Goal: Task Accomplishment & Management: Use online tool/utility

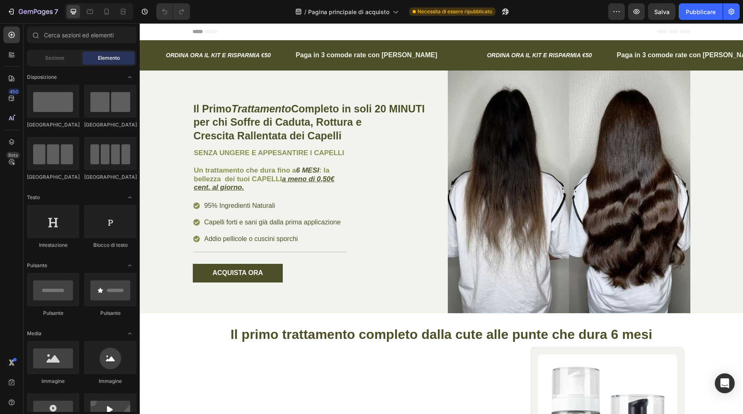
click at [114, 14] on div at bounding box center [99, 11] width 68 height 17
click at [107, 15] on icon at bounding box center [106, 11] width 8 height 8
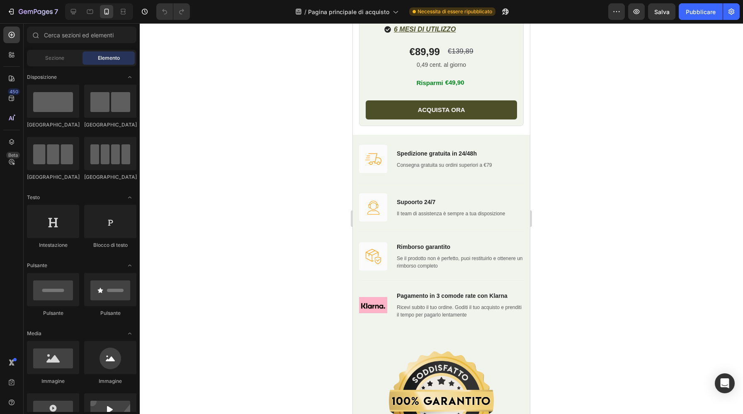
scroll to position [1670, 0]
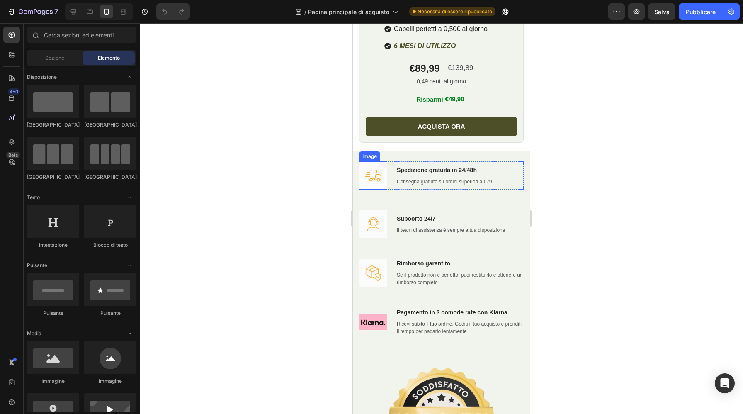
click at [379, 164] on img at bounding box center [373, 175] width 28 height 28
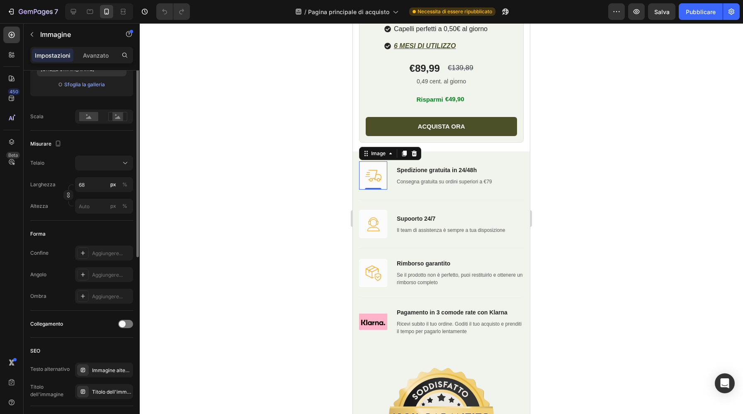
scroll to position [0, 0]
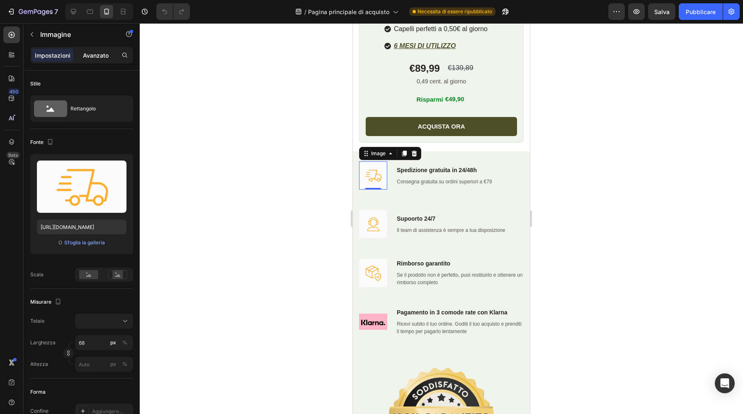
click at [103, 50] on div "Avanzato" at bounding box center [95, 55] width 41 height 13
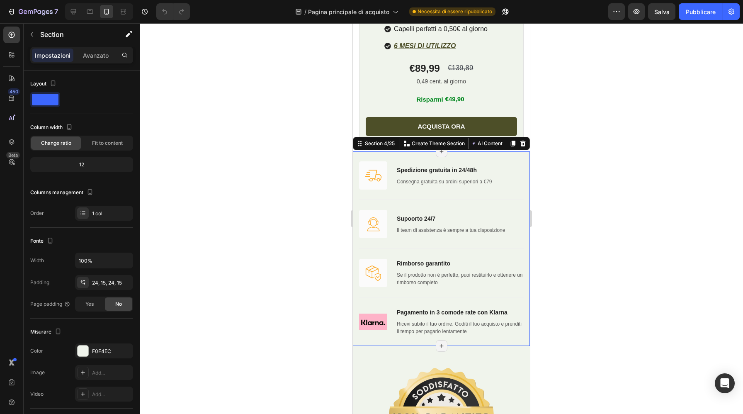
click at [515, 158] on div "Image Spedizione gratuita in 24/48h Text block Consegna gratuita su ordini supe…" at bounding box center [441, 248] width 177 height 194
click at [81, 352] on div at bounding box center [83, 350] width 11 height 11
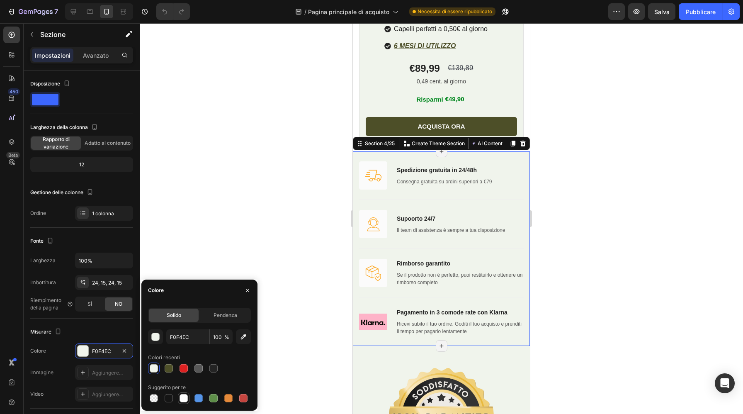
click at [184, 399] on div at bounding box center [184, 398] width 8 height 8
type input "FFFFFF"
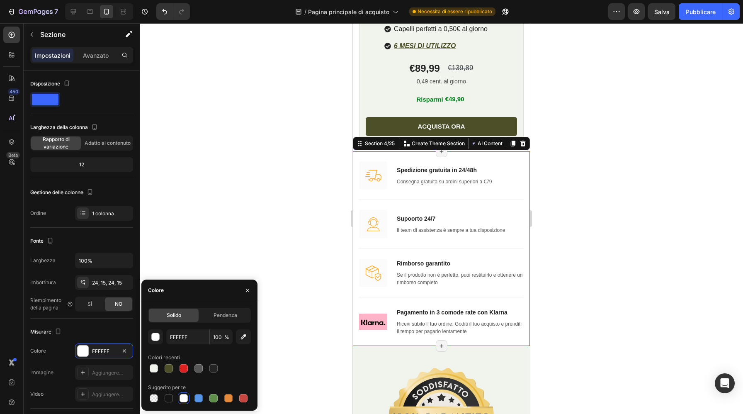
click at [229, 218] on div at bounding box center [441, 218] width 603 height 391
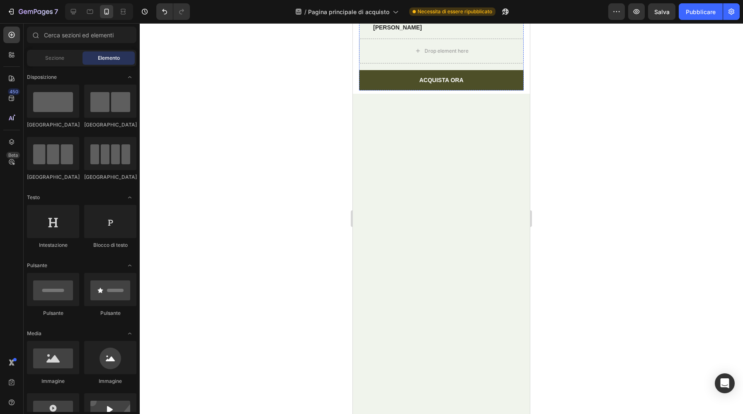
scroll to position [2563, 0]
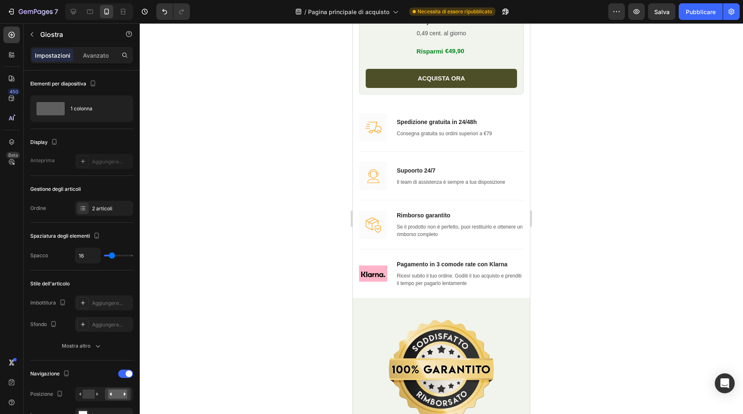
scroll to position [1706, 0]
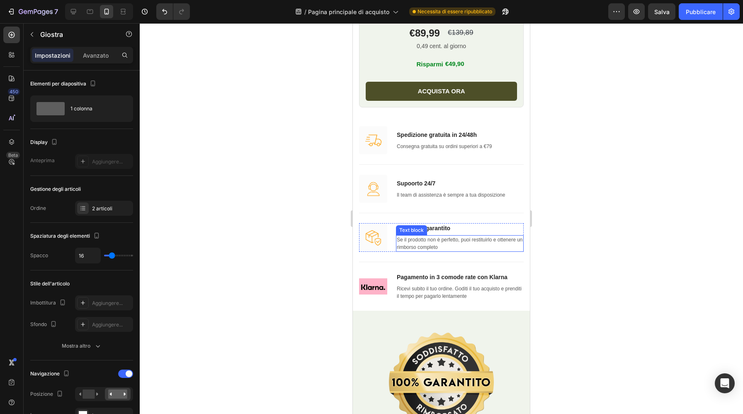
click at [428, 241] on p "Se il prodotto non è perfetto, puoi restituirlo e ottenere un rimborso completo" at bounding box center [460, 243] width 126 height 15
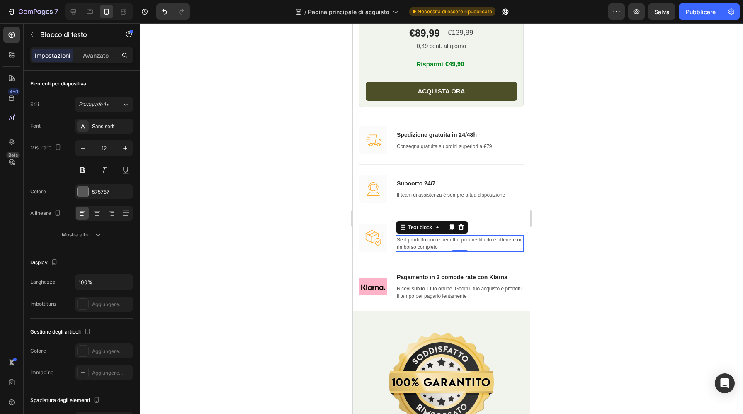
click at [575, 191] on div at bounding box center [441, 218] width 603 height 391
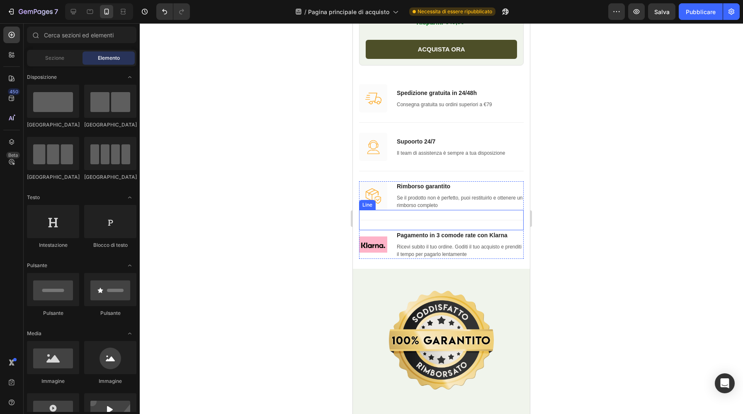
scroll to position [1784, 0]
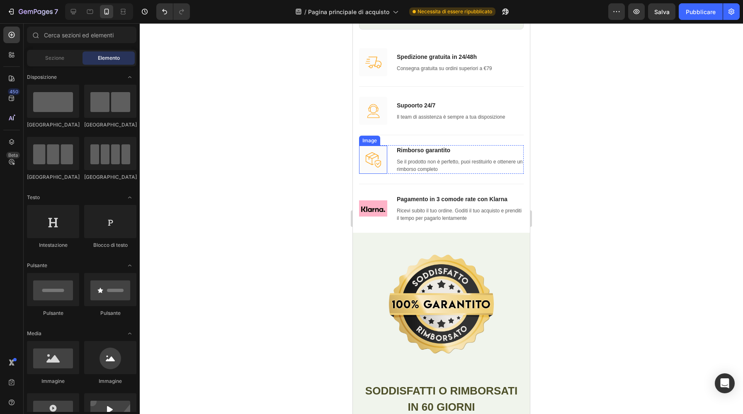
click at [377, 161] on img at bounding box center [373, 160] width 28 height 28
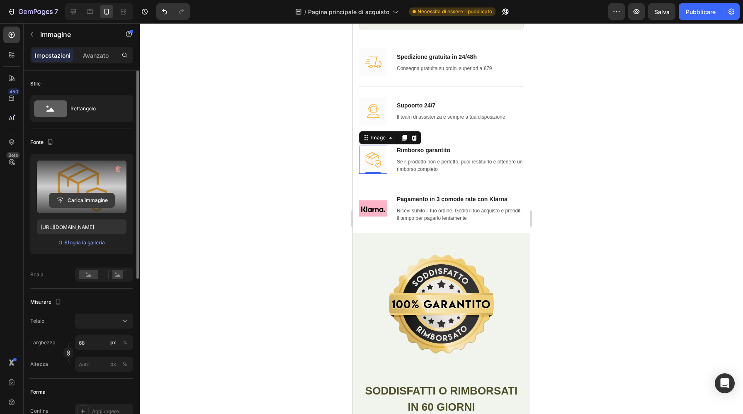
click at [79, 202] on input "file" at bounding box center [81, 200] width 65 height 14
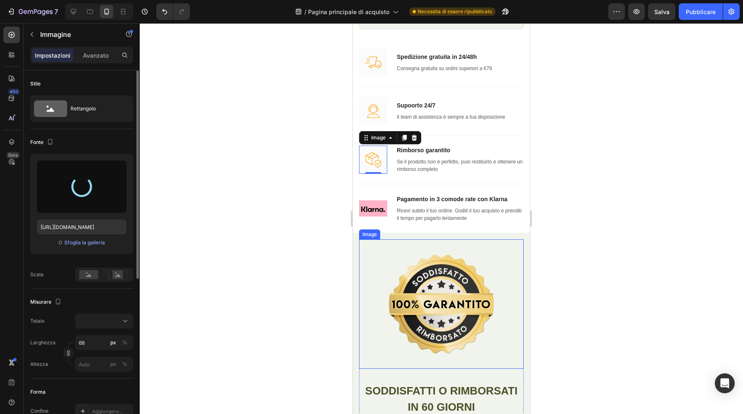
type input "https://cdn.shopify.com/s/files/1/0879/6369/7499/files/gempages_571761012911375…"
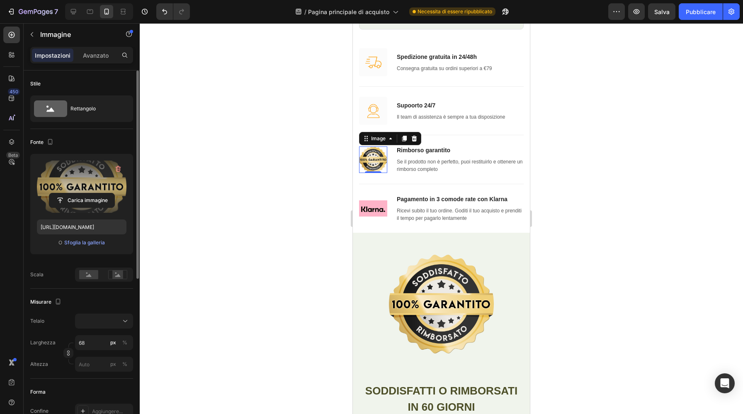
click at [637, 170] on div at bounding box center [441, 218] width 603 height 391
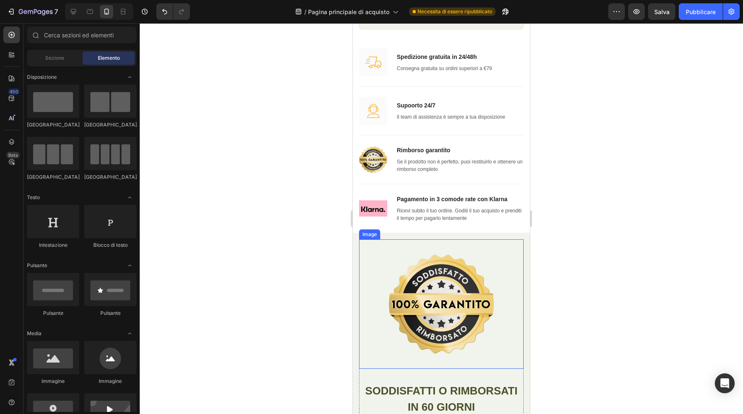
click at [504, 258] on div "Image" at bounding box center [441, 303] width 165 height 129
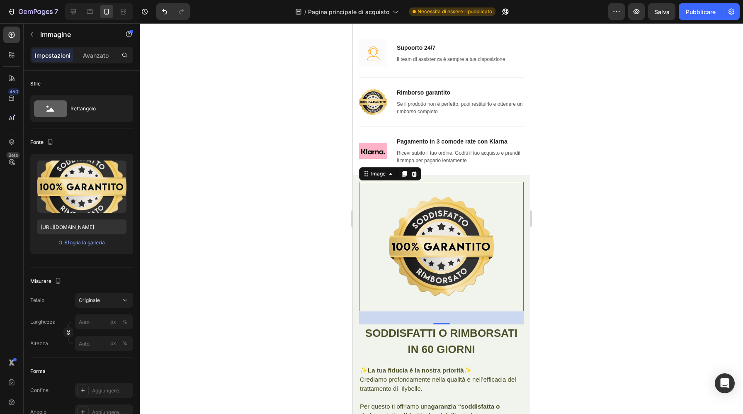
scroll to position [1840, 0]
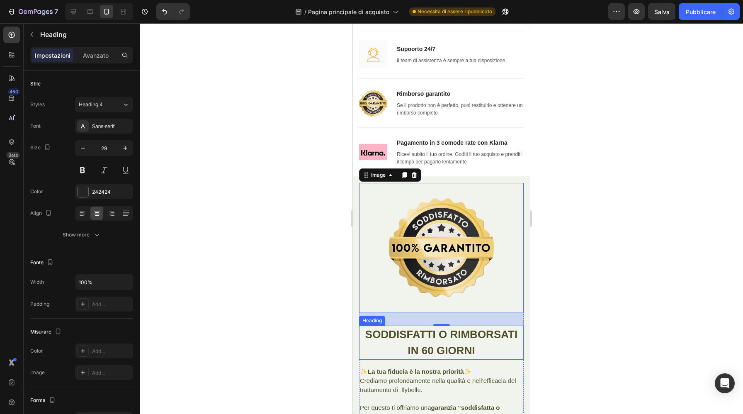
click at [464, 337] on strong "SODDISFATTI O RIMBORSATI IN 60 GIORNI" at bounding box center [441, 342] width 152 height 29
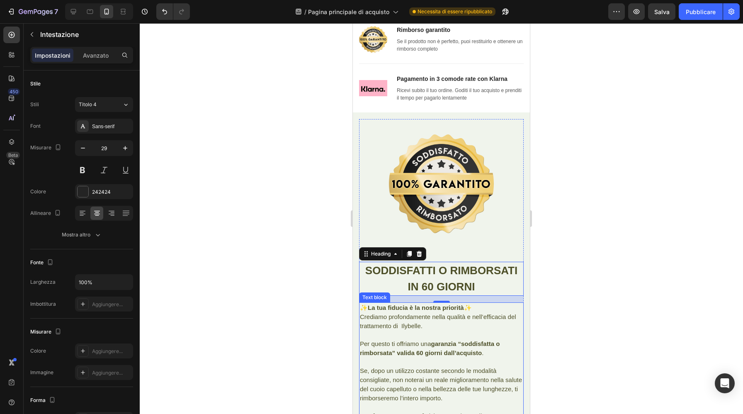
scroll to position [1927, 0]
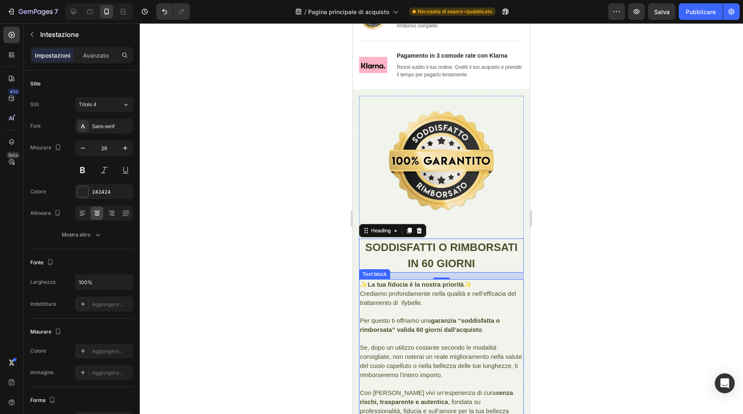
click at [423, 320] on span "Per questo ti offriamo una garanzia “soddisfatta o rimborsata” valida 60 giorni…" at bounding box center [430, 325] width 140 height 16
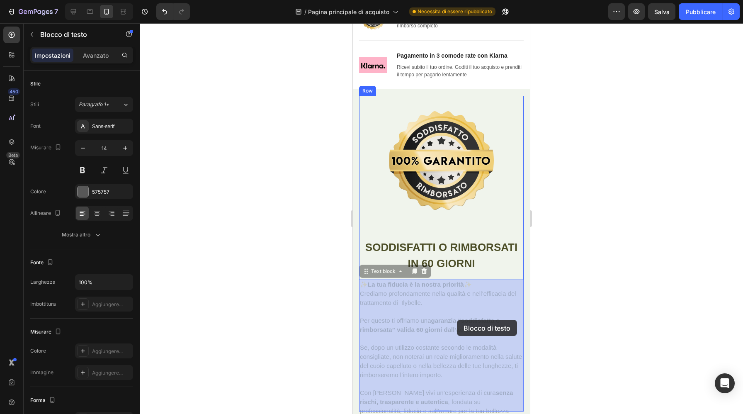
drag, startPoint x: 392, startPoint y: 319, endPoint x: 449, endPoint y: 320, distance: 57.2
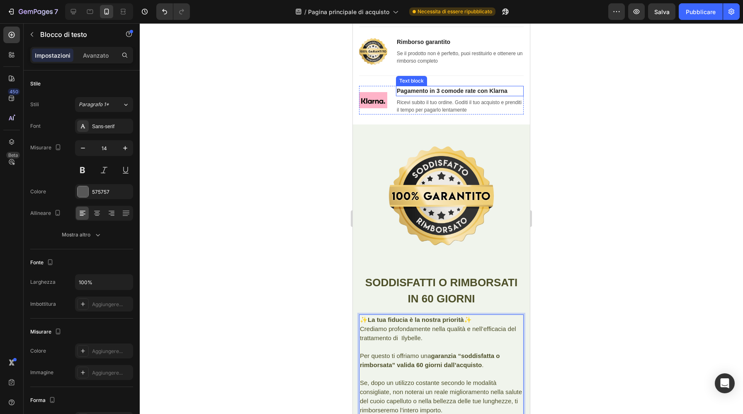
scroll to position [1893, 0]
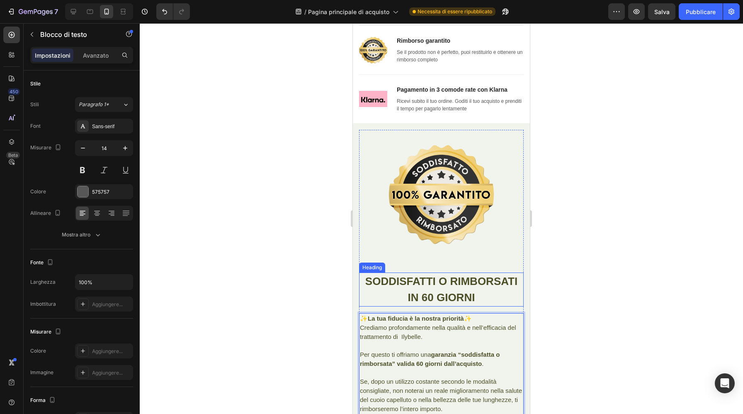
click at [463, 291] on h2 "SODDISFATTI O RIMBORSATI IN 60 GIORNI" at bounding box center [441, 289] width 165 height 34
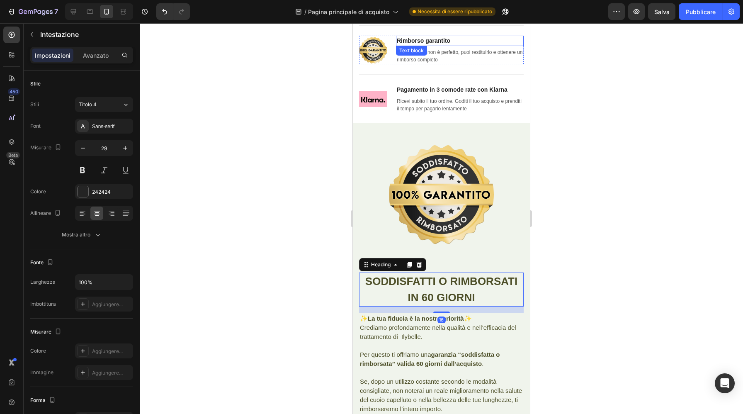
click at [449, 43] on p "Rimborso garantito" at bounding box center [460, 40] width 126 height 9
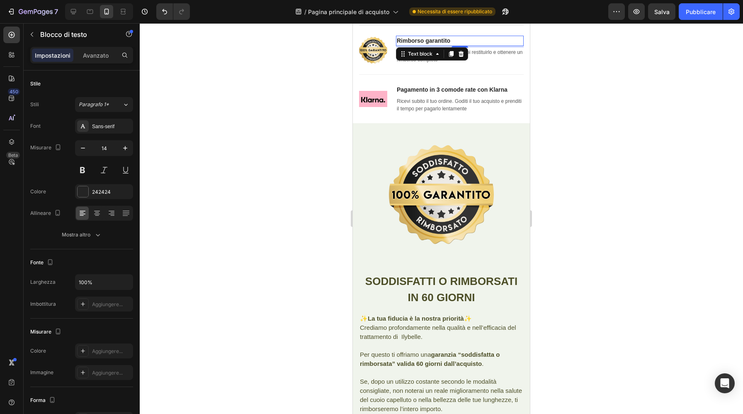
click at [451, 41] on p "Rimborso garantito" at bounding box center [460, 40] width 126 height 9
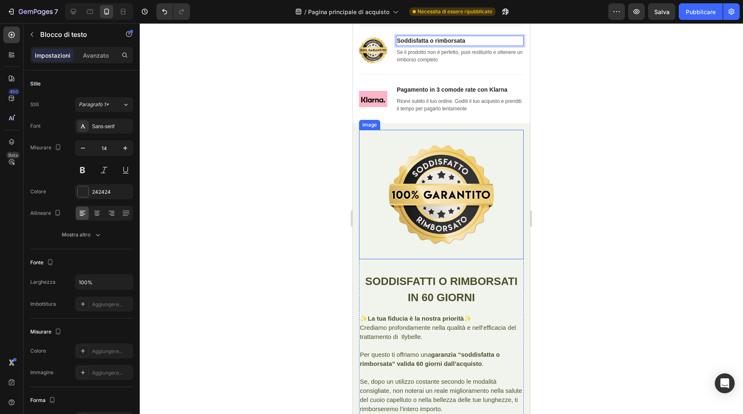
click at [463, 200] on img at bounding box center [441, 194] width 105 height 99
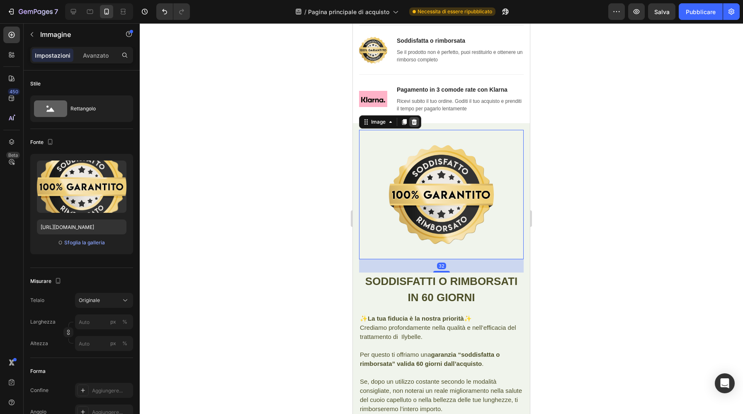
click at [415, 124] on icon at bounding box center [414, 122] width 7 height 7
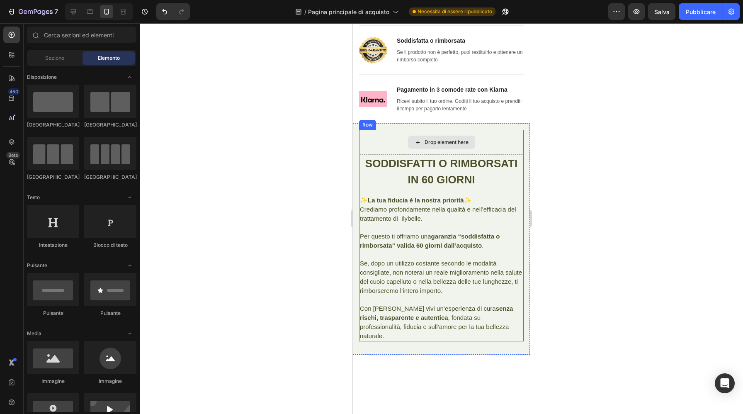
click at [425, 139] on div "Drop element here" at bounding box center [447, 142] width 44 height 7
click at [438, 238] on strong "garanzia “soddisfatta o rimborsata” valida 60 giorni dall’acquisto" at bounding box center [430, 241] width 140 height 16
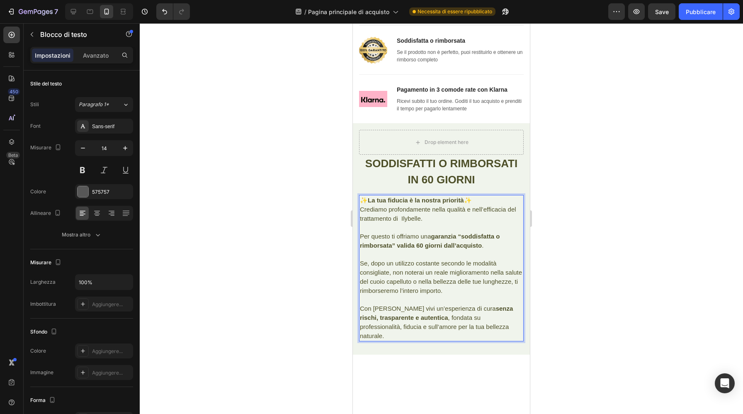
click at [393, 237] on span "Per questo ti offriamo una garanzia “soddisfatta o rimborsata” valida 60 giorni…" at bounding box center [430, 241] width 140 height 16
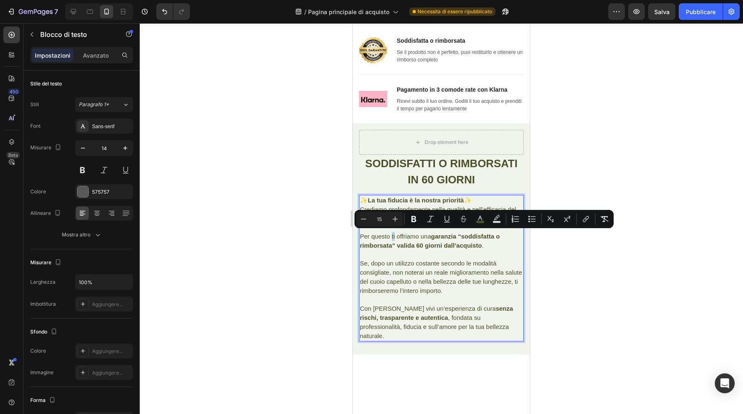
click at [392, 237] on span "Per questo ti offriamo una garanzia “soddisfatta o rimborsata” valida 60 giorni…" at bounding box center [430, 241] width 140 height 16
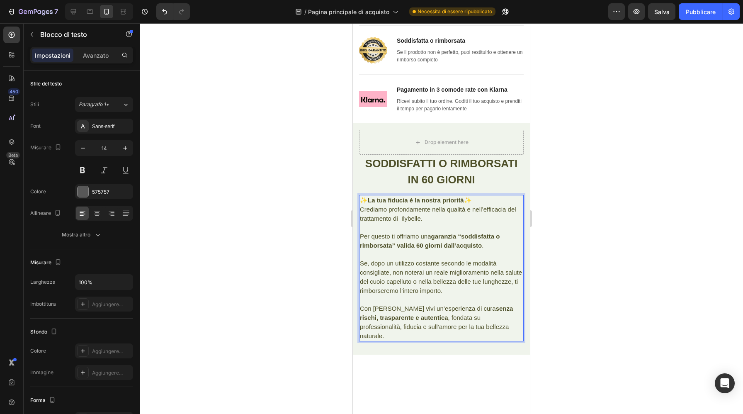
click at [409, 246] on strong "garanzia “soddisfatta o rimborsata” valida 60 giorni dall’acquisto" at bounding box center [430, 241] width 140 height 16
click at [481, 244] on strong "garanzia “soddisfatta o rimborsata” valida 60 giorni dall’acquisto" at bounding box center [430, 241] width 140 height 16
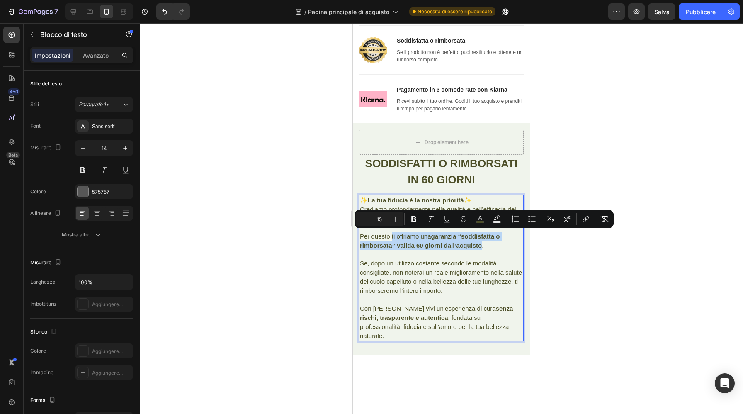
drag, startPoint x: 482, startPoint y: 245, endPoint x: 391, endPoint y: 237, distance: 90.7
click at [391, 237] on span "Per questo ti offriamo una garanzia “soddisfatta o rimborsata” valida 60 giorni…" at bounding box center [430, 241] width 140 height 16
copy span "ti offriamo una garanzia “soddisfatta o rimborsata” valida 60 giorni dall’acqui…"
click at [455, 58] on p "Se il prodotto non è perfetto, puoi restituirlo e ottenere un rimborso completo" at bounding box center [460, 56] width 126 height 15
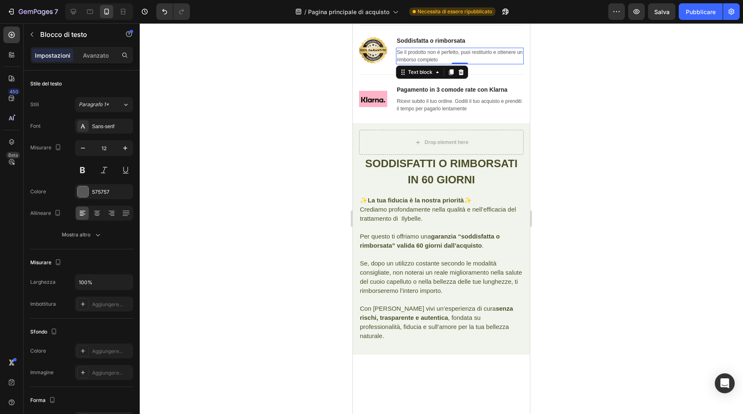
click at [442, 59] on p "Se il prodotto non è perfetto, puoi restituirlo e ottenere un rimborso completo" at bounding box center [460, 56] width 126 height 15
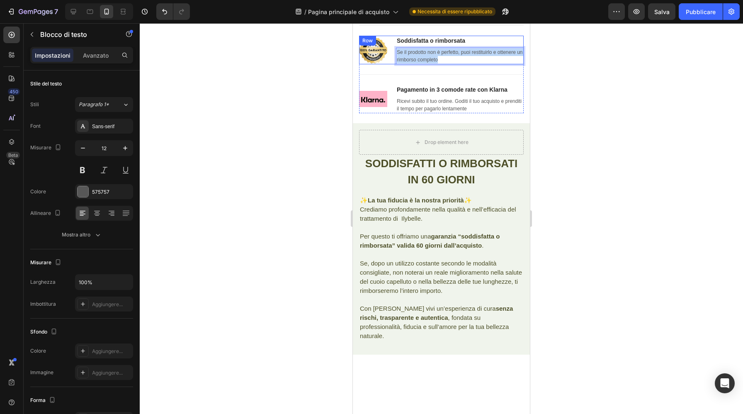
drag, startPoint x: 442, startPoint y: 59, endPoint x: 396, endPoint y: 53, distance: 46.5
click at [396, 53] on div "Image Soddisfatta o rimborsata Text block Se il prodotto non è perfetto, puoi r…" at bounding box center [441, 50] width 165 height 29
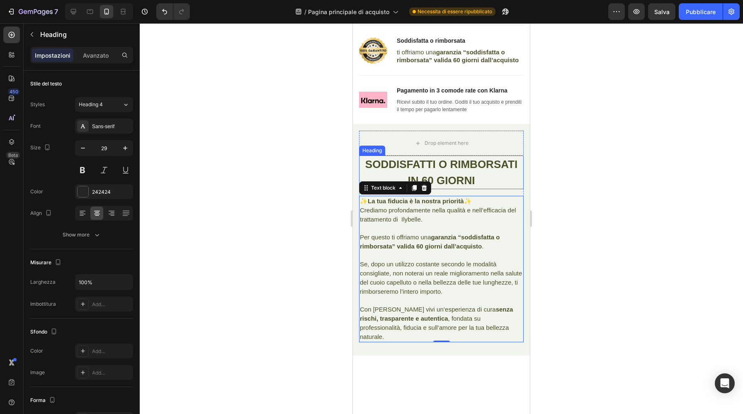
click at [457, 164] on strong "SODDISFATTI O RIMBORSATI IN 60 GIORNI" at bounding box center [441, 172] width 152 height 29
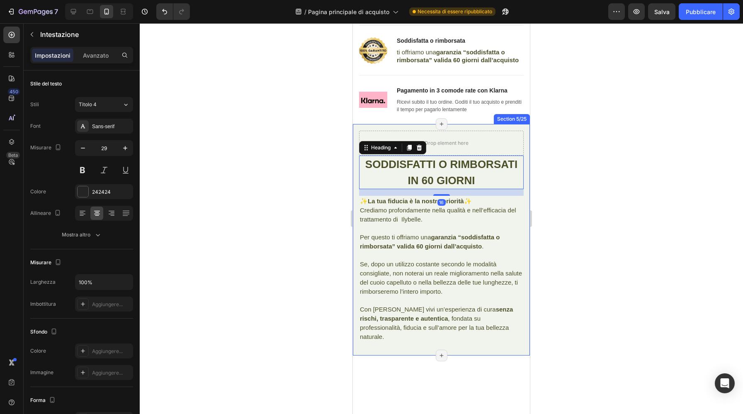
click at [527, 131] on div "Drop element here SODDISFATTI O RIMBORSATI IN 60 GIORNI Heading 16 ✨ La tua fid…" at bounding box center [441, 239] width 177 height 231
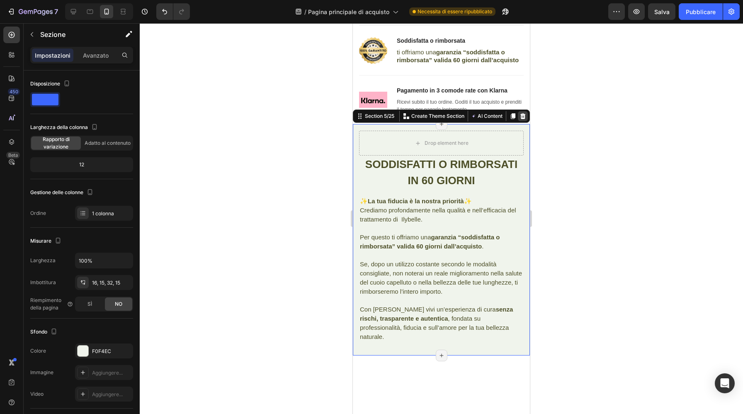
click at [522, 118] on icon at bounding box center [522, 116] width 7 height 7
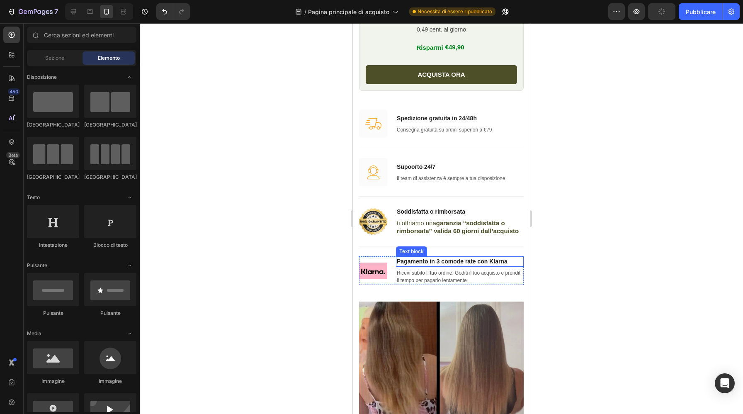
scroll to position [1686, 0]
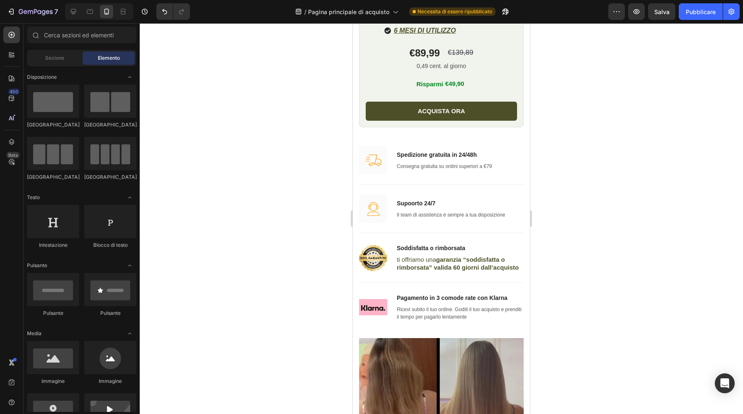
click at [303, 243] on div at bounding box center [441, 218] width 603 height 391
click at [582, 129] on div at bounding box center [441, 218] width 603 height 391
click at [478, 263] on strong "garanzia “soddisfatta o rimborsata” valida 60 giorni dall’acquisto" at bounding box center [458, 263] width 122 height 15
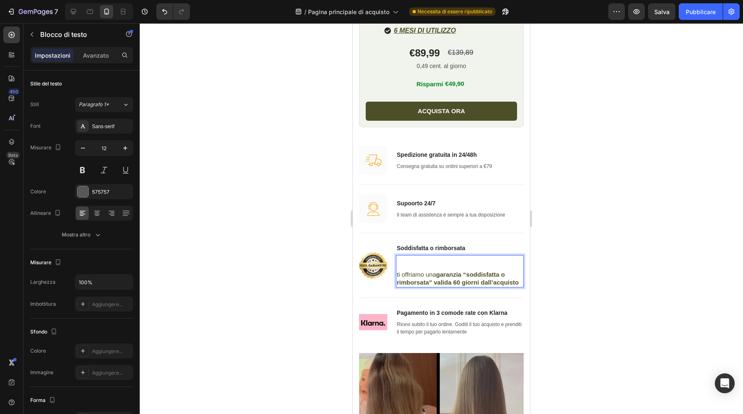
click at [406, 261] on p "Rich Text Editor. Editing area: main" at bounding box center [460, 259] width 126 height 7
click at [442, 260] on p "Valida 60 giorni dallácquisto" at bounding box center [460, 259] width 126 height 7
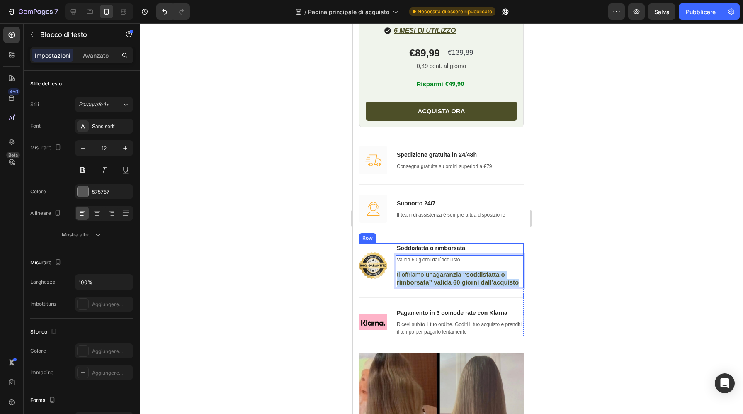
drag, startPoint x: 519, startPoint y: 284, endPoint x: 394, endPoint y: 278, distance: 125.3
click at [394, 278] on div "Image Soddisfatta o rimborsata Text block Valida 60 giorni dall´acquisto ti off…" at bounding box center [441, 265] width 165 height 44
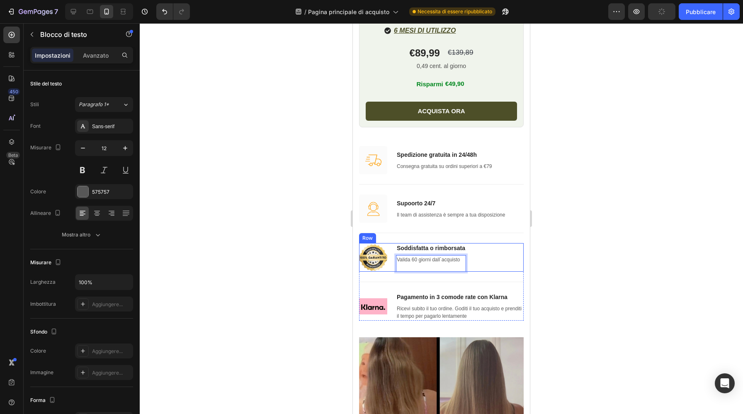
scroll to position [1688, 0]
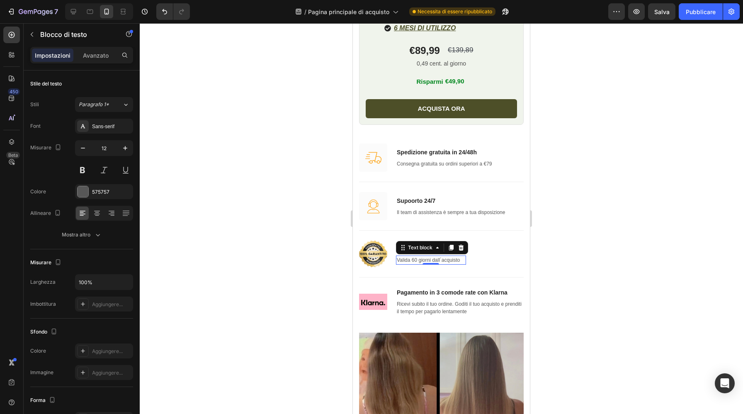
click at [648, 243] on div at bounding box center [441, 218] width 603 height 391
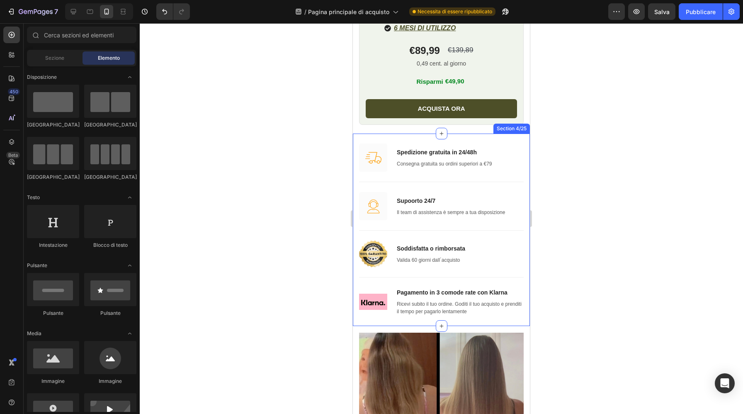
click at [574, 224] on div at bounding box center [441, 218] width 603 height 391
click at [623, 200] on div at bounding box center [441, 218] width 603 height 391
click at [593, 198] on div at bounding box center [441, 218] width 603 height 391
click at [622, 104] on div at bounding box center [441, 218] width 603 height 391
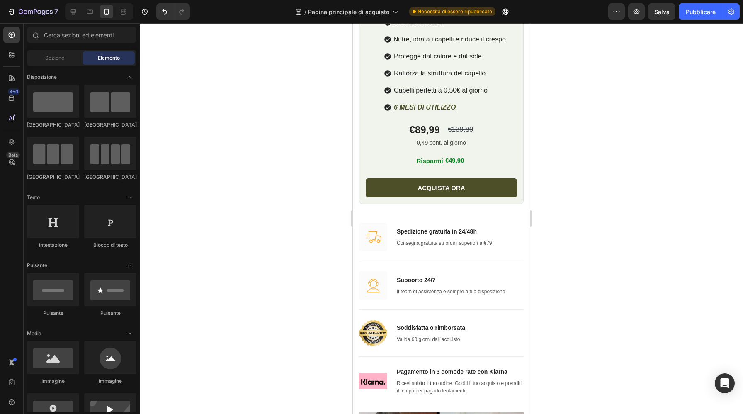
scroll to position [1720, 0]
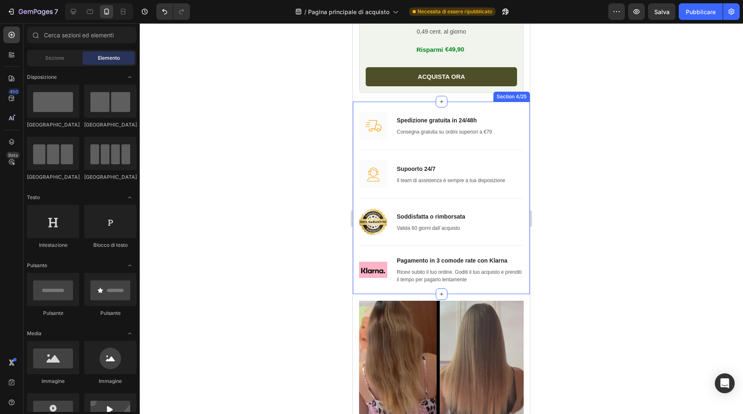
click at [453, 289] on div "Image Spedizione gratuita in 24/48h Text block Consegna gratuita su ordini supe…" at bounding box center [441, 198] width 177 height 192
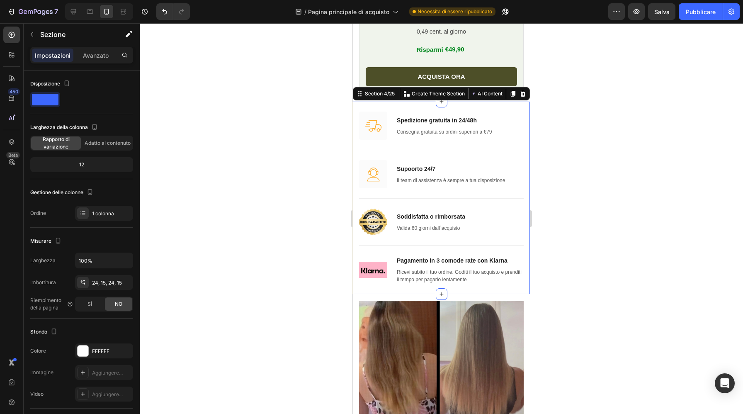
click at [340, 320] on div at bounding box center [441, 218] width 603 height 391
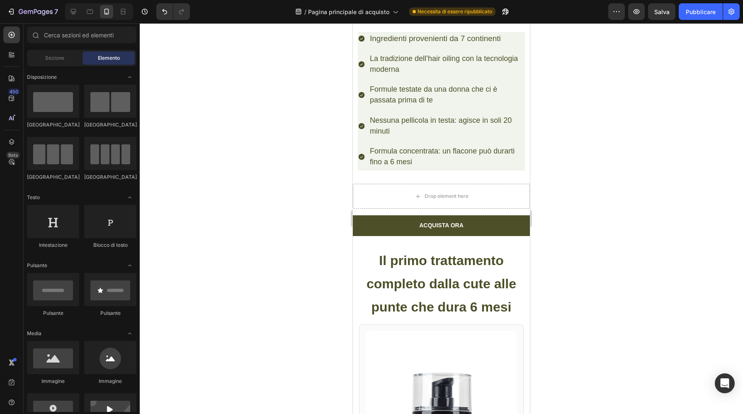
scroll to position [7055, 0]
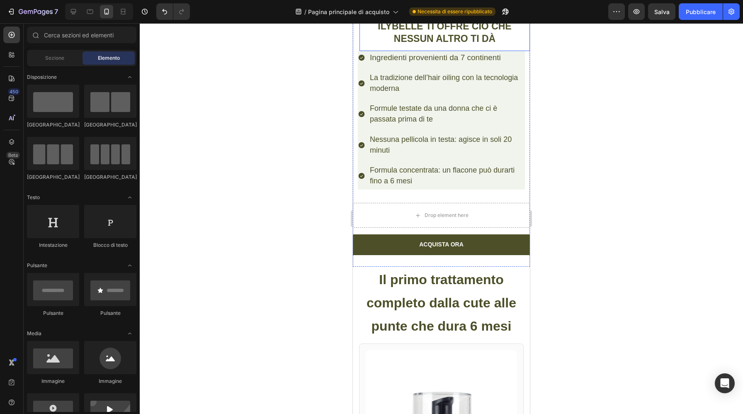
click at [524, 45] on p "ILYBELLE TI OFFRE CIÒ CHE NESSUN ALTRO TI DÀ" at bounding box center [444, 32] width 169 height 25
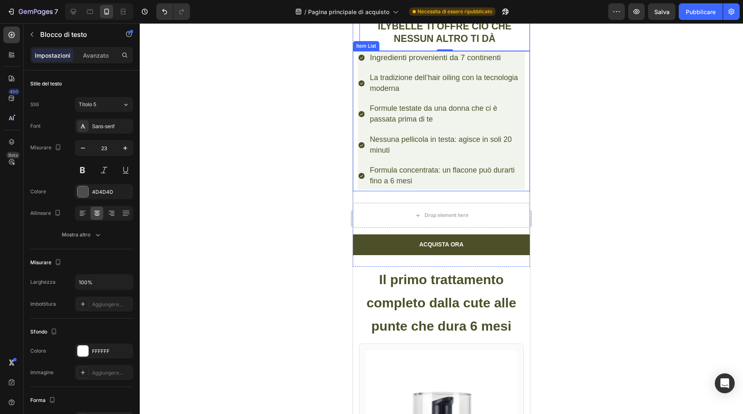
click at [455, 157] on div "Nessuna pellicola in testa: agisce in soli 20 minuti" at bounding box center [447, 145] width 156 height 24
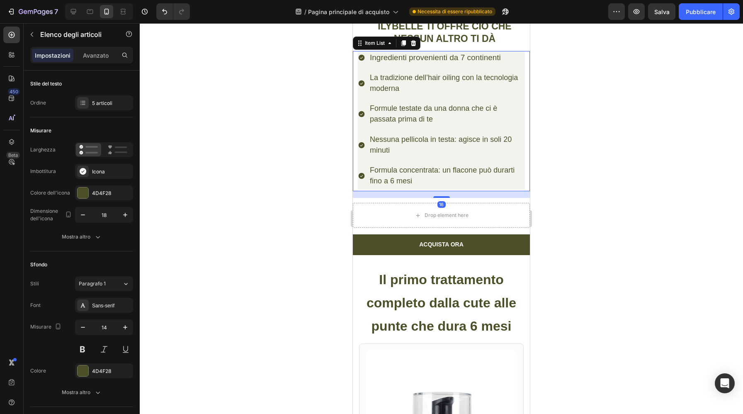
click at [521, 198] on div "16" at bounding box center [441, 194] width 177 height 7
click at [413, 46] on icon at bounding box center [413, 43] width 7 height 7
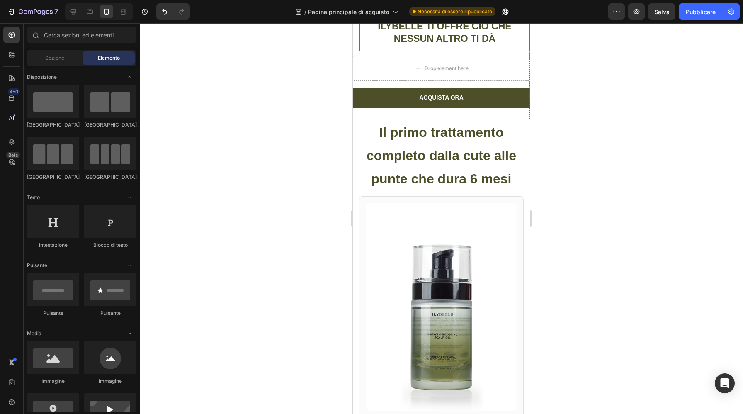
click at [515, 45] on p "ILYBELLE TI OFFRE CIÒ CHE NESSUN ALTRO TI DÀ" at bounding box center [444, 32] width 169 height 25
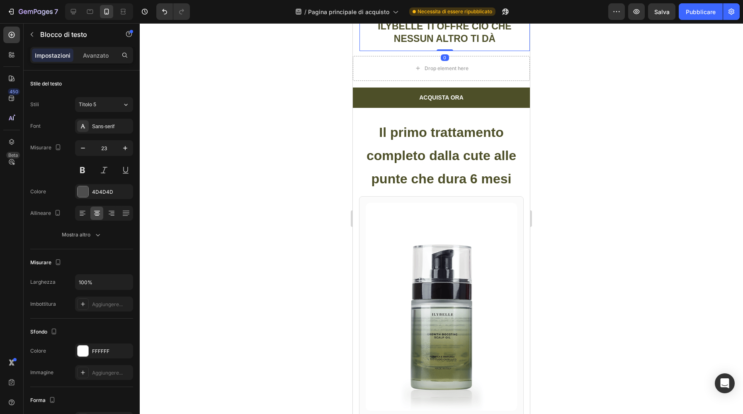
click at [424, 15] on icon at bounding box center [425, 11] width 7 height 7
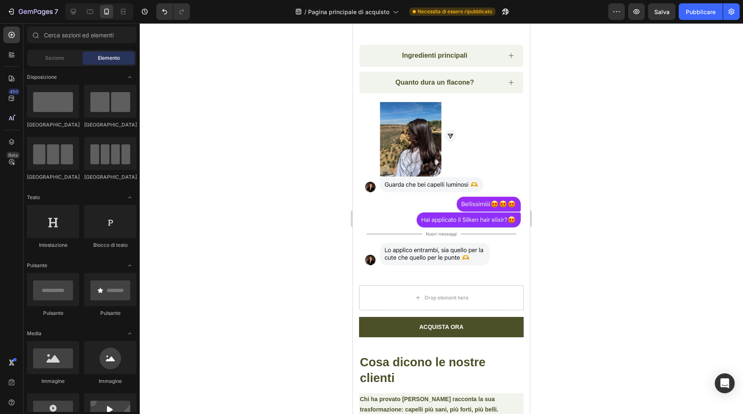
scroll to position [6039, 0]
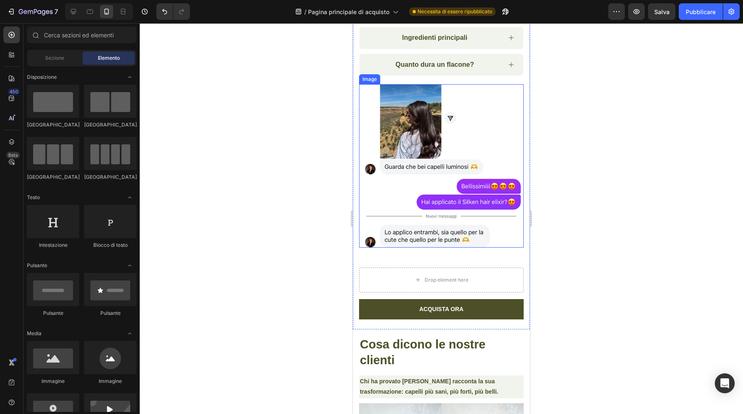
click at [476, 146] on img at bounding box center [441, 165] width 165 height 163
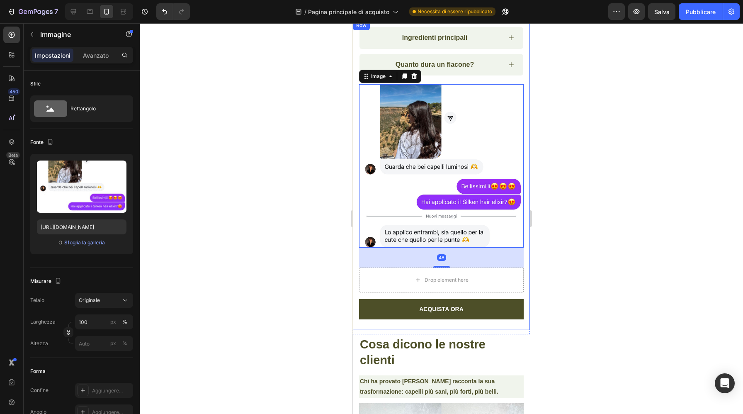
click at [526, 125] on div "Ingredienti principali Quanto dura un flacone? Accordion Image 48 Drop element …" at bounding box center [441, 174] width 177 height 309
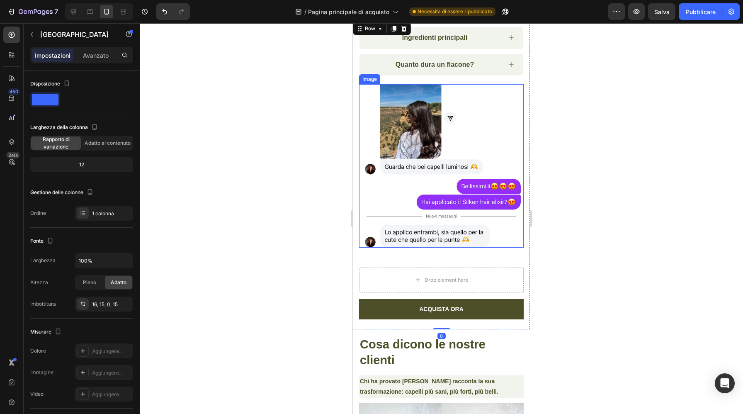
click at [479, 223] on img at bounding box center [441, 165] width 165 height 163
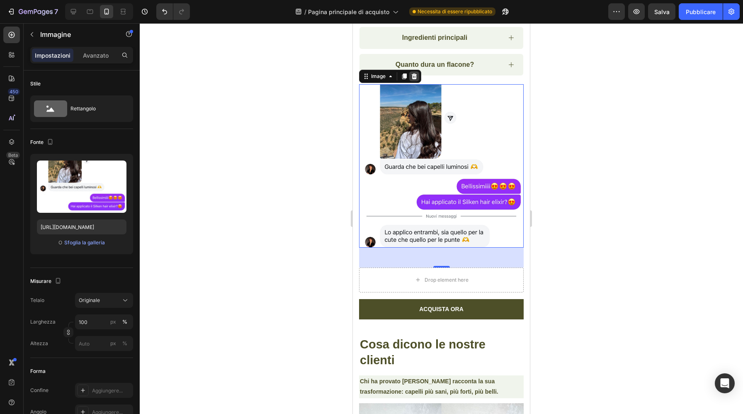
click at [413, 77] on icon at bounding box center [414, 76] width 7 height 7
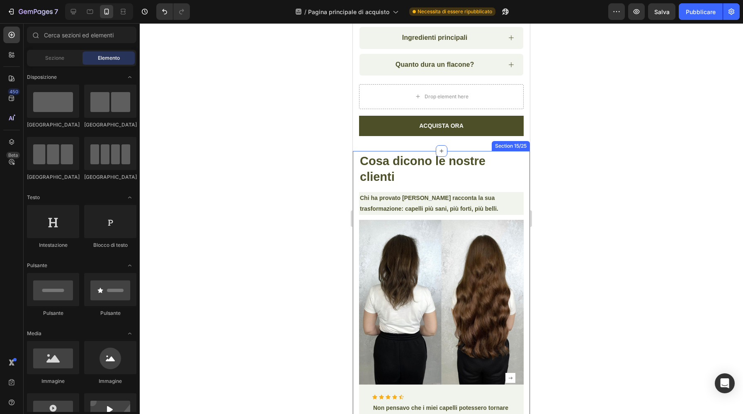
click at [517, 143] on div "Section 15/25" at bounding box center [510, 145] width 35 height 7
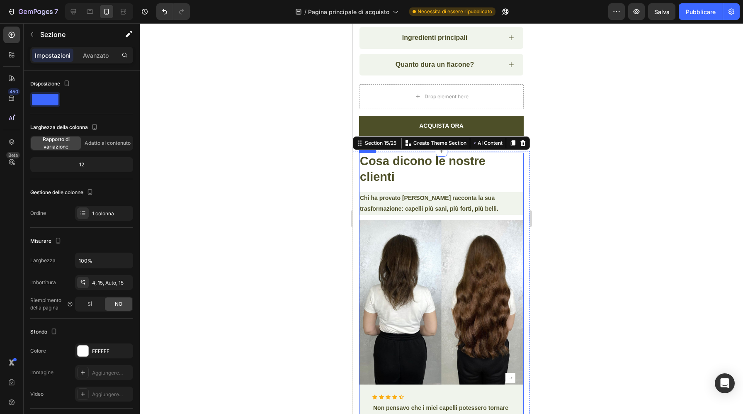
click at [501, 194] on p "Chi ha provato [PERSON_NAME] racconta la sua trasformazione: capelli più sani, …" at bounding box center [441, 203] width 163 height 21
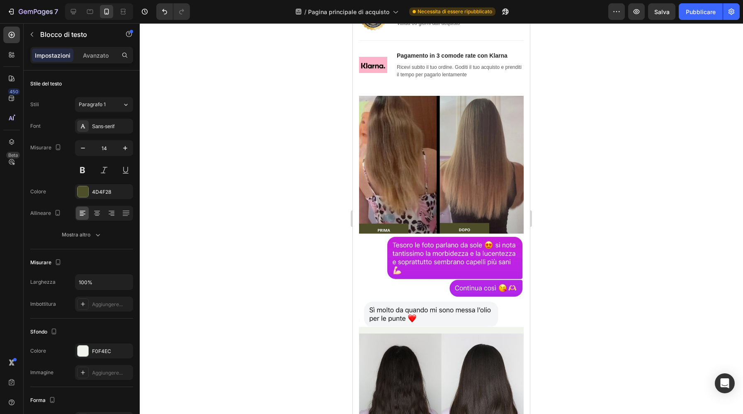
scroll to position [1923, 0]
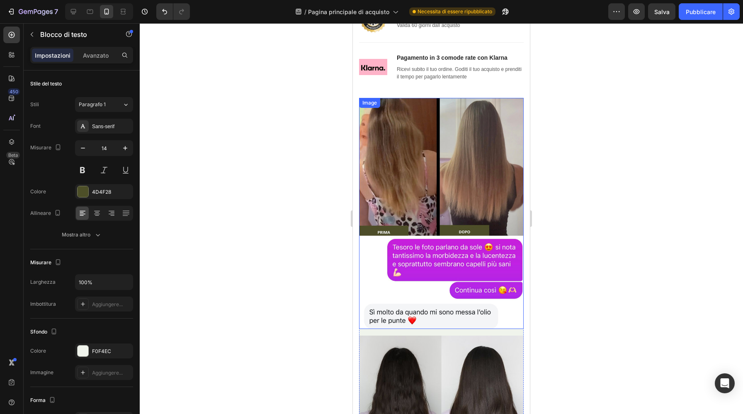
click at [502, 133] on img at bounding box center [441, 213] width 165 height 231
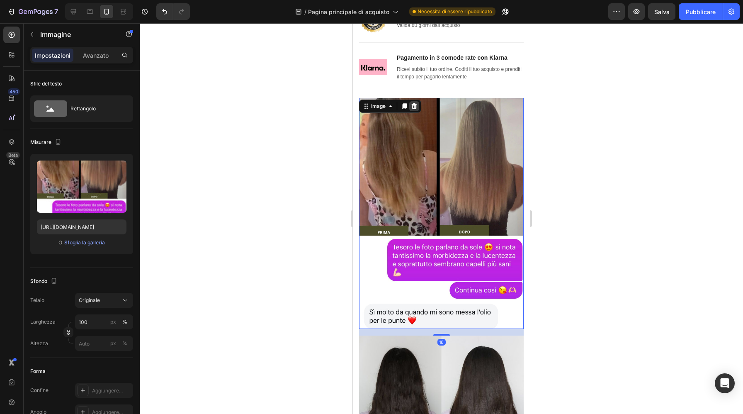
click at [415, 106] on icon at bounding box center [414, 106] width 5 height 6
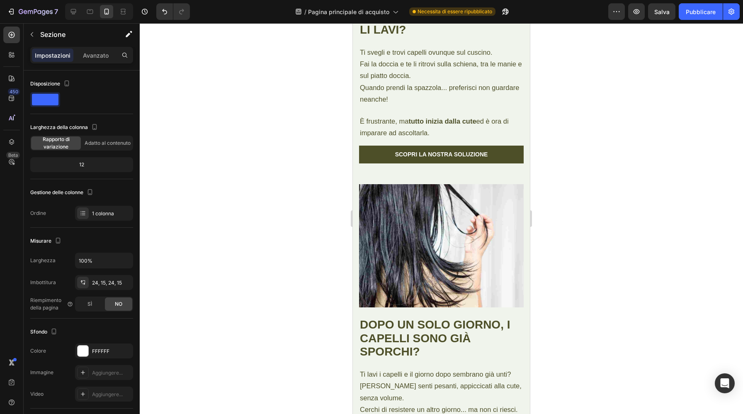
scroll to position [2652, 0]
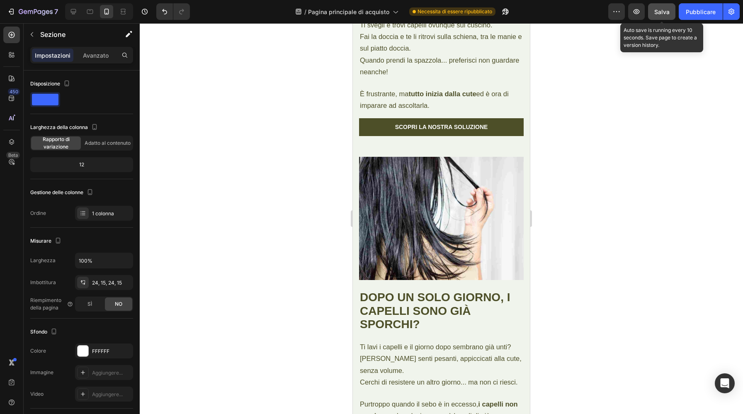
click at [660, 15] on font "Salva" at bounding box center [661, 11] width 15 height 7
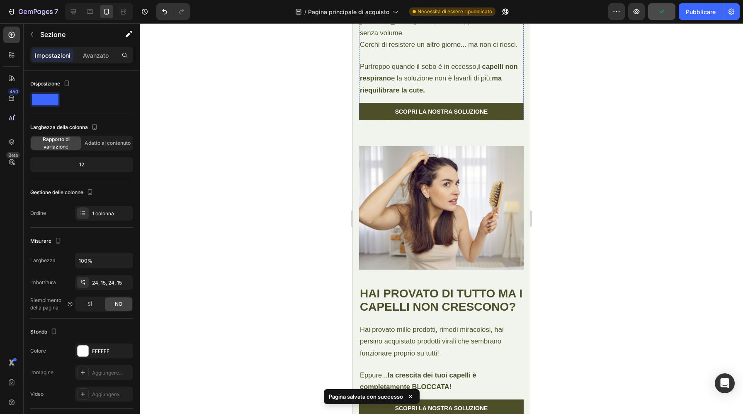
scroll to position [2990, 0]
click at [74, 15] on icon at bounding box center [73, 11] width 8 height 8
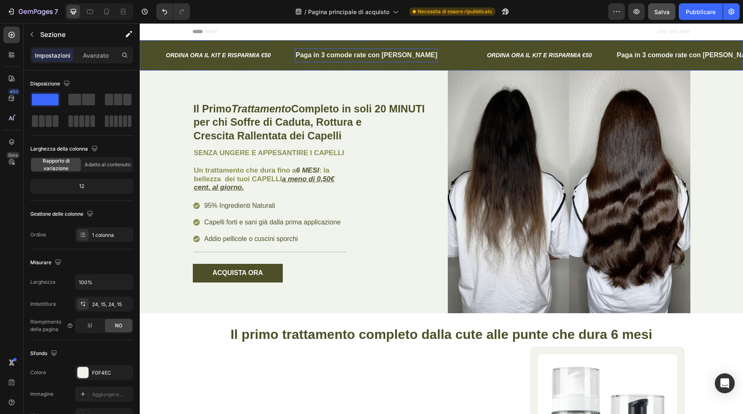
click at [400, 55] on strong "Paga in 3 comode rate con [PERSON_NAME]" at bounding box center [366, 54] width 141 height 7
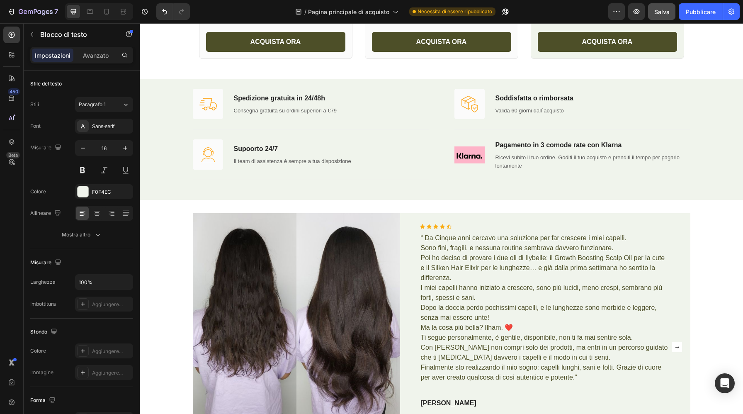
scroll to position [758, 0]
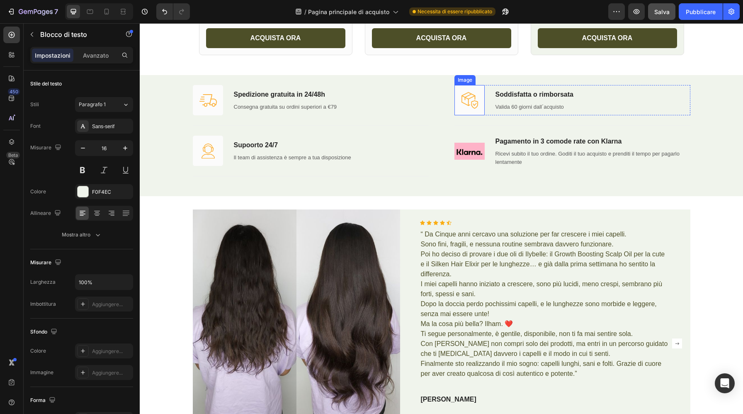
click at [467, 94] on img at bounding box center [469, 100] width 30 height 30
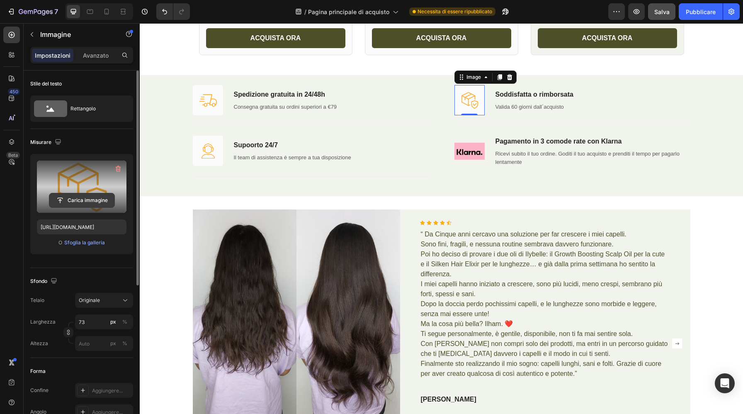
click at [83, 198] on input "file" at bounding box center [81, 200] width 65 height 14
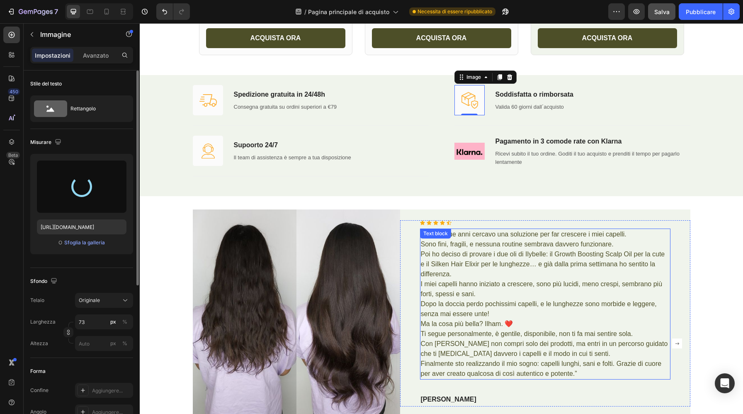
type input "https://cdn.shopify.com/s/files/1/0879/6369/7499/files/gempages_571761012911375…"
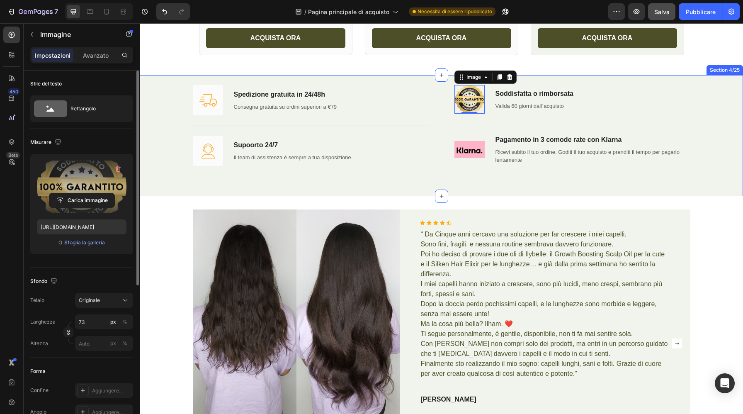
click at [716, 94] on div "Image Spedizione gratuita in 24/48h Text block Consegna gratuita su ordini supe…" at bounding box center [441, 135] width 591 height 101
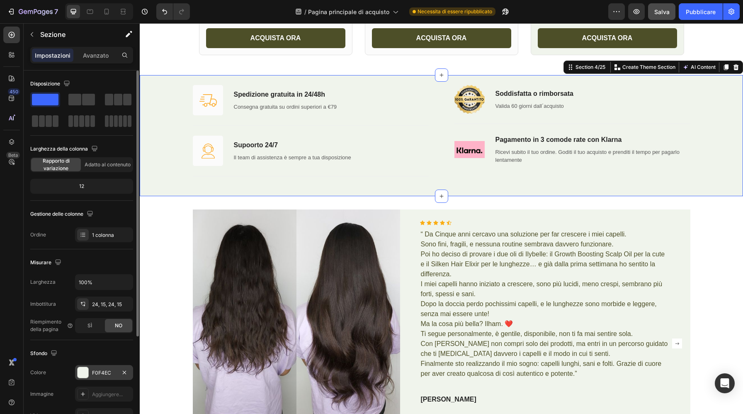
click at [83, 371] on div at bounding box center [83, 372] width 11 height 11
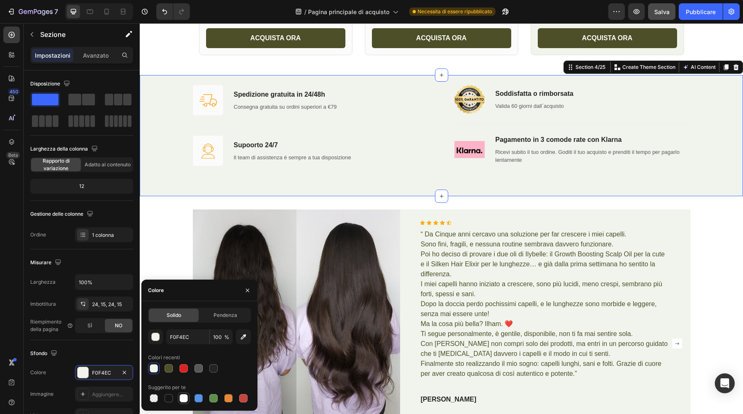
click at [184, 400] on div at bounding box center [184, 398] width 8 height 8
type input "FFFFFF"
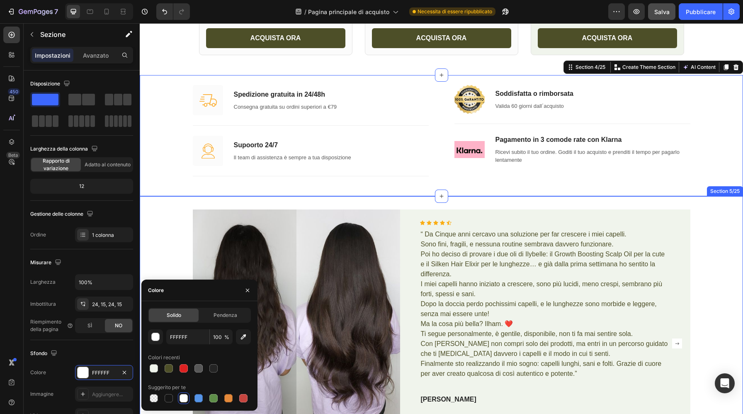
click at [153, 214] on div "Image Icon Icon Icon Icon Icon Icon List Hoz “ Da Cinque anni cercavo una soluz…" at bounding box center [441, 342] width 591 height 267
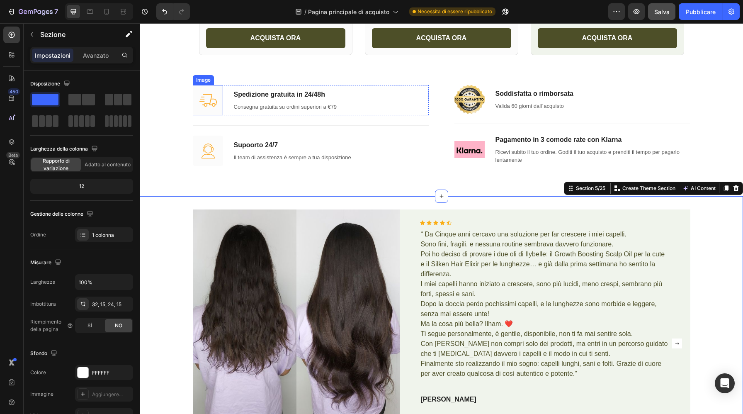
click at [215, 93] on img at bounding box center [208, 100] width 30 height 30
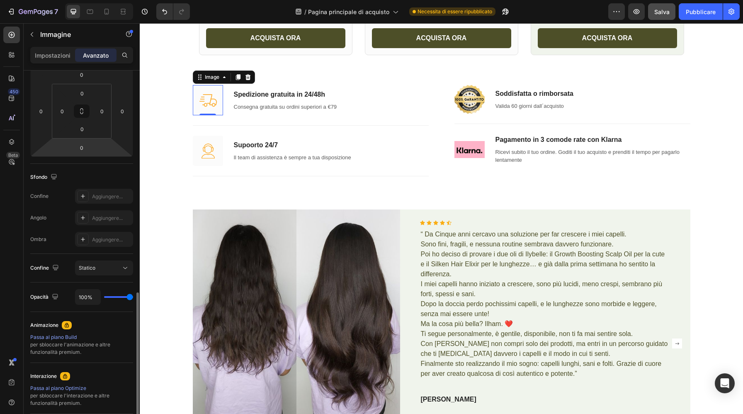
scroll to position [209, 0]
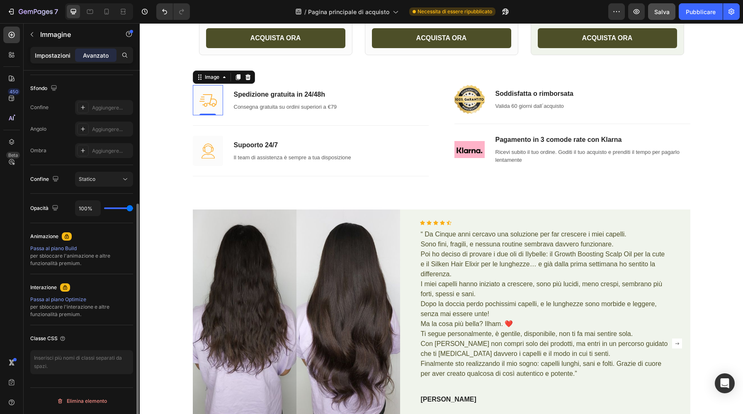
click at [55, 59] on div "Impostazioni" at bounding box center [52, 55] width 41 height 13
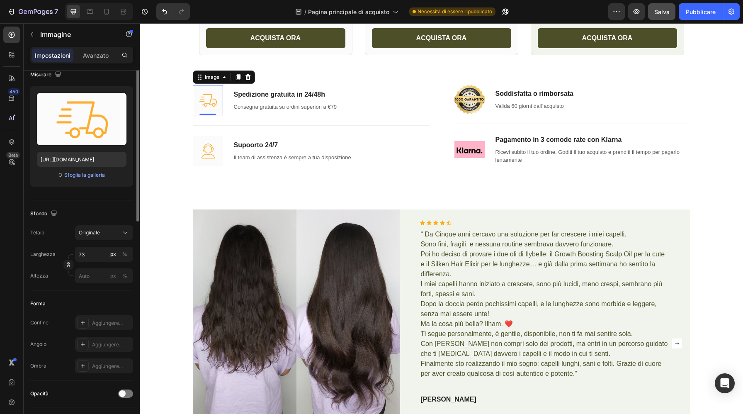
scroll to position [0, 0]
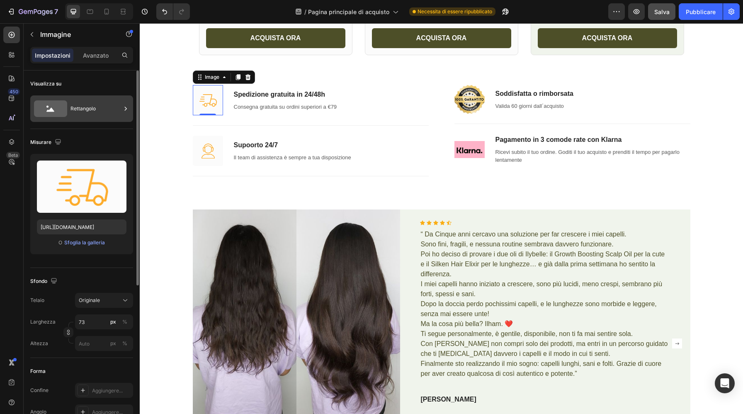
click at [92, 111] on font "Rettangolo" at bounding box center [82, 108] width 25 height 6
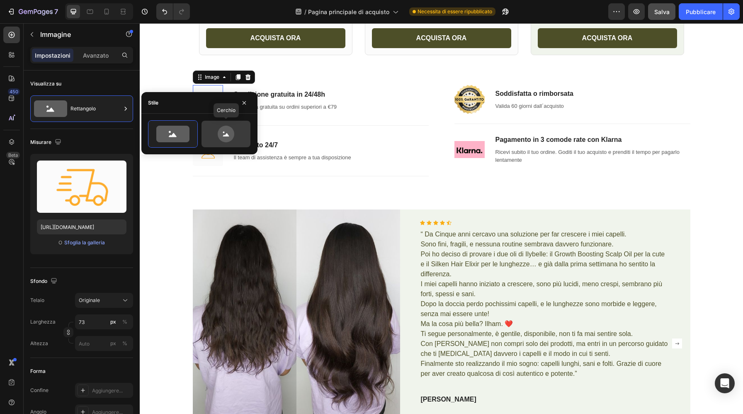
click at [227, 144] on div at bounding box center [225, 134] width 49 height 27
type input "80"
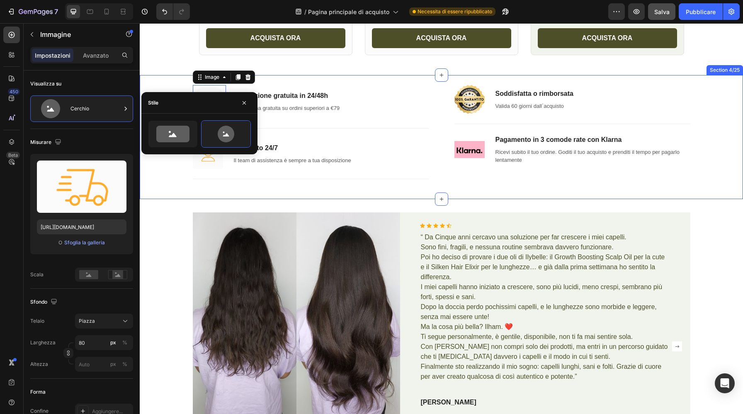
click at [163, 198] on div "Image 0 Spedizione gratuita in 24/48h Text block Consegna gratuita su ordini su…" at bounding box center [441, 137] width 603 height 124
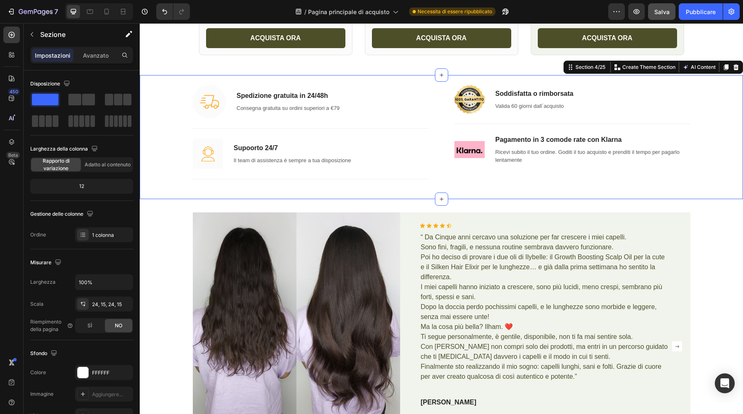
click at [210, 108] on img at bounding box center [209, 101] width 33 height 33
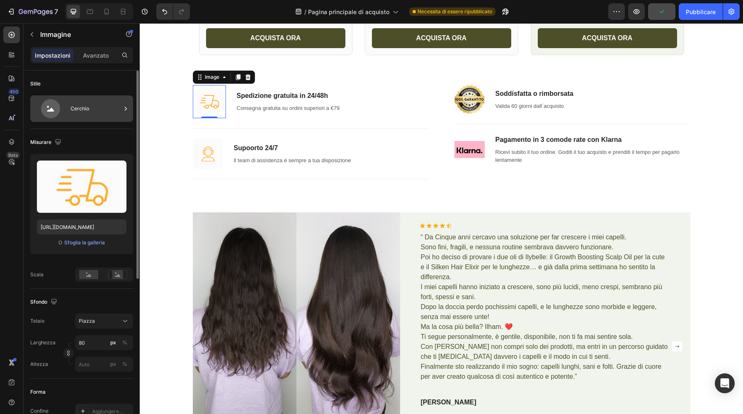
click at [108, 104] on div "Cerchio" at bounding box center [95, 108] width 51 height 19
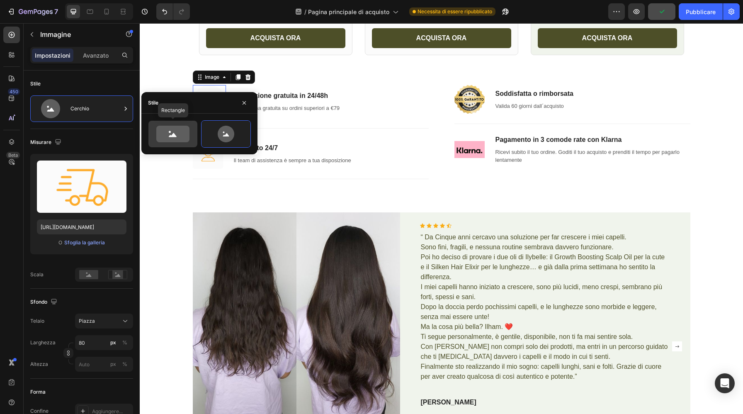
click at [171, 129] on icon at bounding box center [172, 134] width 33 height 17
type input "100"
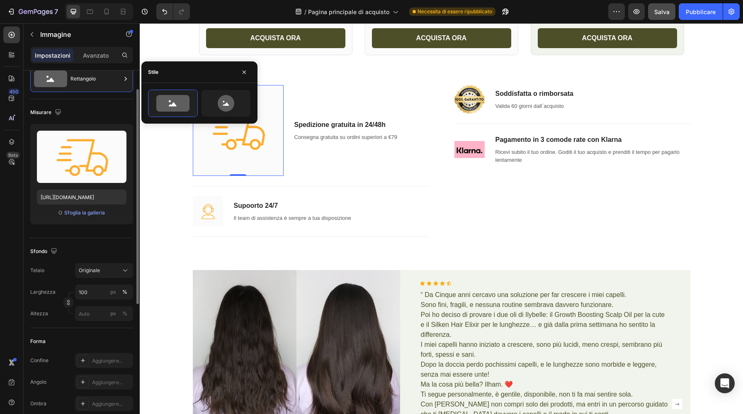
scroll to position [31, 0]
click at [112, 269] on div "Originale" at bounding box center [99, 269] width 41 height 7
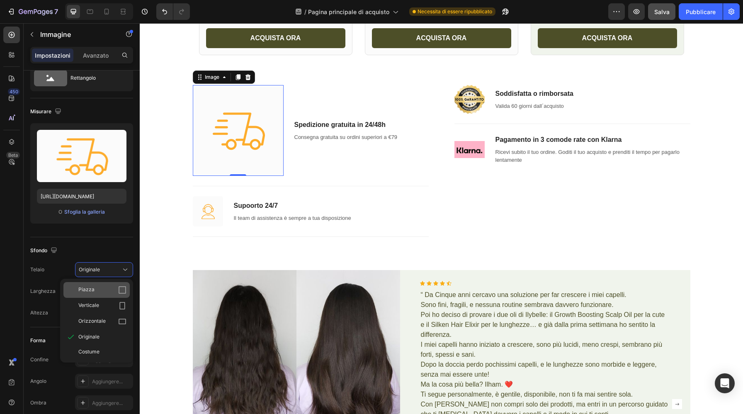
click at [99, 288] on div "Piazza" at bounding box center [102, 290] width 48 height 8
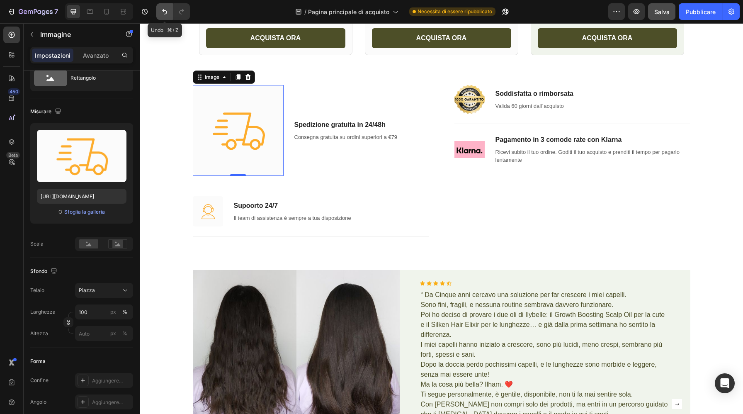
click at [164, 17] on button "Annulla/Ripristina" at bounding box center [164, 11] width 17 height 17
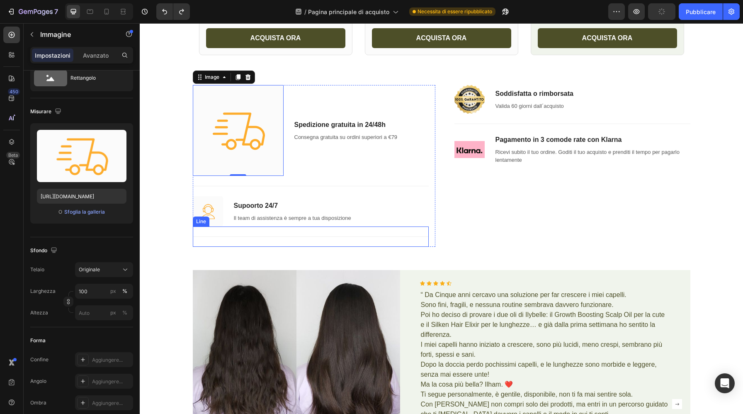
click at [211, 254] on div "Image 0 Spedizione gratuita in 24/48h Text block Consegna gratuita su ordini su…" at bounding box center [441, 166] width 603 height 182
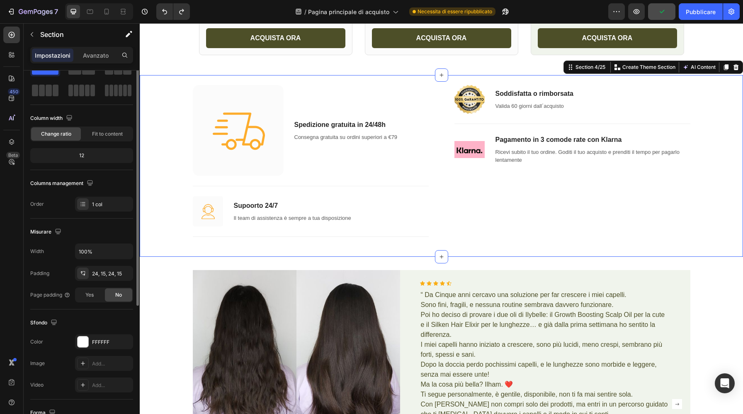
scroll to position [0, 0]
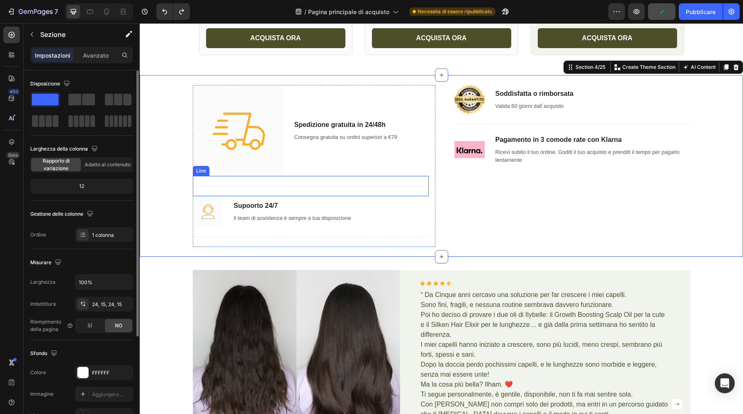
click at [231, 159] on img at bounding box center [238, 130] width 91 height 91
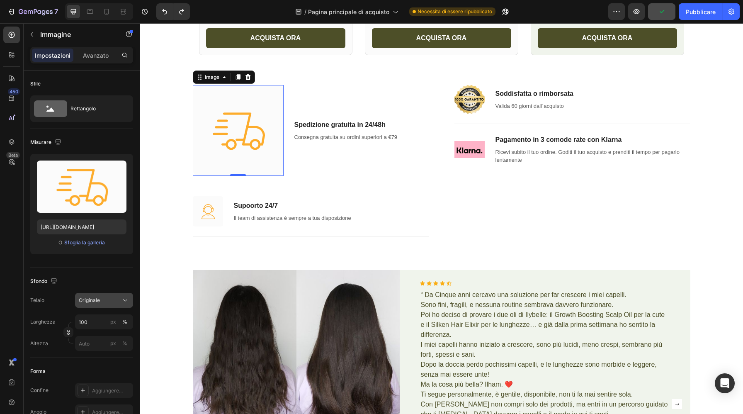
click at [92, 299] on font "Originale" at bounding box center [89, 300] width 21 height 6
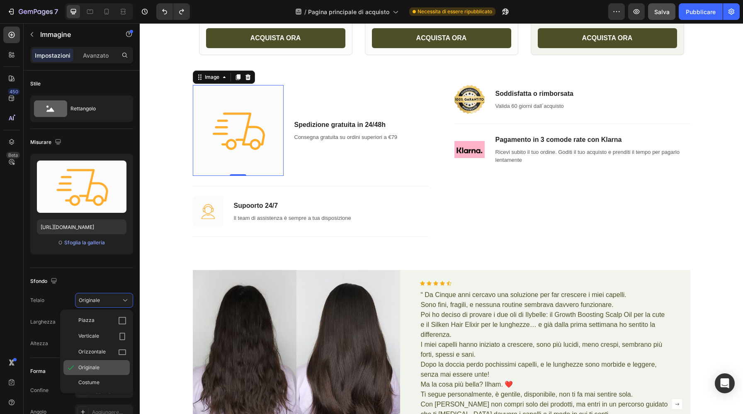
click at [97, 366] on font "Originale" at bounding box center [88, 367] width 21 height 6
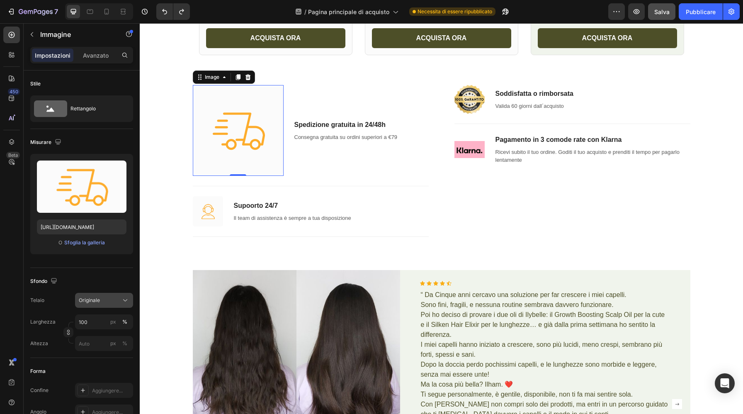
click at [110, 301] on div "Originale" at bounding box center [99, 299] width 41 height 7
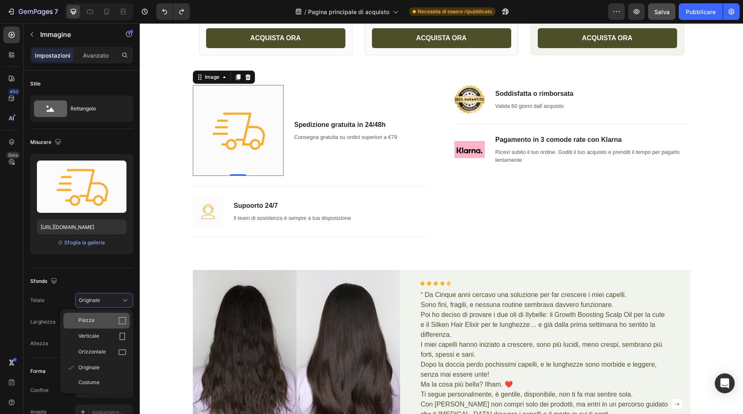
click at [105, 321] on div "Piazza" at bounding box center [102, 320] width 48 height 8
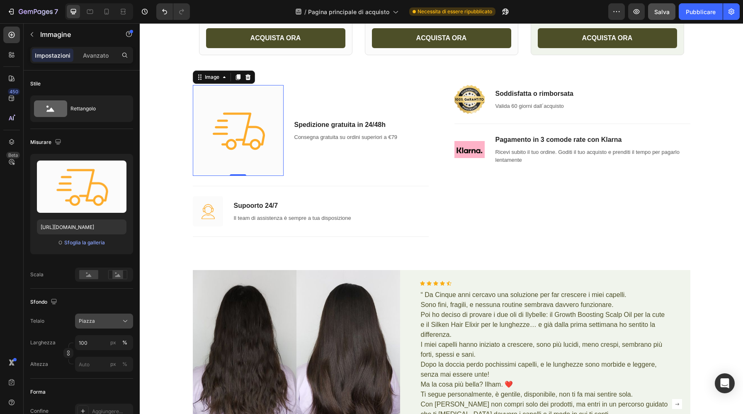
click at [116, 325] on div "Piazza" at bounding box center [99, 320] width 41 height 7
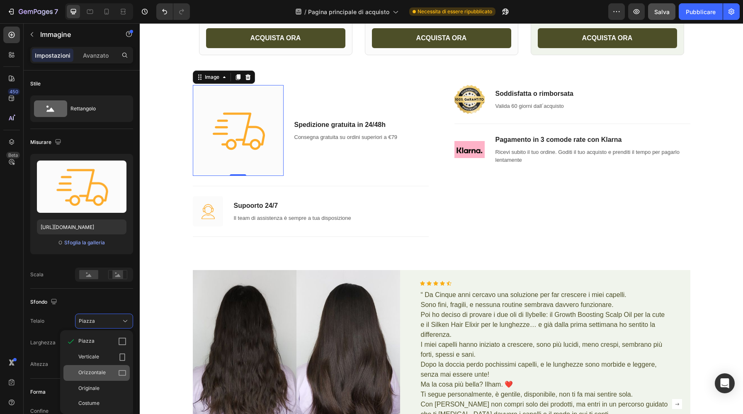
click at [97, 369] on font "Orizzontale" at bounding box center [91, 372] width 27 height 6
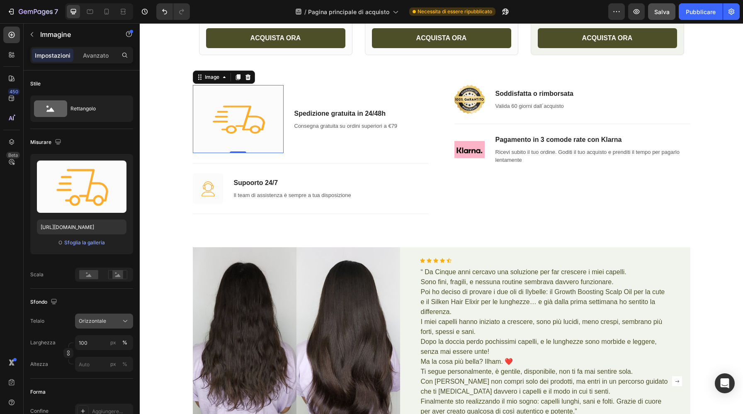
click at [108, 325] on div "Orizzontale" at bounding box center [104, 321] width 51 height 8
click at [94, 390] on font "Originale" at bounding box center [88, 388] width 21 height 6
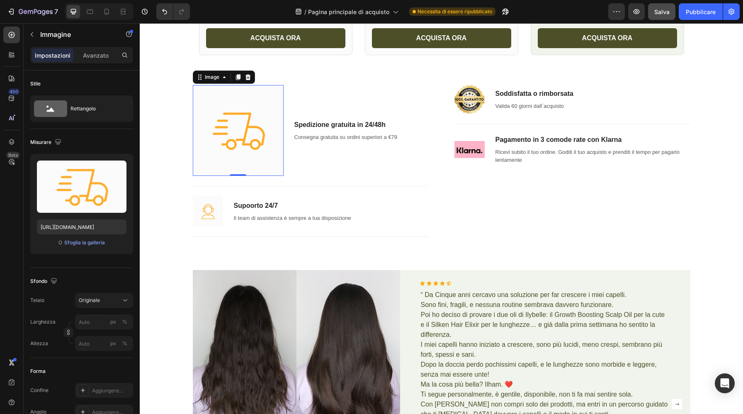
click at [117, 272] on div "Sfondo Telaio Originale Larghezza px % Altezza px %" at bounding box center [81, 313] width 103 height 90
click at [167, 10] on icon "Annulla/Ripristina" at bounding box center [164, 11] width 8 height 8
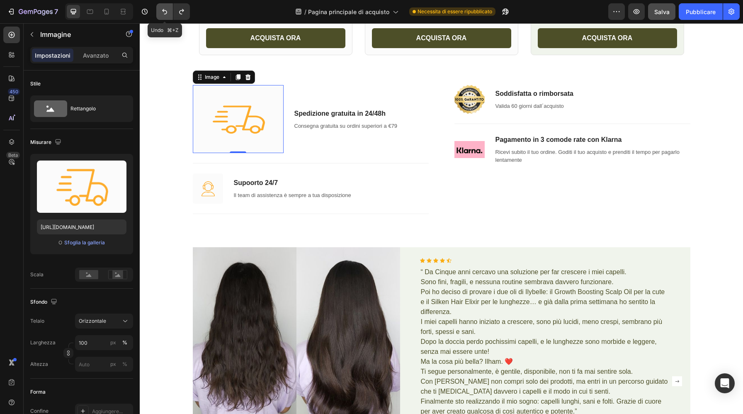
click at [167, 10] on icon "Annulla/Ripristina" at bounding box center [164, 11] width 8 height 8
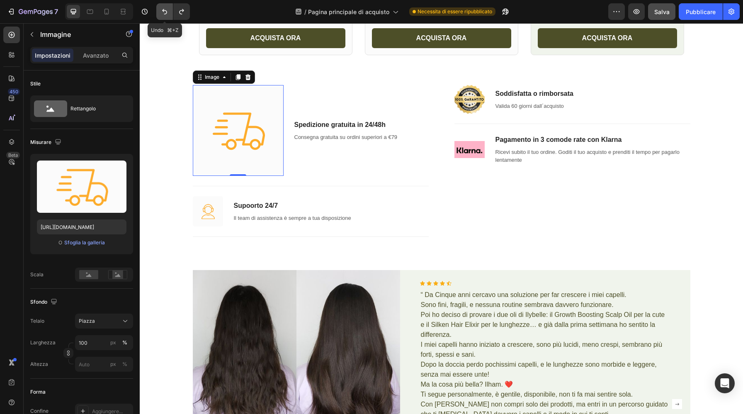
click at [167, 10] on icon "Annulla/Ripristina" at bounding box center [164, 11] width 8 height 8
type input "73"
click at [167, 10] on icon "Annulla/Ripristina" at bounding box center [164, 11] width 8 height 8
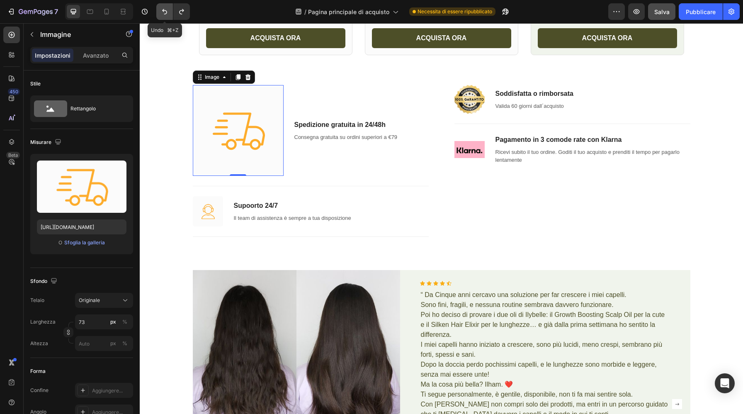
click at [167, 10] on icon "Annulla/Ripristina" at bounding box center [164, 11] width 8 height 8
click at [169, 112] on div "Image 0 Spedizione gratuita in 24/48h Text block Consegna gratuita su ordini su…" at bounding box center [441, 166] width 591 height 162
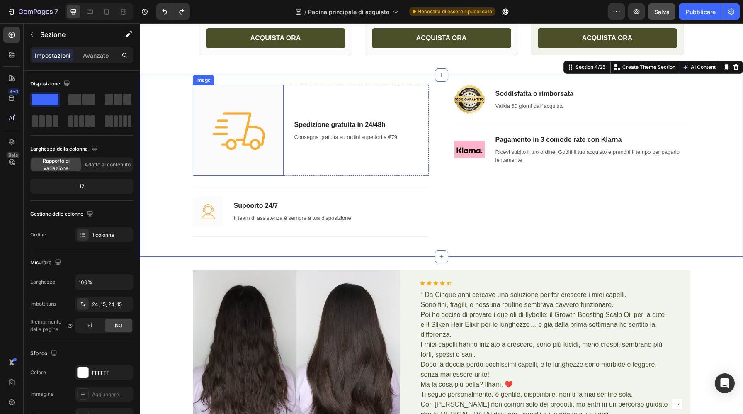
click at [228, 110] on img at bounding box center [238, 130] width 91 height 91
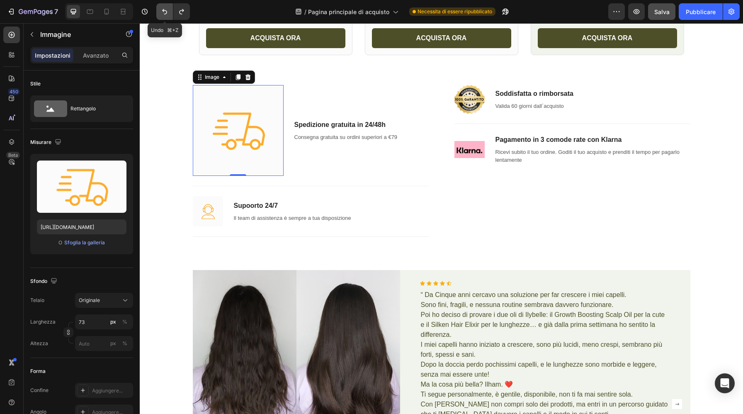
click at [165, 8] on icon "Annulla/Ripristina" at bounding box center [164, 11] width 8 height 8
click at [182, 13] on icon "Annulla/Ripristina" at bounding box center [181, 11] width 8 height 8
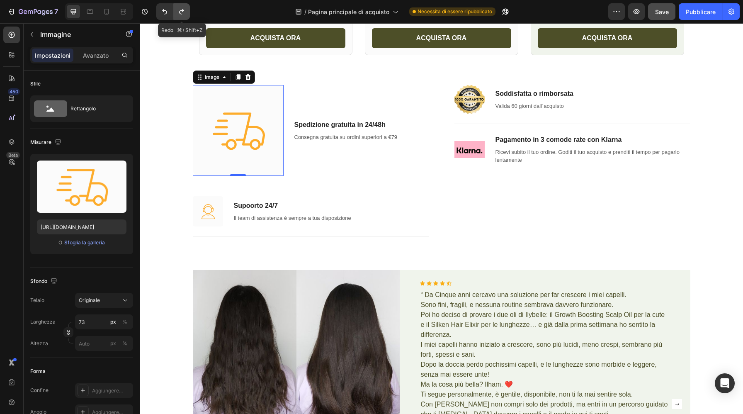
click at [182, 13] on icon "Annulla/Ripristina" at bounding box center [181, 11] width 8 height 8
type input "100"
click at [182, 13] on icon "Annulla/Ripristina" at bounding box center [181, 11] width 8 height 8
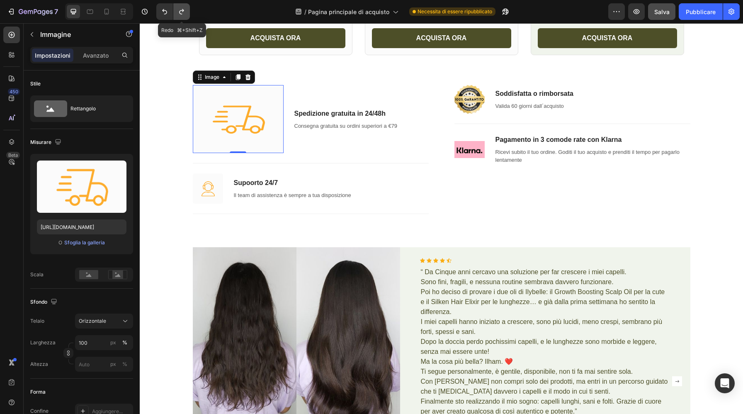
click at [182, 13] on icon "Annulla/Ripristina" at bounding box center [181, 11] width 8 height 8
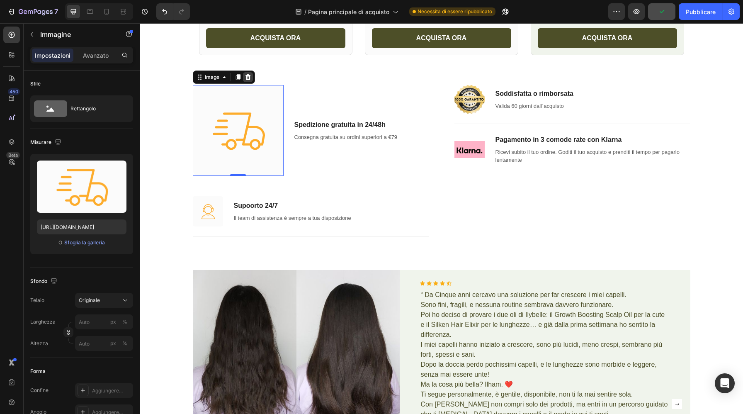
click at [248, 77] on icon at bounding box center [247, 77] width 5 height 6
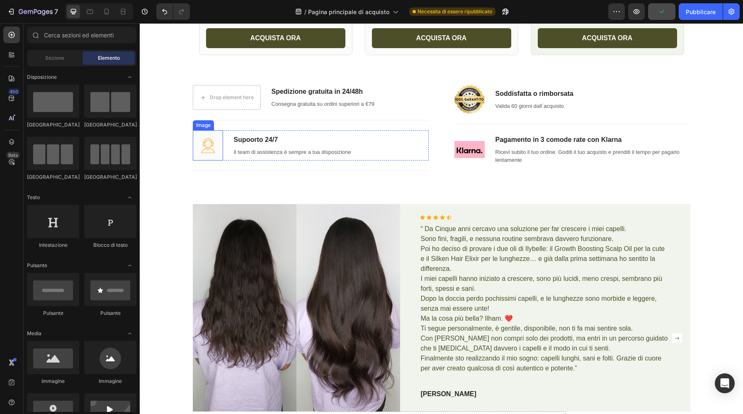
click at [212, 148] on img at bounding box center [208, 145] width 30 height 30
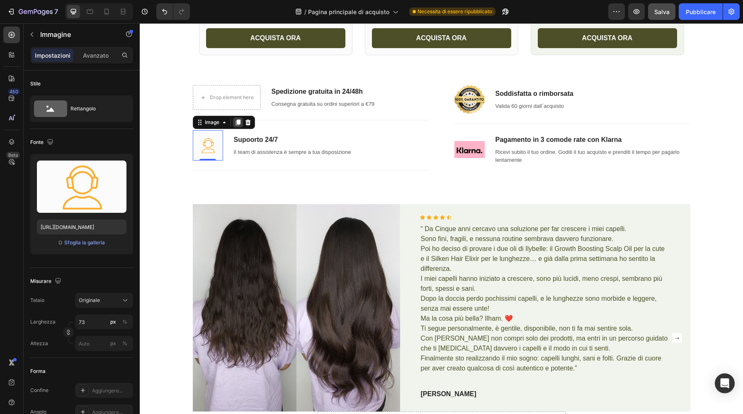
click at [238, 124] on icon at bounding box center [237, 122] width 5 height 6
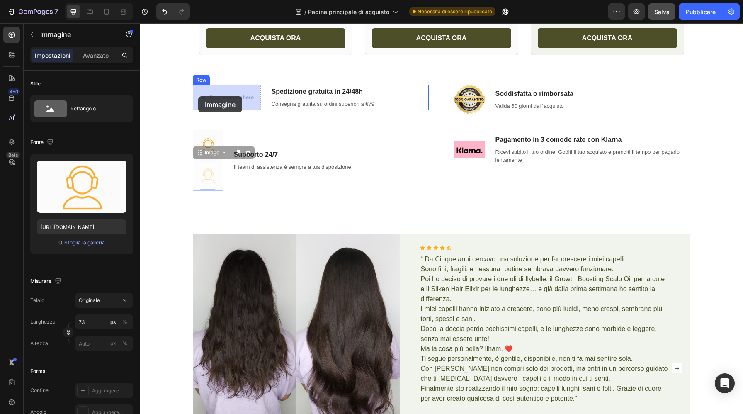
drag, startPoint x: 199, startPoint y: 154, endPoint x: 198, endPoint y: 96, distance: 58.0
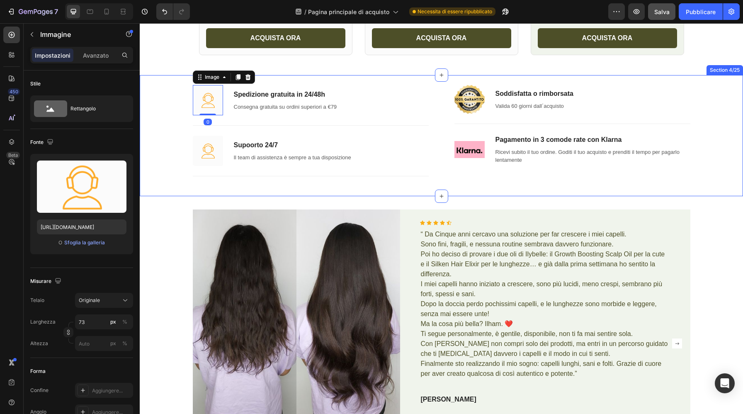
click at [163, 130] on div "Image 0 Spedizione gratuita in 24/48h Text block Consegna gratuita su ordini su…" at bounding box center [441, 135] width 591 height 101
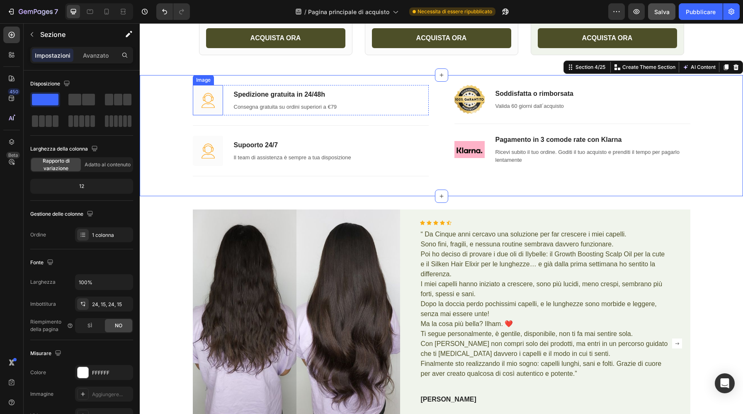
click at [206, 100] on img at bounding box center [208, 100] width 30 height 30
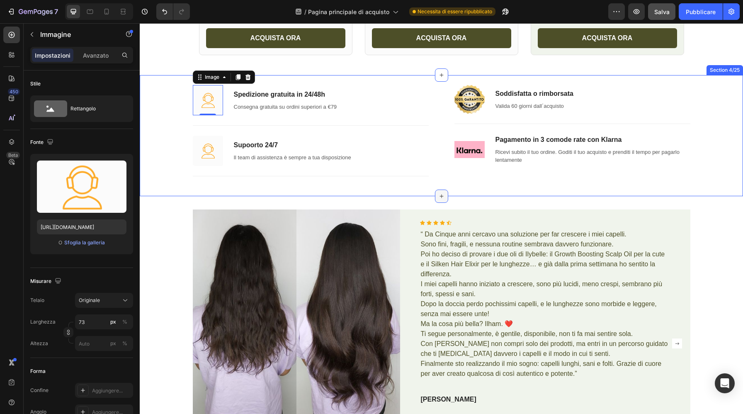
click at [443, 195] on icon at bounding box center [441, 196] width 7 height 7
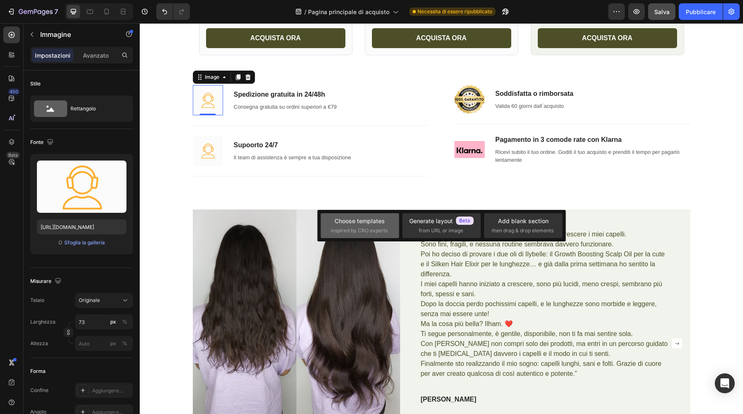
click at [375, 230] on span "inspired by CRO experts" at bounding box center [359, 230] width 57 height 7
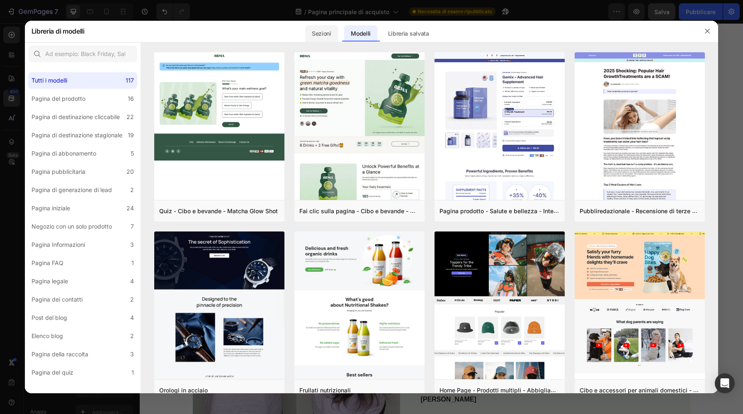
click at [323, 28] on div "Sezioni" at bounding box center [321, 33] width 33 height 17
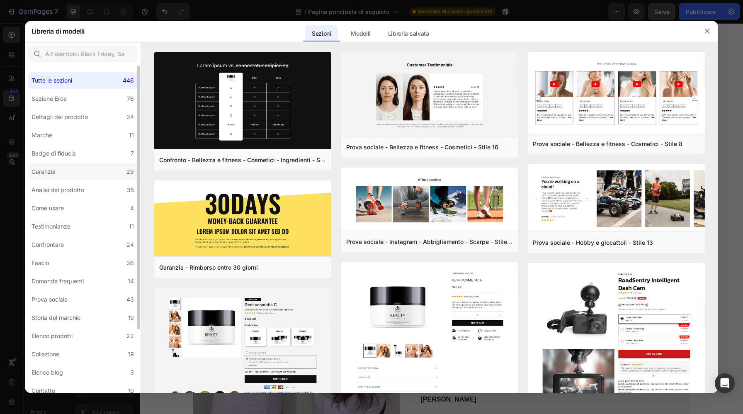
click at [61, 169] on label "Garanzia 29" at bounding box center [82, 171] width 109 height 17
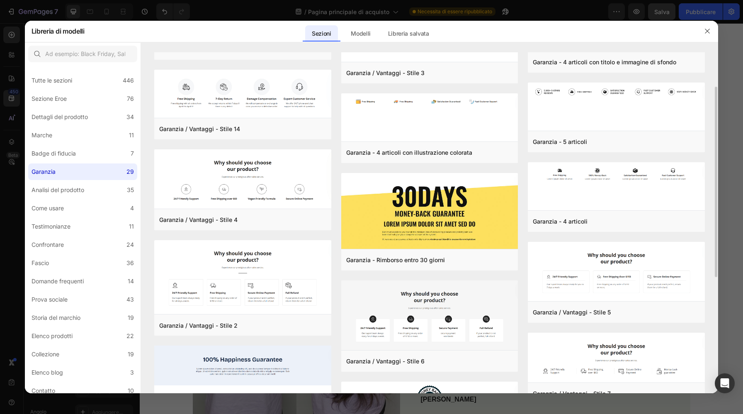
scroll to position [62, 0]
click at [219, 327] on font "Aggiungi alla pagina" at bounding box center [199, 325] width 47 height 6
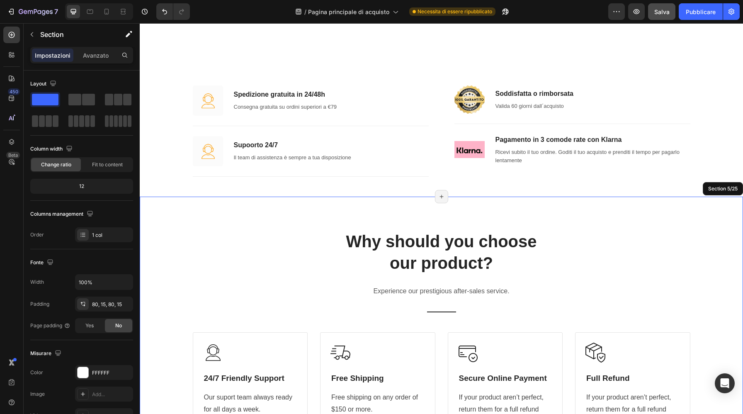
scroll to position [931, 0]
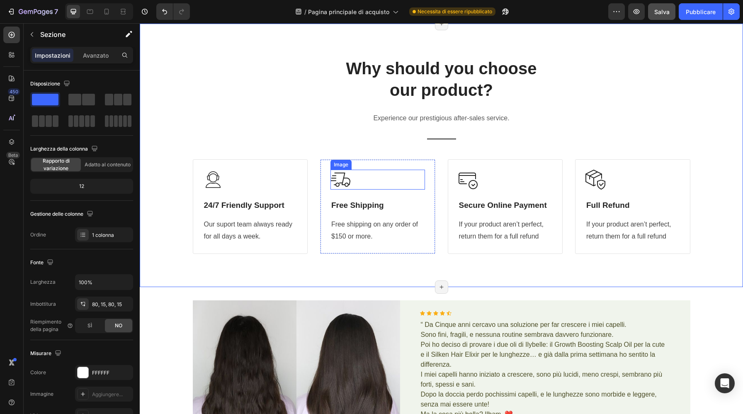
click at [342, 179] on img at bounding box center [340, 180] width 20 height 20
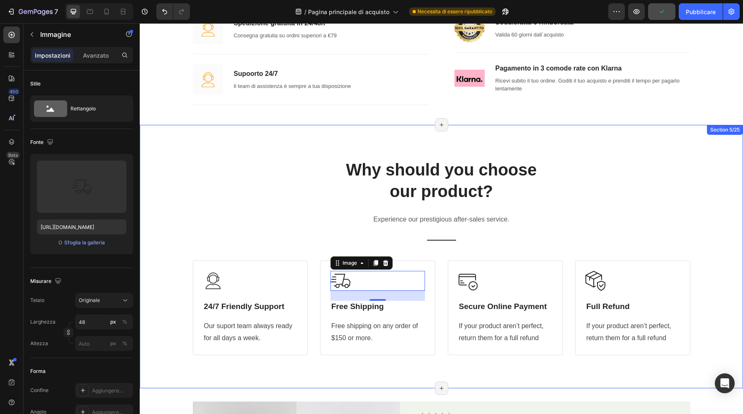
scroll to position [806, 0]
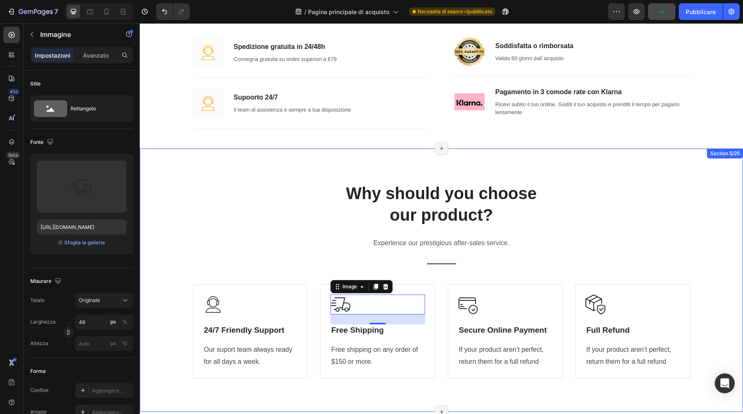
click at [621, 187] on div "Why should you choose our product? Heading Experience our prestigious after-sal…" at bounding box center [441, 280] width 591 height 197
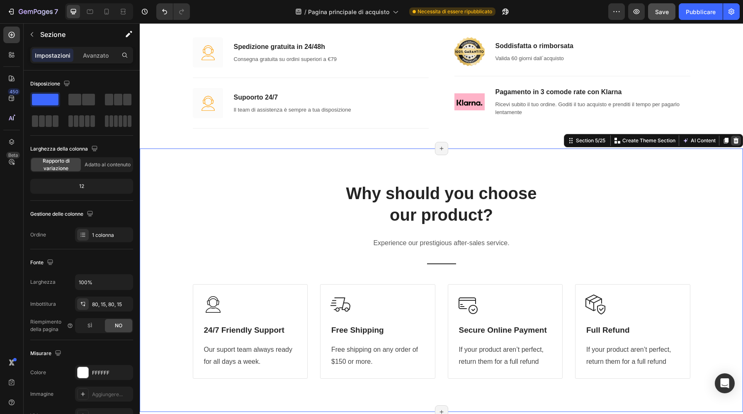
click at [738, 140] on icon at bounding box center [735, 141] width 5 height 6
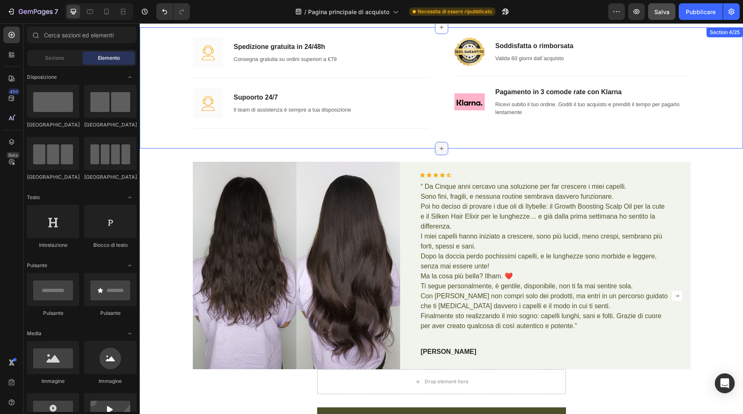
click at [440, 148] on icon at bounding box center [441, 148] width 7 height 7
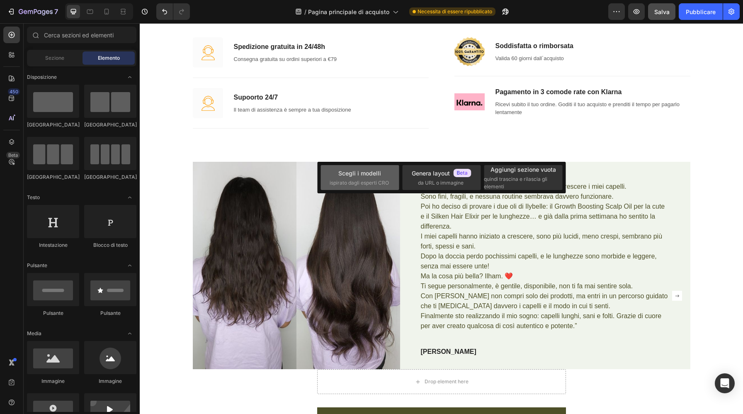
click at [371, 175] on font "Scegli i modelli" at bounding box center [359, 173] width 43 height 7
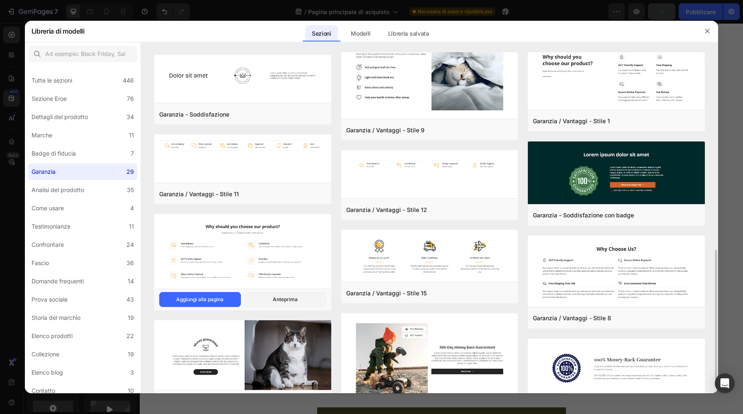
scroll to position [516, 0]
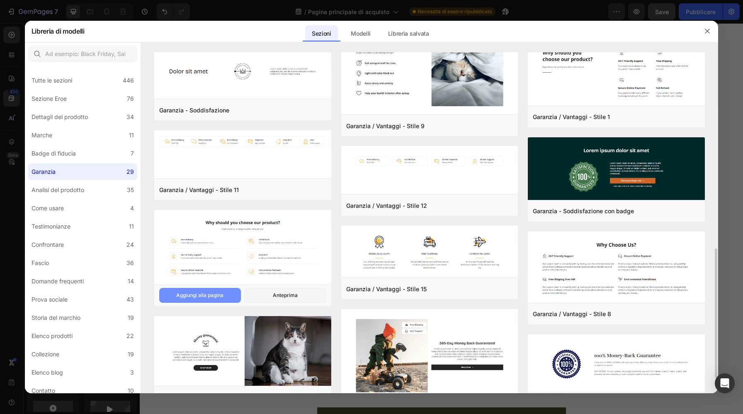
click at [201, 298] on font "Aggiungi alla pagina" at bounding box center [199, 295] width 47 height 6
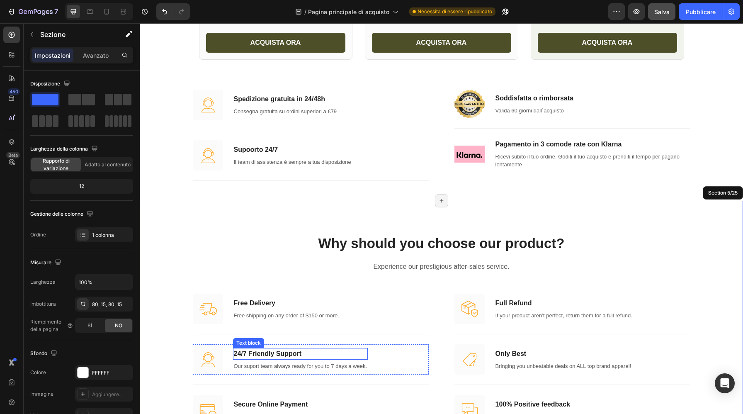
scroll to position [750, 0]
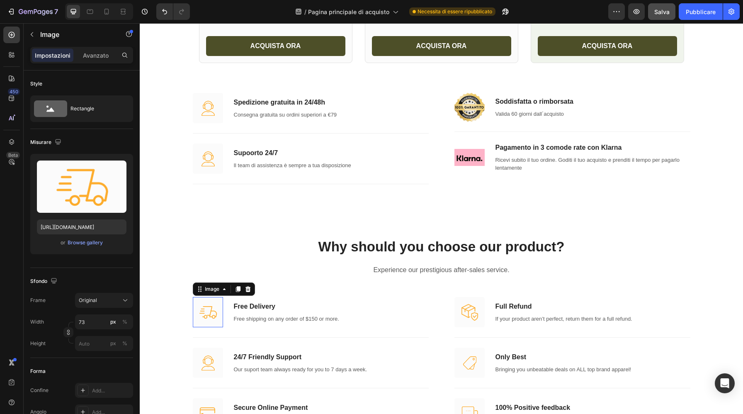
click at [215, 311] on img at bounding box center [208, 312] width 30 height 30
click at [237, 291] on icon at bounding box center [238, 289] width 7 height 7
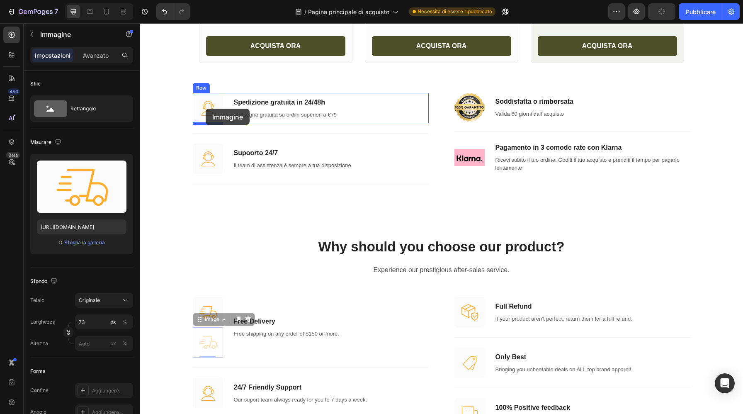
drag, startPoint x: 197, startPoint y: 320, endPoint x: 206, endPoint y: 109, distance: 211.6
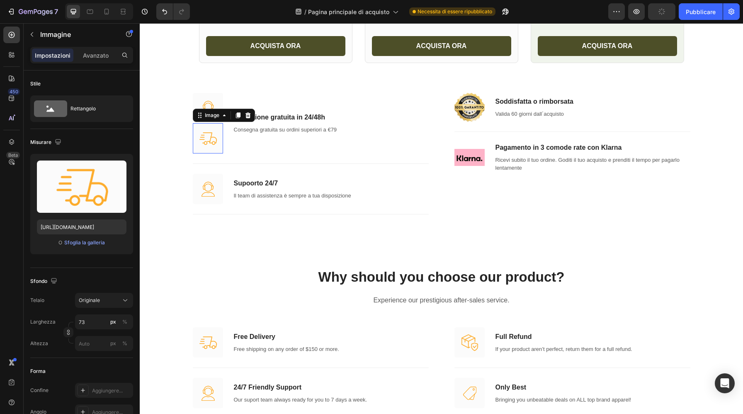
type input "https://cdn.shopify.com/s/files/1/0879/6369/7499/files/gempages_571761012911375…"
click at [213, 104] on img at bounding box center [208, 108] width 30 height 30
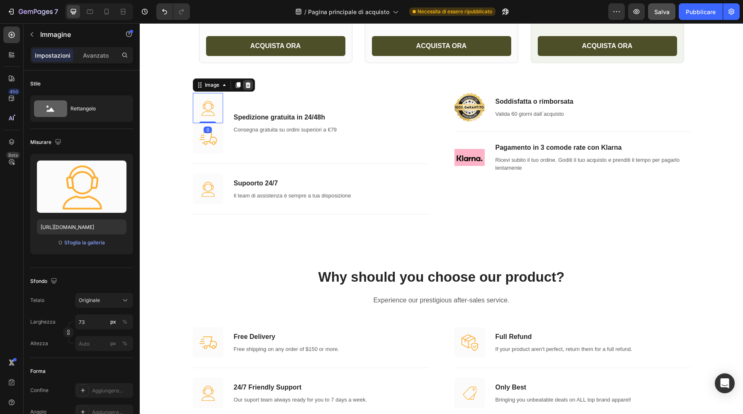
click at [250, 84] on icon at bounding box center [247, 85] width 5 height 6
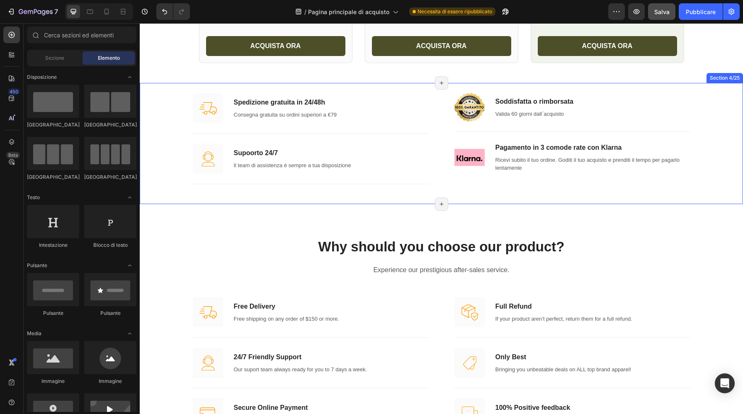
click at [161, 138] on div "Image Spedizione gratuita in 24/48h Text block Consegna gratuita su ordini supe…" at bounding box center [441, 143] width 591 height 101
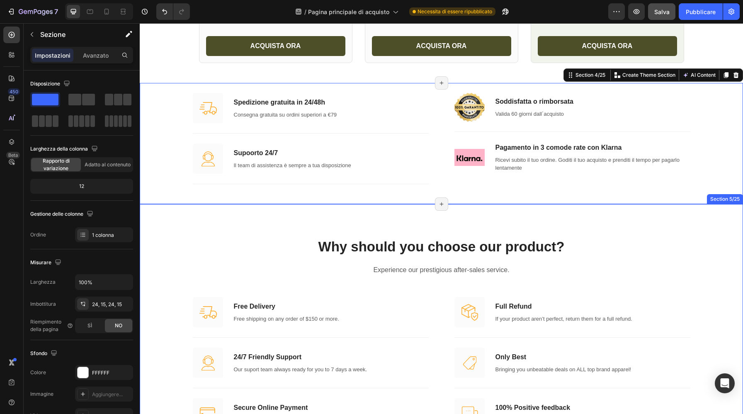
click at [720, 228] on div "Why should you choose our product? Heading Experience our prestigious after-sal…" at bounding box center [441, 332] width 603 height 257
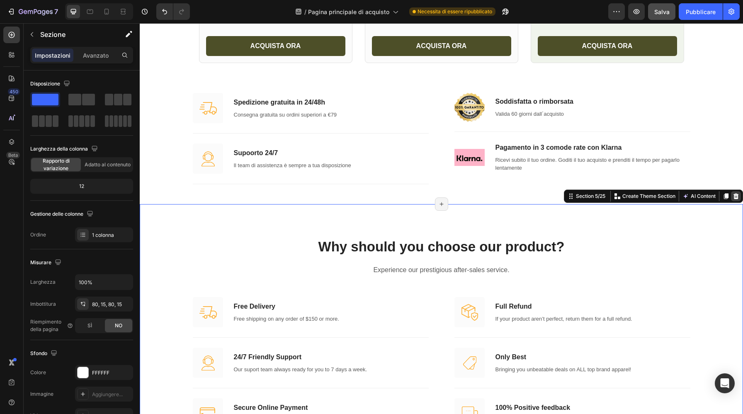
click at [735, 199] on icon at bounding box center [735, 196] width 5 height 6
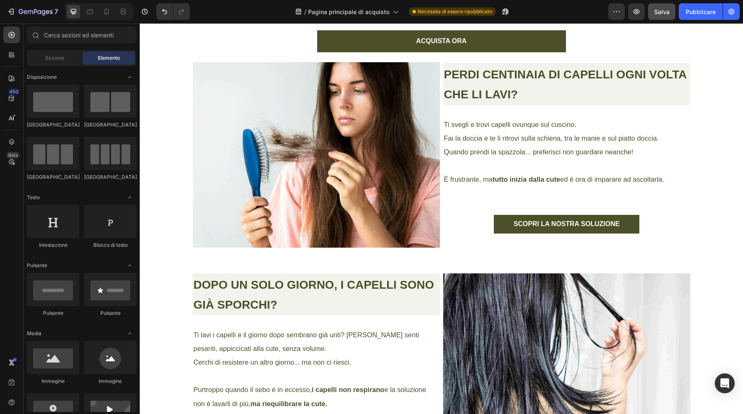
scroll to position [1184, 0]
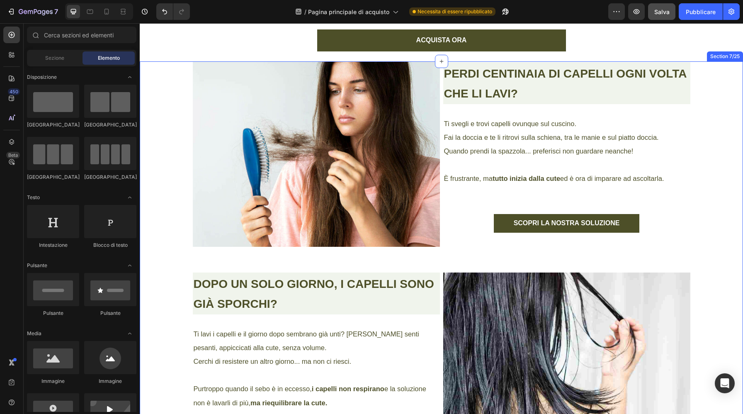
click at [717, 80] on div "PERDI CENTINAIA DI CAPELLI OGNI VOLTA CHE LI LAVI? Heading Ti svegli e trovi ca…" at bounding box center [441, 375] width 591 height 628
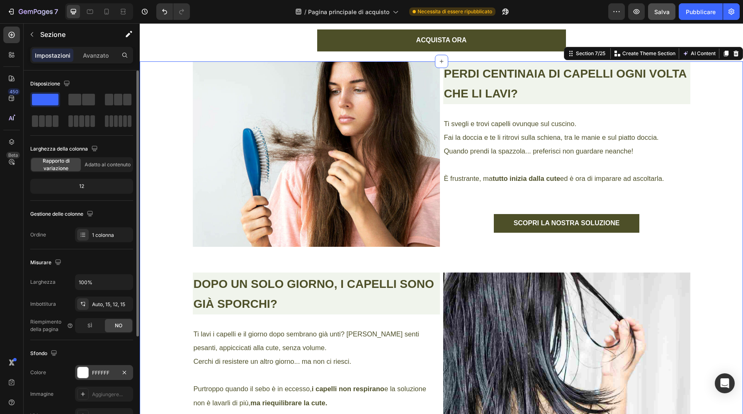
click at [84, 374] on div at bounding box center [83, 372] width 11 height 11
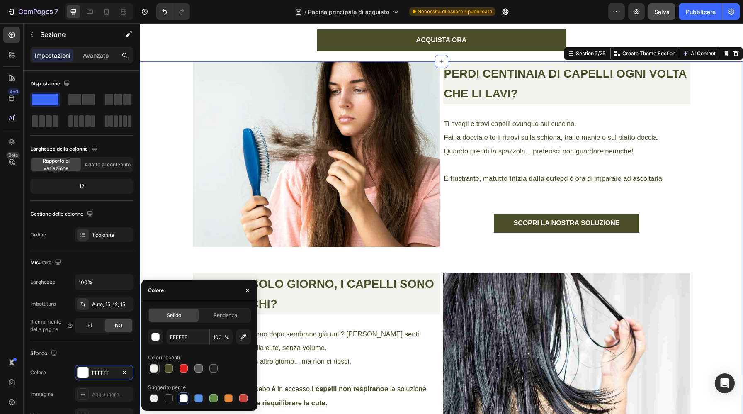
click at [155, 369] on div at bounding box center [154, 368] width 8 height 8
type input "F0F4EC"
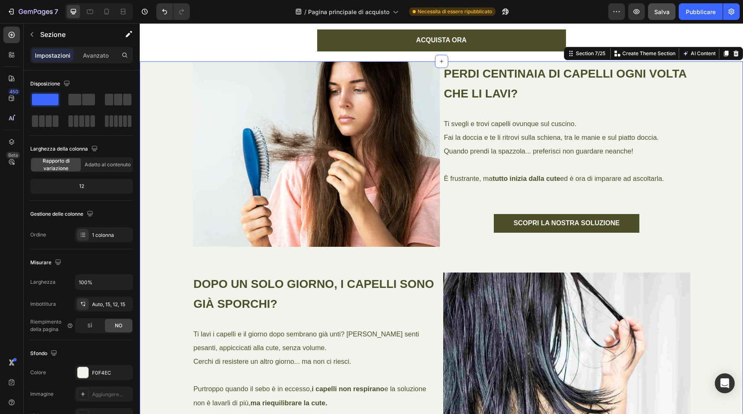
click at [693, 147] on div "PERDI CENTINAIA DI CAPELLI OGNI VOLTA CHE LI LAVI? Heading Ti svegli e trovi ca…" at bounding box center [441, 375] width 591 height 628
click at [728, 130] on div "PERDI CENTINAIA DI CAPELLI OGNI VOLTA CHE LI LAVI? Heading Ti svegli e trovi ca…" at bounding box center [441, 375] width 591 height 628
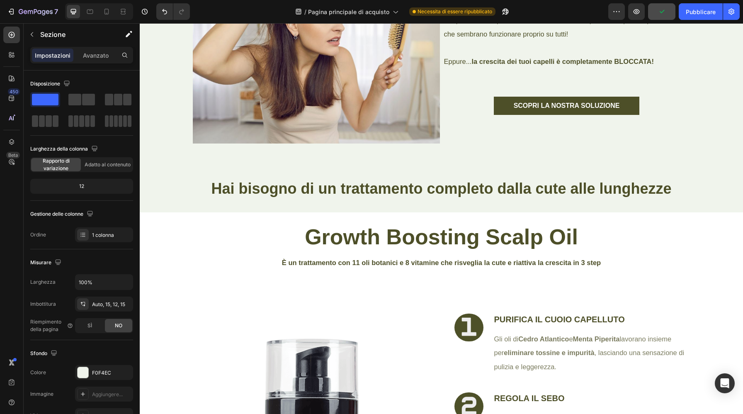
scroll to position [1724, 0]
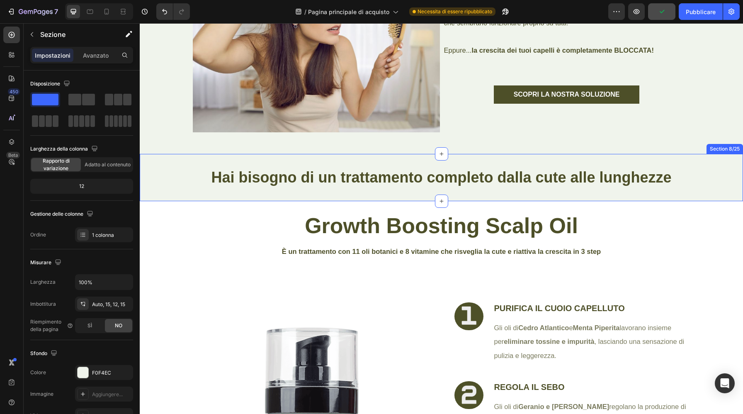
click at [613, 162] on div "Hai bisogno di un trattamento completo dalla cute alle lunghezze Heading Hai bi…" at bounding box center [441, 178] width 603 height 48
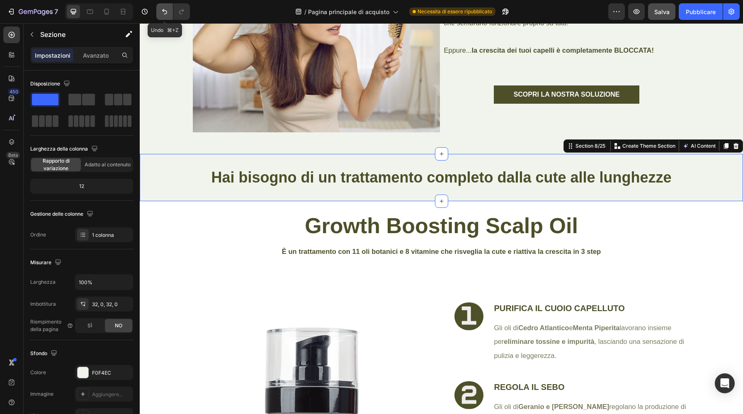
click at [165, 14] on icon "Annulla/Ripristina" at bounding box center [164, 11] width 8 height 8
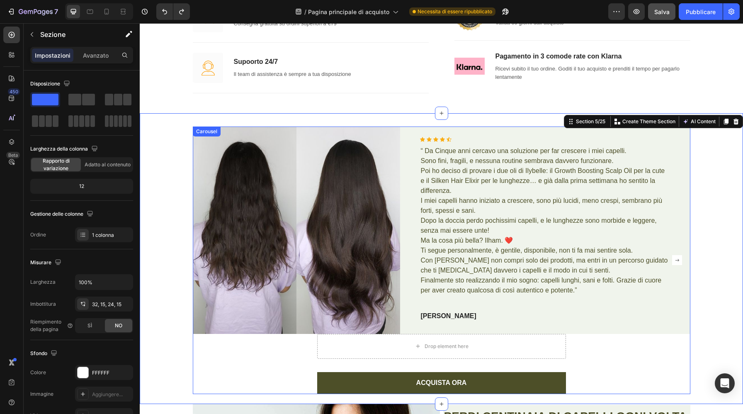
scroll to position [883, 0]
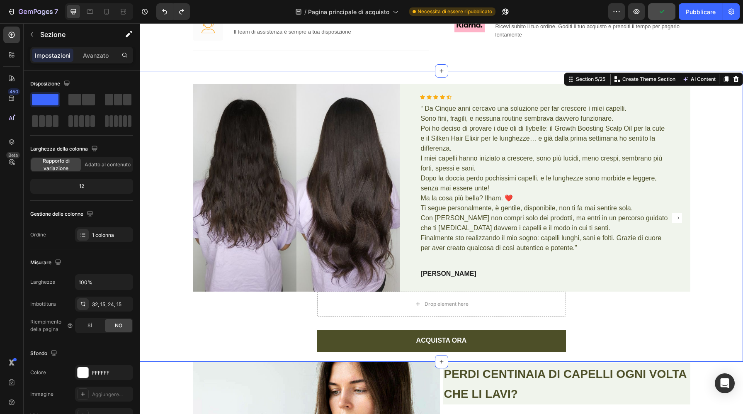
click at [172, 216] on div "Image Icon Icon Icon Icon Icon Icon List Hoz “ Da Cinque anni cercavo una soluz…" at bounding box center [441, 217] width 591 height 267
click at [80, 374] on div at bounding box center [83, 372] width 11 height 11
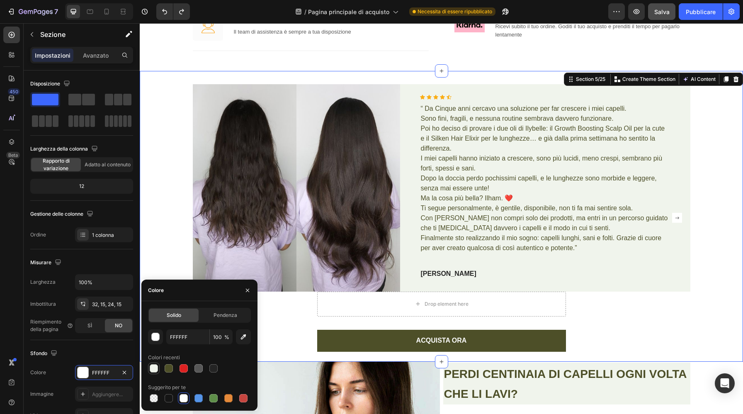
click at [155, 367] on div at bounding box center [154, 368] width 8 height 8
type input "F0F4EC"
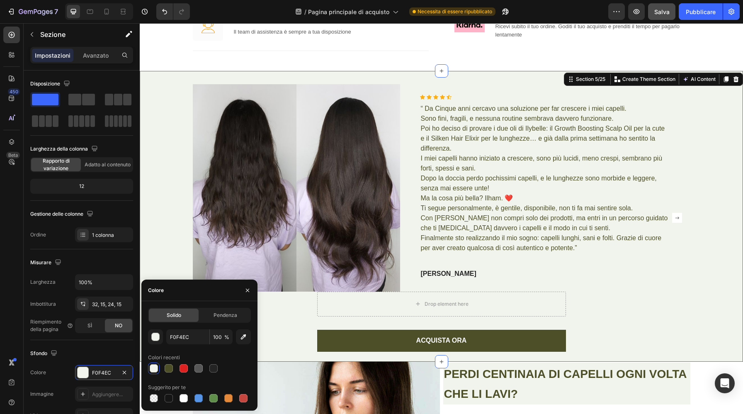
click at [720, 308] on div "Image Icon Icon Icon Icon Icon Icon List Hoz “ Da Cinque anni cercavo una soluz…" at bounding box center [441, 217] width 591 height 267
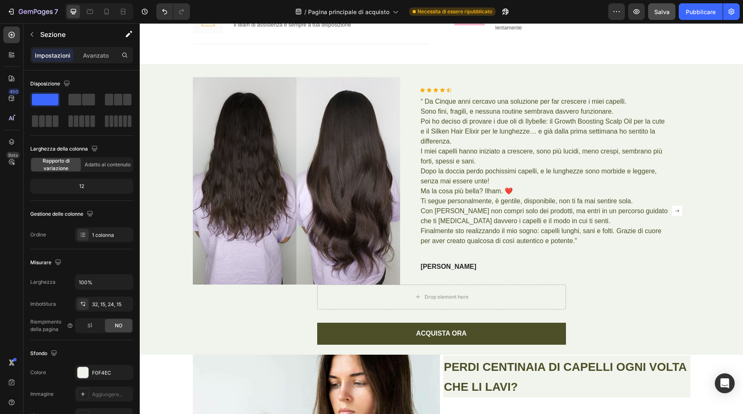
scroll to position [904, 0]
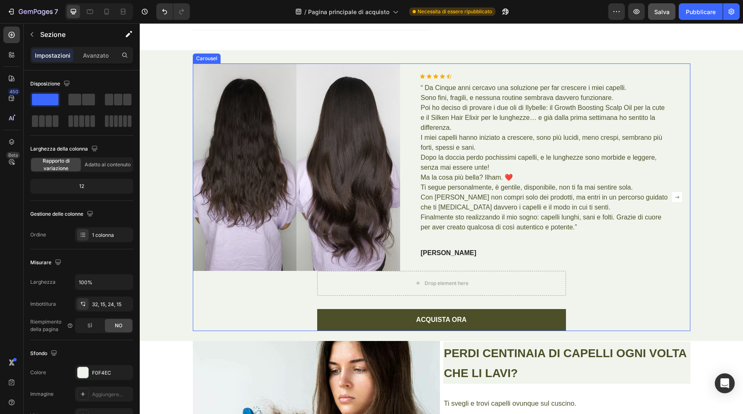
click at [679, 199] on rect "Carousel Next Arrow" at bounding box center [677, 197] width 10 height 10
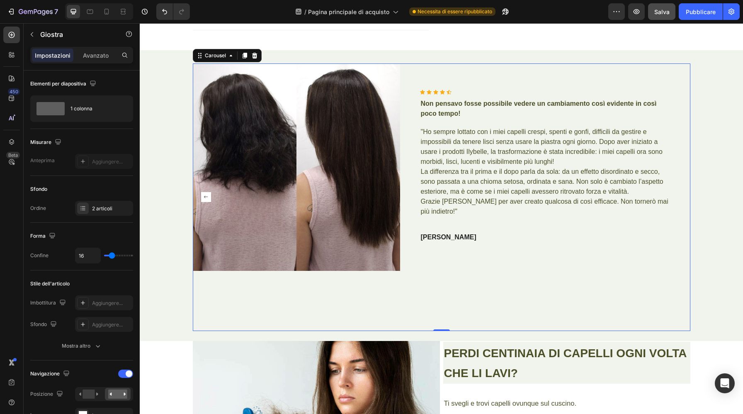
click at [204, 197] on icon "Carousel Back Arrow" at bounding box center [206, 197] width 4 height 2
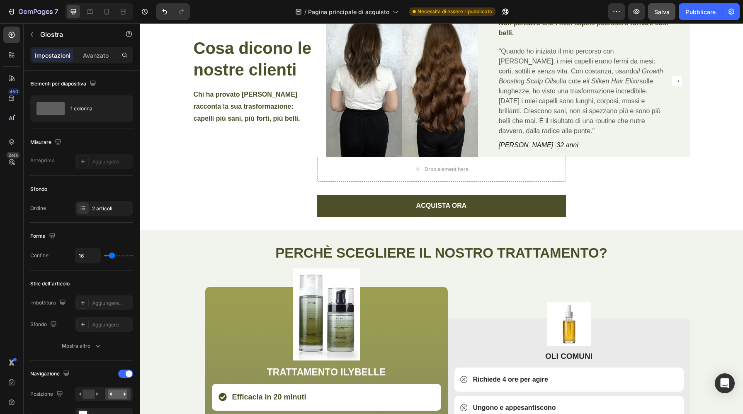
scroll to position [3475, 0]
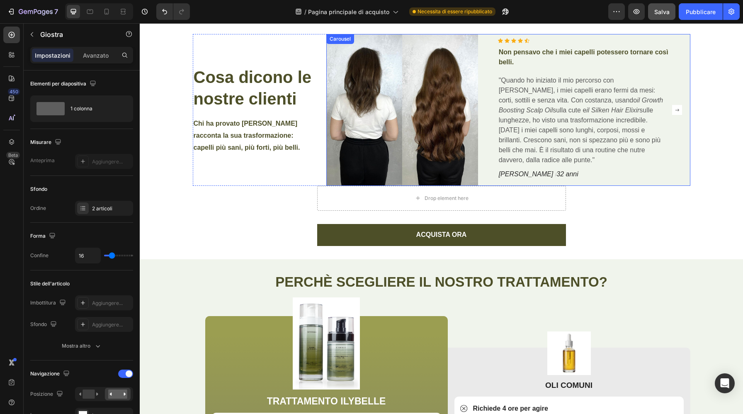
click at [677, 113] on rect "Carousel Next Arrow" at bounding box center [677, 110] width 10 height 10
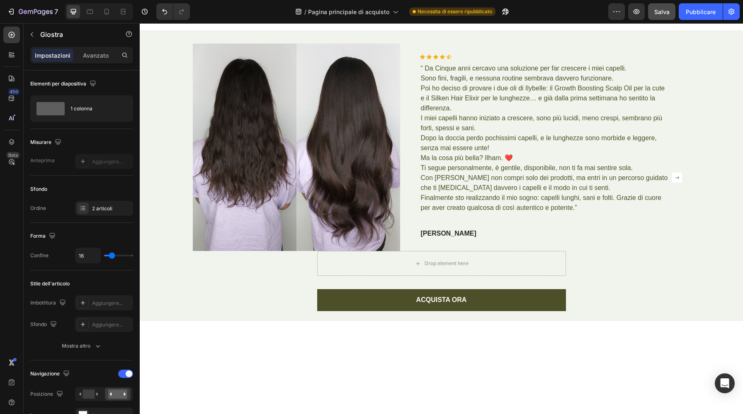
scroll to position [733, 0]
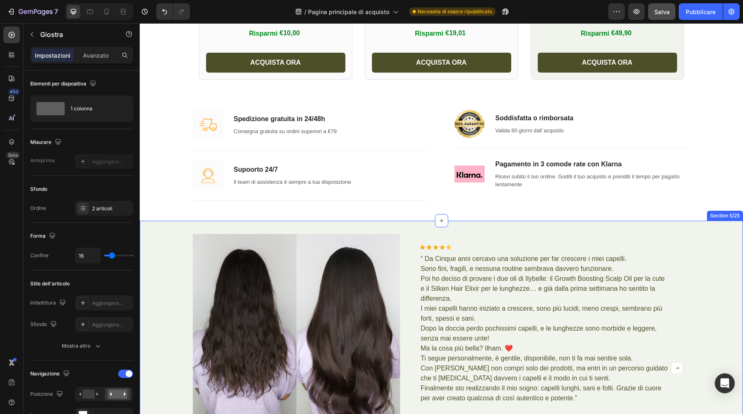
click at [609, 233] on div "Image Icon Icon Icon Icon Icon Icon List Hoz “ Da Cinque anni cercavo una soluz…" at bounding box center [441, 366] width 603 height 291
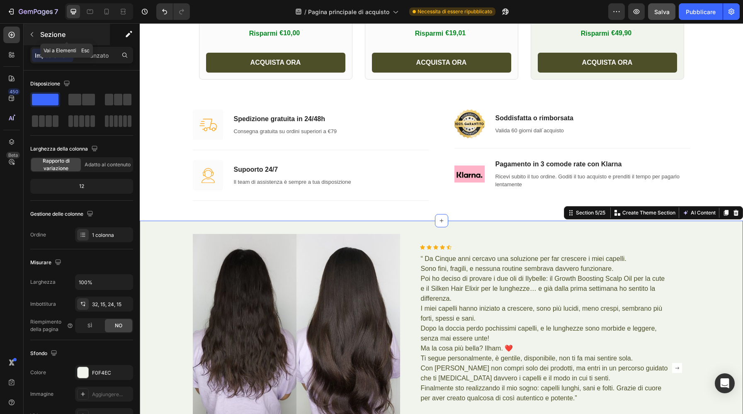
click at [33, 36] on icon "button" at bounding box center [32, 34] width 7 height 7
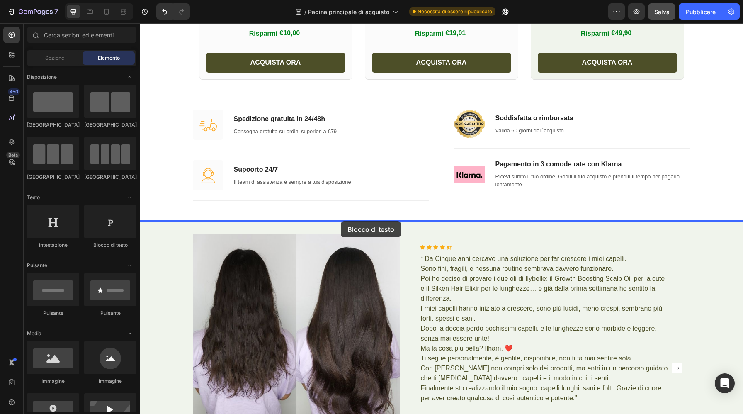
drag, startPoint x: 248, startPoint y: 257, endPoint x: 341, endPoint y: 221, distance: 99.5
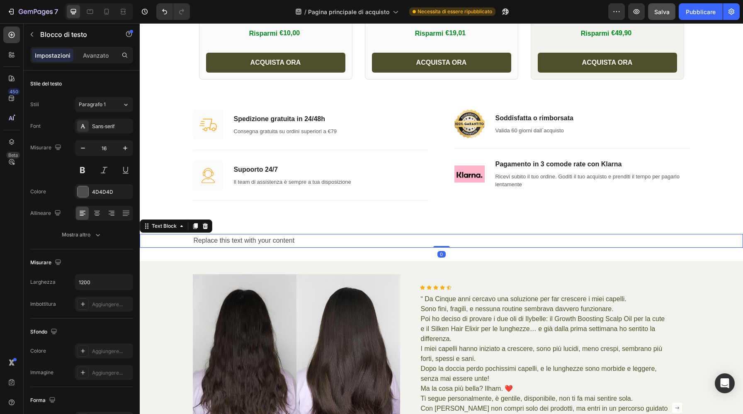
click at [310, 242] on div "Replace this text with your content" at bounding box center [441, 241] width 497 height 14
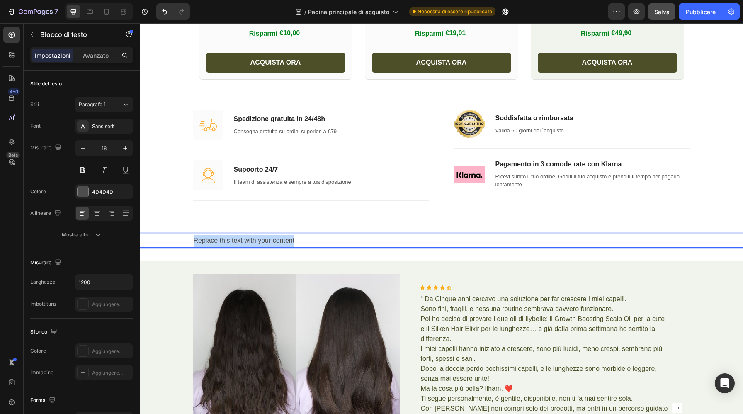
drag, startPoint x: 303, startPoint y: 239, endPoint x: 181, endPoint y: 245, distance: 122.0
click at [181, 245] on div "Replace this text with your content" at bounding box center [441, 241] width 603 height 14
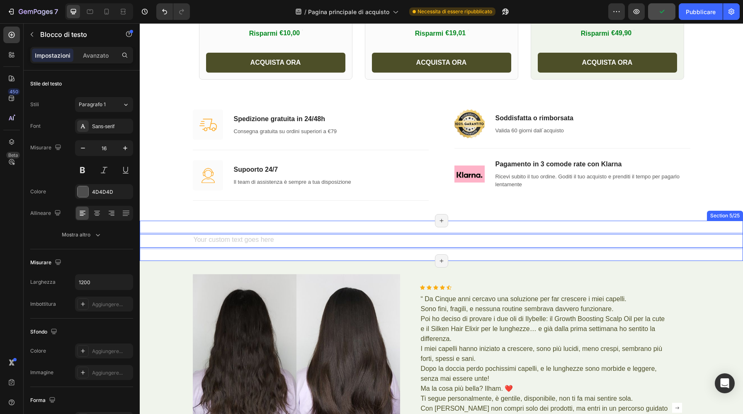
click at [410, 224] on div "Text Block 0 Section 5/25 Page has reached Shopify’s 25 section-limit Page has …" at bounding box center [441, 241] width 603 height 40
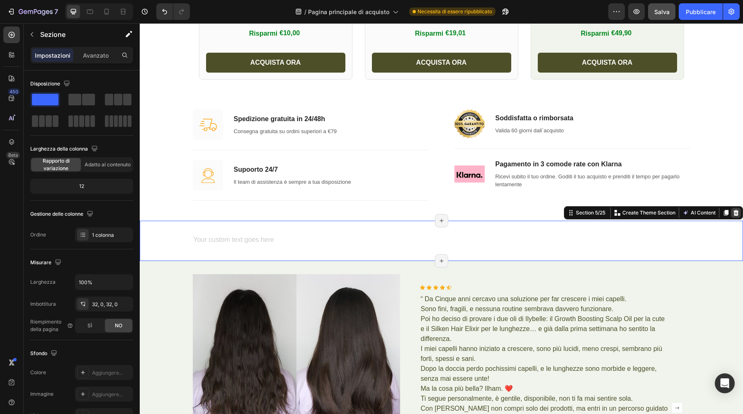
click at [737, 209] on icon at bounding box center [736, 212] width 7 height 7
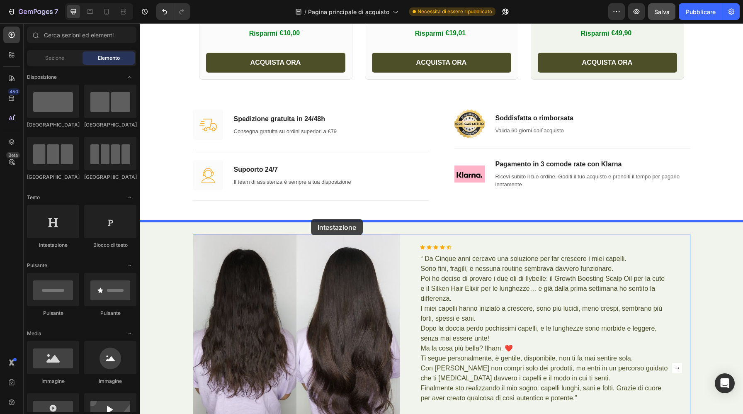
drag, startPoint x: 193, startPoint y: 250, endPoint x: 311, endPoint y: 218, distance: 121.9
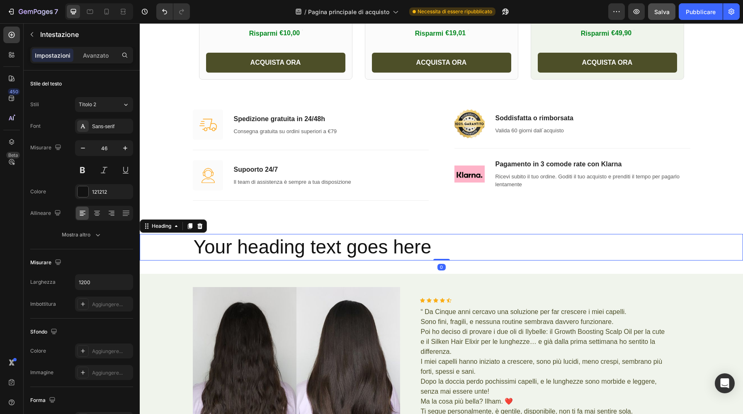
click at [430, 248] on h2 "Your heading text goes here" at bounding box center [441, 247] width 497 height 27
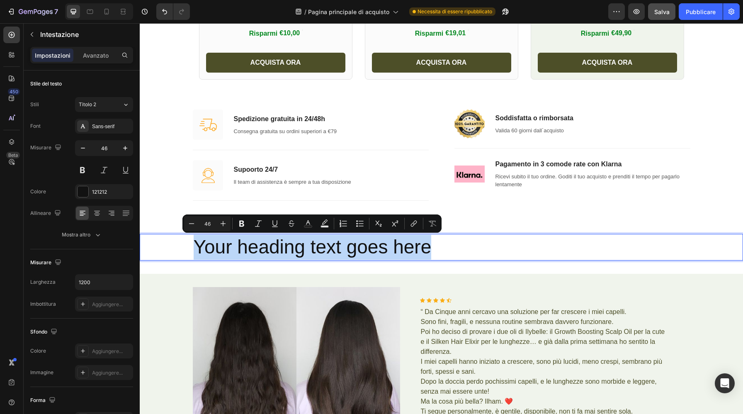
drag, startPoint x: 439, startPoint y: 249, endPoint x: 173, endPoint y: 252, distance: 265.8
click at [173, 252] on div "Your heading text goes here" at bounding box center [441, 247] width 603 height 27
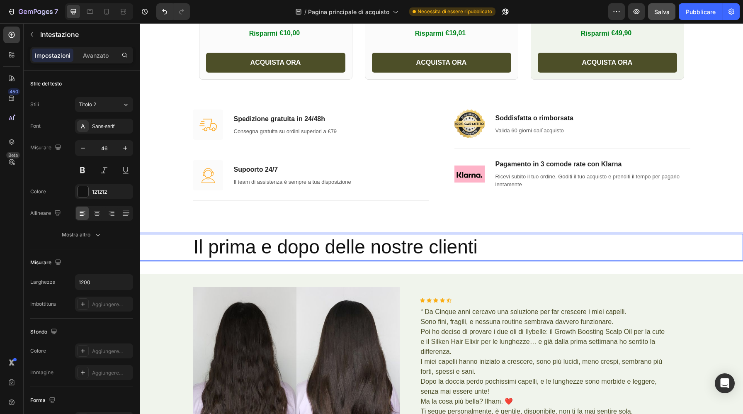
click at [482, 250] on p "Il prima e dopo delle nostre clienti" at bounding box center [442, 247] width 496 height 25
click at [97, 212] on icon at bounding box center [97, 212] width 4 height 1
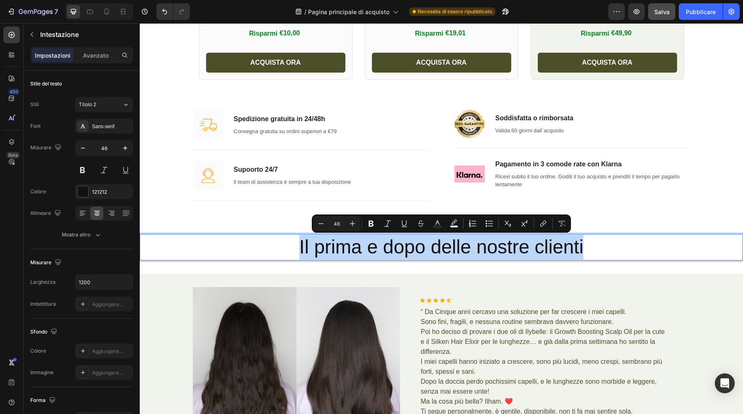
drag, startPoint x: 594, startPoint y: 246, endPoint x: 297, endPoint y: 248, distance: 296.8
click at [297, 248] on p "Il prima e dopo delle nostre clienti" at bounding box center [442, 247] width 496 height 25
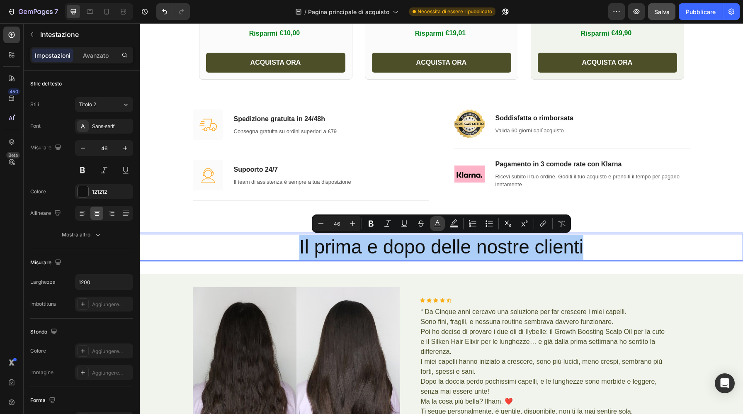
click at [436, 224] on icon "Editor contextual toolbar" at bounding box center [437, 223] width 8 height 8
type input "121212"
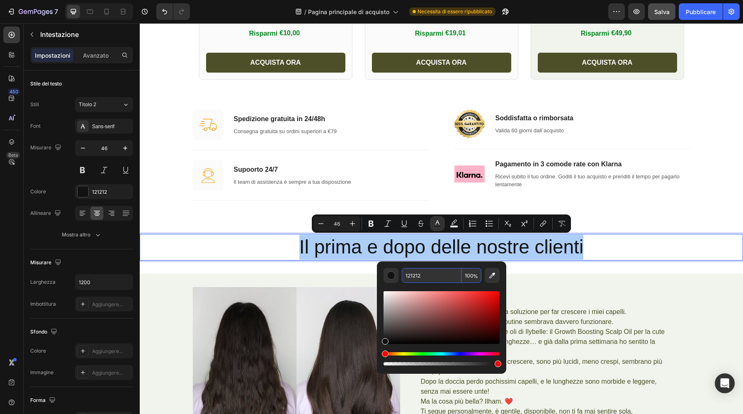
click at [433, 272] on input "121212" at bounding box center [432, 275] width 60 height 15
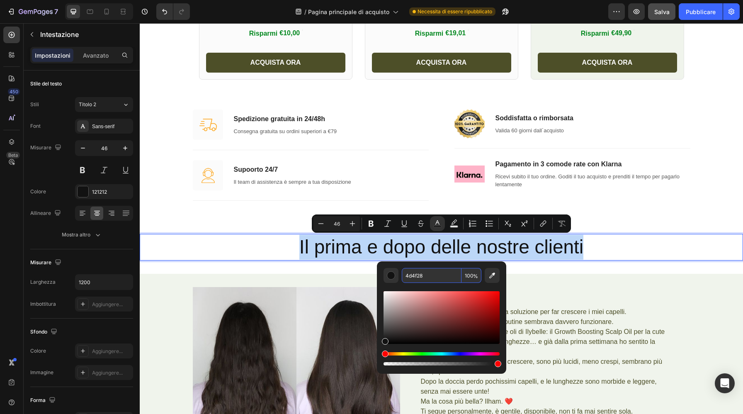
type input "4D4F28"
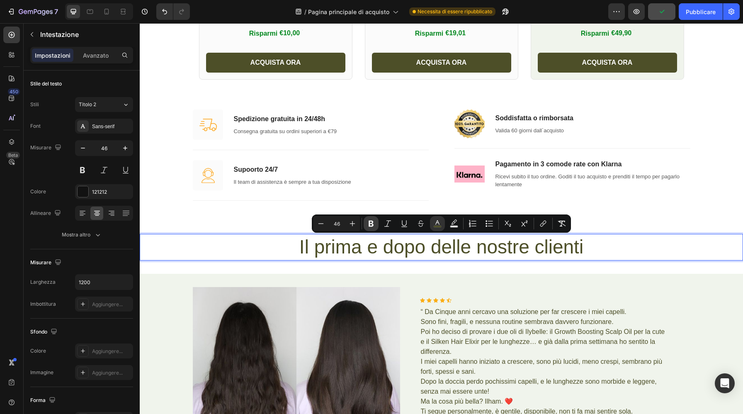
click at [368, 221] on icon "Editor contextual toolbar" at bounding box center [371, 223] width 8 height 8
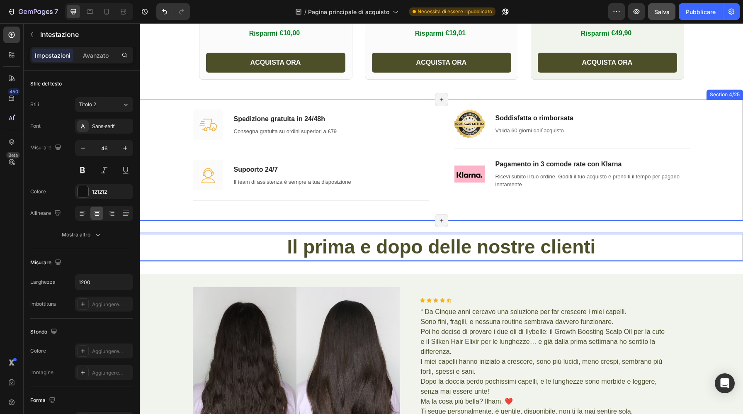
click at [710, 193] on div "Image Spedizione gratuita in 24/48h Text block Consegna gratuita su ordini supe…" at bounding box center [441, 159] width 591 height 101
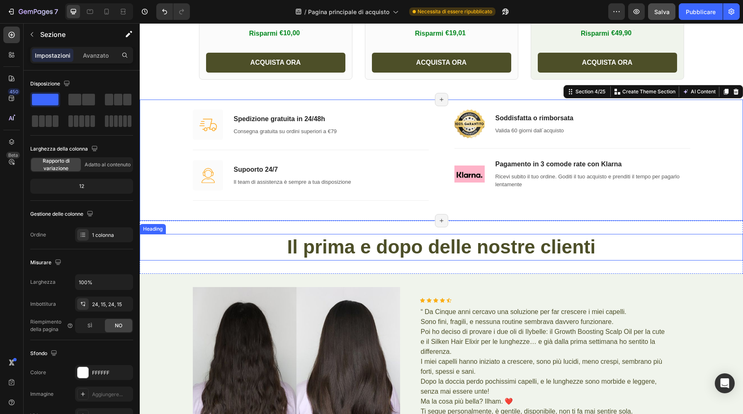
click at [683, 240] on p "⁠⁠⁠⁠⁠⁠⁠ Il prima e dopo delle nostre clienti" at bounding box center [442, 247] width 496 height 25
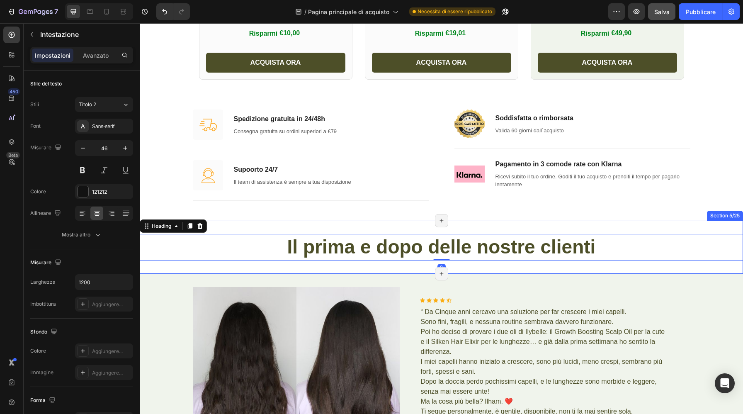
click at [687, 225] on div "⁠⁠⁠⁠⁠⁠⁠ Il prima e dopo delle nostre clienti Heading 0 Section 5/25 Page has re…" at bounding box center [441, 247] width 603 height 53
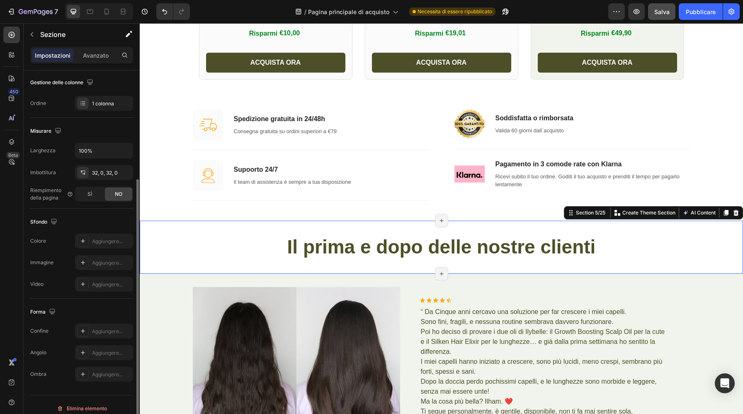
scroll to position [139, 0]
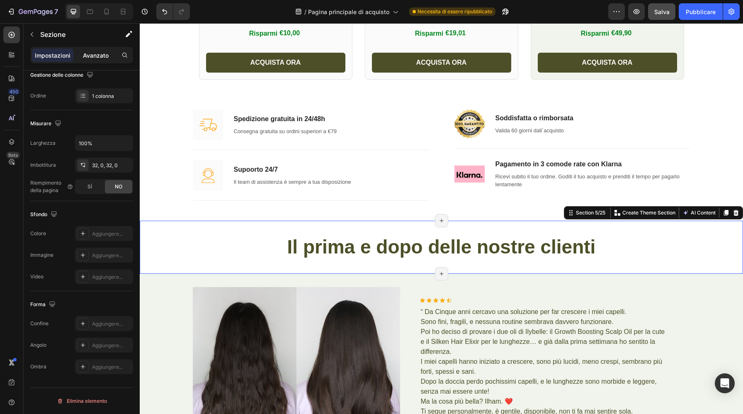
click at [105, 49] on div "Avanzato" at bounding box center [95, 55] width 41 height 13
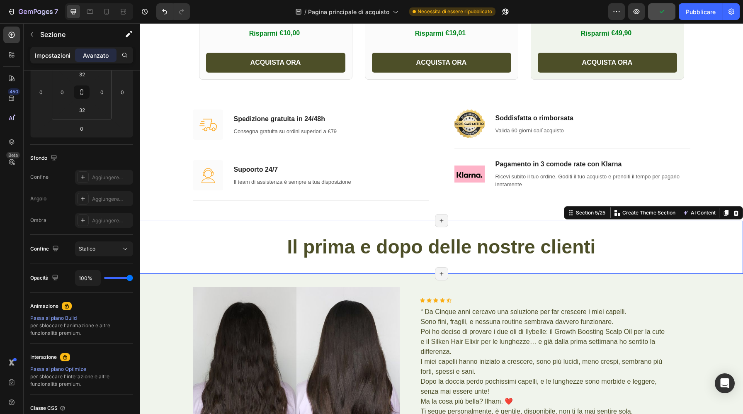
click at [57, 57] on font "Impostazioni" at bounding box center [53, 55] width 36 height 7
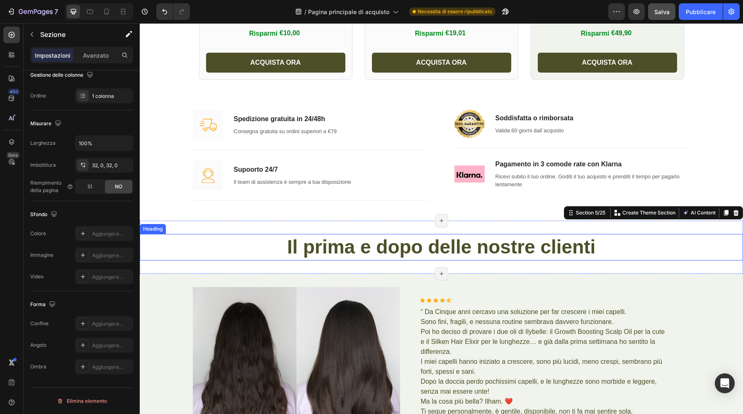
click at [245, 247] on p "⁠⁠⁠⁠⁠⁠⁠ Il prima e dopo delle nostre clienti" at bounding box center [442, 247] width 496 height 25
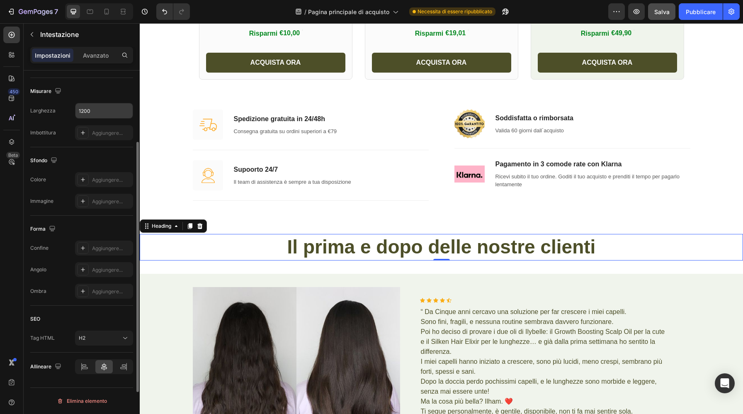
scroll to position [0, 0]
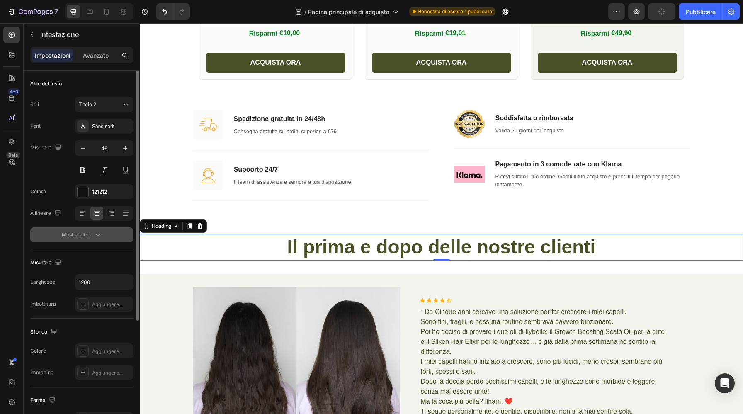
click at [83, 235] on font "Mostra altro" at bounding box center [76, 234] width 29 height 6
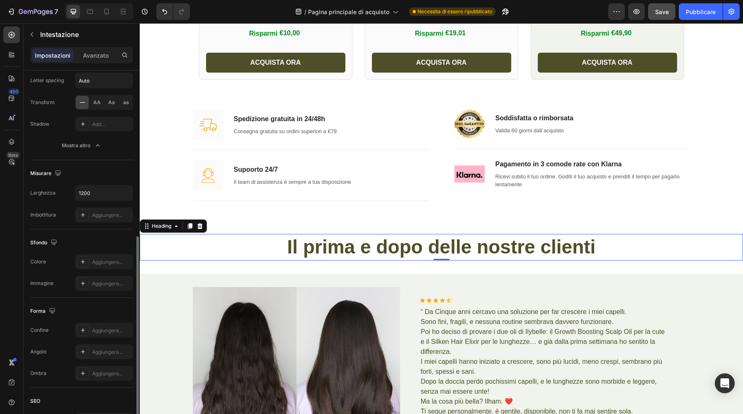
scroll to position [281, 0]
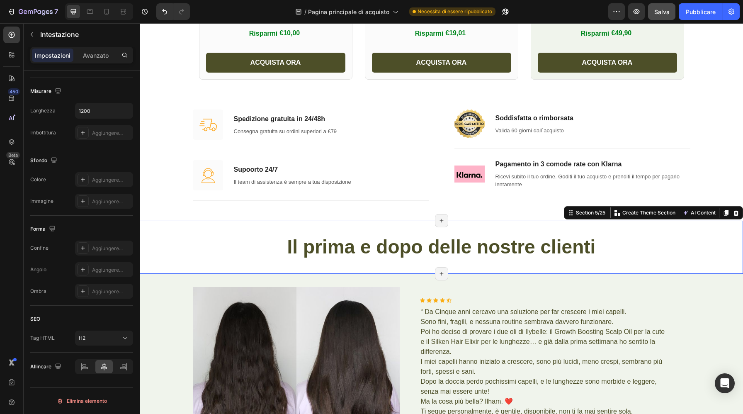
click at [160, 268] on div "⁠⁠⁠⁠⁠⁠⁠ Il prima e dopo delle nostre clienti Heading Section 5/25 You can creat…" at bounding box center [441, 247] width 603 height 53
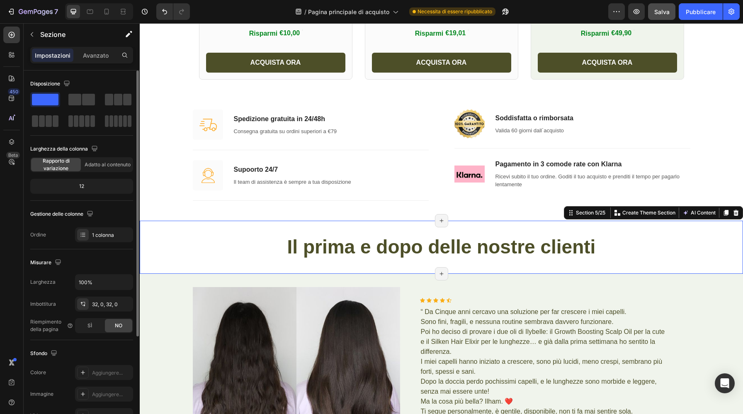
scroll to position [139, 0]
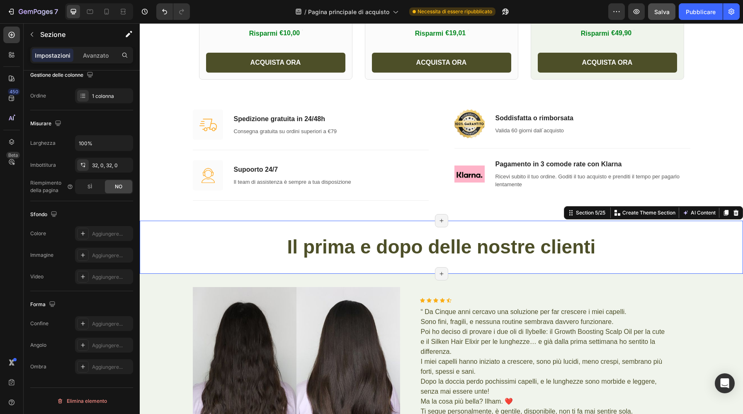
click at [95, 62] on div "Impostazioni Avanzato" at bounding box center [81, 55] width 103 height 17
click at [95, 56] on font "Avanzato" at bounding box center [96, 55] width 26 height 7
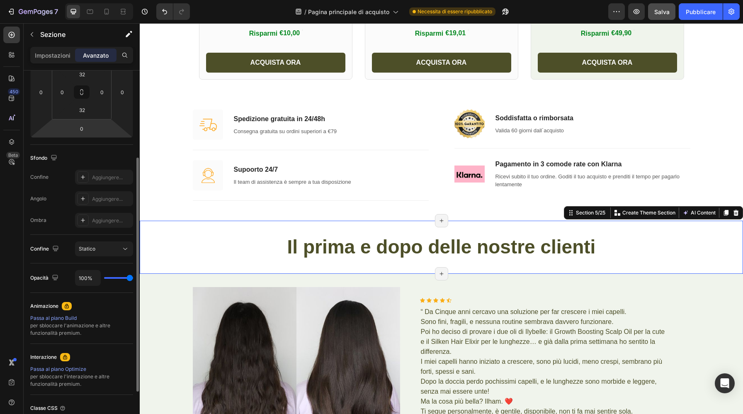
scroll to position [0, 0]
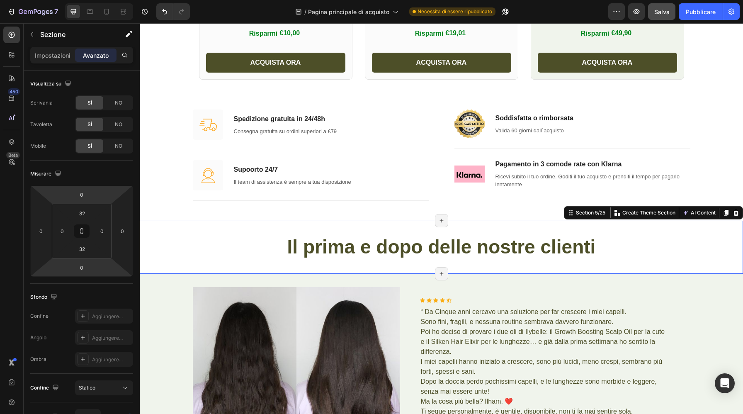
click at [213, 226] on div "⁠⁠⁠⁠⁠⁠⁠ Il prima e dopo delle nostre clienti Heading Section 5/25 You can creat…" at bounding box center [441, 247] width 603 height 53
click at [218, 255] on p "⁠⁠⁠⁠⁠⁠⁠ Il prima e dopo delle nostre clienti" at bounding box center [442, 247] width 496 height 25
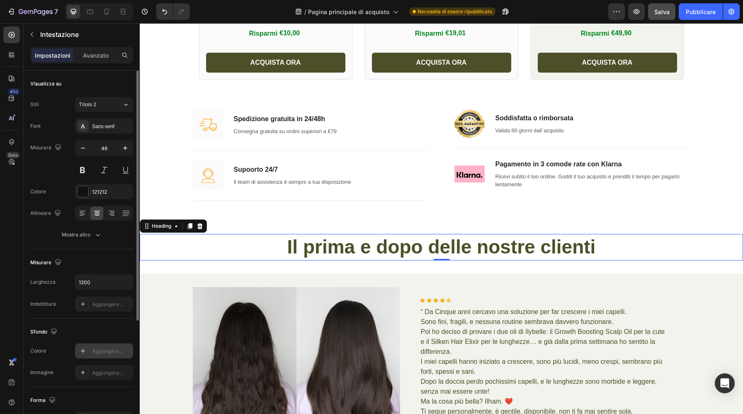
click at [79, 348] on div at bounding box center [83, 351] width 12 height 12
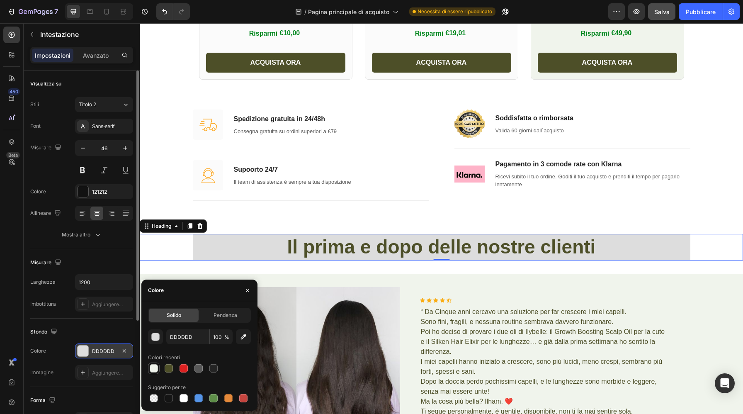
click at [156, 368] on div at bounding box center [154, 368] width 8 height 8
type input "F0F4EC"
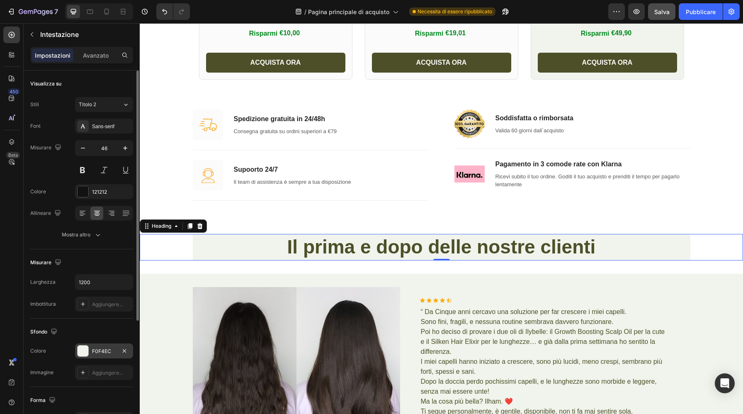
click at [168, 249] on div "⁠⁠⁠⁠⁠⁠⁠ Il prima e dopo delle nostre clienti" at bounding box center [441, 247] width 603 height 27
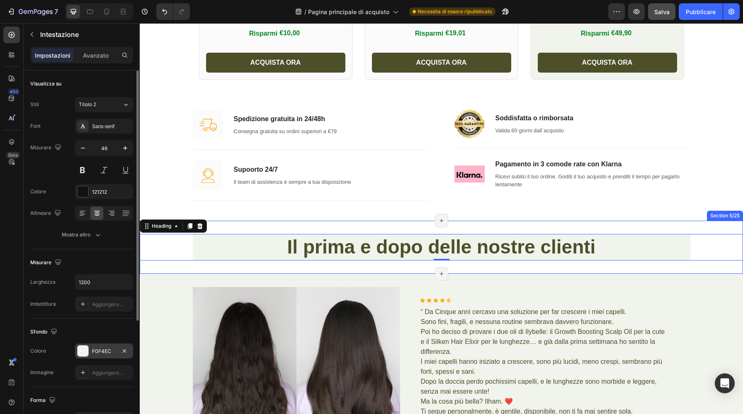
click at [175, 269] on div "⁠⁠⁠⁠⁠⁠⁠ Il prima e dopo delle nostre clienti Heading 0 Section 5/25 Page has re…" at bounding box center [441, 247] width 603 height 53
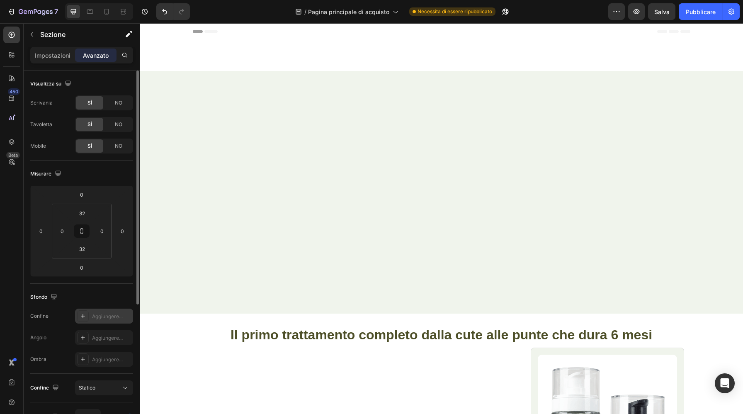
scroll to position [733, 0]
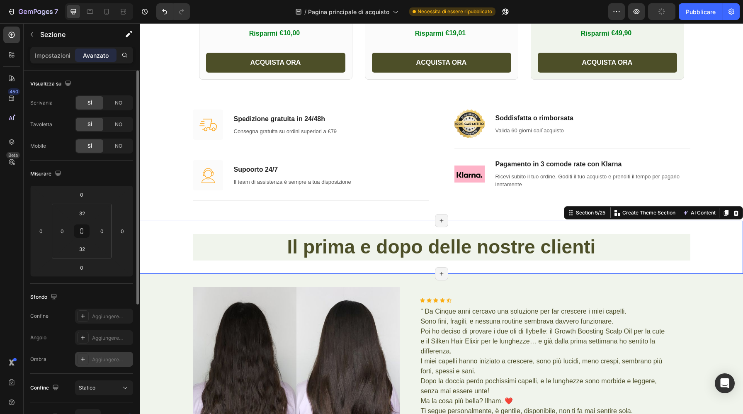
click at [85, 359] on icon at bounding box center [83, 359] width 7 height 7
click at [86, 339] on div at bounding box center [83, 338] width 12 height 12
click at [83, 314] on icon at bounding box center [83, 316] width 4 height 4
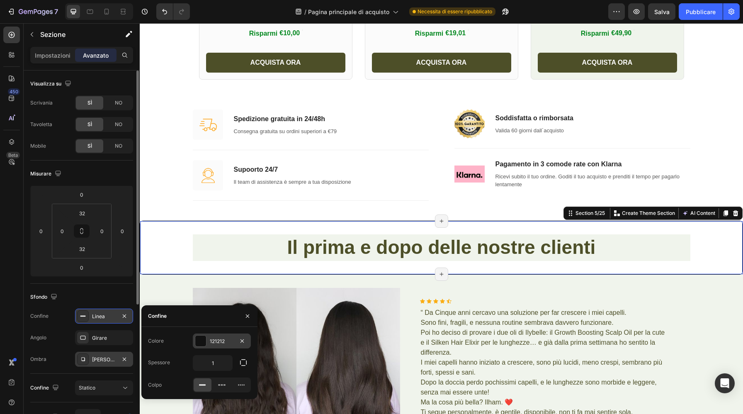
click at [200, 343] on div at bounding box center [200, 340] width 11 height 11
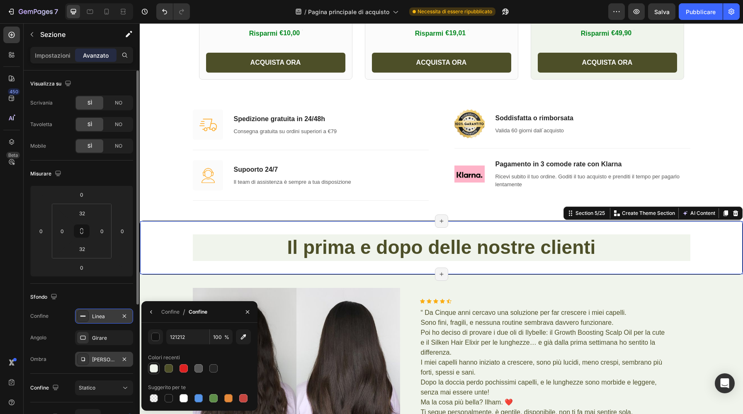
click at [156, 367] on div at bounding box center [154, 368] width 8 height 8
type input "F0F4EC"
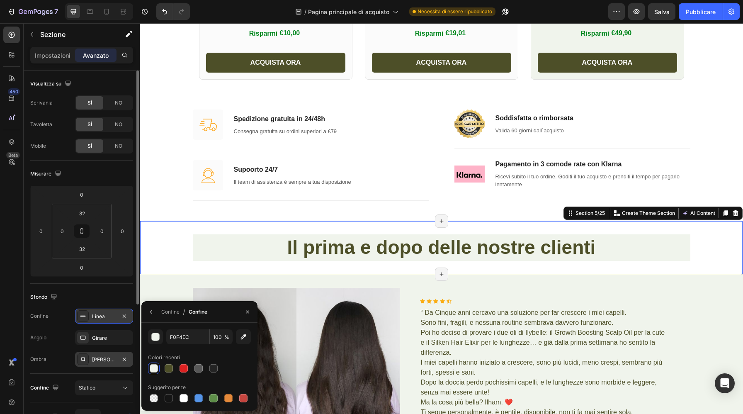
click at [83, 362] on icon at bounding box center [83, 359] width 7 height 7
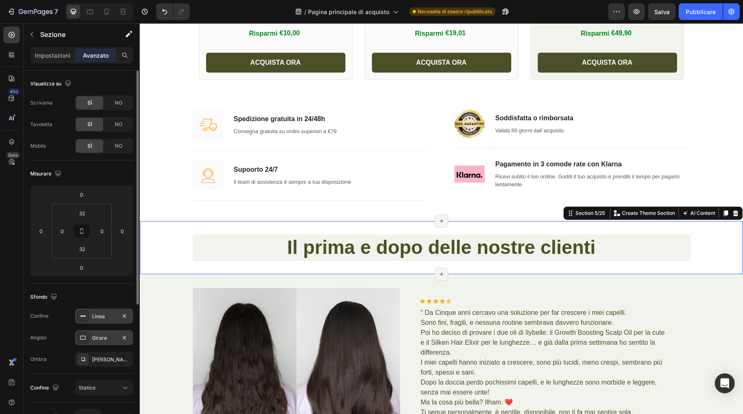
click at [97, 339] on font "Girare" at bounding box center [99, 338] width 15 height 6
click at [105, 313] on div "Linea" at bounding box center [104, 316] width 24 height 7
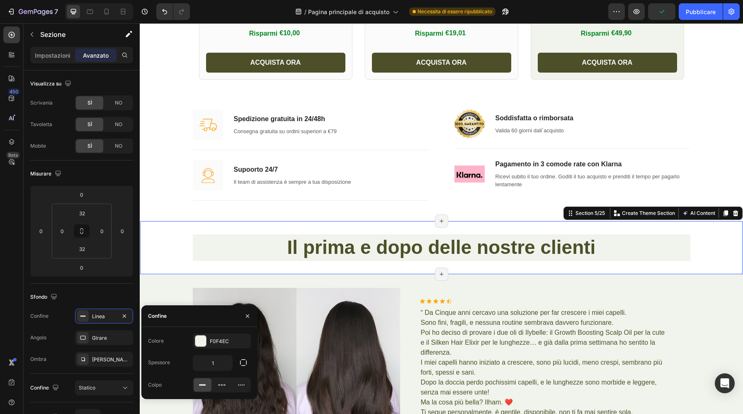
click at [110, 292] on div "Sfondo" at bounding box center [81, 296] width 103 height 13
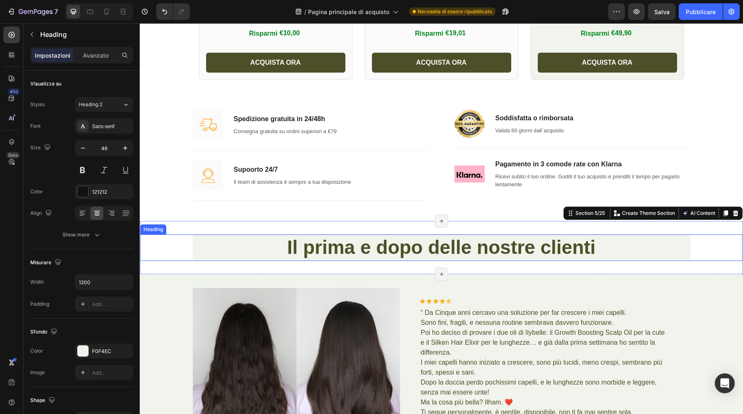
click at [186, 243] on div "⁠⁠⁠⁠⁠⁠⁠ Il prima e dopo delle nostre clienti" at bounding box center [441, 247] width 602 height 27
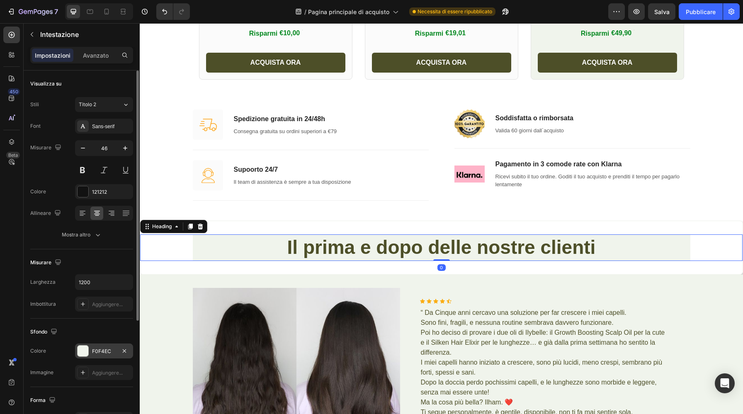
click at [85, 352] on div at bounding box center [83, 350] width 11 height 11
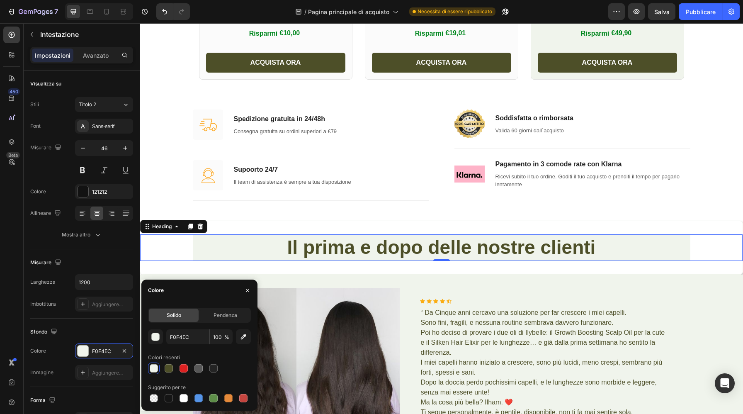
click at [157, 366] on div at bounding box center [154, 368] width 8 height 8
click at [226, 318] on font "Pendenza" at bounding box center [226, 315] width 24 height 6
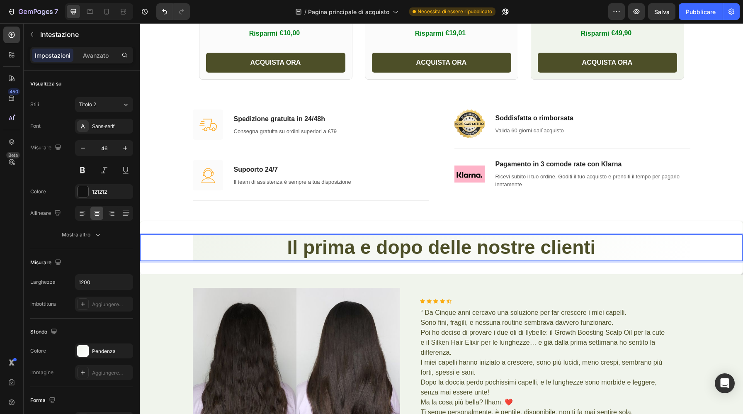
click at [651, 247] on p "Il prima e dopo delle nostre clienti" at bounding box center [442, 247] width 496 height 25
click at [243, 246] on p "Il prima e dopo delle nostre clienti" at bounding box center [442, 247] width 496 height 25
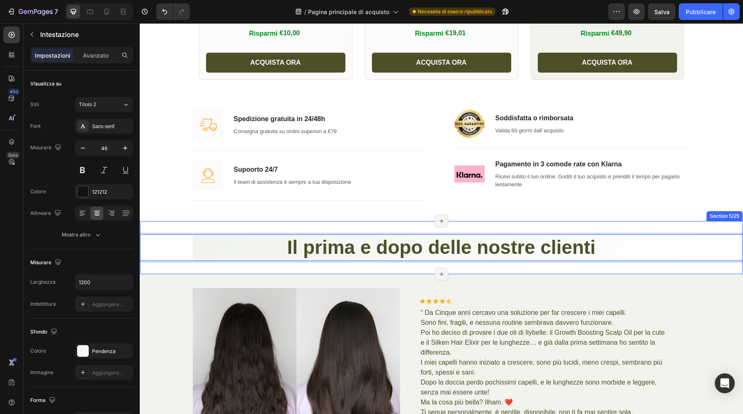
click at [235, 270] on div "Il prima e dopo delle nostre clienti Heading 0 Section 5/25 Page has reached Sh…" at bounding box center [441, 248] width 603 height 54
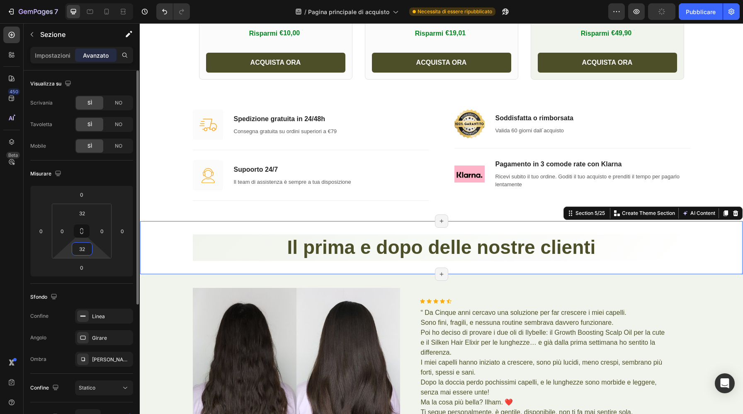
click at [90, 248] on input "32" at bounding box center [82, 249] width 17 height 12
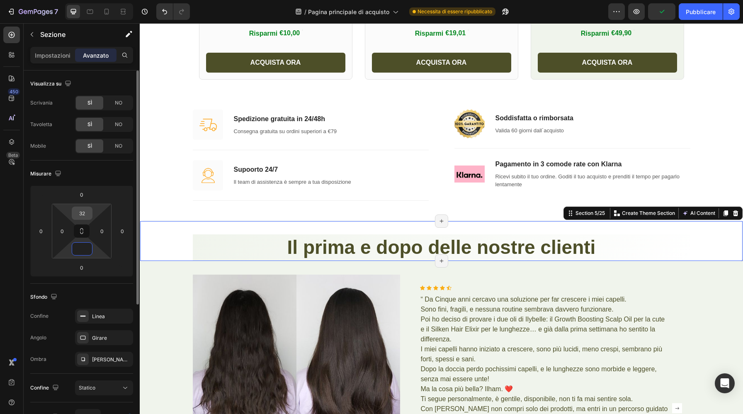
type input "0"
click at [90, 213] on input "32" at bounding box center [82, 213] width 17 height 12
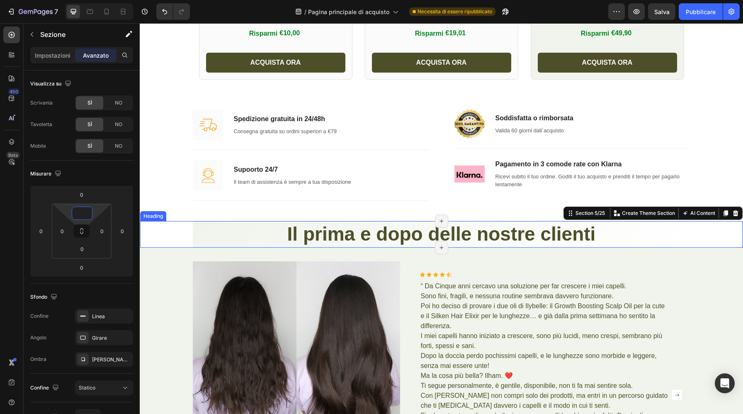
click at [177, 230] on div "⁠⁠⁠⁠⁠⁠⁠ Il prima e dopo delle nostre clienti" at bounding box center [441, 234] width 602 height 27
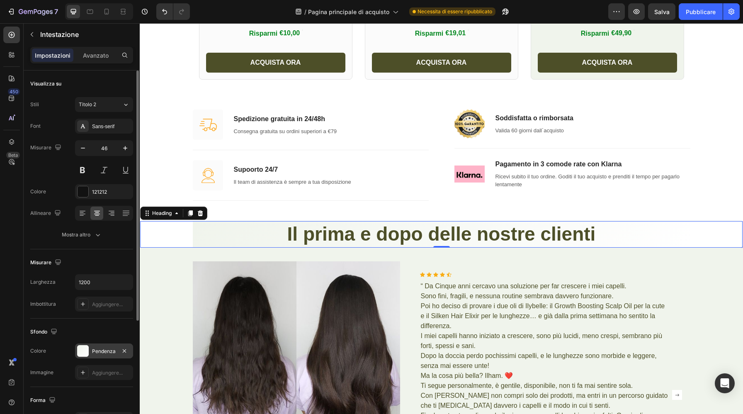
click at [95, 350] on font "Pendenza" at bounding box center [104, 351] width 24 height 6
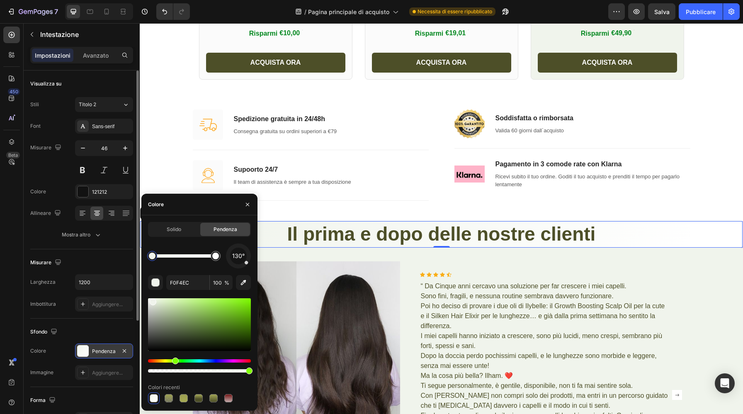
click at [84, 352] on div at bounding box center [83, 351] width 12 height 12
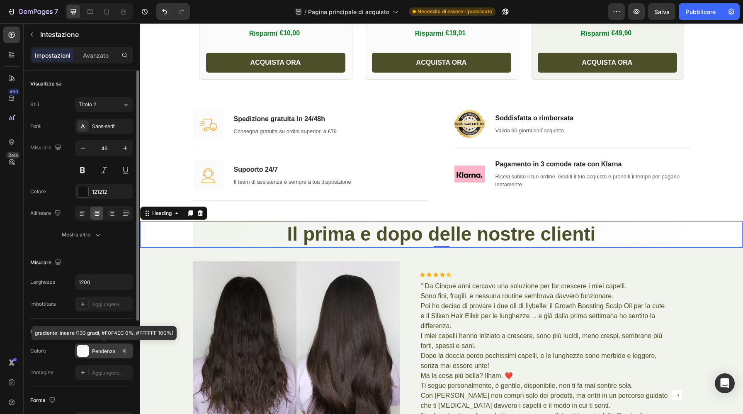
click at [84, 345] on div at bounding box center [83, 351] width 12 height 12
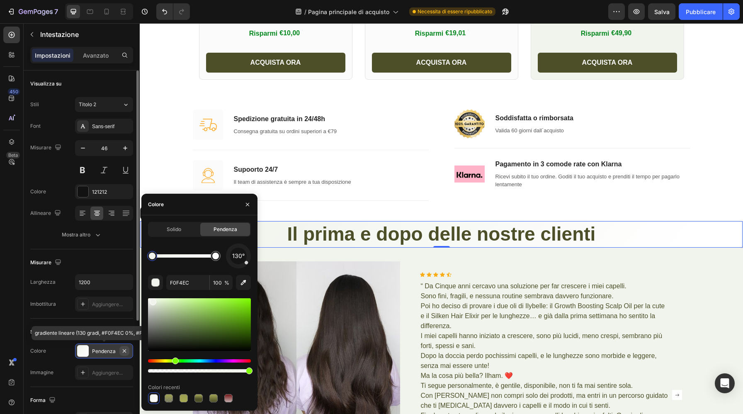
click at [128, 348] on button "button" at bounding box center [124, 351] width 10 height 10
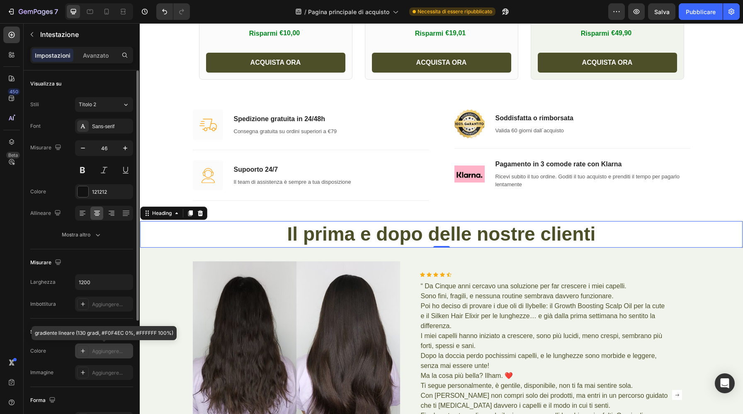
click at [107, 352] on font "Aggiungere..." at bounding box center [107, 351] width 31 height 6
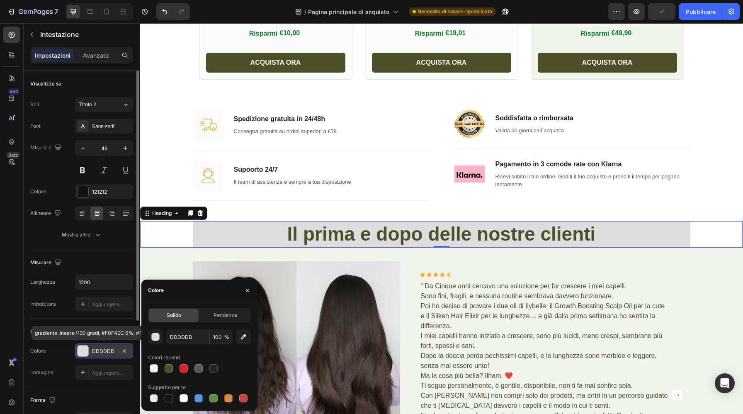
click at [86, 350] on div at bounding box center [83, 350] width 11 height 11
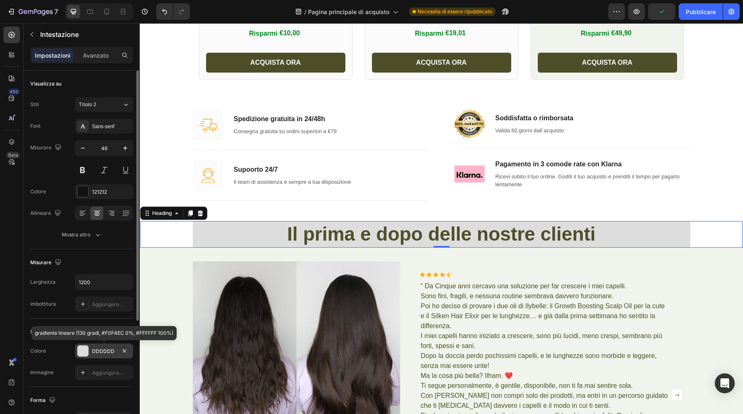
click at [85, 352] on div at bounding box center [83, 350] width 11 height 11
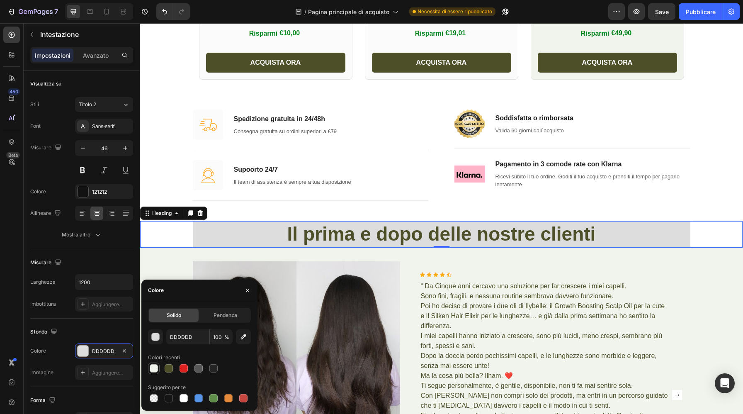
click at [155, 369] on div at bounding box center [154, 368] width 8 height 8
type input "F0F4EC"
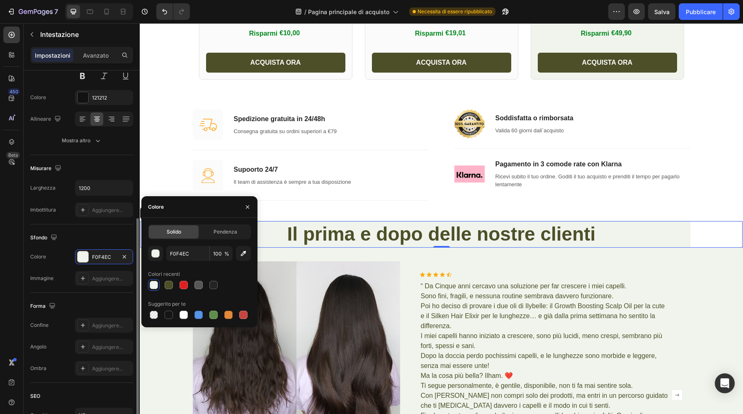
scroll to position [171, 0]
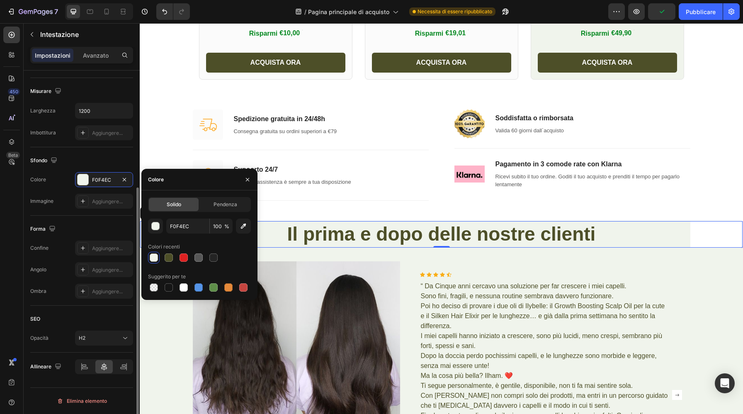
click at [90, 310] on div "SEO Opacità H2" at bounding box center [81, 329] width 103 height 47
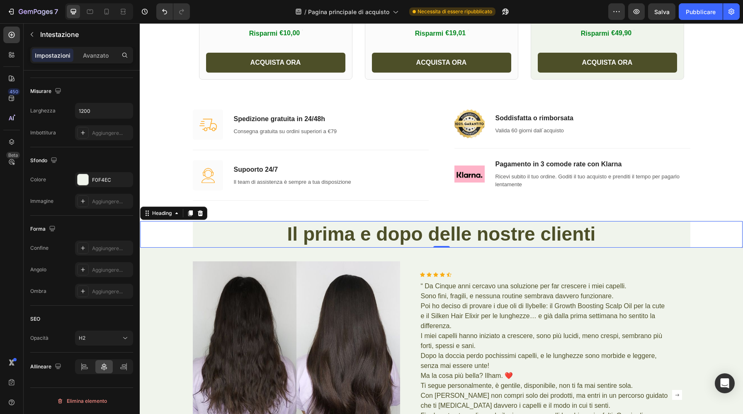
click at [153, 236] on div "⁠⁠⁠⁠⁠⁠⁠ Il prima e dopo delle nostre clienti" at bounding box center [441, 234] width 602 height 27
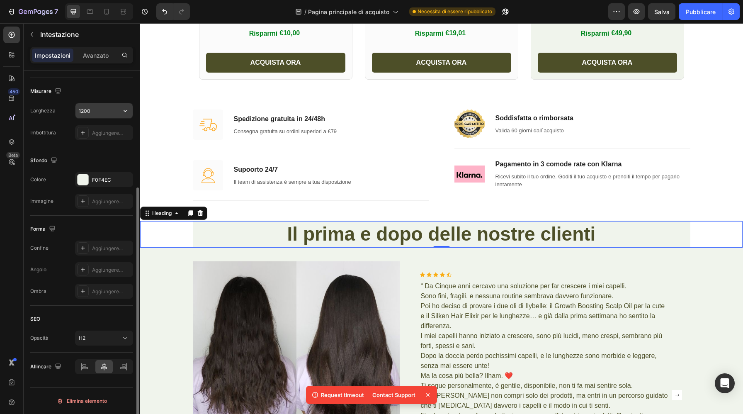
scroll to position [0, 0]
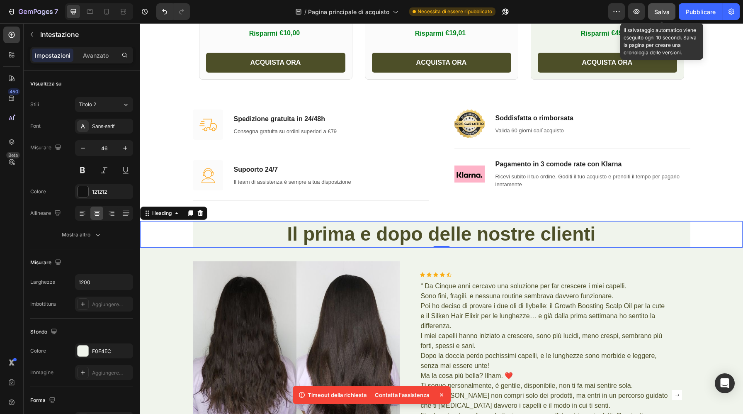
click at [664, 15] on font "Salva" at bounding box center [661, 11] width 15 height 7
click at [711, 228] on div "⁠⁠⁠⁠⁠⁠⁠ Il prima e dopo delle nostre clienti" at bounding box center [441, 234] width 602 height 27
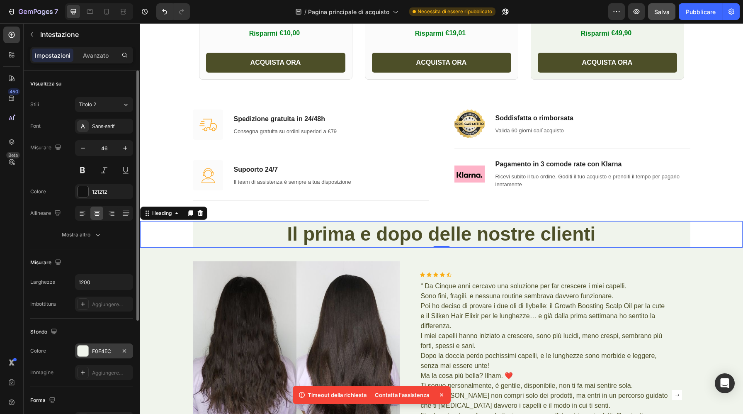
click at [85, 349] on div at bounding box center [83, 350] width 11 height 11
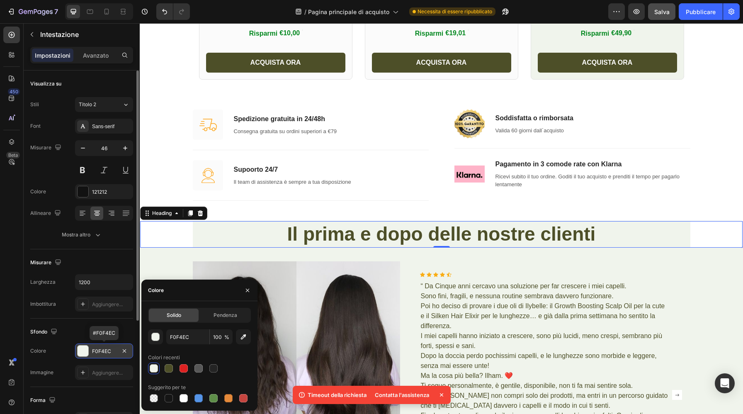
click at [85, 349] on div at bounding box center [83, 350] width 11 height 11
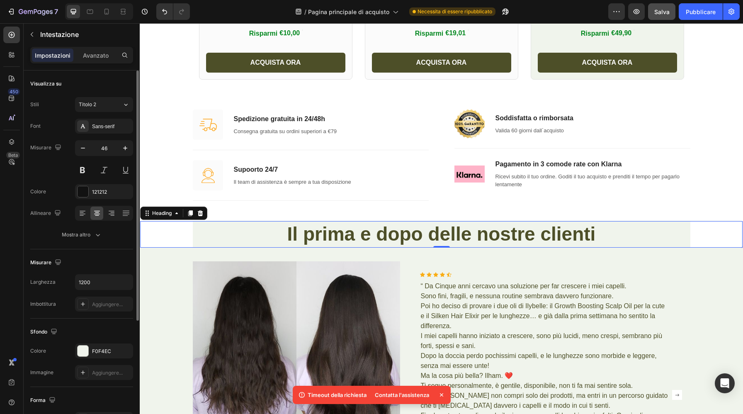
click at [105, 252] on div "Misurare Larghezza 1200 Imbottitura Aggiungere..." at bounding box center [81, 283] width 103 height 69
click at [92, 235] on div "Mostra altro" at bounding box center [82, 235] width 40 height 8
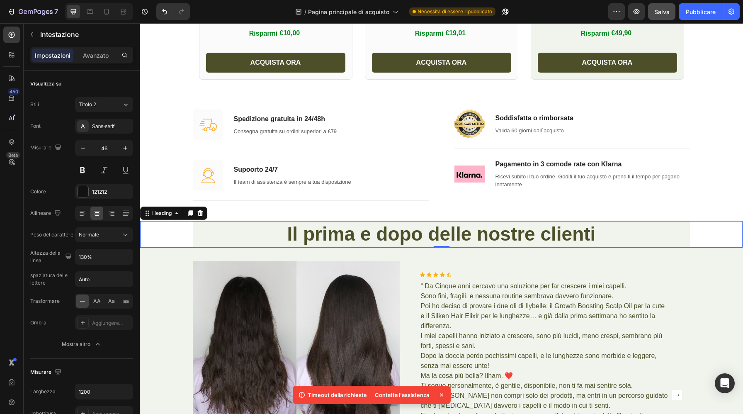
click at [181, 237] on div "⁠⁠⁠⁠⁠⁠⁠ Il prima e dopo delle nostre clienti" at bounding box center [441, 234] width 602 height 27
click at [95, 63] on div "Impostazioni Avanzato" at bounding box center [82, 59] width 116 height 24
click at [96, 58] on font "Avanzato" at bounding box center [96, 55] width 26 height 7
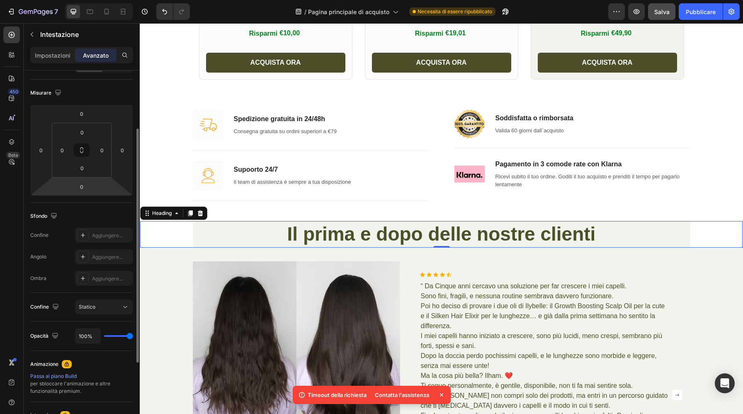
scroll to position [85, 0]
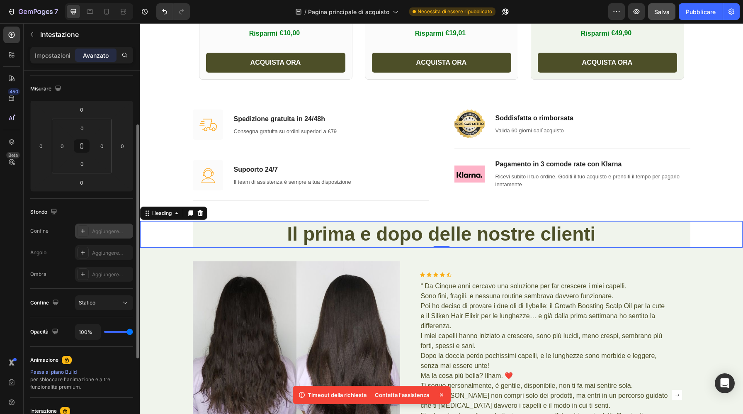
click at [81, 231] on icon at bounding box center [83, 231] width 7 height 7
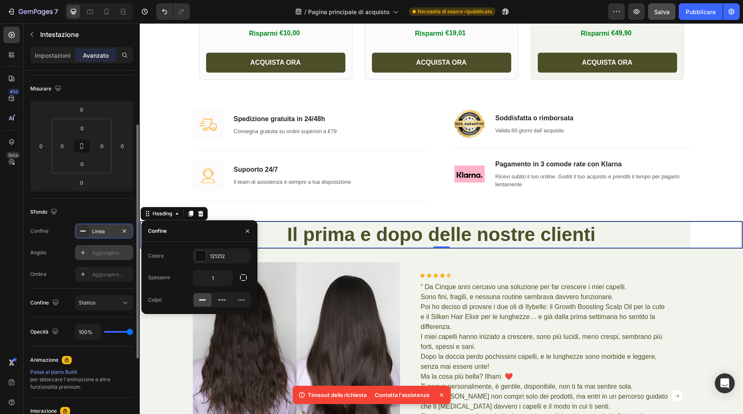
click at [85, 253] on icon at bounding box center [83, 252] width 7 height 7
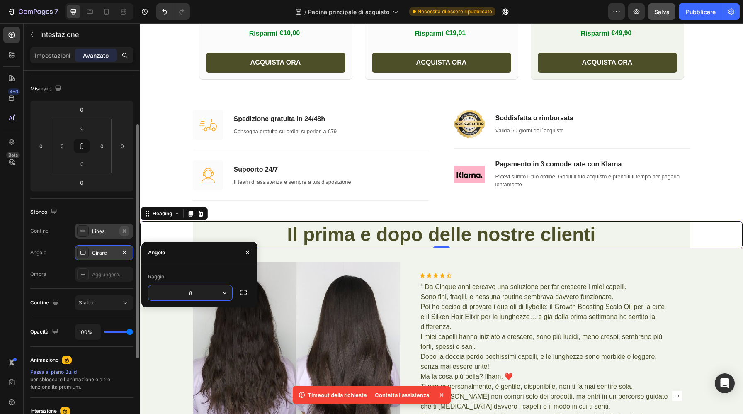
click at [124, 232] on icon "button" at bounding box center [124, 231] width 7 height 7
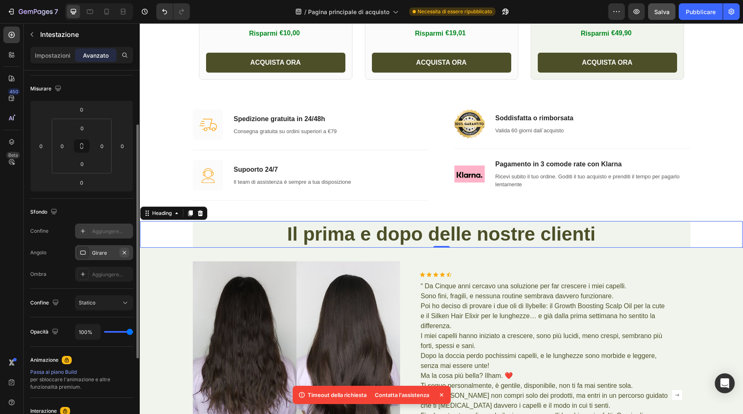
click at [125, 252] on icon "button" at bounding box center [124, 252] width 7 height 7
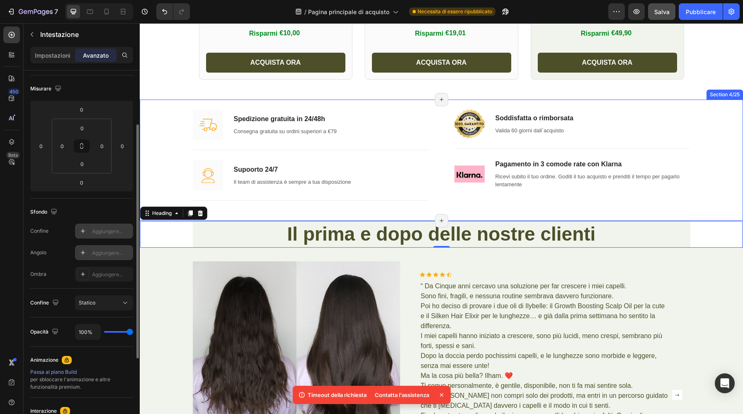
click at [164, 184] on div "Image Spedizione gratuita in 24/48h Text block Consegna gratuita su ordini supe…" at bounding box center [441, 159] width 591 height 101
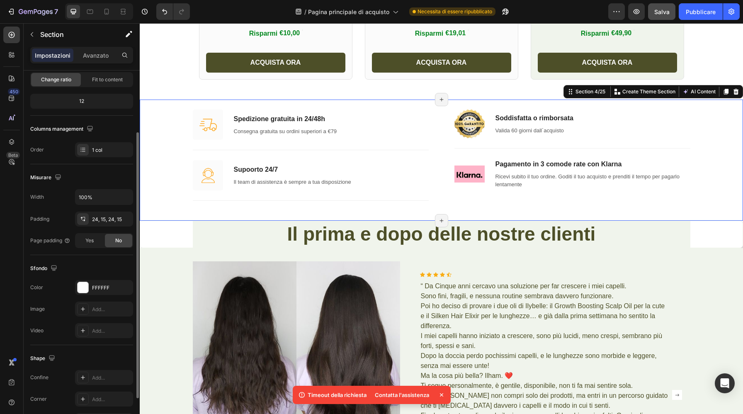
scroll to position [0, 0]
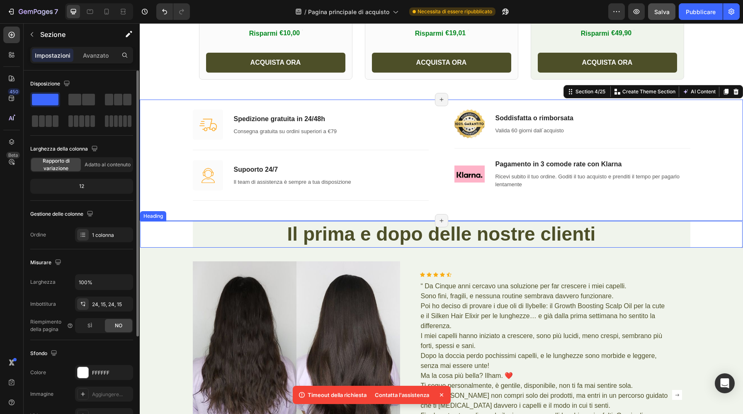
click at [221, 239] on p "⁠⁠⁠⁠⁠⁠⁠ Il prima e dopo delle nostre clienti" at bounding box center [442, 234] width 496 height 25
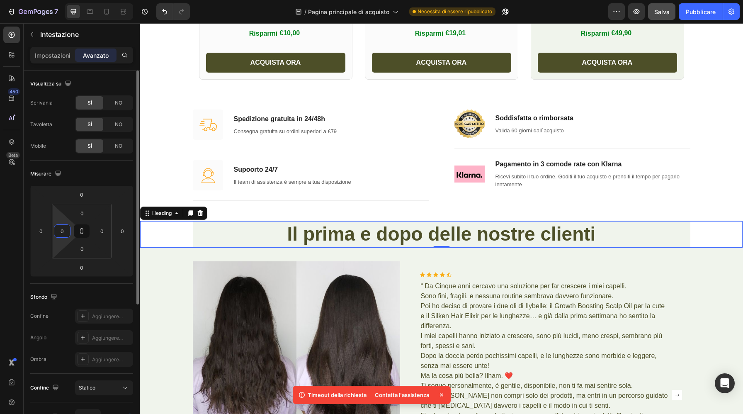
click at [66, 232] on input "0" at bounding box center [62, 231] width 12 height 12
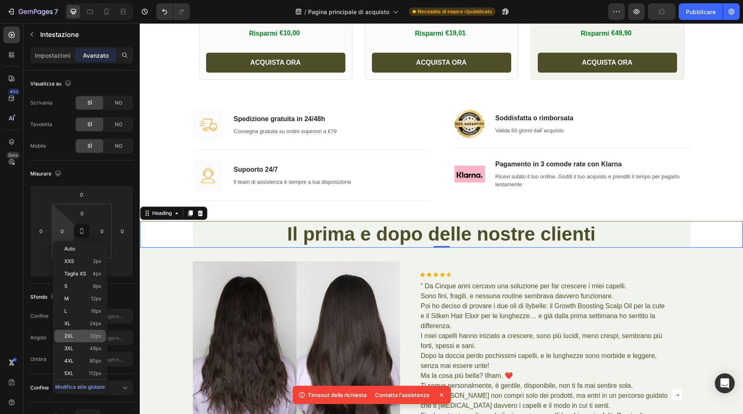
click at [93, 339] on div "2XL 32px" at bounding box center [79, 336] width 51 height 12
type input "32"
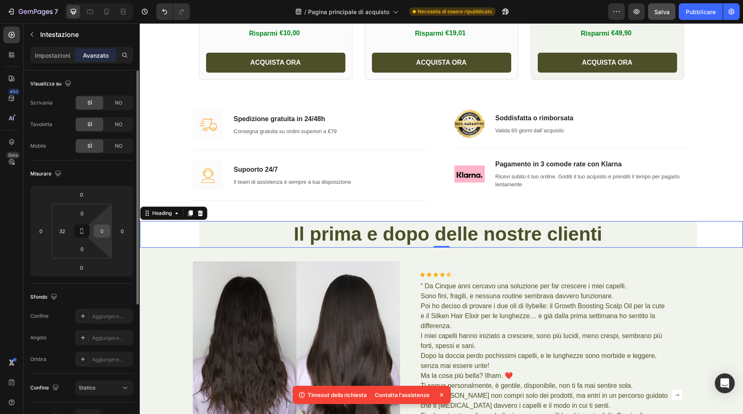
click at [99, 231] on input "0" at bounding box center [102, 231] width 12 height 12
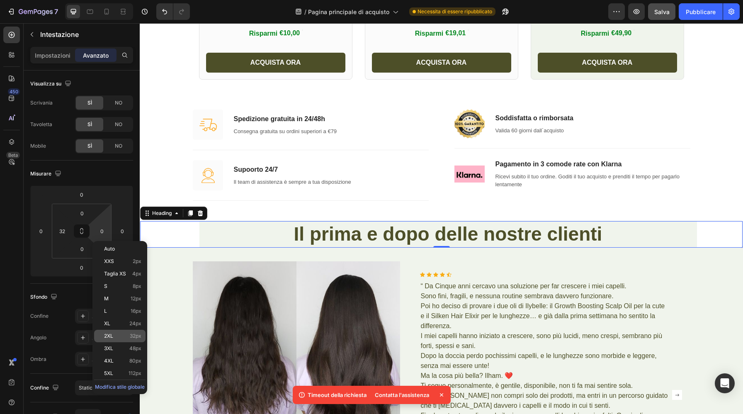
click at [128, 331] on div "2XL 32px" at bounding box center [119, 336] width 51 height 12
type input "32"
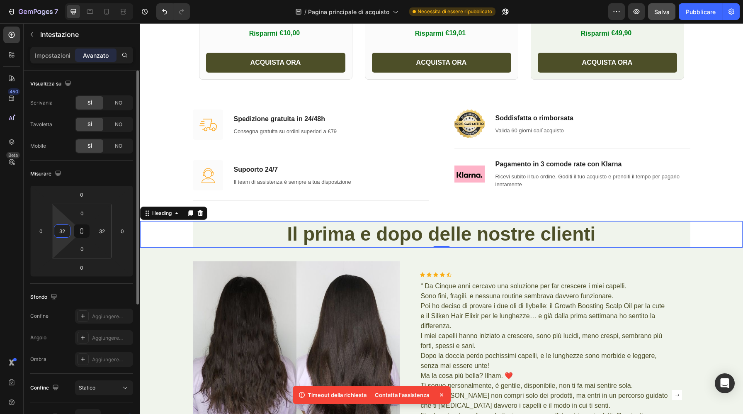
click at [64, 232] on input "32" at bounding box center [62, 231] width 12 height 12
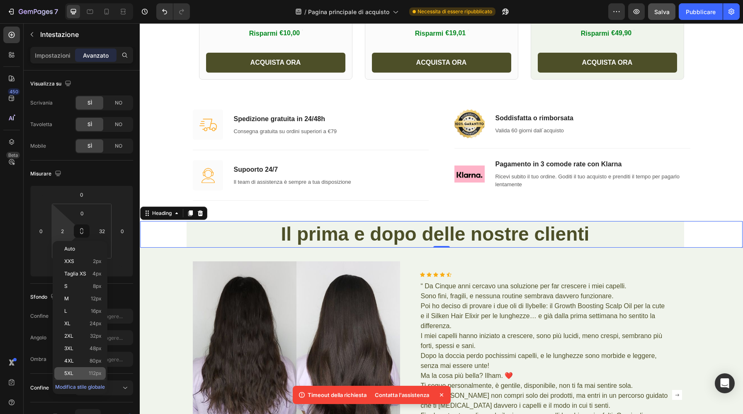
click at [90, 367] on div "5XL 112px" at bounding box center [79, 373] width 51 height 12
type input "112"
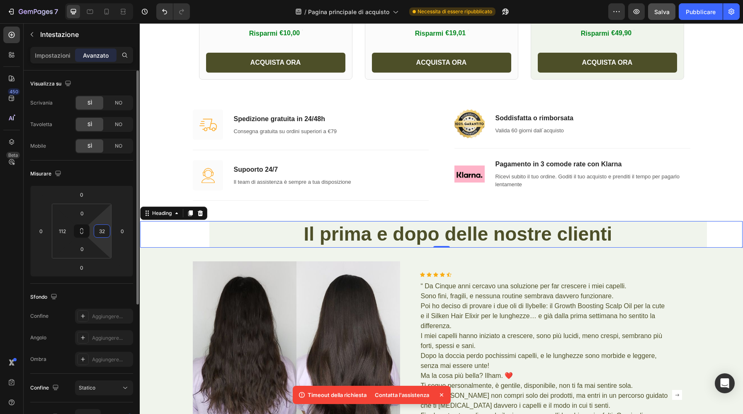
click at [104, 228] on input "32" at bounding box center [102, 231] width 12 height 12
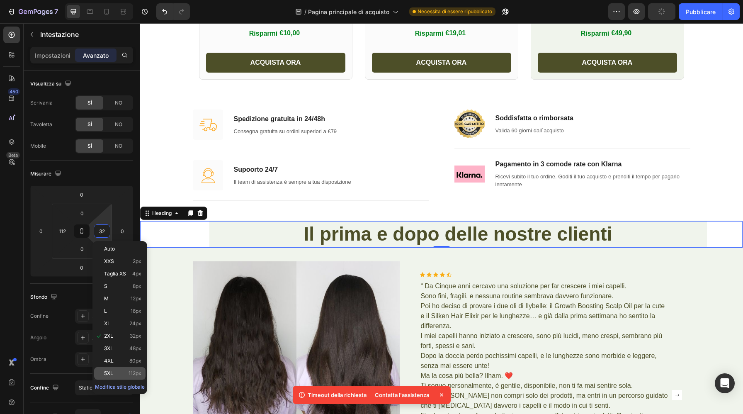
click at [124, 372] on p "5XL 112px" at bounding box center [122, 373] width 37 height 6
type input "112"
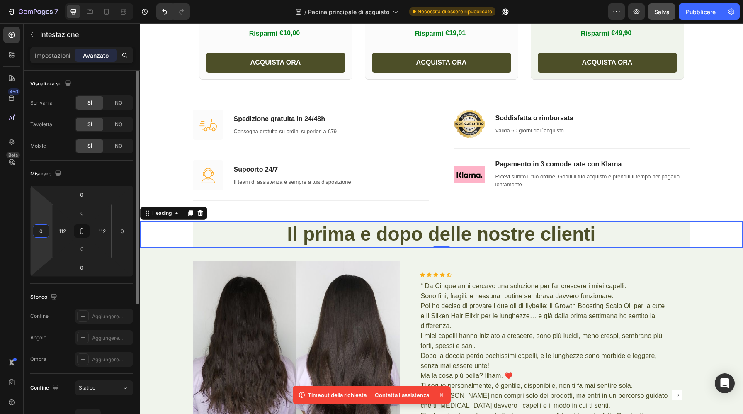
click at [42, 233] on input "0" at bounding box center [41, 231] width 12 height 12
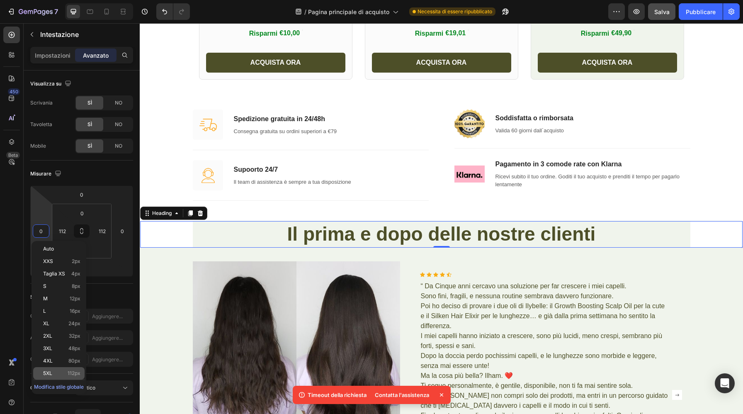
click at [79, 374] on font "112px" at bounding box center [74, 373] width 13 height 6
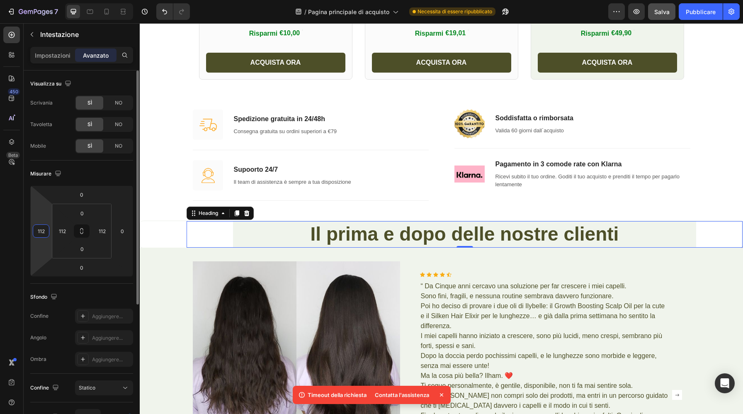
click at [42, 232] on input "112" at bounding box center [41, 231] width 12 height 12
type input "0"
click at [66, 232] on input "112" at bounding box center [62, 231] width 12 height 12
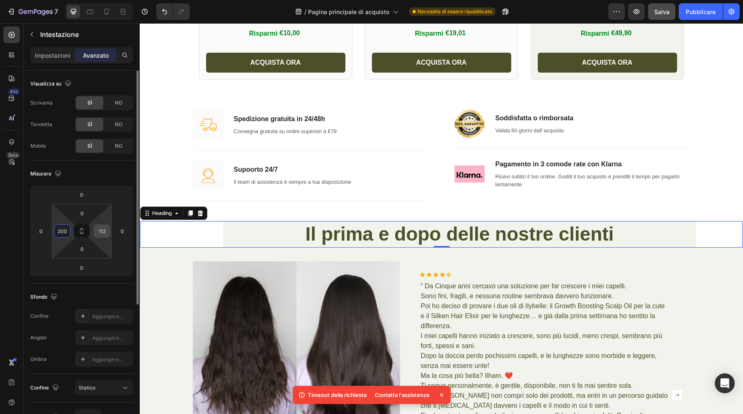
type input "200"
click at [104, 233] on input "112" at bounding box center [102, 231] width 12 height 12
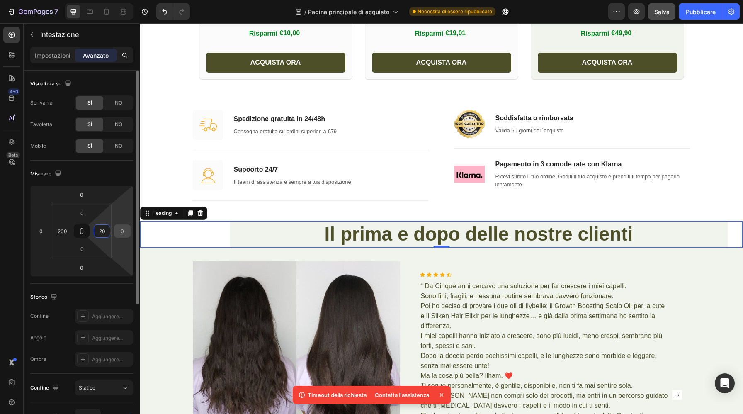
type input "2"
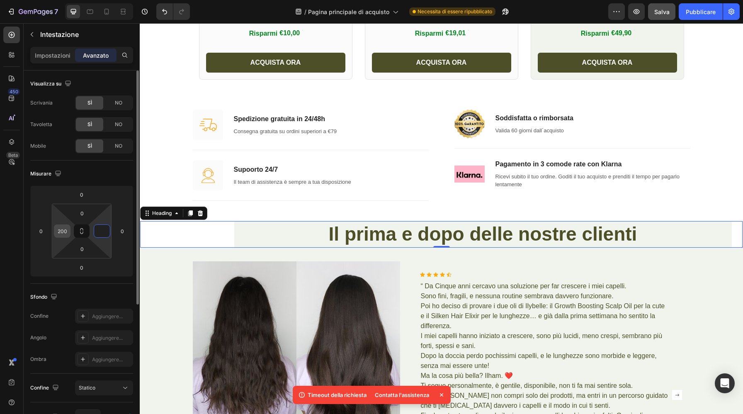
type input "0"
click at [68, 229] on input "200" at bounding box center [62, 231] width 12 height 12
type input "0"
click at [107, 170] on div "Misurare" at bounding box center [81, 173] width 103 height 13
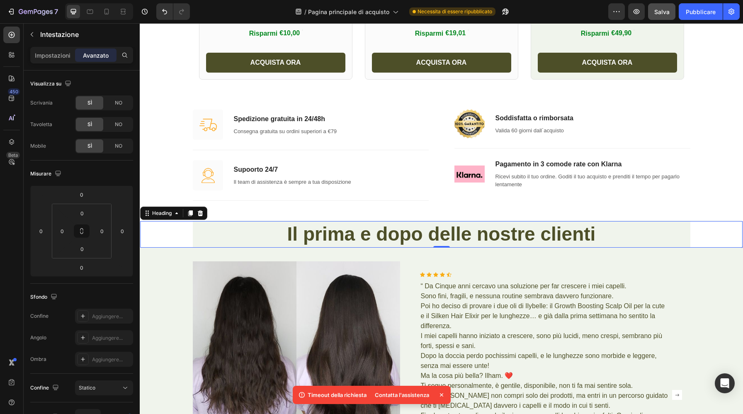
click at [167, 238] on div "⁠⁠⁠⁠⁠⁠⁠ Il prima e dopo delle nostre clienti" at bounding box center [441, 234] width 602 height 27
click at [49, 55] on font "Impostazioni" at bounding box center [53, 55] width 36 height 7
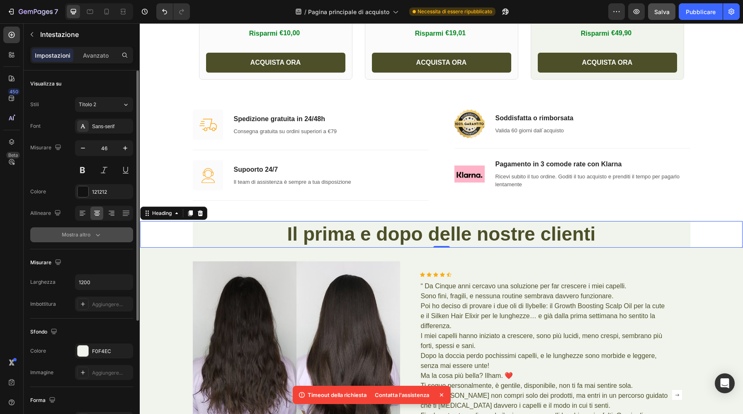
click at [90, 235] on div "Mostra altro" at bounding box center [82, 235] width 40 height 8
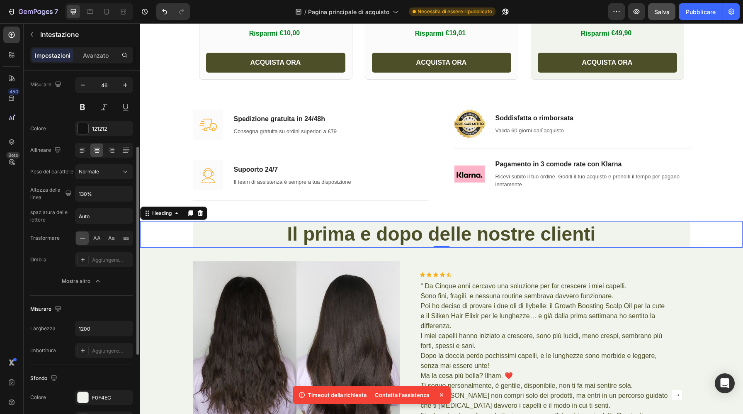
scroll to position [89, 0]
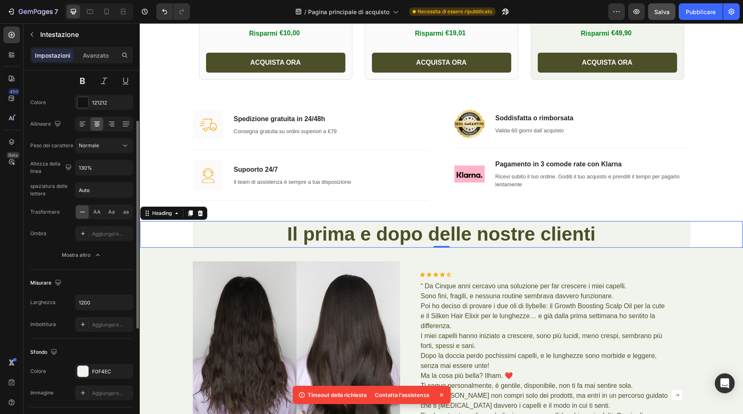
click at [87, 339] on div "Visualizza su Stili Titolo 2 Font Sans-serif Misurare 46 Colore 121212 Allinear…" at bounding box center [81, 373] width 103 height 68
click at [14, 37] on icon at bounding box center [11, 35] width 8 height 8
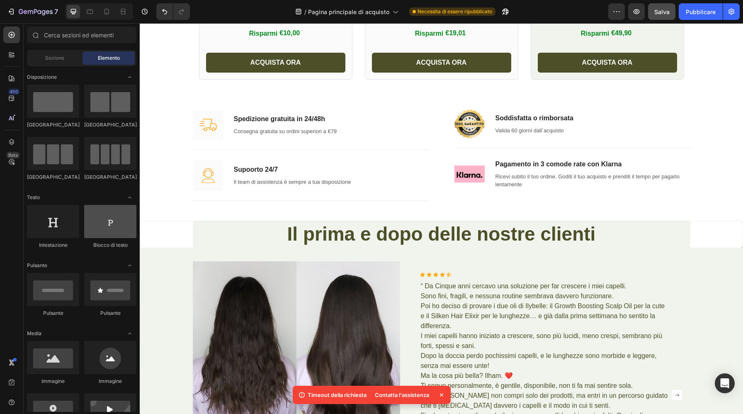
click at [109, 230] on div at bounding box center [110, 221] width 52 height 33
drag, startPoint x: 109, startPoint y: 230, endPoint x: 109, endPoint y: 224, distance: 6.2
click at [109, 224] on div at bounding box center [110, 221] width 52 height 33
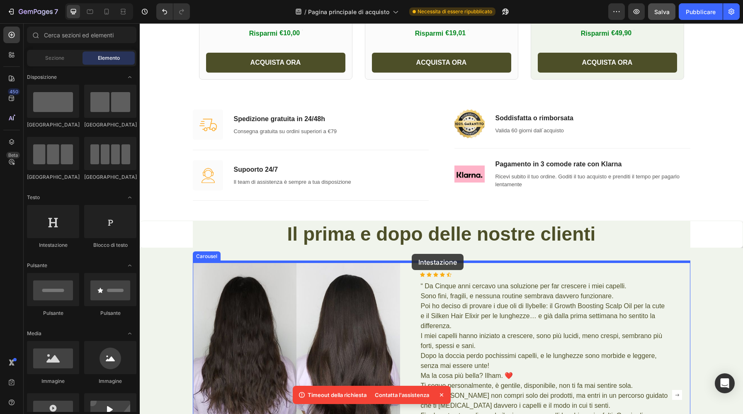
drag, startPoint x: 200, startPoint y: 246, endPoint x: 412, endPoint y: 253, distance: 212.0
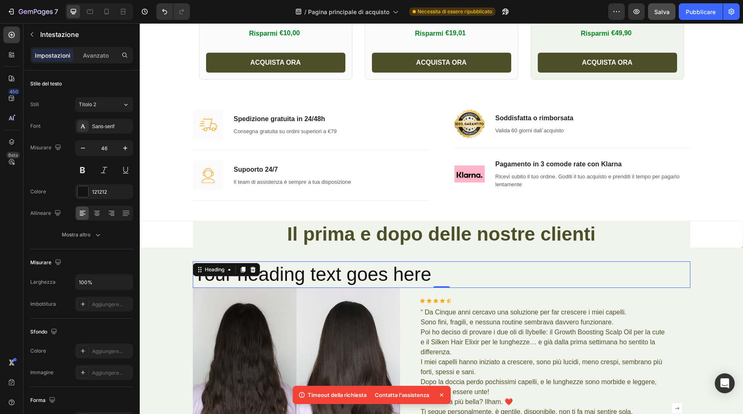
click at [441, 268] on h2 "Your heading text goes here" at bounding box center [441, 274] width 497 height 27
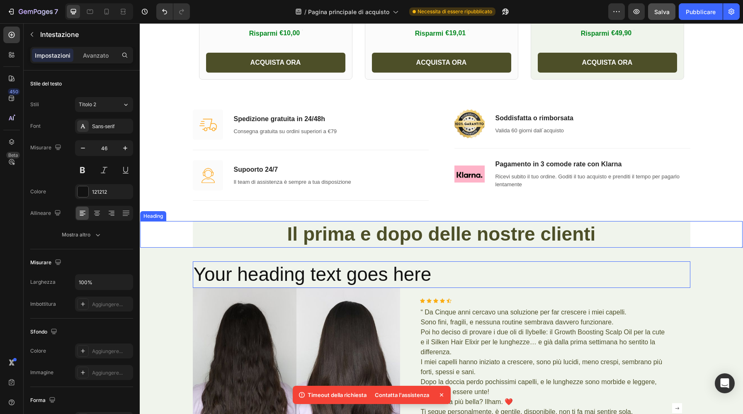
click at [578, 241] on strong "Il prima e dopo delle nostre clienti" at bounding box center [441, 234] width 308 height 22
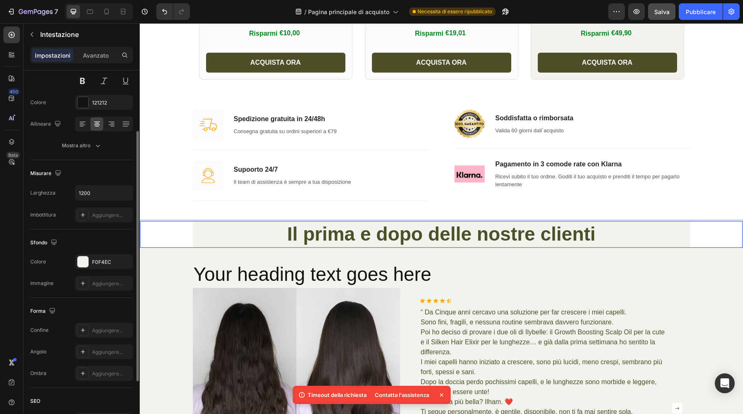
click at [603, 238] on p "Il prima e dopo delle nostre clienti" at bounding box center [442, 234] width 496 height 25
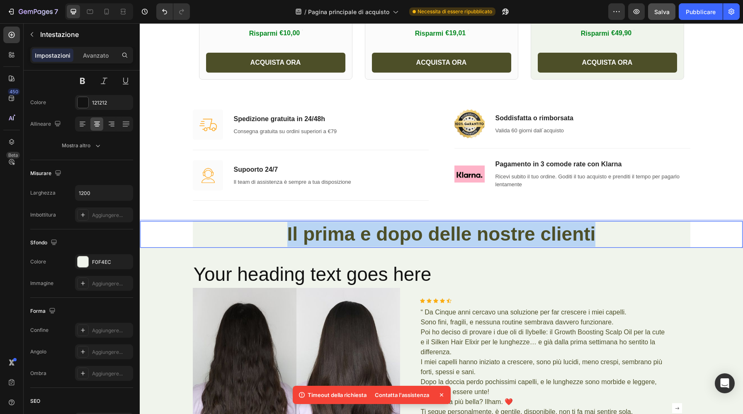
drag, startPoint x: 603, startPoint y: 238, endPoint x: 284, endPoint y: 232, distance: 319.7
click at [284, 232] on p "Il prima e dopo delle nostre clienti" at bounding box center [442, 234] width 496 height 25
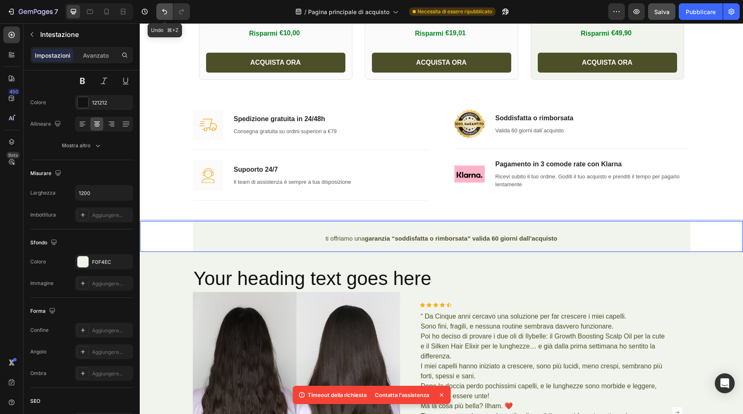
click at [164, 13] on icon "Annulla/Ripristina" at bounding box center [164, 11] width 8 height 8
click at [165, 12] on icon "Annulla/Ripristina" at bounding box center [164, 11] width 8 height 8
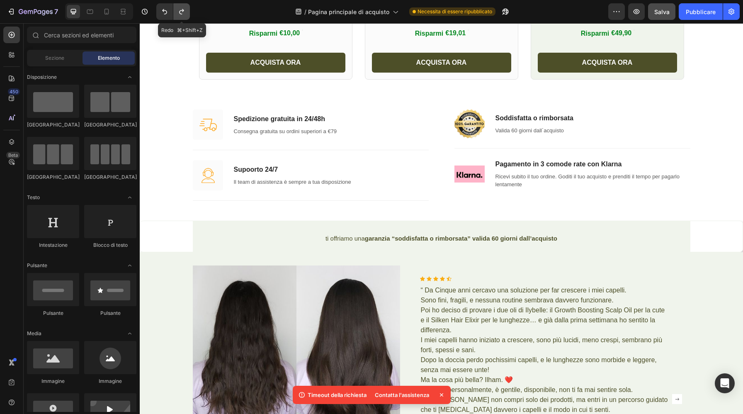
click at [184, 10] on icon "Annulla/Ripristina" at bounding box center [181, 11] width 8 height 8
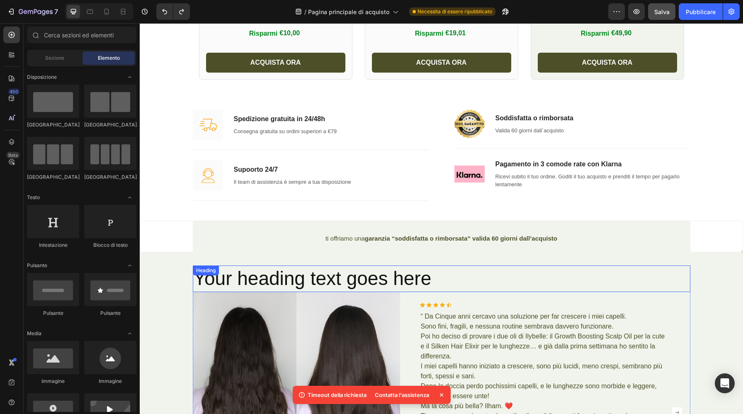
click at [435, 276] on h2 "Your heading text goes here" at bounding box center [441, 278] width 497 height 27
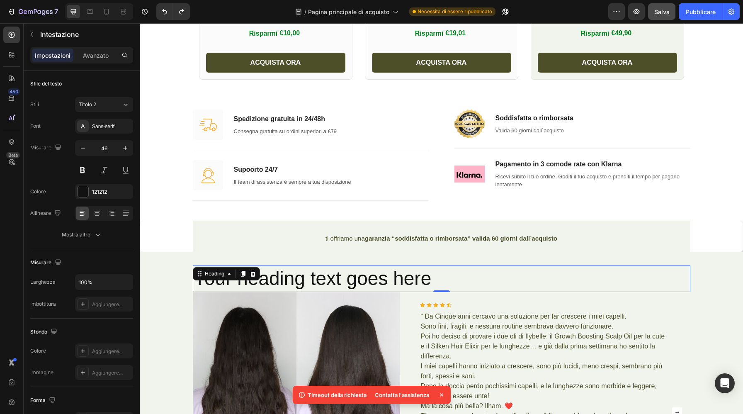
click at [440, 279] on h2 "Your heading text goes here" at bounding box center [441, 278] width 497 height 27
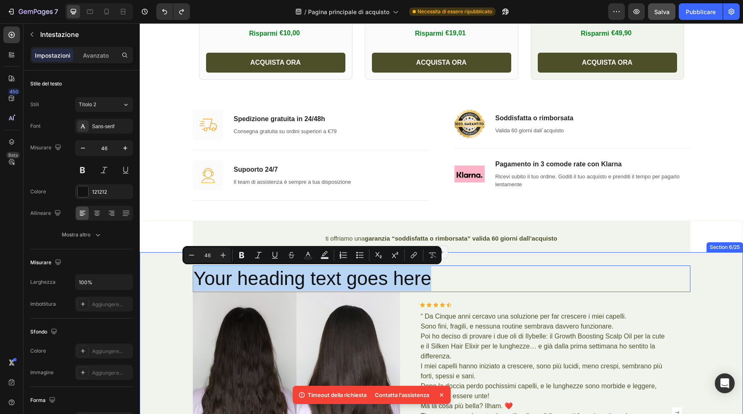
drag, startPoint x: 442, startPoint y: 279, endPoint x: 187, endPoint y: 272, distance: 255.5
click at [187, 272] on div "Your heading text goes here Heading 0 Image Icon Icon Icon Icon Icon Icon List …" at bounding box center [441, 412] width 591 height 294
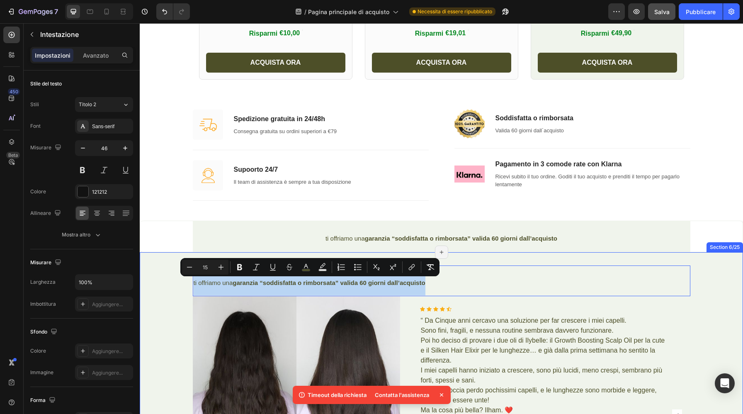
drag, startPoint x: 433, startPoint y: 280, endPoint x: 190, endPoint y: 279, distance: 243.4
click at [190, 279] on div "ti offriamo una garanzia “soddisfatta o rimborsata” valida 60 giorni dall’acqui…" at bounding box center [441, 414] width 591 height 298
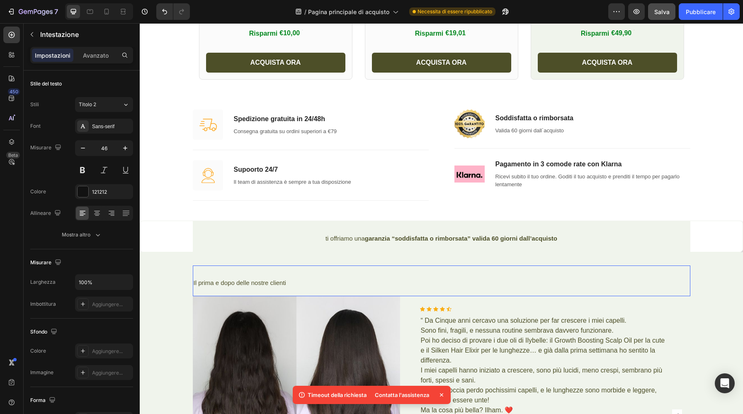
click at [298, 283] on p "Il prima e dopo delle nostre clienti" at bounding box center [442, 280] width 496 height 29
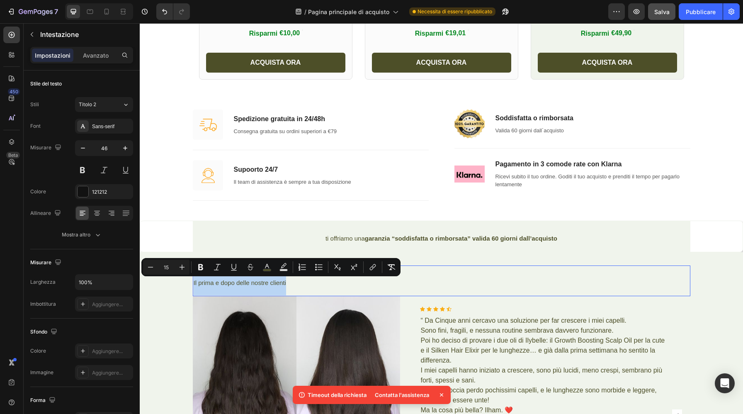
drag, startPoint x: 300, startPoint y: 284, endPoint x: 193, endPoint y: 283, distance: 106.6
click at [194, 283] on p "Il prima e dopo delle nostre clienti" at bounding box center [442, 280] width 496 height 29
click at [184, 266] on icon "Editor contextual toolbar" at bounding box center [182, 267] width 8 height 8
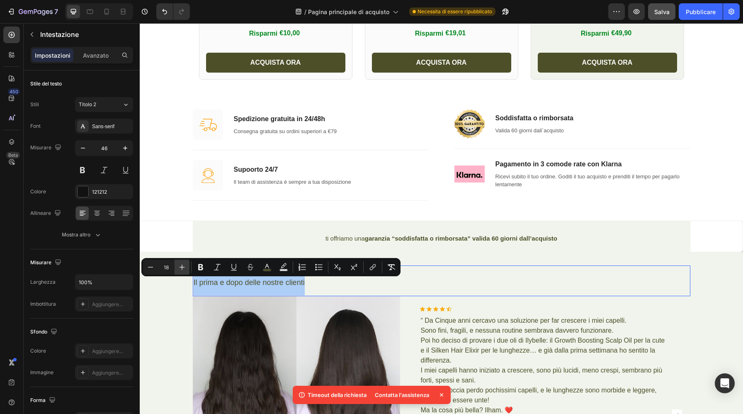
click at [184, 266] on icon "Editor contextual toolbar" at bounding box center [182, 267] width 8 height 8
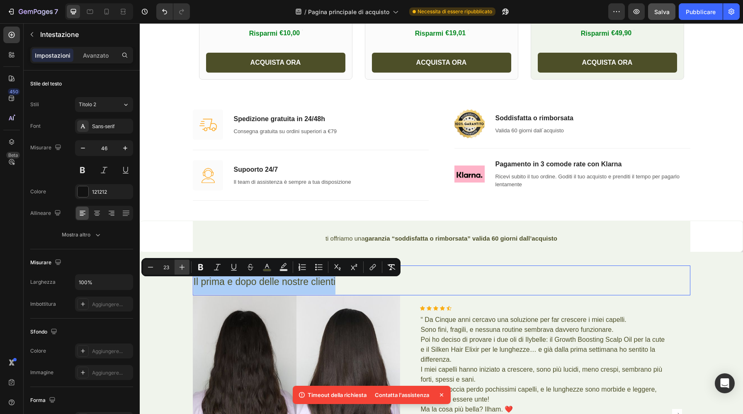
click at [184, 266] on icon "Editor contextual toolbar" at bounding box center [182, 267] width 8 height 8
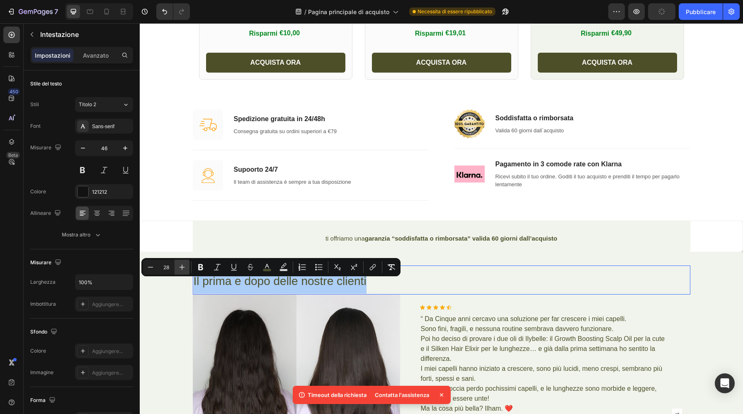
click at [184, 266] on icon "Editor contextual toolbar" at bounding box center [182, 267] width 8 height 8
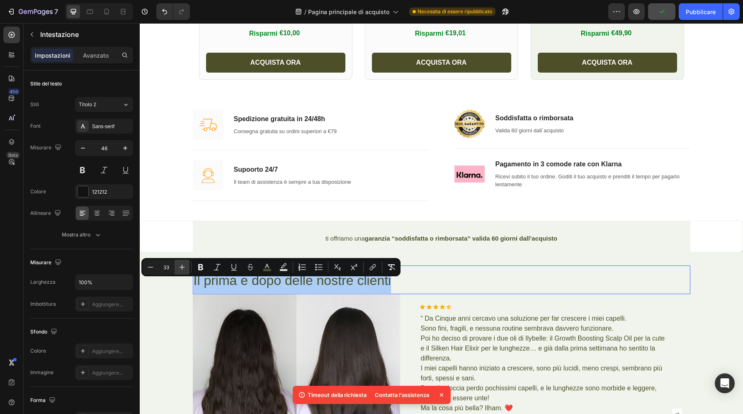
click at [184, 266] on icon "Editor contextual toolbar" at bounding box center [182, 267] width 8 height 8
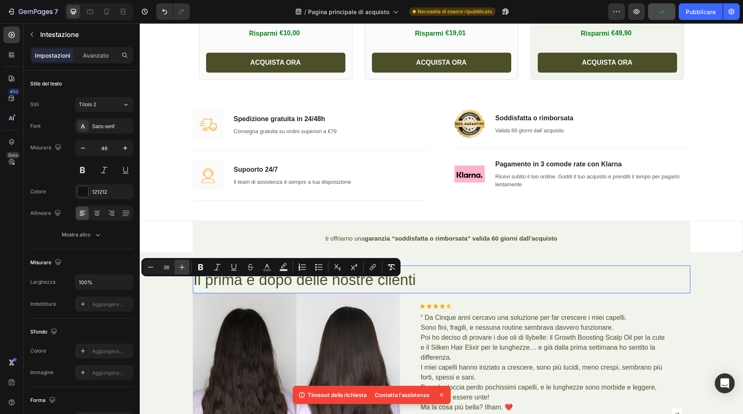
click at [184, 266] on icon "Editor contextual toolbar" at bounding box center [182, 267] width 8 height 8
type input "38"
click at [97, 214] on icon at bounding box center [97, 213] width 8 height 8
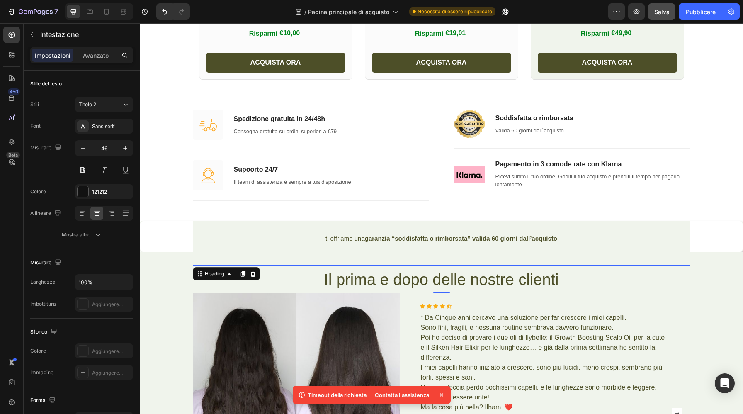
click at [351, 274] on span "Il prima e dopo delle nostre clienti" at bounding box center [441, 279] width 235 height 17
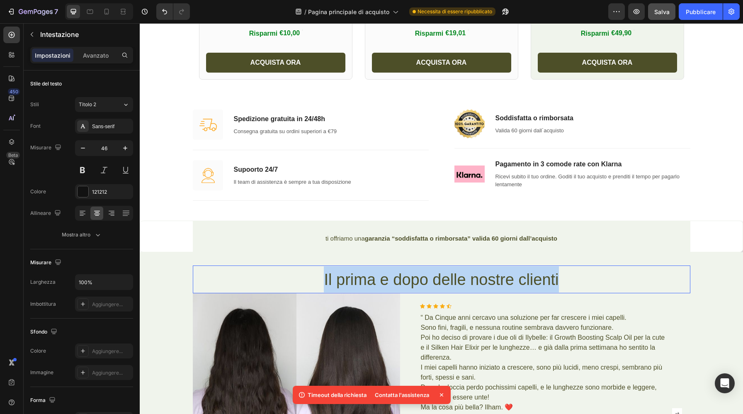
drag, startPoint x: 567, startPoint y: 277, endPoint x: 308, endPoint y: 289, distance: 259.4
click at [308, 289] on p "Il prima e dopo delle nostre clienti" at bounding box center [442, 279] width 496 height 26
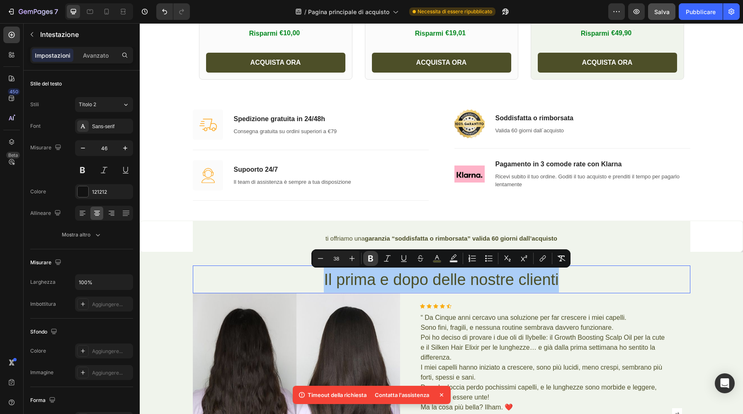
click at [371, 256] on icon "Editor contextual toolbar" at bounding box center [370, 258] width 5 height 6
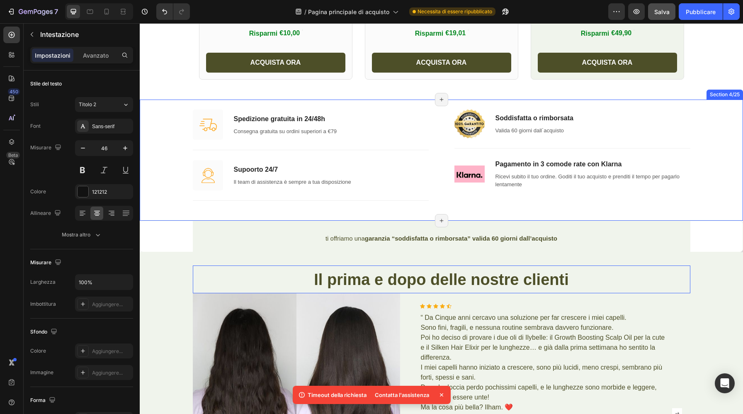
click at [552, 222] on p "⁠⁠⁠⁠⁠⁠⁠ ti offriamo una garanzia “soddisfatta o rimborsata” valida 60 giorni da…" at bounding box center [442, 236] width 496 height 29
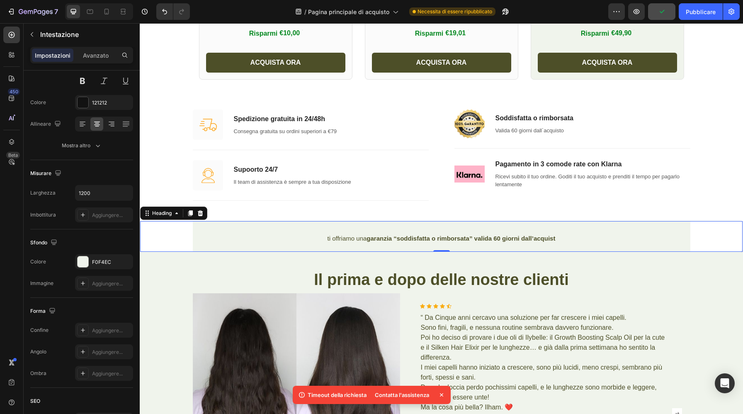
click at [726, 223] on div "ti offriamo una garanzia “soddisfatta o rimborsata” valida 60 giorni dall’acqui…" at bounding box center [441, 236] width 602 height 31
click at [701, 284] on div "⁠⁠⁠⁠⁠⁠⁠ Il prima e dopo delle nostre clienti Heading Image Icon Icon Icon Icon …" at bounding box center [441, 412] width 591 height 295
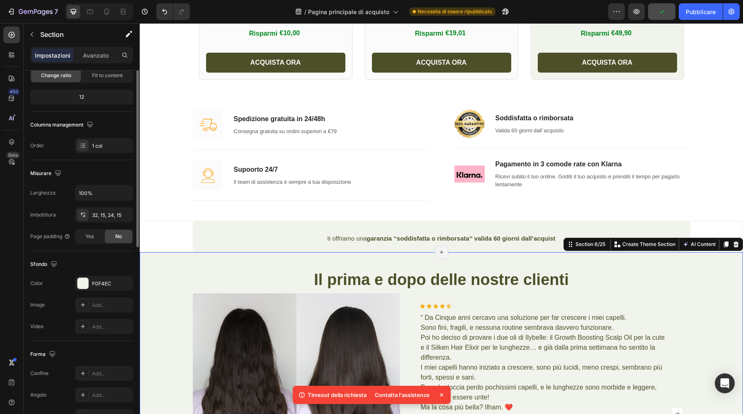
scroll to position [0, 0]
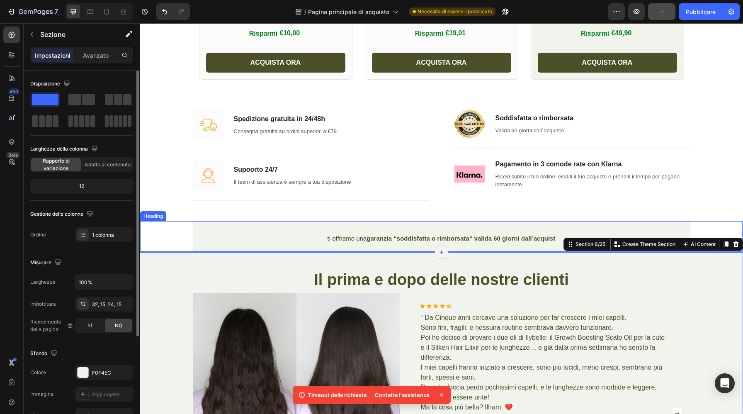
click at [718, 225] on div "⁠⁠⁠⁠⁠⁠⁠ ti offriamo una garanzia “soddisfatta o rimborsata” valida 60 giorni da…" at bounding box center [441, 236] width 602 height 31
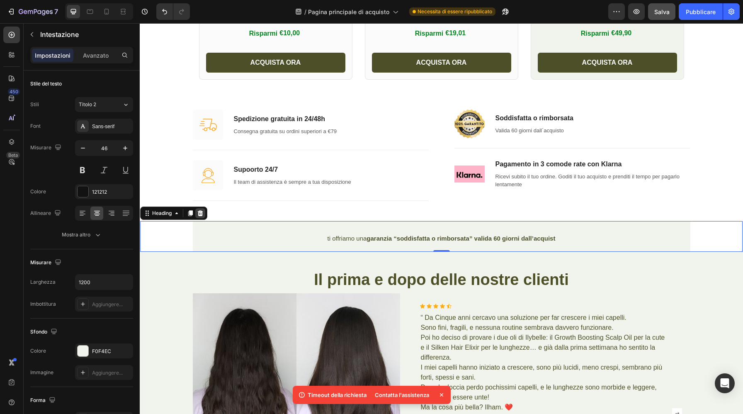
click at [197, 212] on icon at bounding box center [200, 213] width 7 height 7
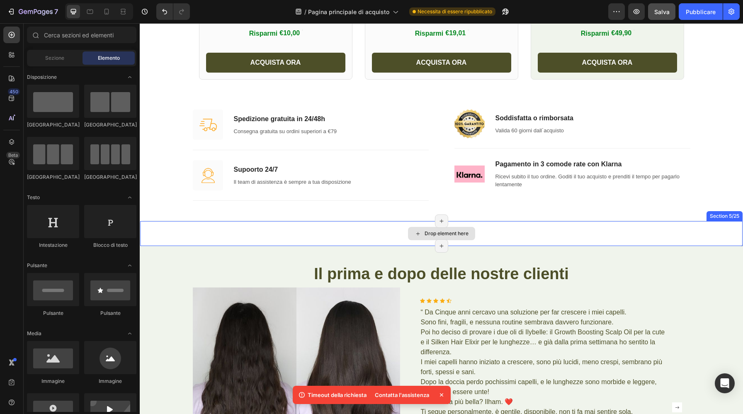
click at [329, 234] on div "Drop element here" at bounding box center [441, 233] width 602 height 25
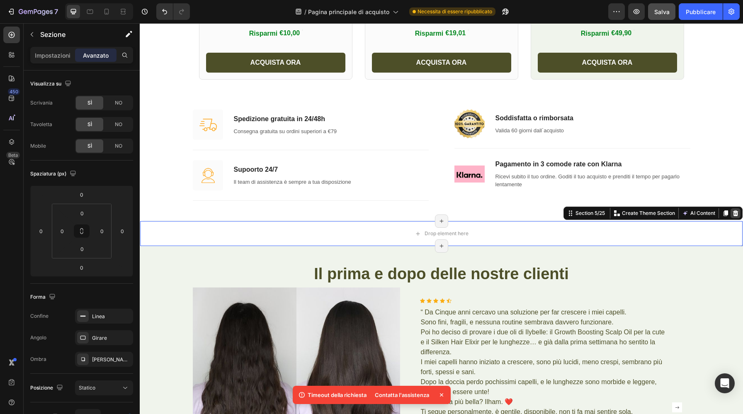
click at [736, 213] on icon at bounding box center [735, 213] width 7 height 7
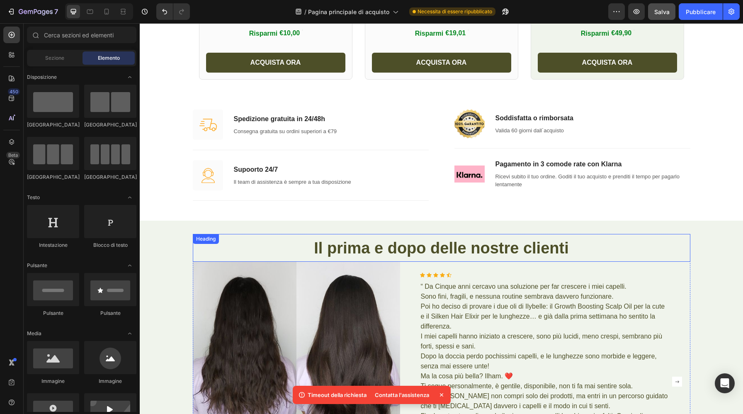
click at [565, 243] on strong "Il prima e dopo delle nostre clienti" at bounding box center [441, 247] width 255 height 17
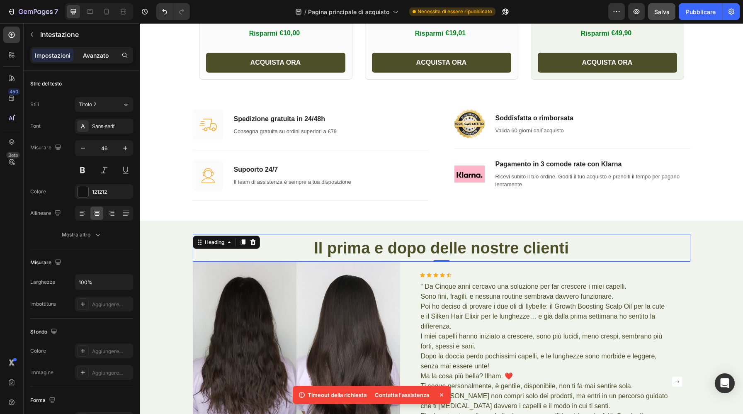
click at [94, 51] on p "Avanzato" at bounding box center [96, 55] width 26 height 9
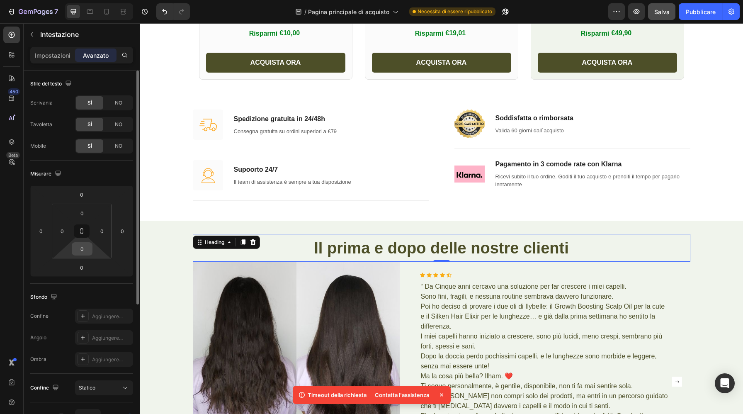
click at [87, 245] on input "0" at bounding box center [82, 249] width 17 height 12
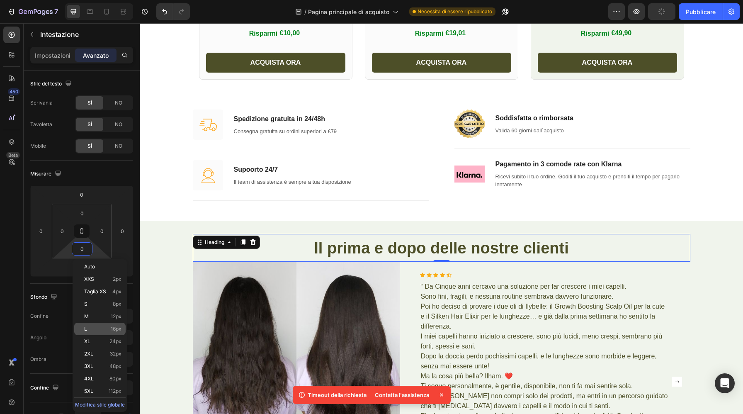
click at [99, 325] on div "L 16px" at bounding box center [99, 329] width 51 height 12
type input "16"
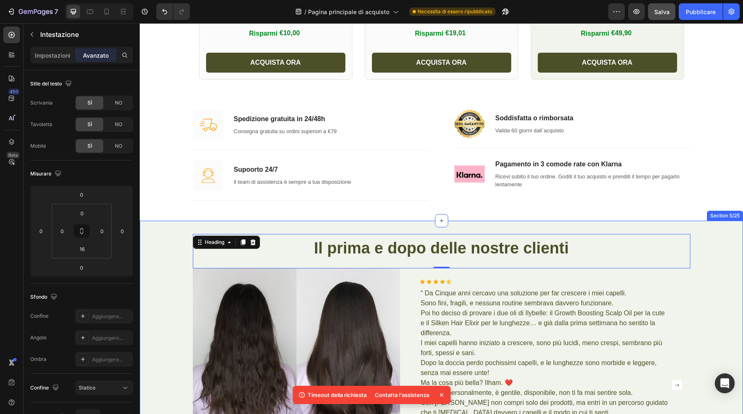
click at [294, 226] on div "⁠⁠⁠⁠⁠⁠⁠ Il prima e dopo delle nostre clienti Heading 0 Image Icon Icon Icon Ico…" at bounding box center [441, 383] width 603 height 325
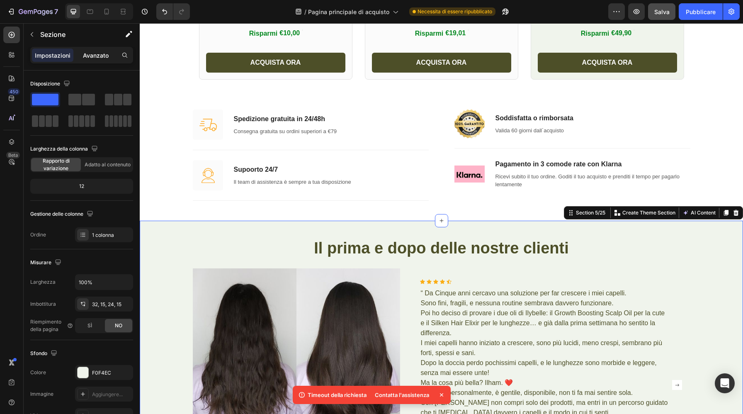
click at [101, 55] on font "Avanzato" at bounding box center [96, 55] width 26 height 7
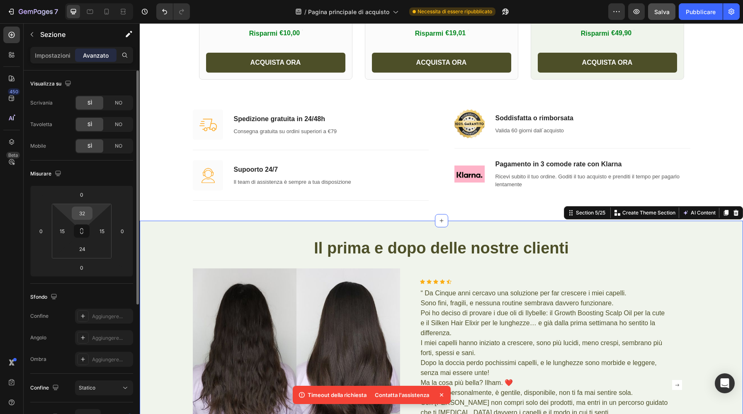
click at [85, 214] on input "32" at bounding box center [82, 213] width 17 height 12
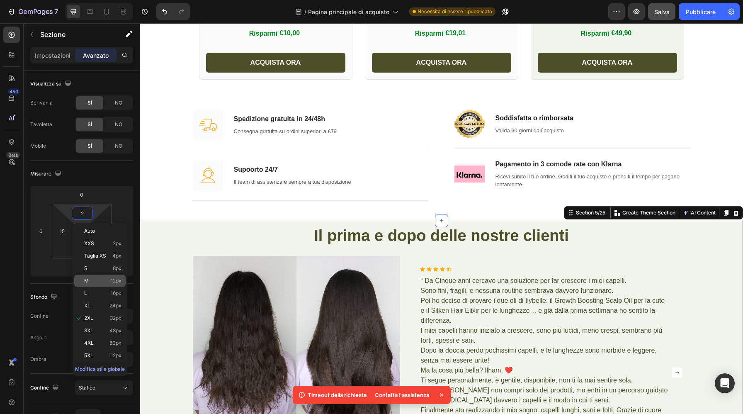
click at [97, 285] on div "M 12px" at bounding box center [99, 280] width 51 height 12
type input "12"
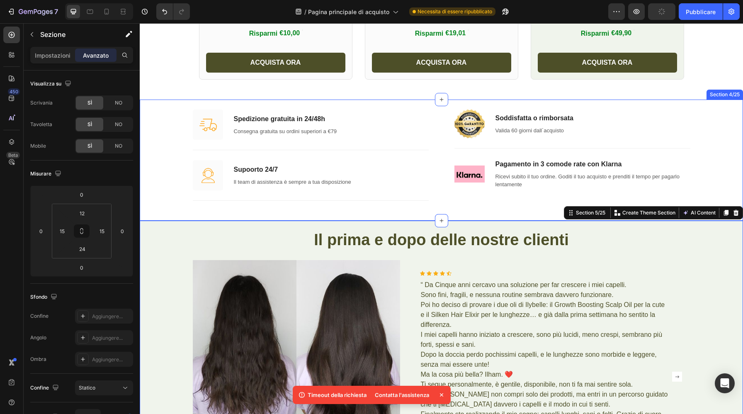
click at [170, 180] on div "Image Spedizione gratuita in 24/48h Text block Consegna gratuita su ordini supe…" at bounding box center [441, 159] width 591 height 101
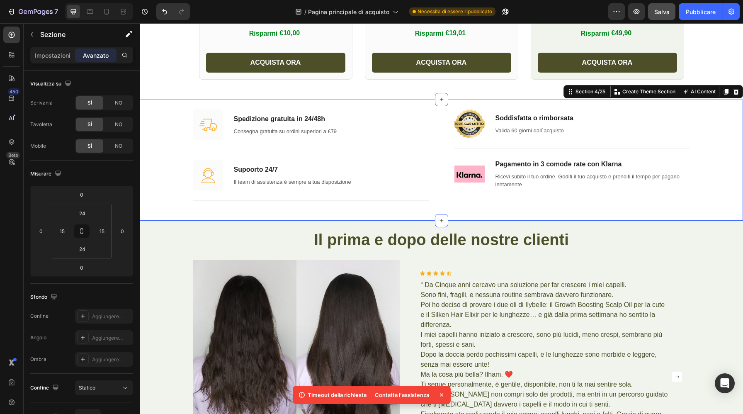
click at [486, 213] on div "Image Spedizione gratuita in 24/48h Text block Consegna gratuita su ordini supe…" at bounding box center [441, 159] width 603 height 121
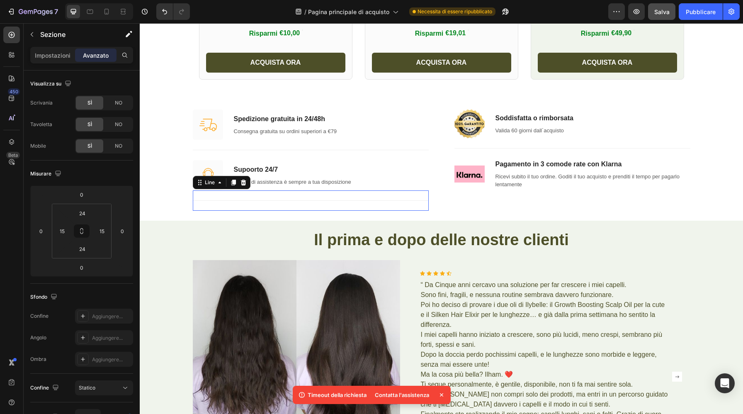
click at [400, 201] on div "Title Line 0" at bounding box center [311, 200] width 236 height 20
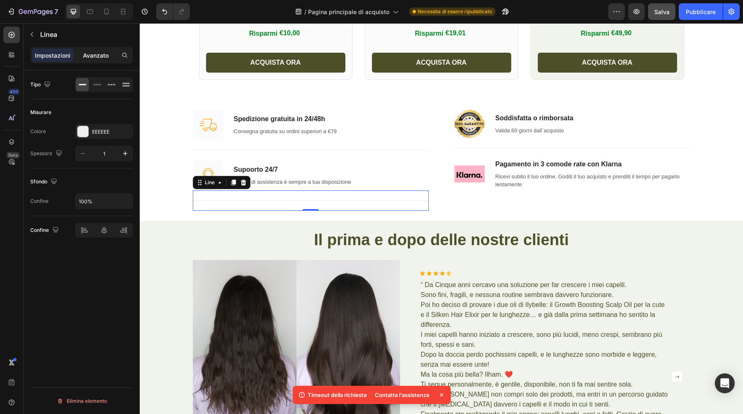
click at [97, 58] on font "Avanzato" at bounding box center [96, 55] width 26 height 7
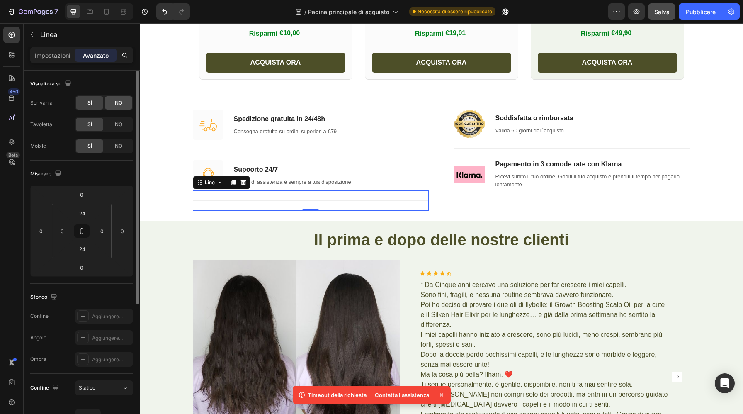
click at [121, 106] on span "NO" at bounding box center [118, 102] width 7 height 7
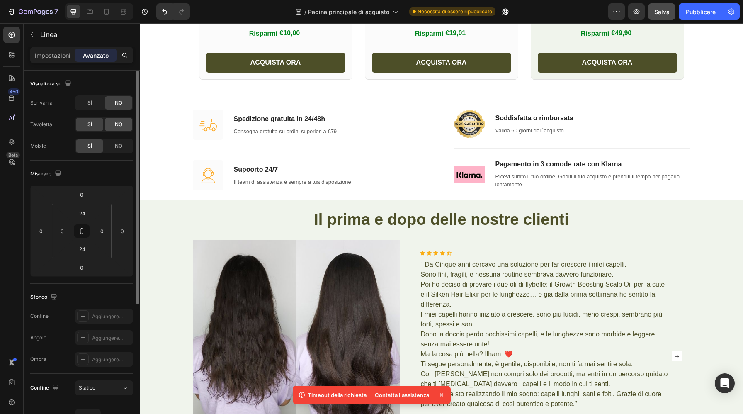
click at [121, 121] on font "NO" at bounding box center [118, 124] width 7 height 6
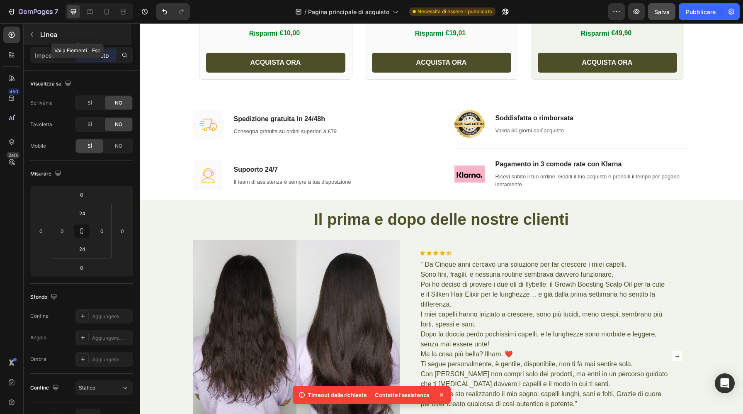
click at [34, 34] on icon "button" at bounding box center [32, 34] width 7 height 7
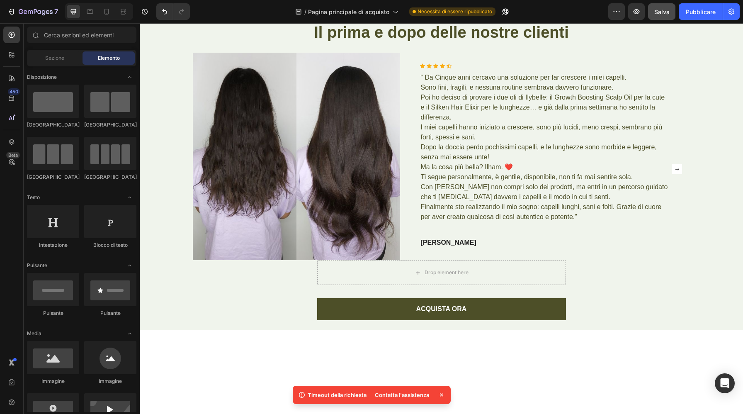
scroll to position [544, 0]
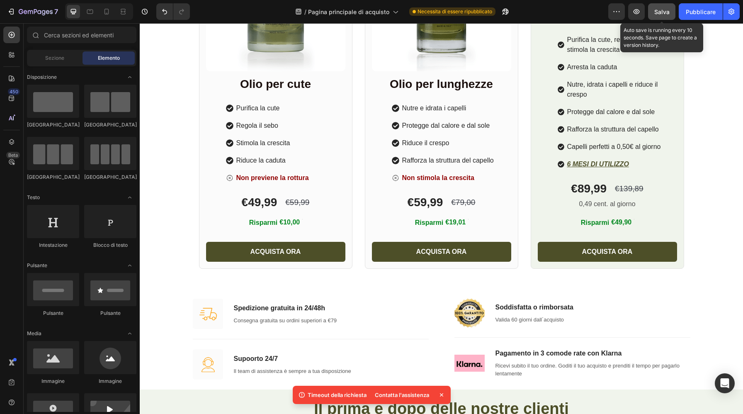
click at [660, 17] on button "Salva" at bounding box center [661, 11] width 27 height 17
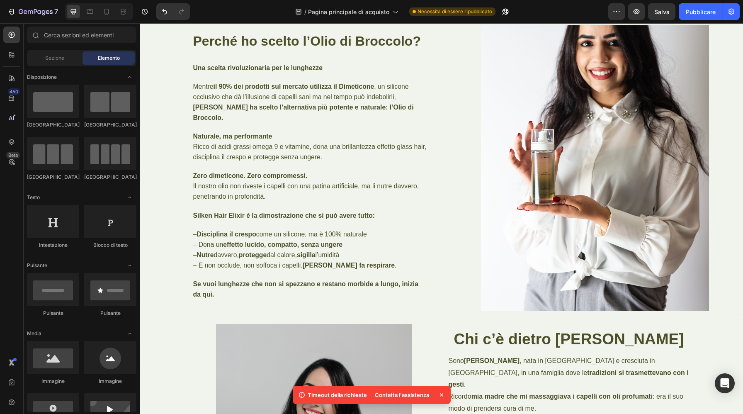
scroll to position [5263, 0]
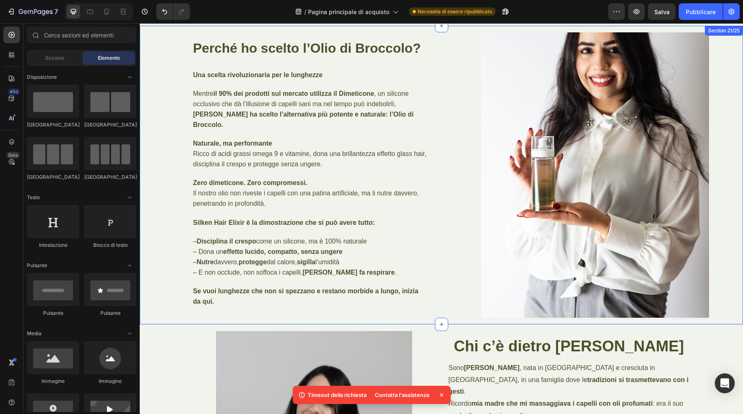
click at [165, 122] on div "Perché ho scelto l’Olio di Broccolo? Heading Una scelta rivoluzionaria per le l…" at bounding box center [288, 175] width 296 height 299
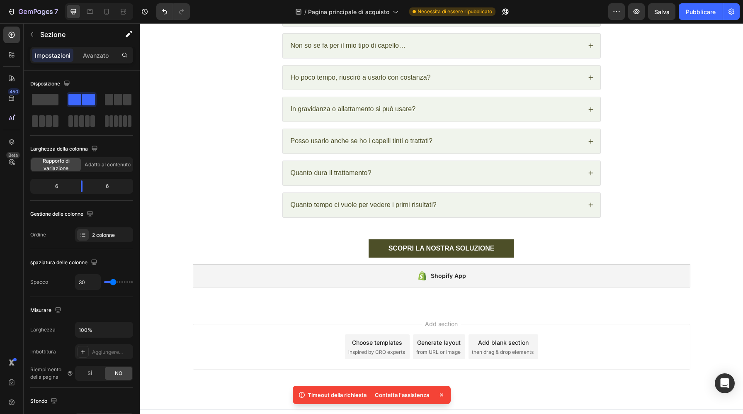
scroll to position [5953, 0]
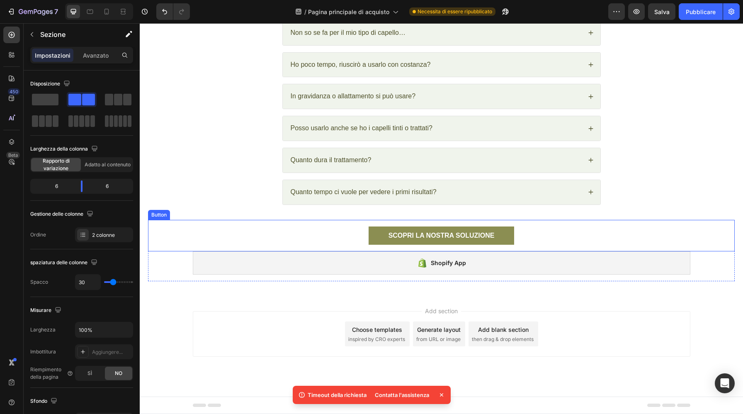
click at [384, 234] on link "SCOPRI LA NOSTRA SOLUZIONE" at bounding box center [442, 235] width 146 height 19
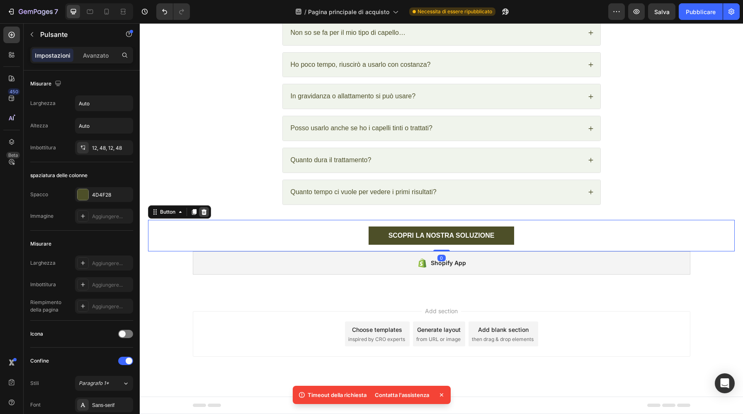
click at [204, 212] on icon at bounding box center [203, 212] width 5 height 6
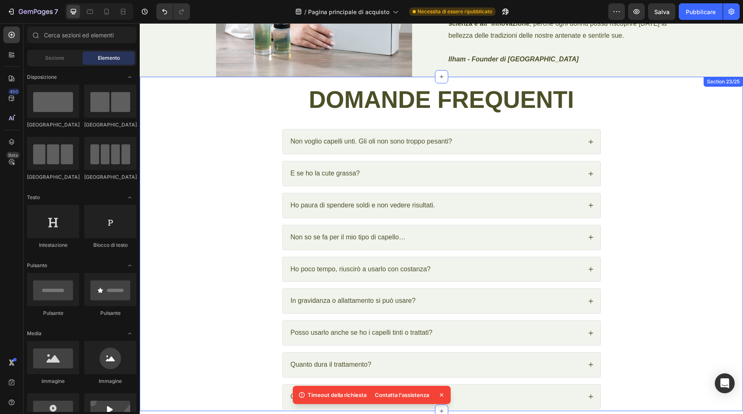
scroll to position [5768, 0]
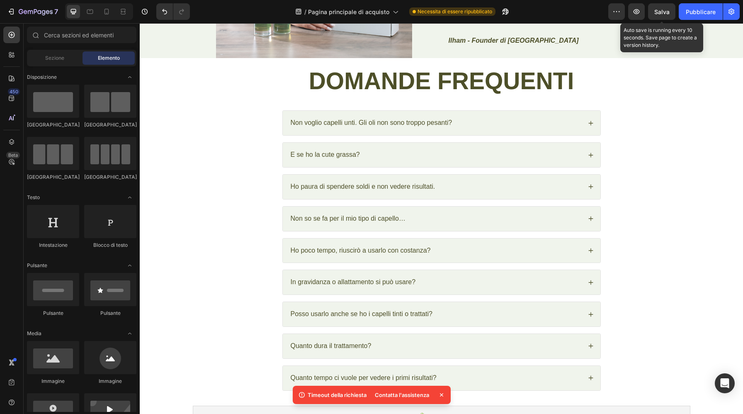
click at [660, 15] on div "Salva" at bounding box center [661, 11] width 15 height 9
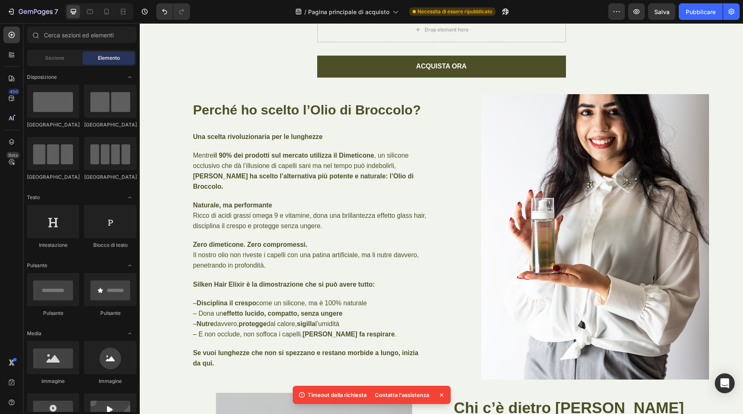
scroll to position [5213, 0]
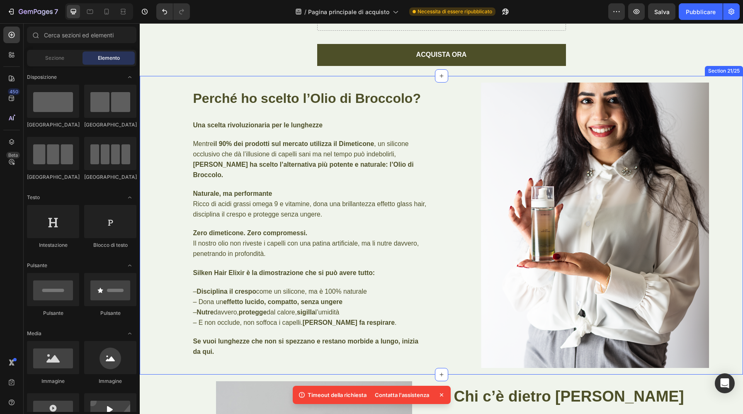
click at [163, 86] on div "Perché ho scelto l’Olio di Broccolo? Heading Una scelta rivoluzionaria per le l…" at bounding box center [288, 225] width 296 height 299
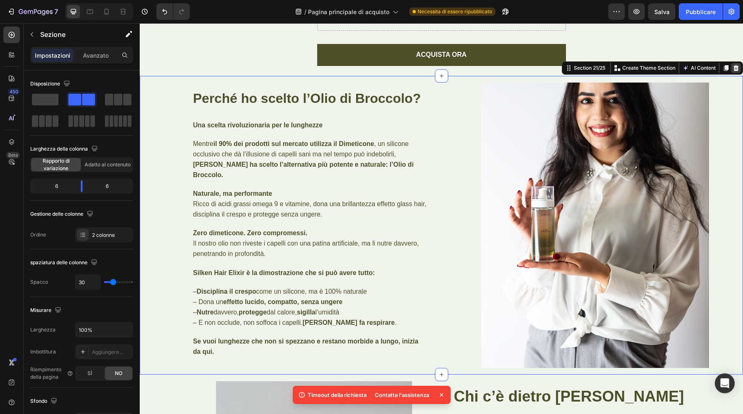
click at [737, 67] on icon at bounding box center [735, 68] width 5 height 6
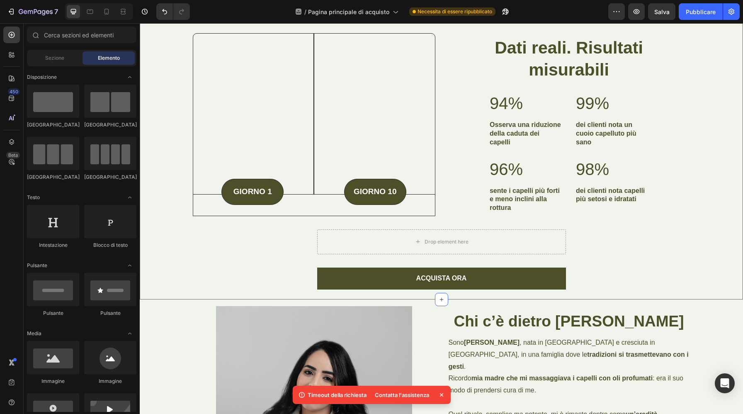
scroll to position [4988, 0]
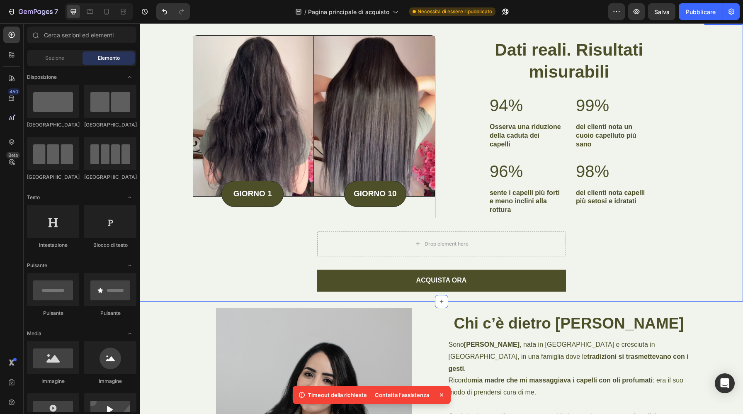
click at [182, 251] on div "Image Image Row GIORNO 1 Text Block Row GIORNO 10 Text Block Row Row Row Dati r…" at bounding box center [441, 163] width 591 height 256
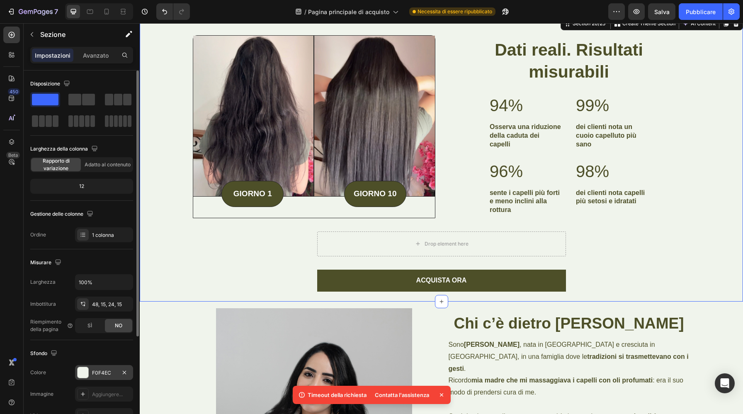
click at [85, 373] on div at bounding box center [83, 372] width 11 height 11
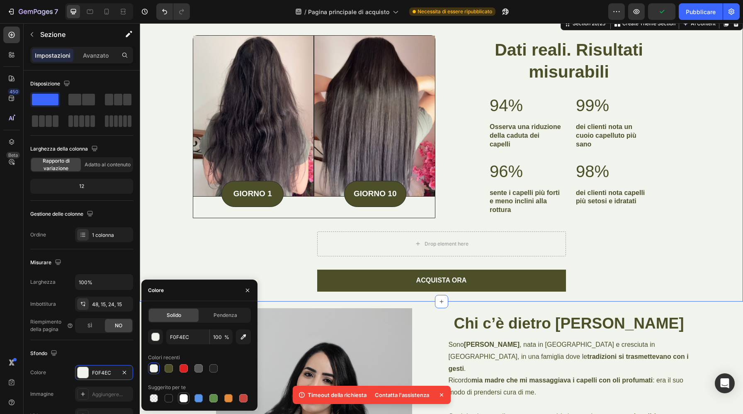
click at [184, 398] on div at bounding box center [184, 398] width 8 height 8
type input "FFFFFF"
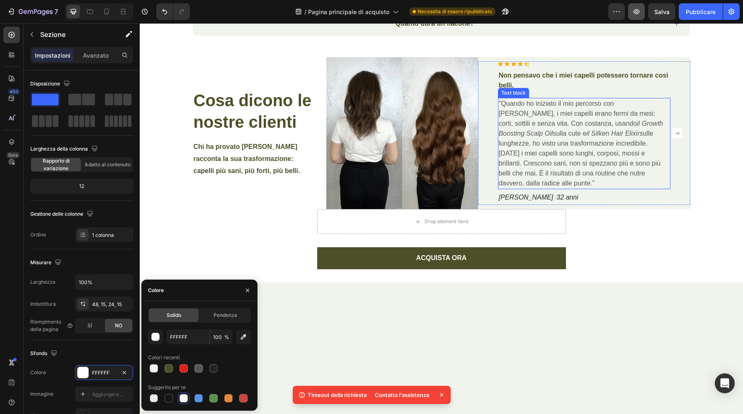
scroll to position [345, 0]
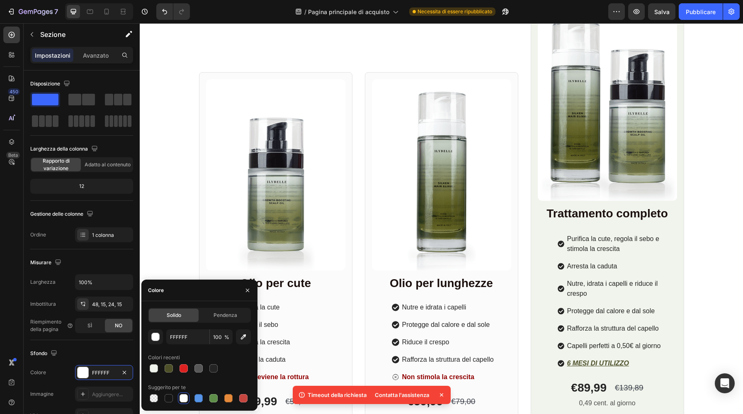
click at [662, 10] on font "Salva" at bounding box center [661, 11] width 15 height 7
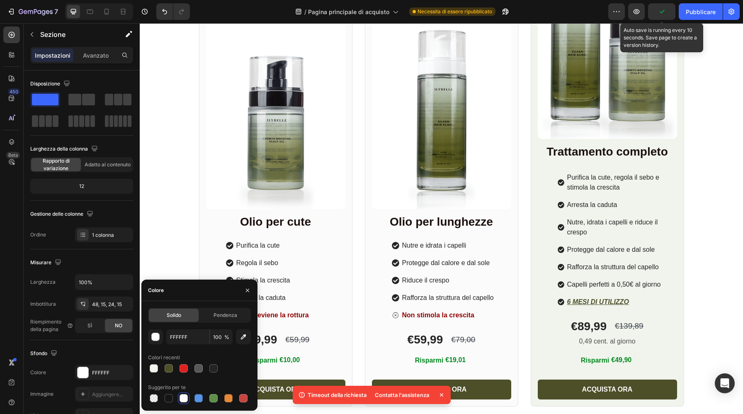
scroll to position [0, 0]
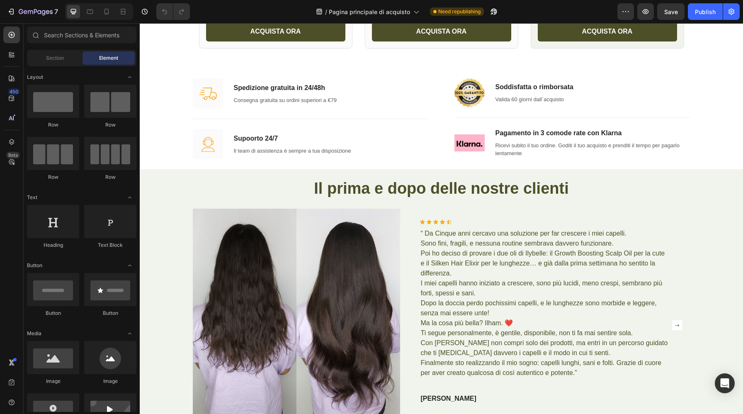
scroll to position [767, 0]
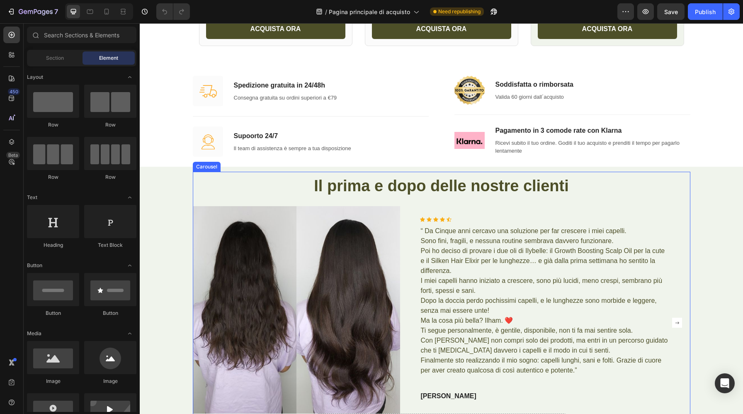
click at [680, 321] on rect "Carousel Next Arrow" at bounding box center [677, 323] width 10 height 10
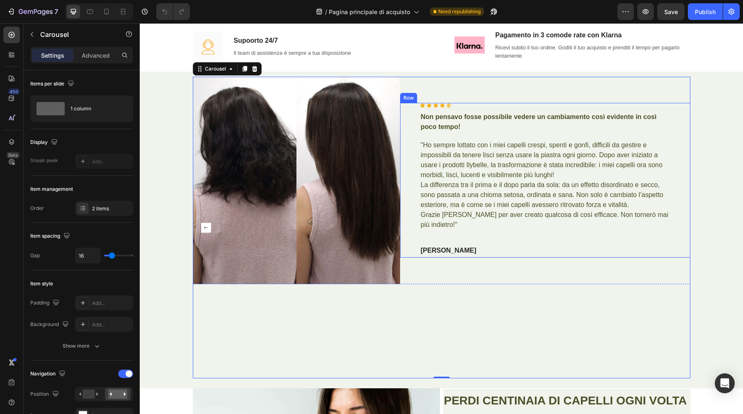
scroll to position [864, 0]
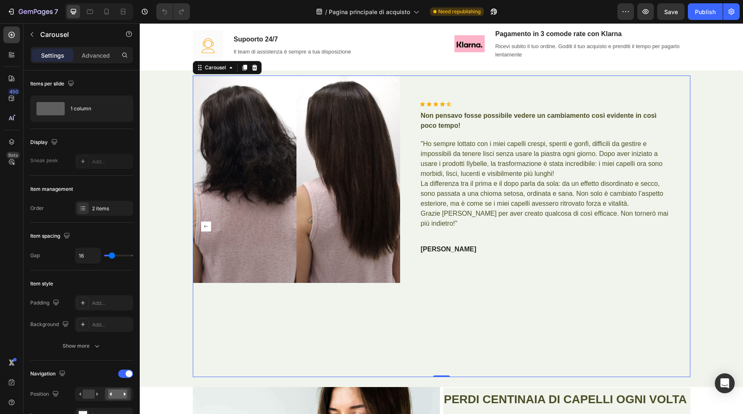
click at [204, 227] on rect "Carousel Back Arrow" at bounding box center [206, 226] width 10 height 10
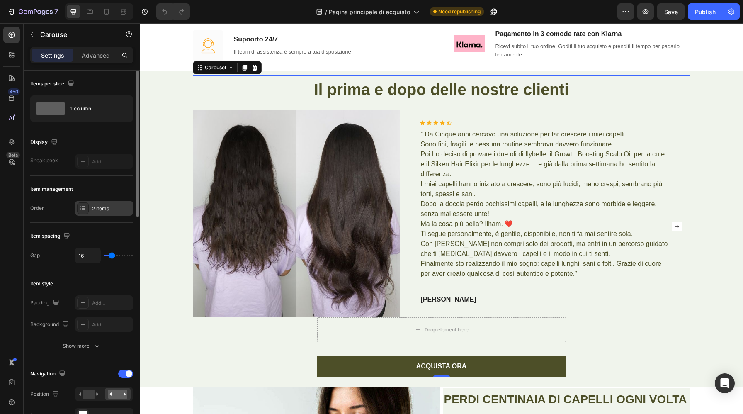
click at [107, 211] on div "2 items" at bounding box center [111, 208] width 39 height 7
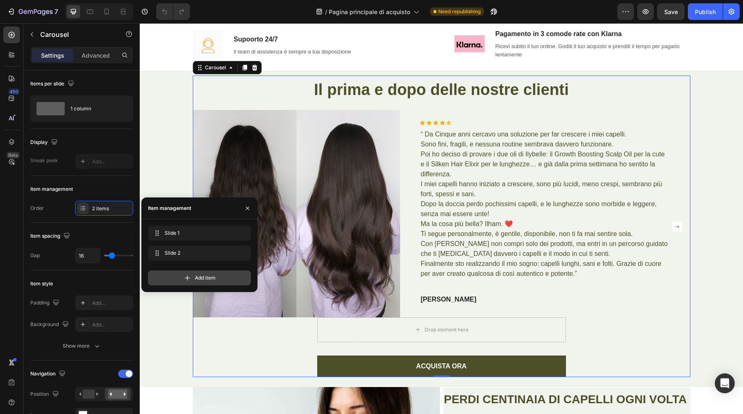
click at [167, 276] on div "Add item" at bounding box center [199, 277] width 103 height 15
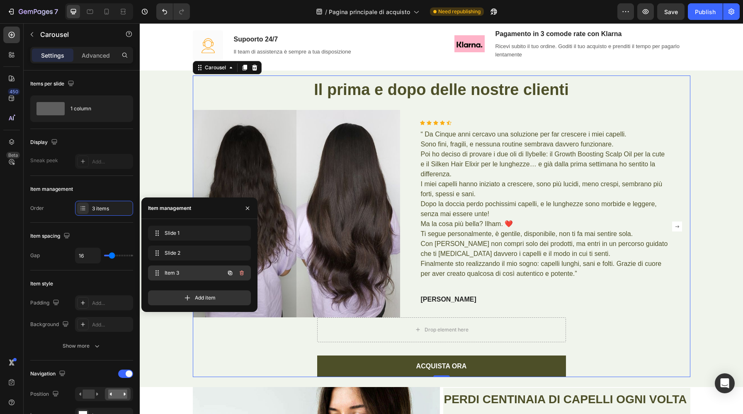
click at [173, 269] on span "Item 3" at bounding box center [188, 272] width 47 height 7
click at [175, 273] on span "Item 3" at bounding box center [193, 272] width 61 height 7
click at [680, 228] on rect "Carousel Next Arrow" at bounding box center [677, 226] width 10 height 10
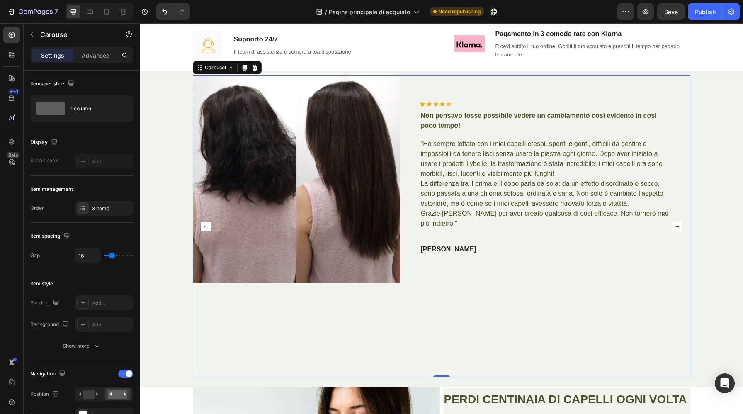
click at [202, 224] on rect "Carousel Back Arrow" at bounding box center [206, 226] width 10 height 10
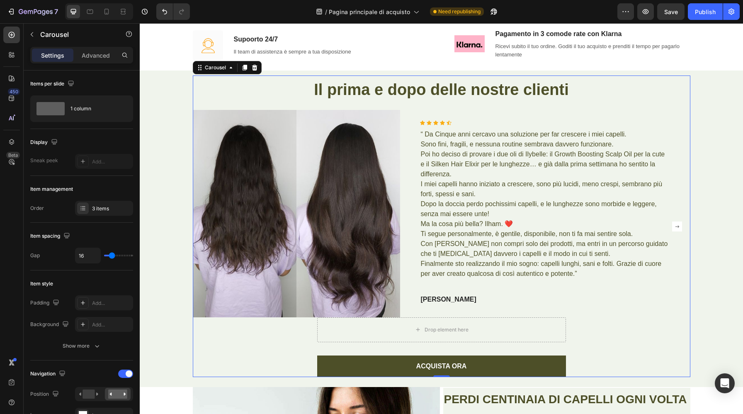
click at [675, 224] on rect "Carousel Next Arrow" at bounding box center [677, 226] width 10 height 10
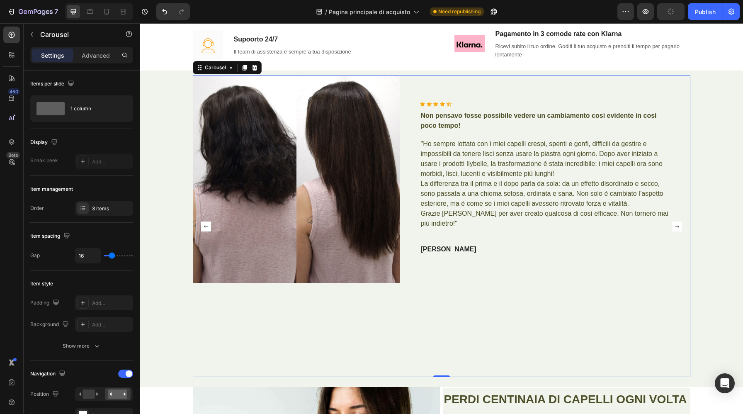
click at [677, 226] on rect "Carousel Next Arrow" at bounding box center [677, 226] width 10 height 10
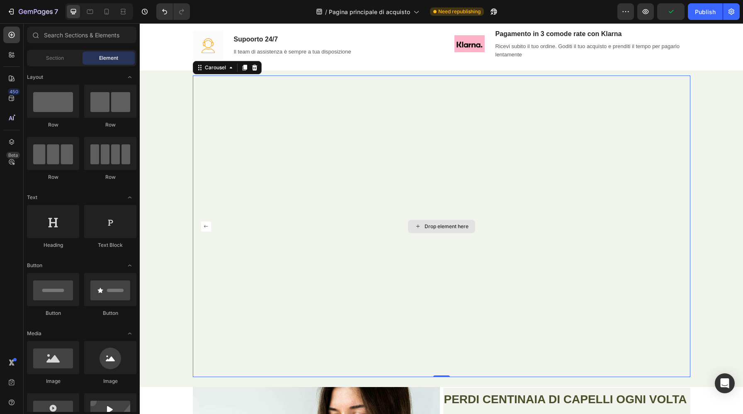
click at [445, 228] on div "Drop element here" at bounding box center [447, 226] width 44 height 7
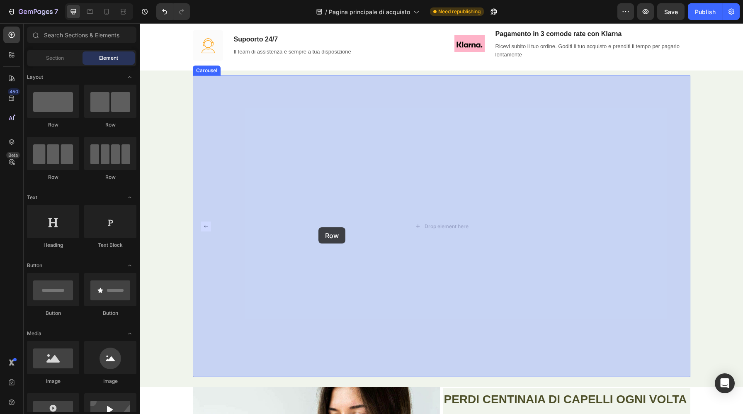
drag, startPoint x: 245, startPoint y: 131, endPoint x: 341, endPoint y: 224, distance: 133.7
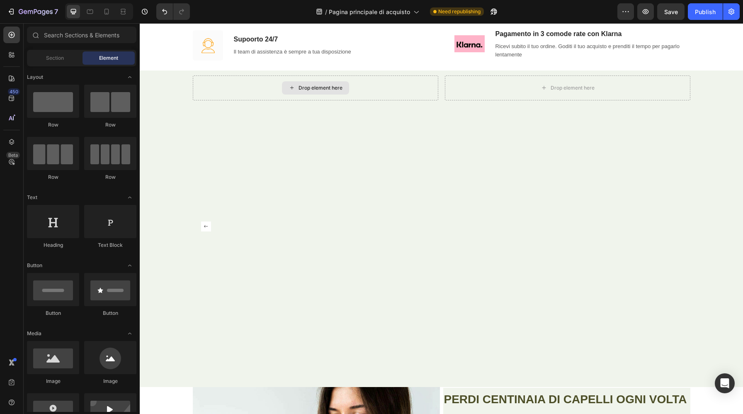
click at [306, 87] on div "Drop element here" at bounding box center [320, 88] width 44 height 7
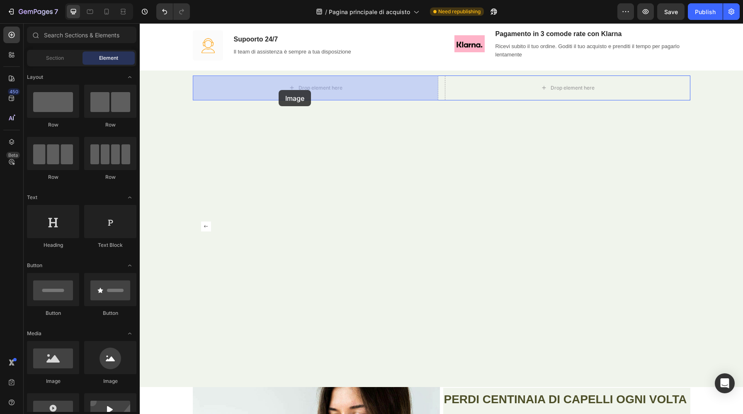
drag, startPoint x: 193, startPoint y: 388, endPoint x: 279, endPoint y: 90, distance: 310.1
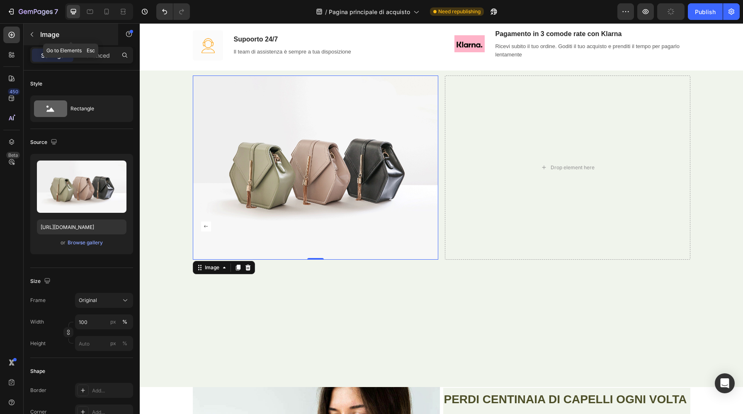
click at [34, 35] on icon "button" at bounding box center [32, 34] width 7 height 7
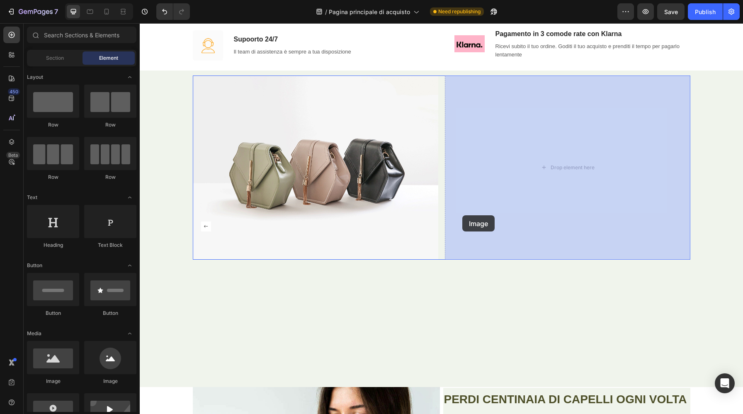
drag, startPoint x: 192, startPoint y: 385, endPoint x: 479, endPoint y: 214, distance: 334.8
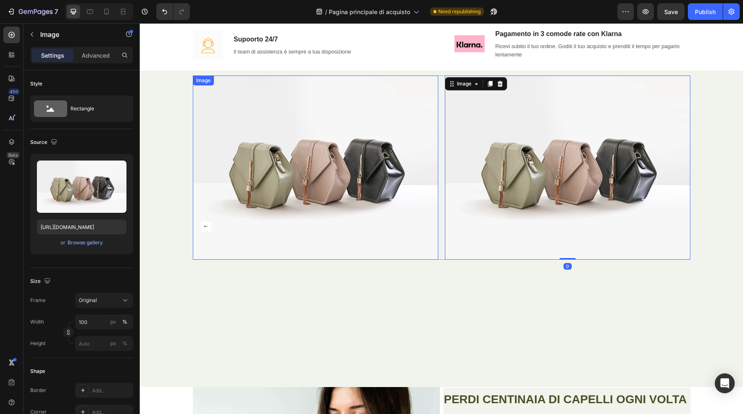
click at [346, 174] on img at bounding box center [315, 167] width 245 height 184
click at [323, 175] on img at bounding box center [315, 167] width 245 height 184
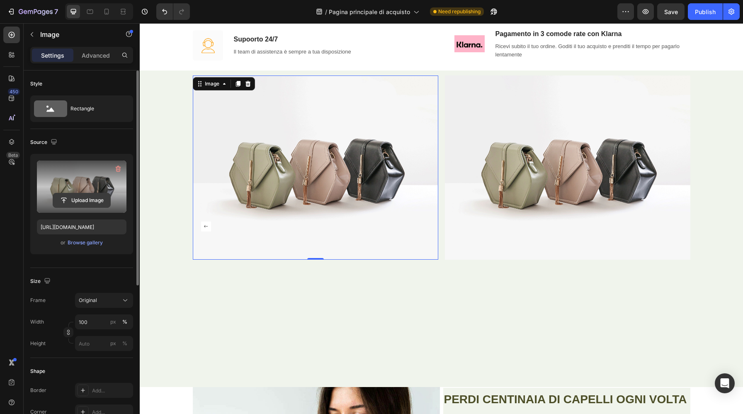
click at [82, 199] on input "file" at bounding box center [81, 200] width 57 height 14
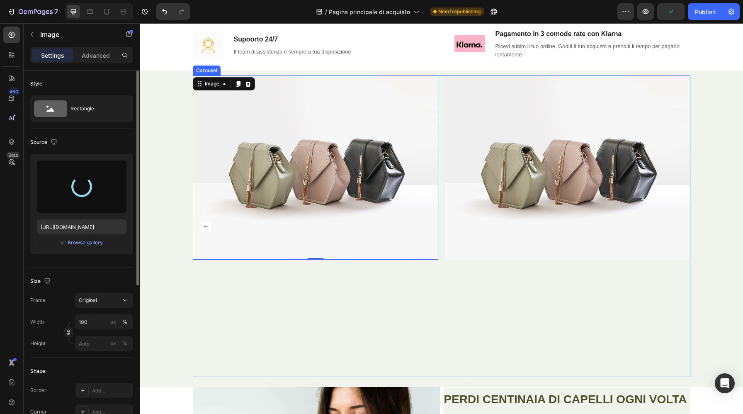
type input "[URL][DOMAIN_NAME]"
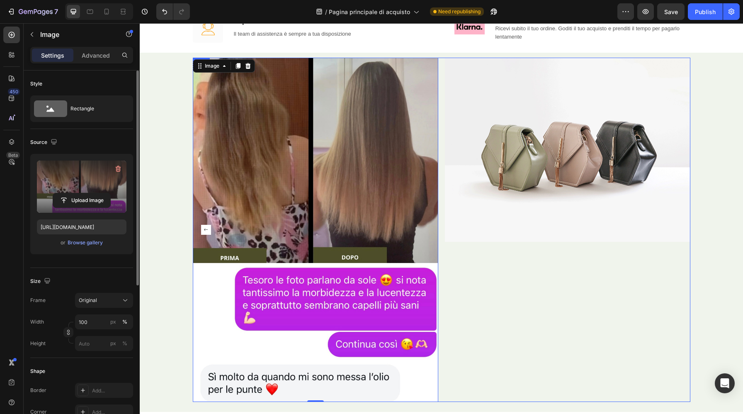
scroll to position [856, 0]
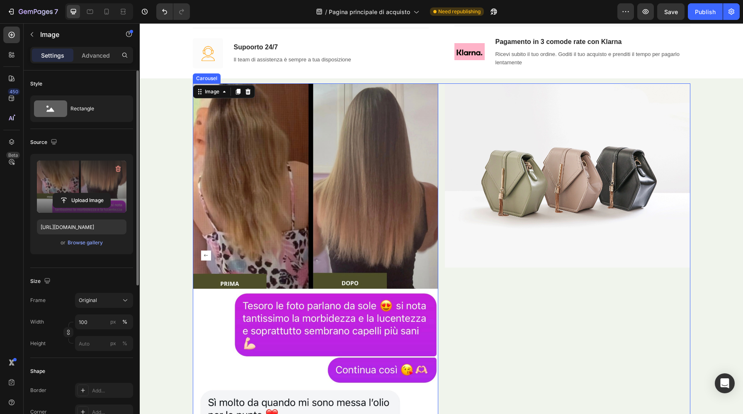
click at [211, 253] on button "Carousel Back Arrow" at bounding box center [205, 255] width 13 height 13
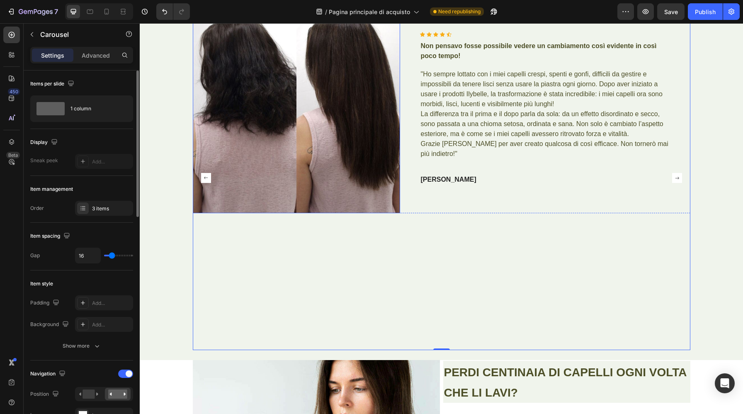
scroll to position [914, 0]
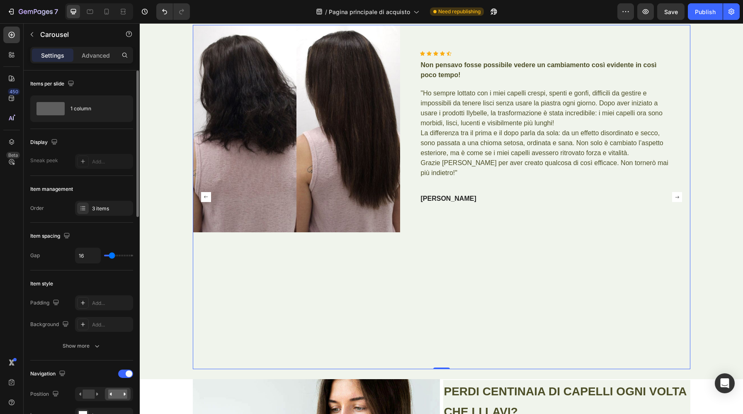
click at [676, 196] on rect "Carousel Next Arrow" at bounding box center [677, 197] width 10 height 10
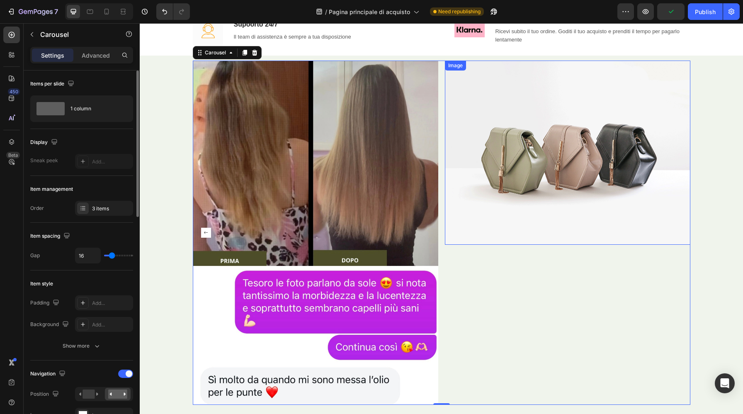
scroll to position [899, 0]
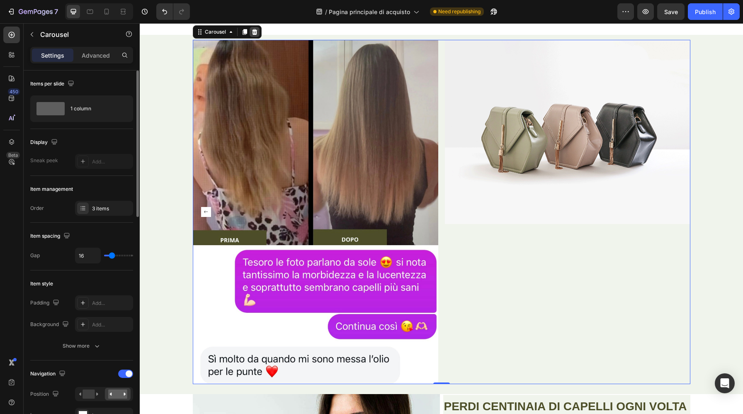
click at [257, 32] on div at bounding box center [255, 32] width 10 height 10
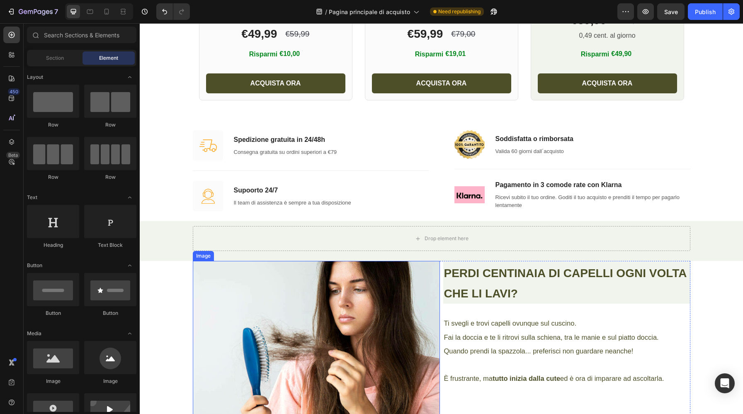
scroll to position [697, 0]
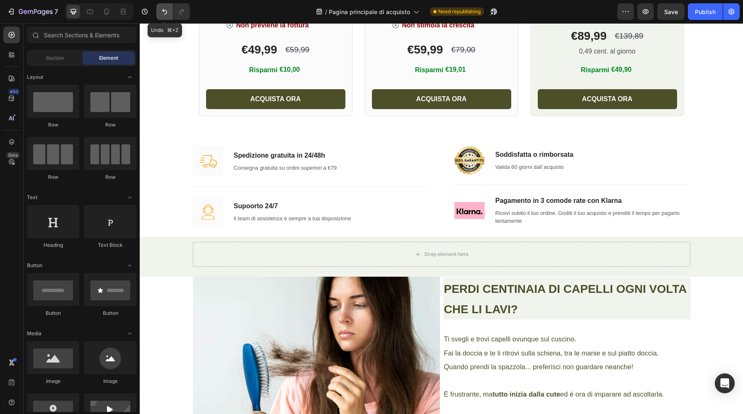
click at [165, 13] on icon "Undo/Redo" at bounding box center [164, 11] width 8 height 8
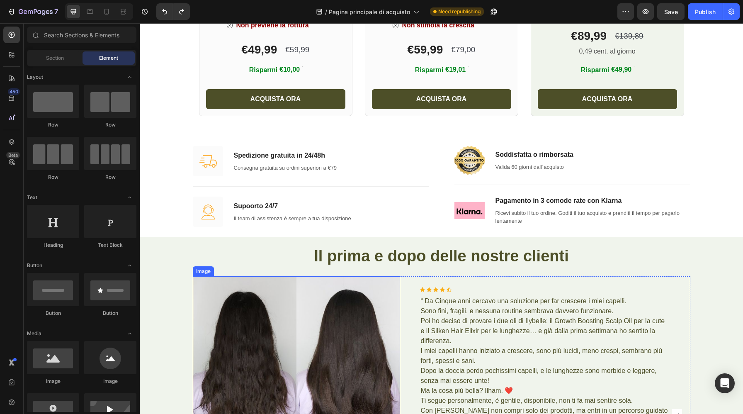
scroll to position [805, 0]
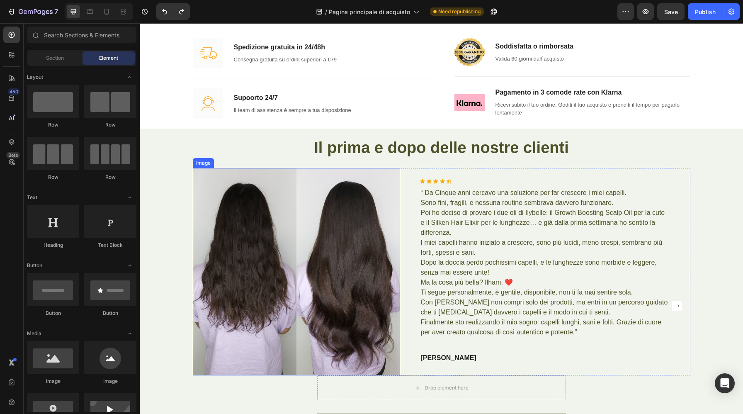
click at [323, 276] on img at bounding box center [296, 271] width 207 height 207
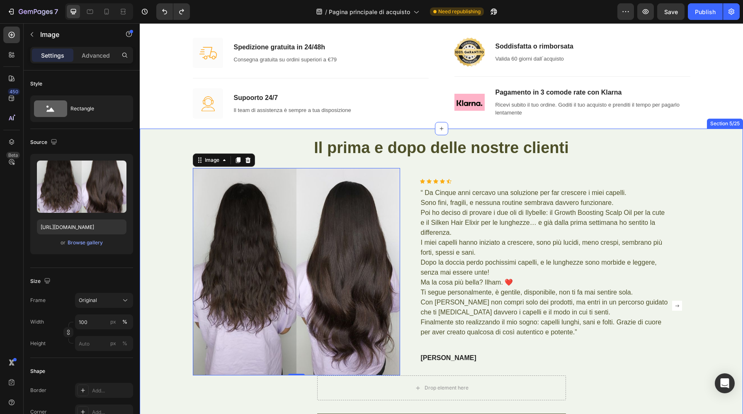
click at [177, 230] on div "Il prima e dopo delle nostre clienti Heading Image 0 Icon Icon Icon Icon Icon I…" at bounding box center [441, 305] width 591 height 344
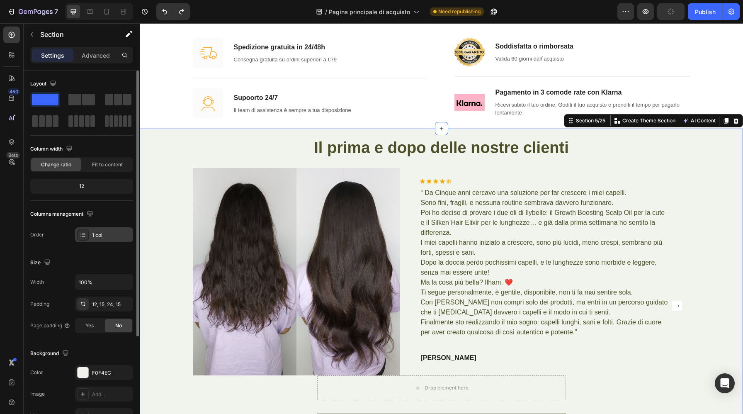
click at [102, 235] on div "1 col" at bounding box center [111, 234] width 39 height 7
click at [109, 254] on div "Size Width 100% Padding 12, 15, 24, 15 Page padding Yes No" at bounding box center [81, 294] width 103 height 91
click at [675, 308] on rect "Carousel Next Arrow" at bounding box center [677, 306] width 10 height 10
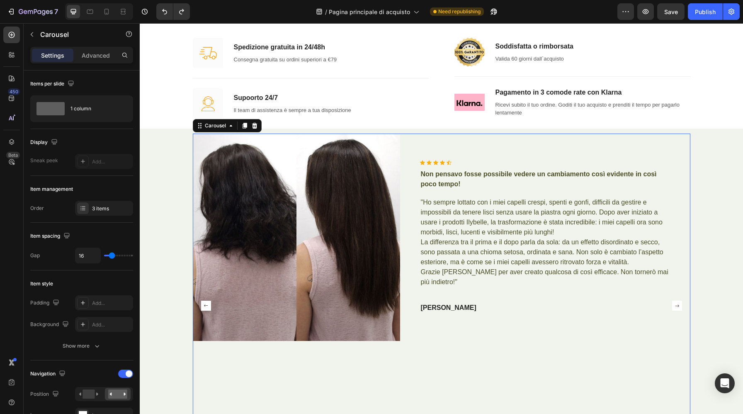
click at [675, 308] on rect "Carousel Next Arrow" at bounding box center [677, 306] width 10 height 10
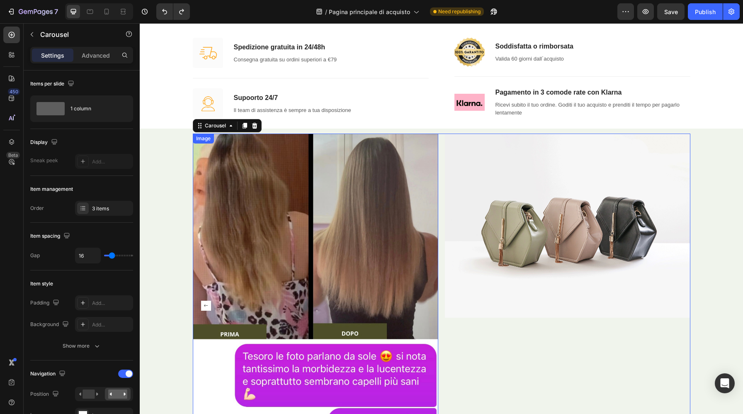
click at [324, 185] on img at bounding box center [315, 305] width 245 height 344
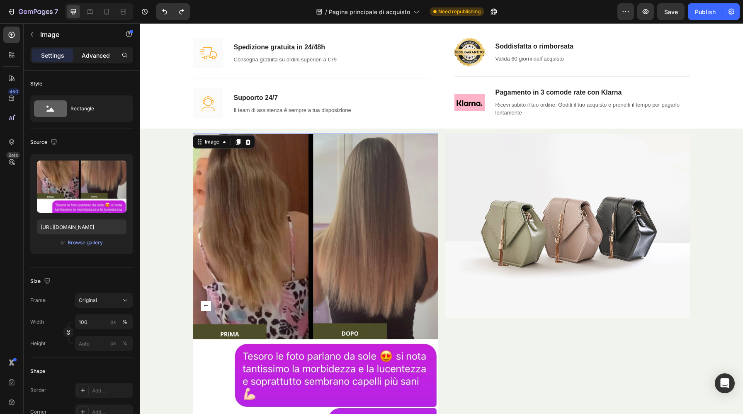
click at [85, 55] on p "Advanced" at bounding box center [96, 55] width 28 height 9
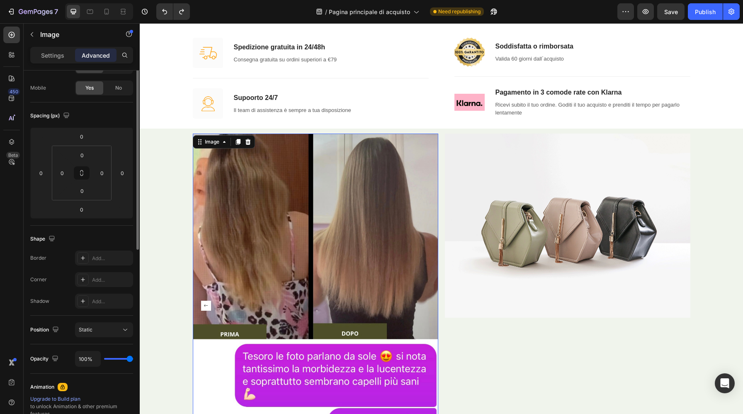
scroll to position [209, 0]
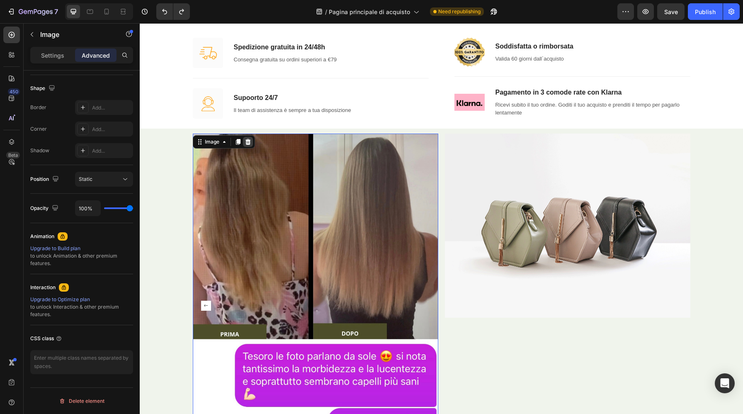
click at [248, 145] on icon at bounding box center [248, 141] width 7 height 7
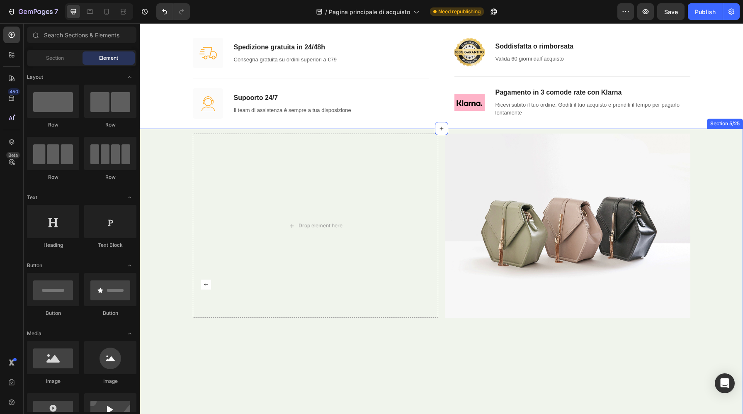
click at [180, 238] on div "Il prima e dopo delle nostre clienti Heading Image Icon Icon Icon Icon Icon Ico…" at bounding box center [441, 284] width 591 height 302
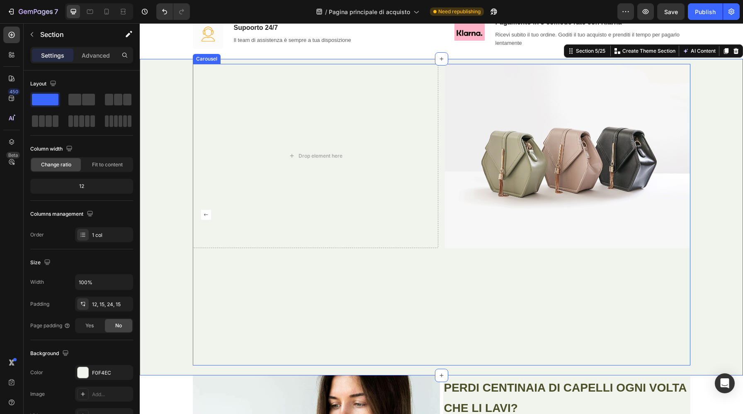
scroll to position [876, 0]
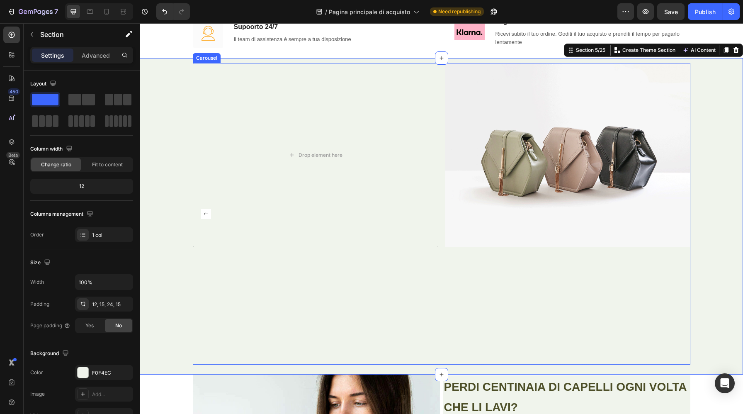
click at [207, 215] on rect "Carousel Back Arrow" at bounding box center [206, 214] width 10 height 10
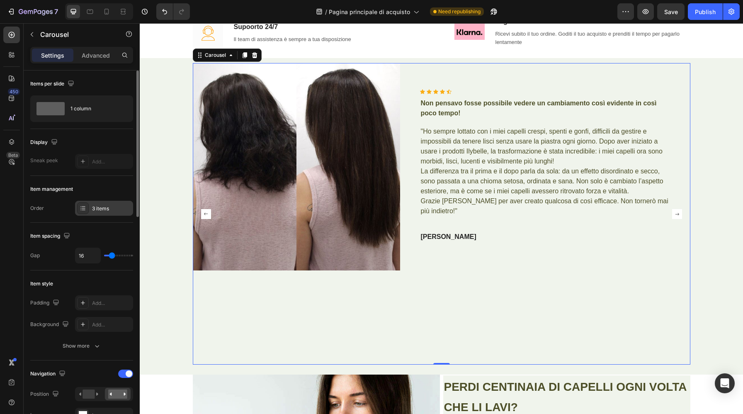
click at [108, 210] on div "3 items" at bounding box center [111, 208] width 39 height 7
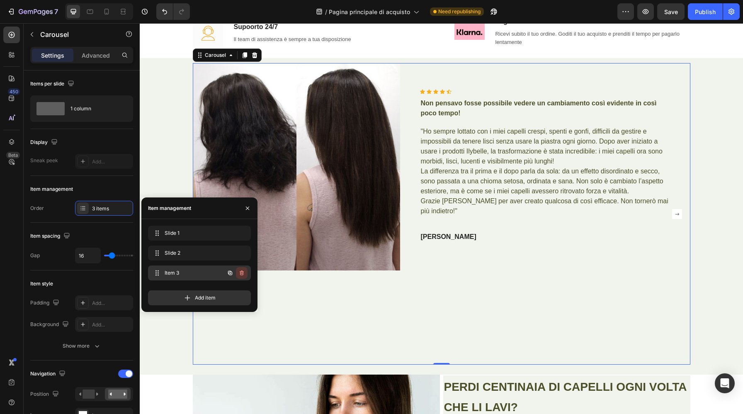
click at [245, 272] on icon "button" at bounding box center [241, 272] width 7 height 7
click at [237, 272] on div "Delete" at bounding box center [235, 272] width 15 height 7
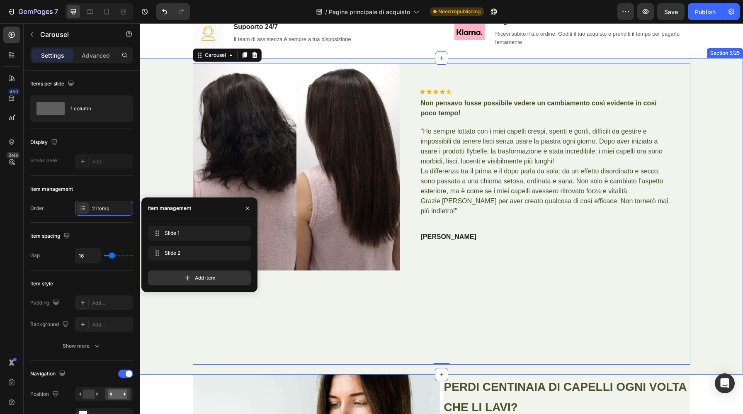
click at [172, 180] on div "Il prima e dopo delle nostre clienti Heading Image Icon Icon Icon Icon Icon Ico…" at bounding box center [441, 214] width 591 height 302
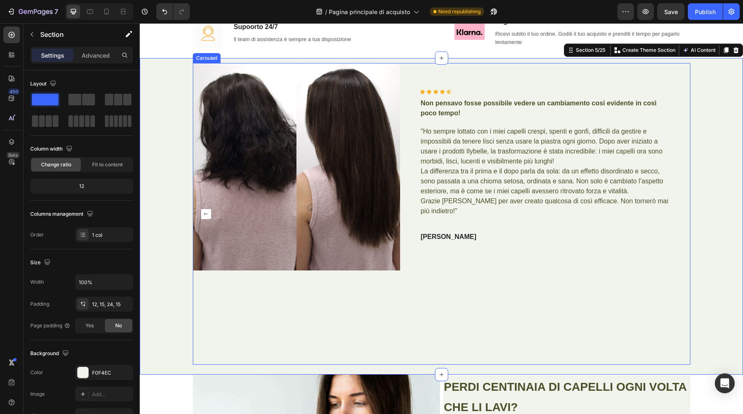
click at [206, 216] on rect "Carousel Back Arrow" at bounding box center [206, 214] width 10 height 10
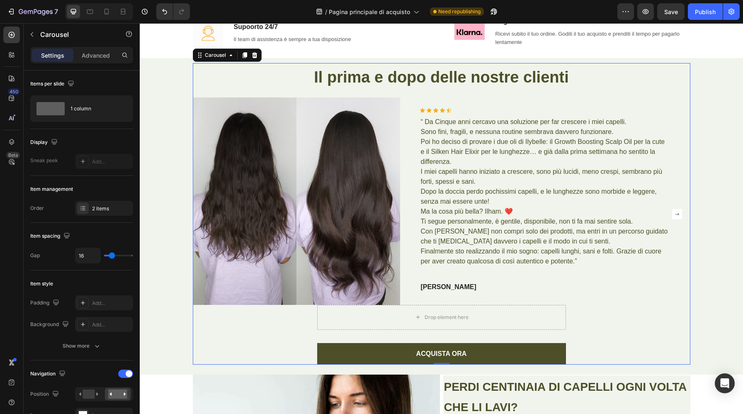
click at [681, 213] on rect "Carousel Next Arrow" at bounding box center [677, 214] width 10 height 10
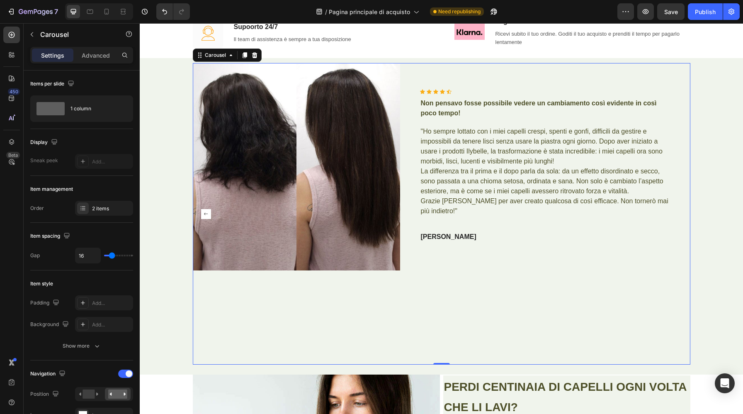
click at [206, 211] on rect "Carousel Back Arrow" at bounding box center [206, 214] width 10 height 10
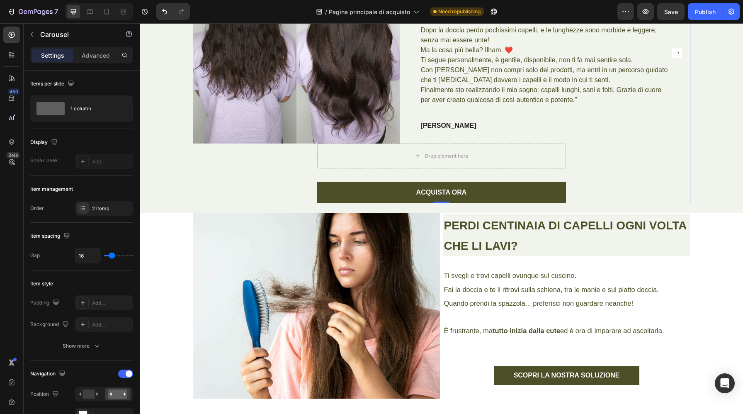
scroll to position [1077, 0]
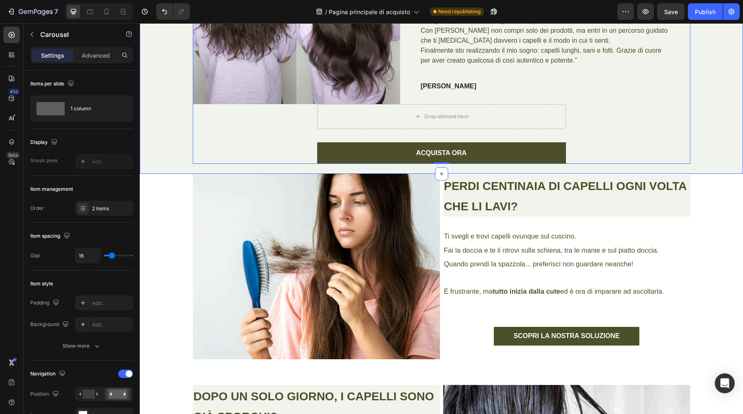
click at [171, 168] on div "Il prima e dopo delle nostre clienti Heading Image Icon Icon Icon Icon Icon Ico…" at bounding box center [441, 15] width 603 height 317
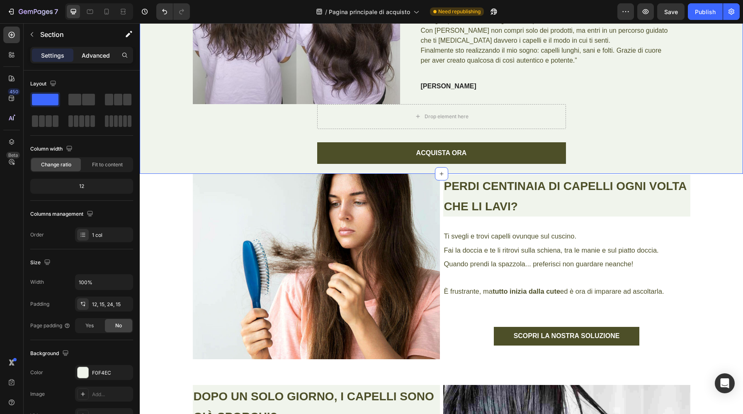
click at [108, 52] on p "Advanced" at bounding box center [96, 55] width 28 height 9
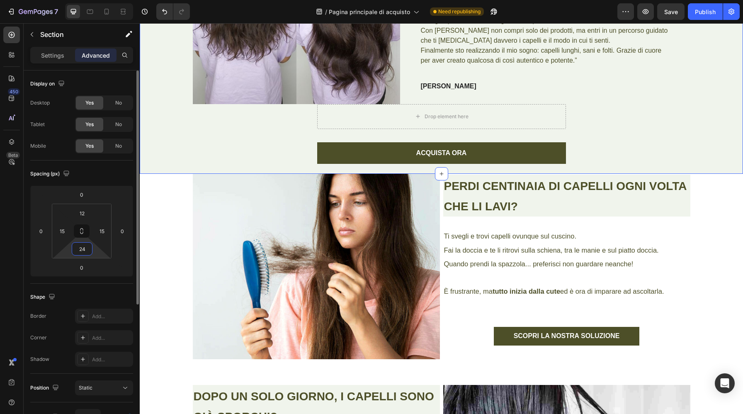
click at [87, 251] on input "24" at bounding box center [82, 249] width 17 height 12
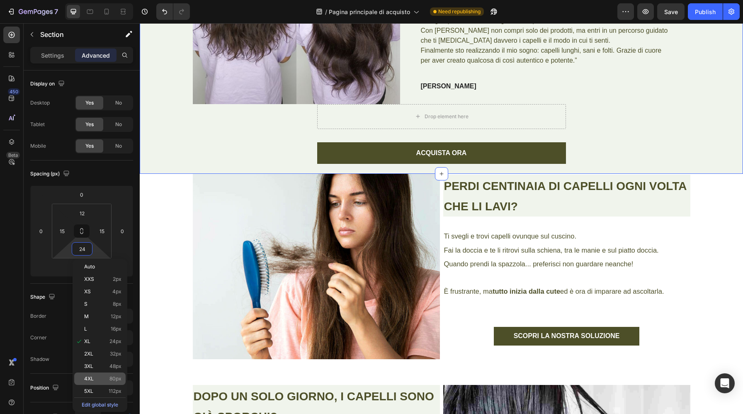
click at [99, 374] on div "4XL 80px" at bounding box center [99, 378] width 51 height 12
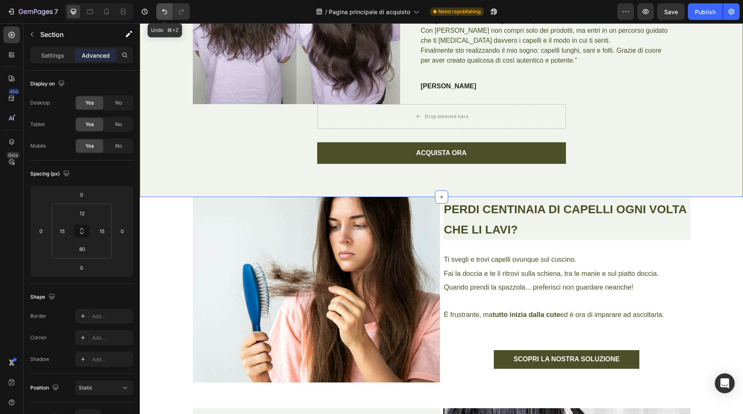
click at [164, 14] on icon "Undo/Redo" at bounding box center [164, 11] width 8 height 8
type input "24"
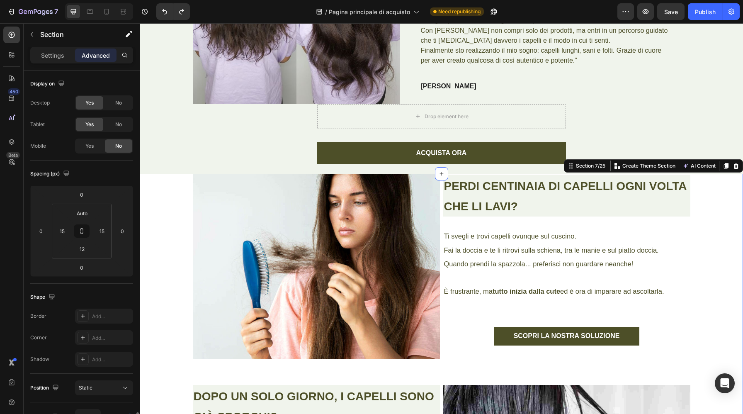
scroll to position [209, 0]
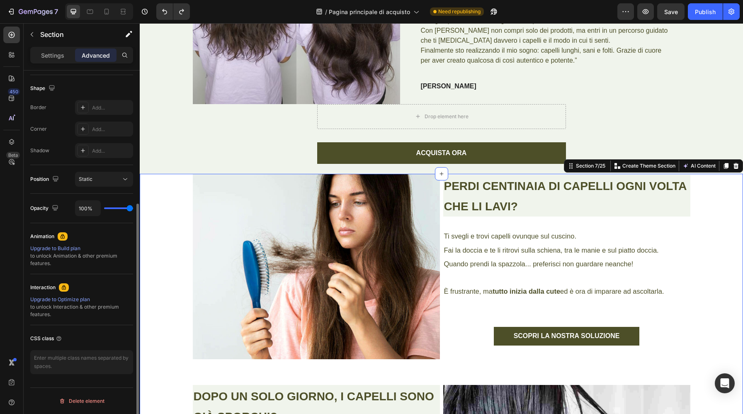
click at [96, 58] on p "Advanced" at bounding box center [96, 55] width 28 height 9
click at [62, 55] on p "Settings" at bounding box center [52, 55] width 23 height 9
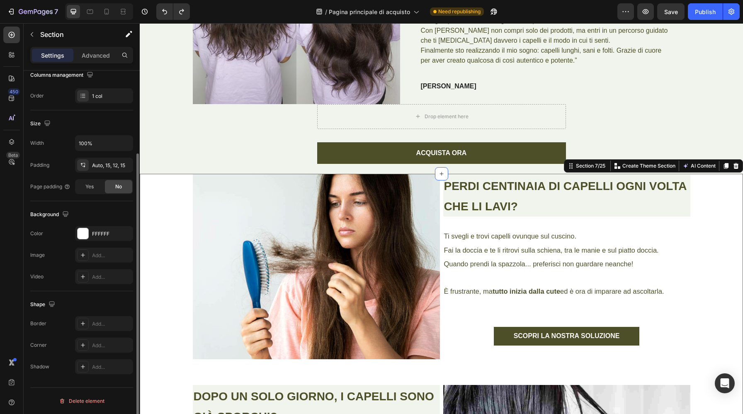
scroll to position [0, 0]
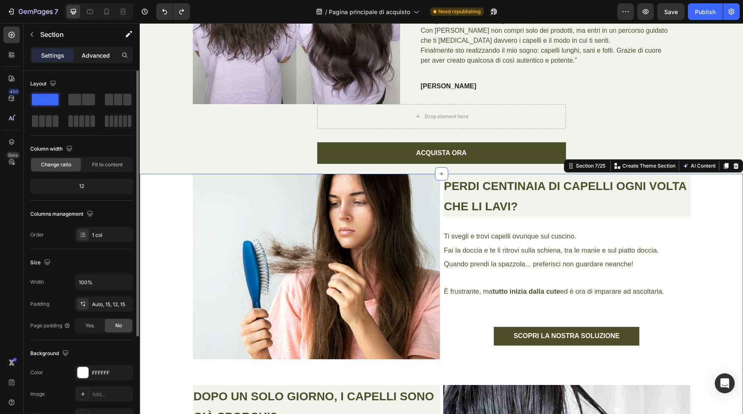
click at [89, 51] on p "Advanced" at bounding box center [96, 55] width 28 height 9
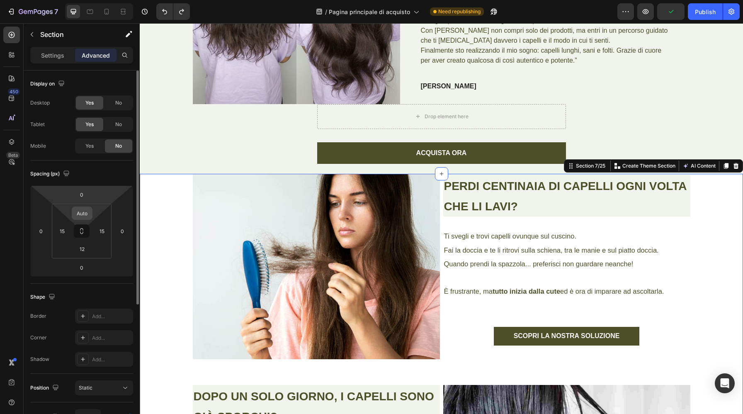
click at [80, 211] on input "Auto" at bounding box center [82, 213] width 17 height 12
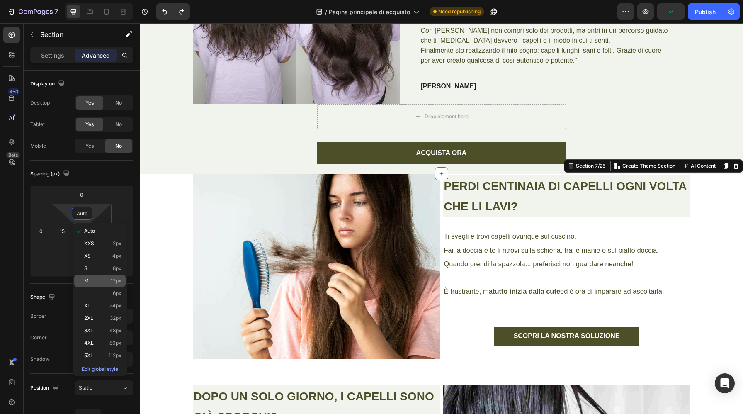
click at [99, 277] on div "M 12px" at bounding box center [99, 280] width 51 height 12
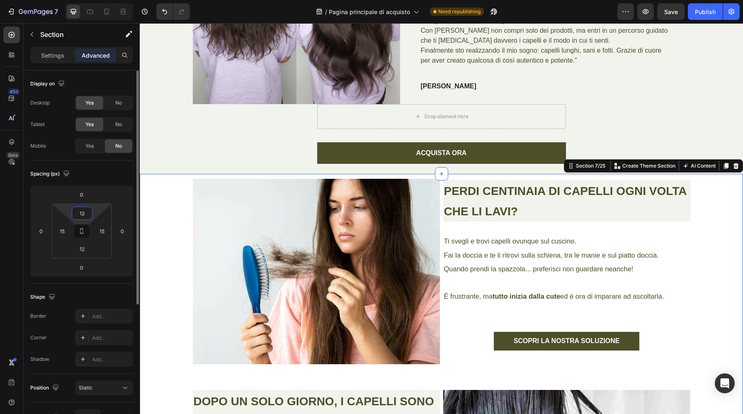
click at [87, 216] on input "12" at bounding box center [82, 213] width 17 height 12
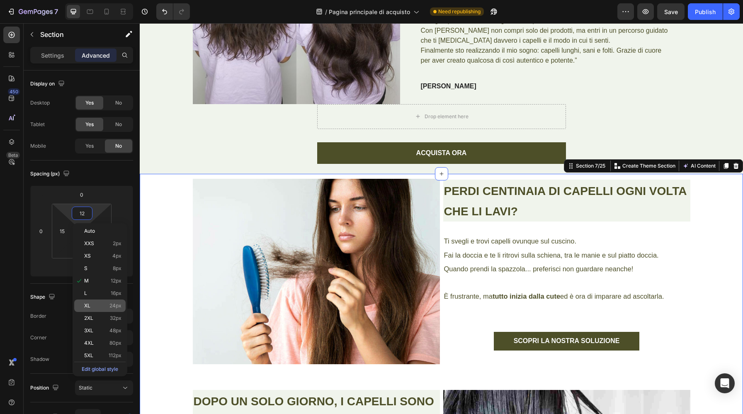
click at [97, 308] on p "XL 24px" at bounding box center [102, 306] width 37 height 6
type input "24"
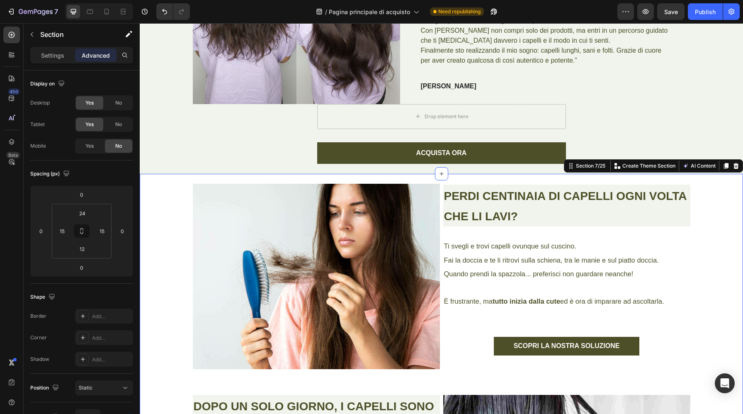
click at [723, 107] on div "Il prima e dopo delle nostre clienti Heading Image Icon Icon Icon Icon Icon Ico…" at bounding box center [441, 13] width 591 height 302
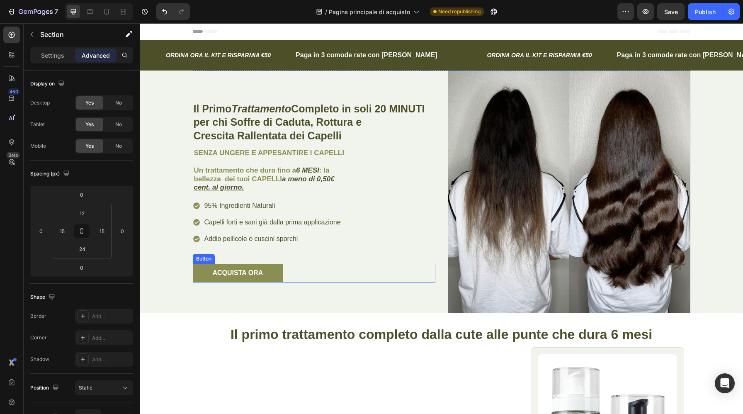
click at [264, 274] on link "ACQUISTA ORA" at bounding box center [238, 273] width 90 height 19
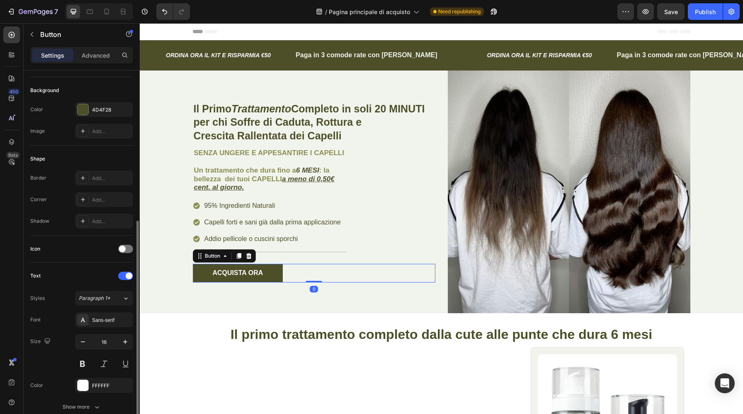
scroll to position [271, 0]
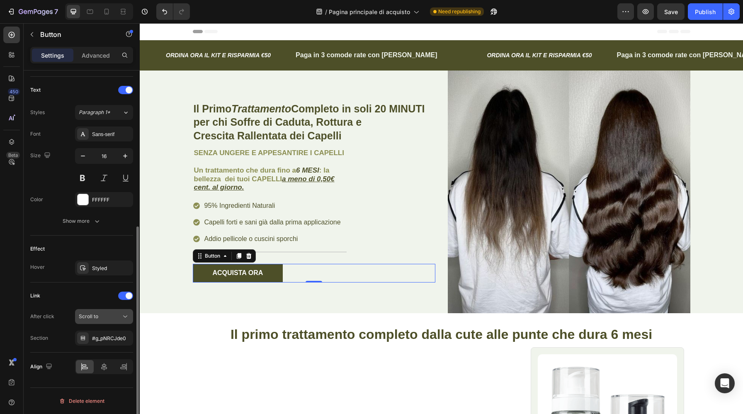
click at [104, 310] on button "Scroll to" at bounding box center [104, 316] width 58 height 15
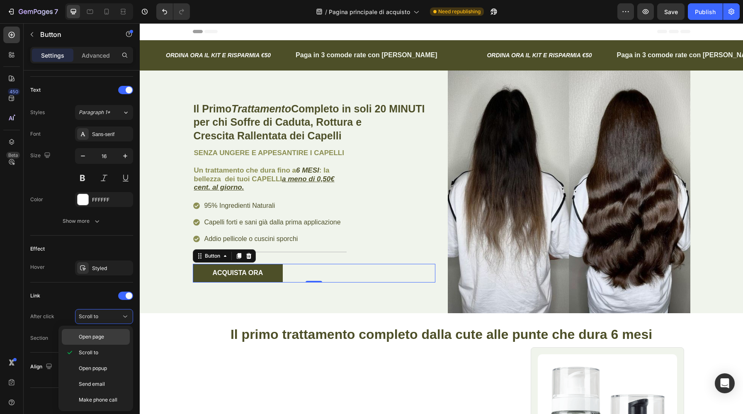
click at [94, 339] on span "Open page" at bounding box center [91, 336] width 25 height 7
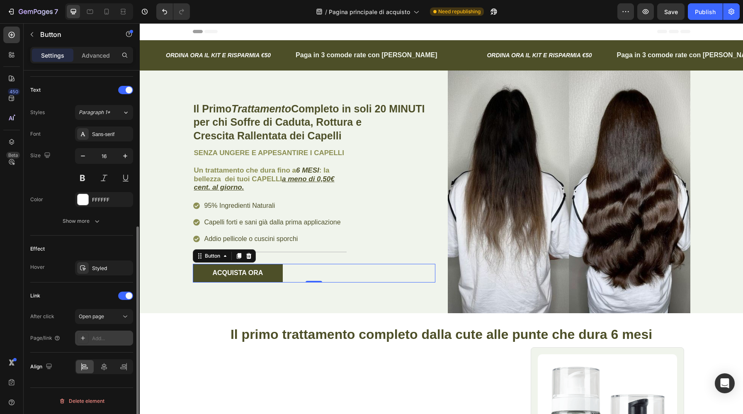
click at [101, 339] on div "Add..." at bounding box center [111, 338] width 39 height 7
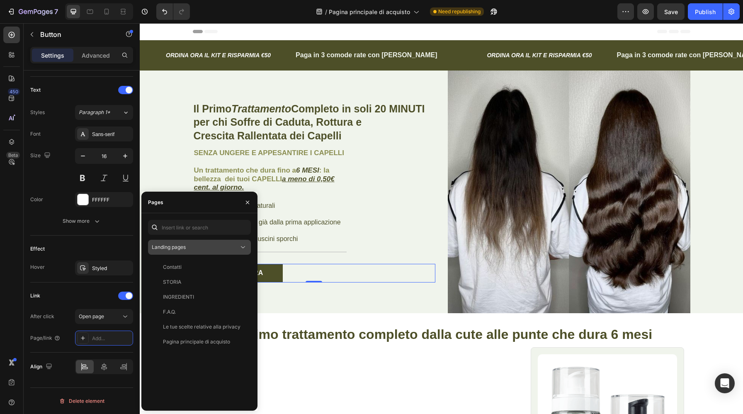
click at [194, 248] on div "Landing pages" at bounding box center [195, 246] width 87 height 7
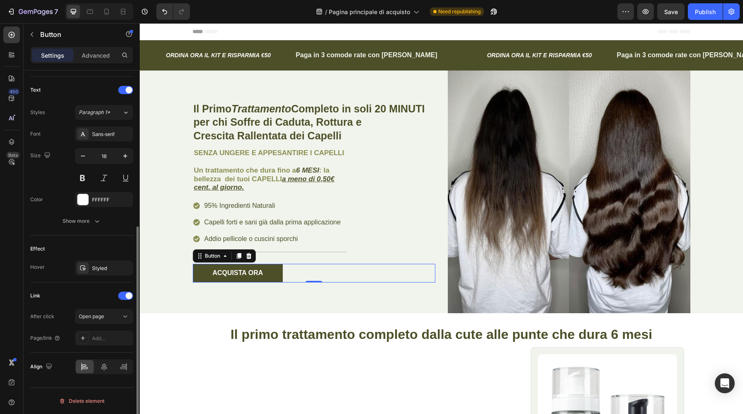
click at [122, 250] on div "Effect" at bounding box center [81, 248] width 103 height 13
click at [266, 276] on button "ACQUISTA ORA" at bounding box center [238, 273] width 90 height 19
click at [108, 323] on button "Open page" at bounding box center [104, 316] width 58 height 15
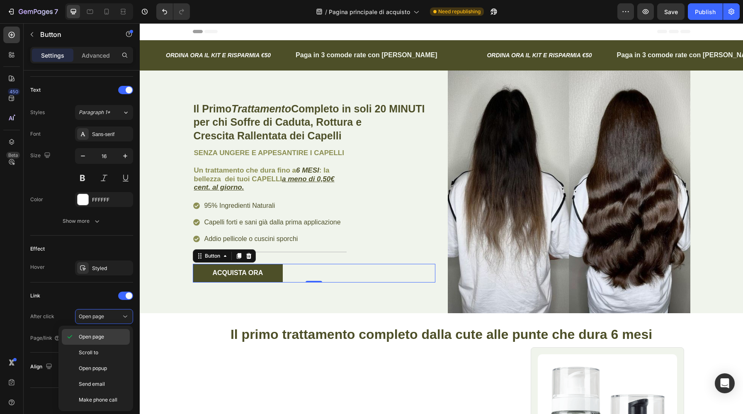
click at [102, 333] on span "Open page" at bounding box center [91, 336] width 25 height 7
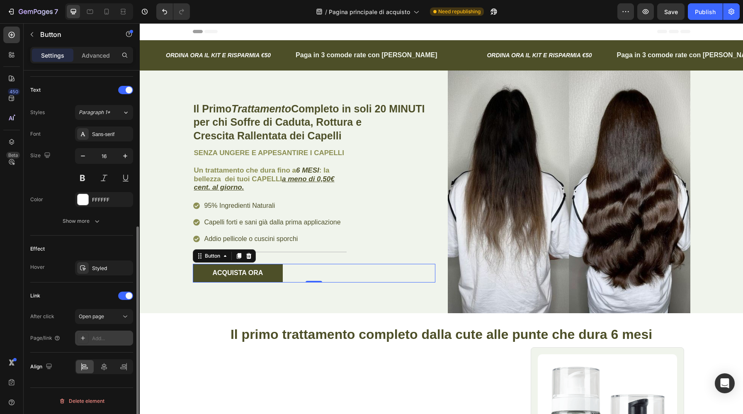
click at [103, 338] on div "Add..." at bounding box center [111, 338] width 39 height 7
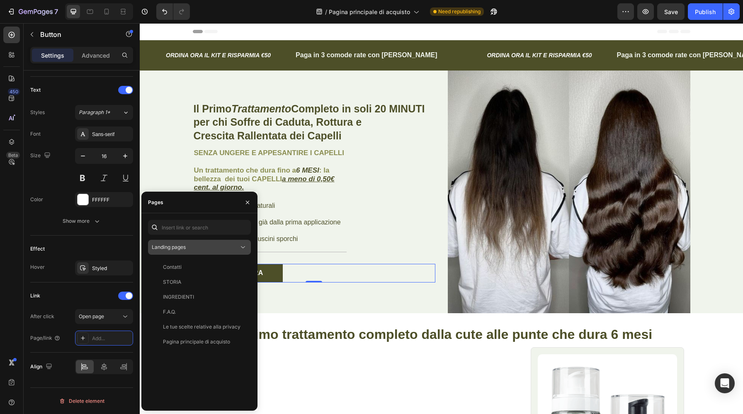
click at [222, 250] on div "Landing pages" at bounding box center [195, 246] width 87 height 7
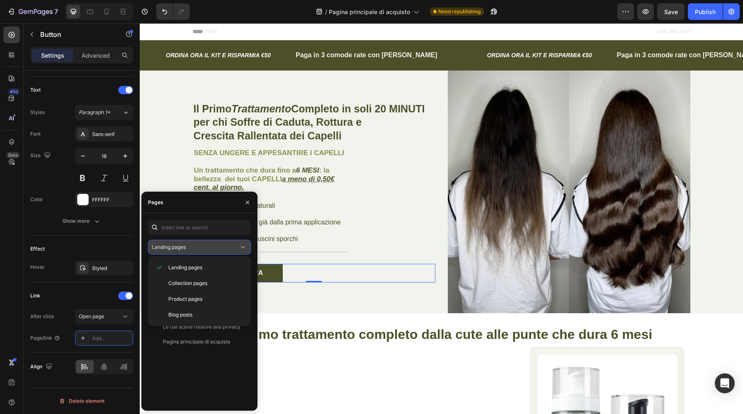
click at [206, 247] on div "Landing pages" at bounding box center [195, 246] width 87 height 7
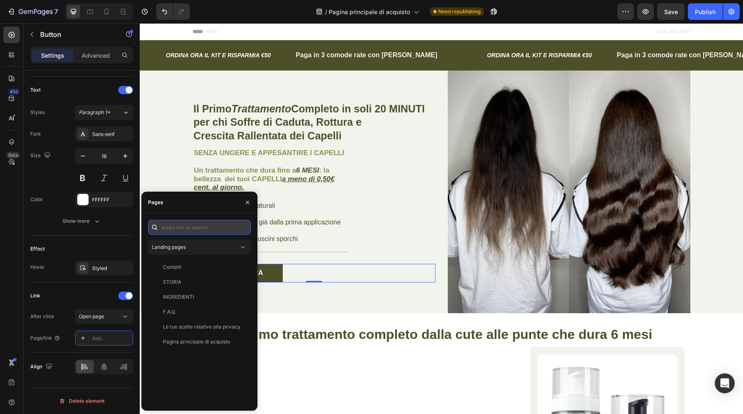
click at [198, 225] on input "text" at bounding box center [199, 227] width 103 height 15
click at [97, 290] on div "Link" at bounding box center [81, 295] width 103 height 13
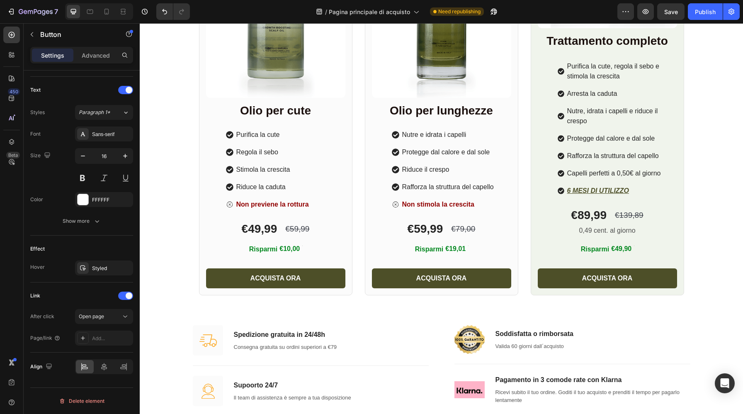
scroll to position [546, 0]
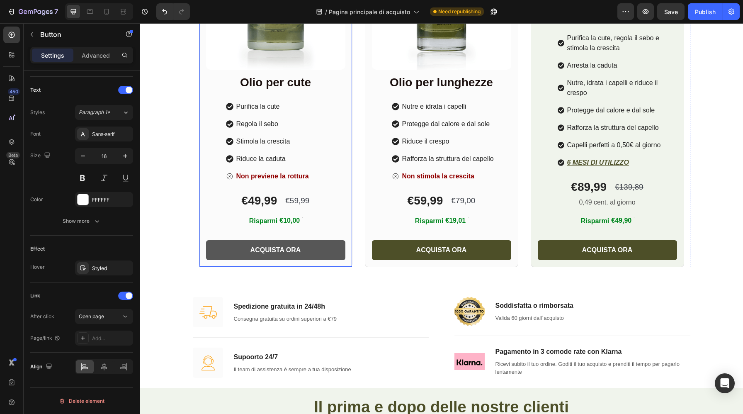
click at [305, 253] on button "ACQUISTA ORA" at bounding box center [275, 250] width 139 height 20
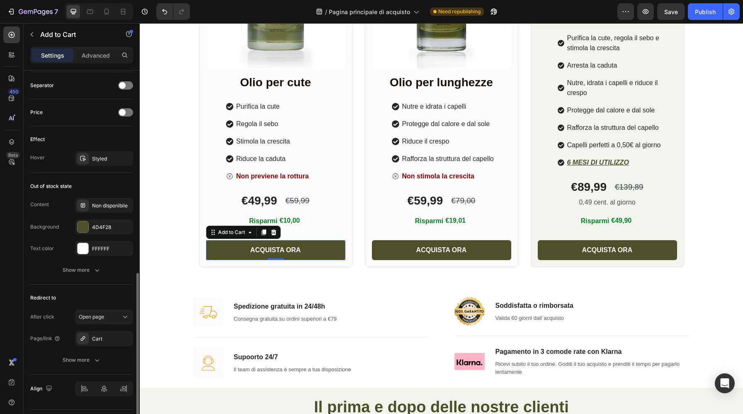
scroll to position [565, 0]
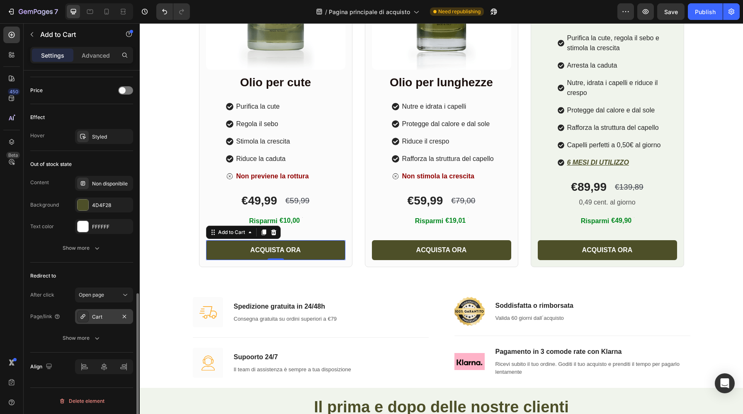
click at [101, 318] on div "Cart" at bounding box center [104, 316] width 24 height 7
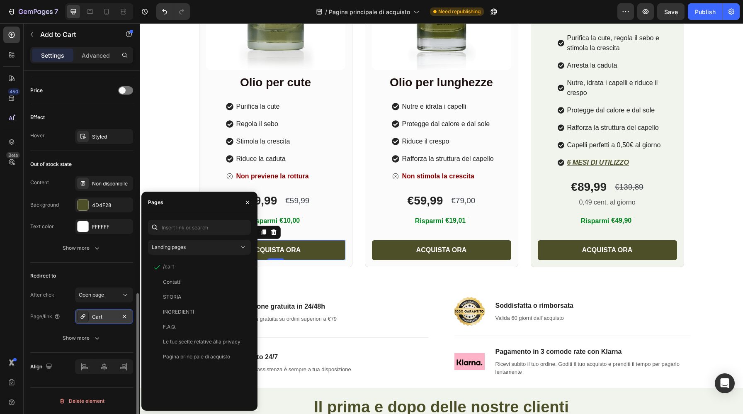
click at [101, 318] on div "Cart" at bounding box center [104, 316] width 24 height 7
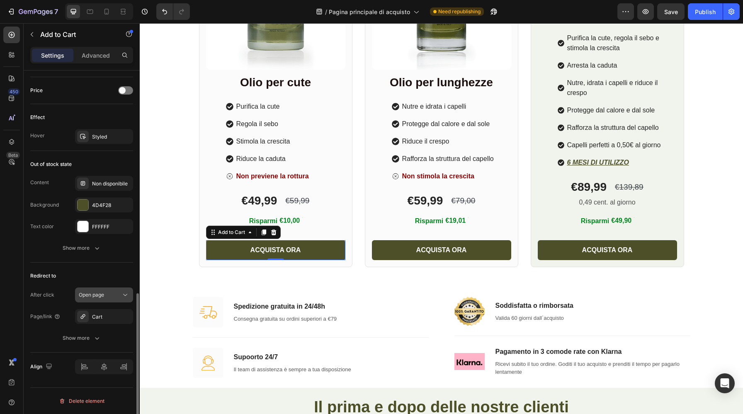
click at [101, 296] on span "Open page" at bounding box center [91, 294] width 25 height 6
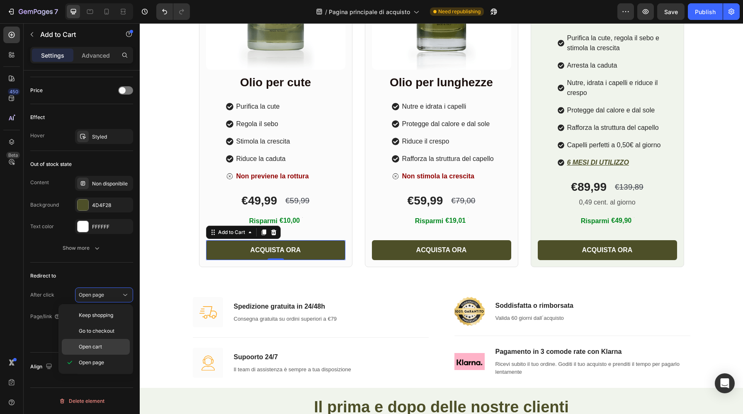
click at [101, 349] on span "Open cart" at bounding box center [90, 346] width 23 height 7
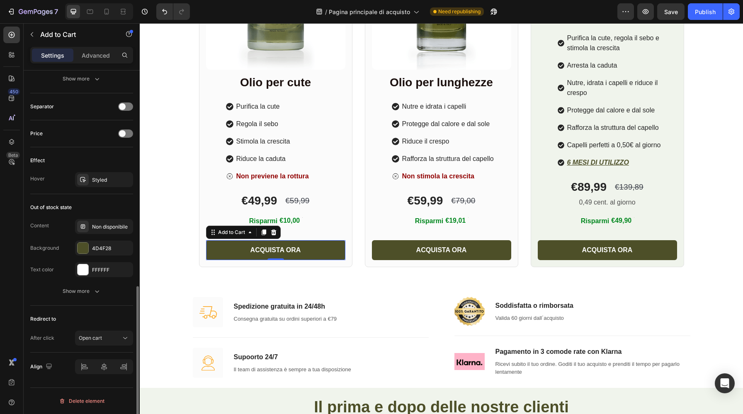
scroll to position [522, 0]
click at [106, 323] on div "Redirect to" at bounding box center [81, 318] width 103 height 13
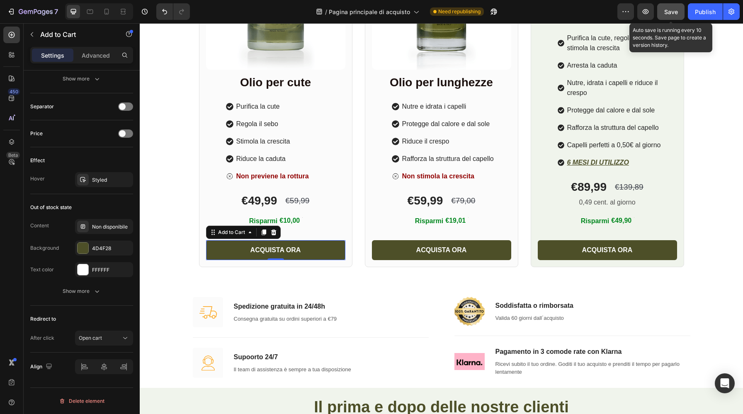
click at [668, 17] on button "Save" at bounding box center [670, 11] width 27 height 17
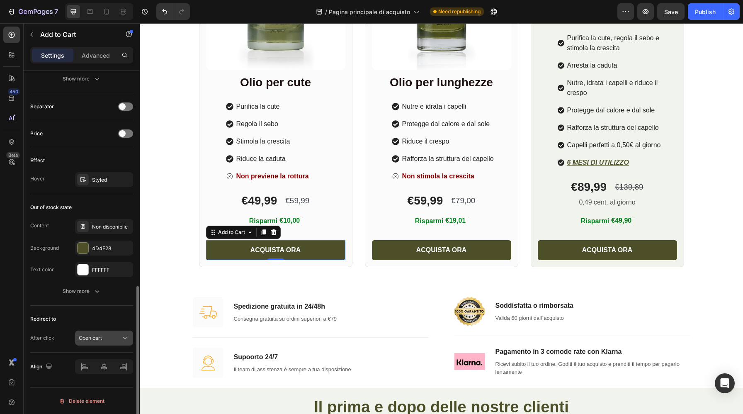
click at [99, 341] on span "Open cart" at bounding box center [90, 337] width 23 height 7
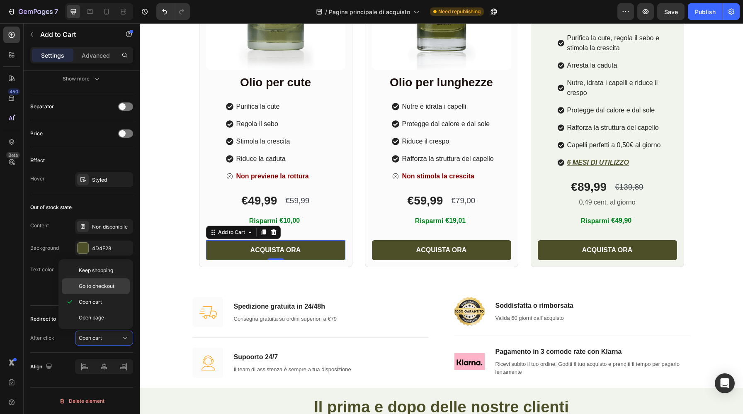
click at [94, 286] on span "Go to checkout" at bounding box center [97, 285] width 36 height 7
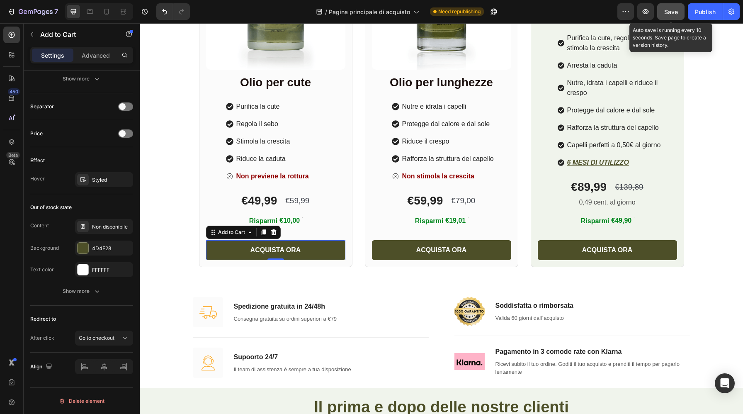
click at [667, 12] on span "Save" at bounding box center [671, 11] width 14 height 7
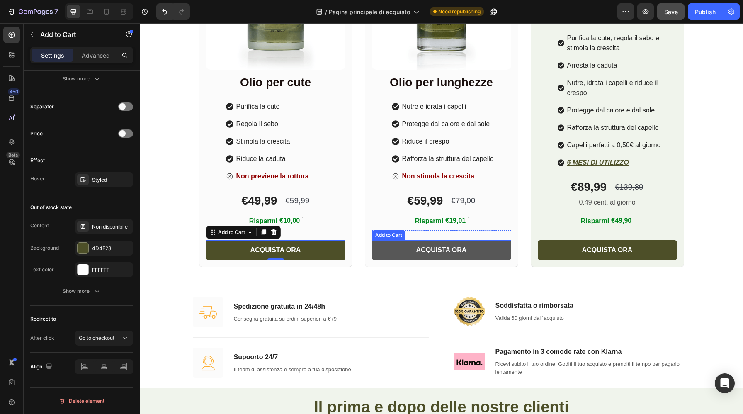
click at [413, 252] on button "ACQUISTA ORA" at bounding box center [441, 250] width 139 height 20
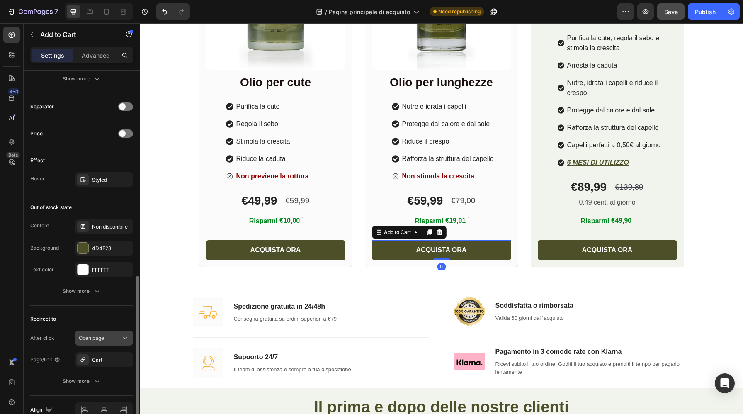
click at [93, 338] on span "Open page" at bounding box center [91, 338] width 25 height 6
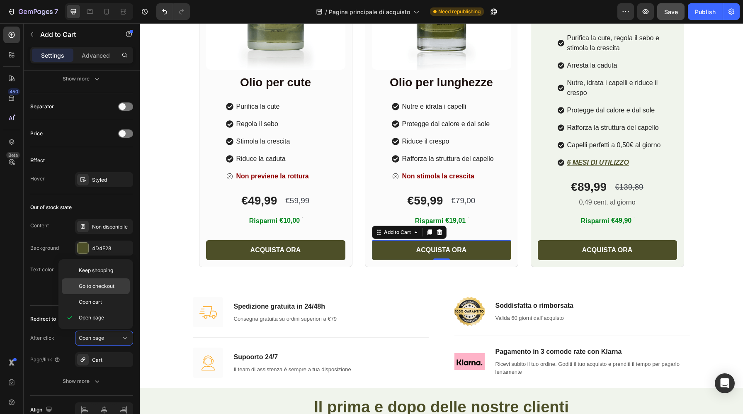
click at [108, 294] on div "Go to checkout" at bounding box center [96, 302] width 68 height 16
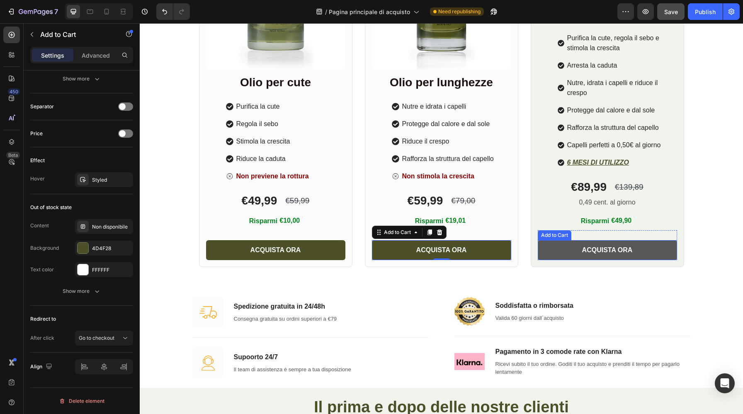
click at [554, 256] on button "ACQUISTA ORA" at bounding box center [607, 250] width 139 height 20
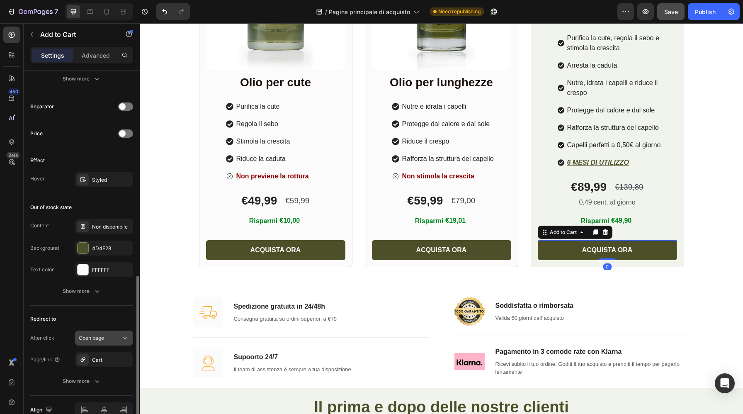
click at [105, 337] on div "Open page" at bounding box center [100, 337] width 42 height 7
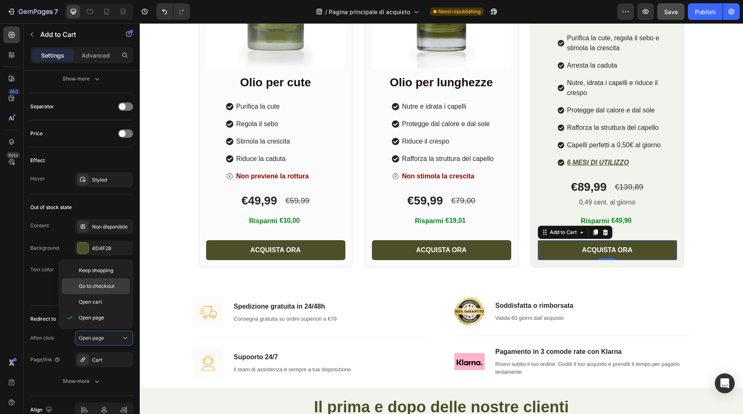
click at [105, 286] on span "Go to checkout" at bounding box center [97, 285] width 36 height 7
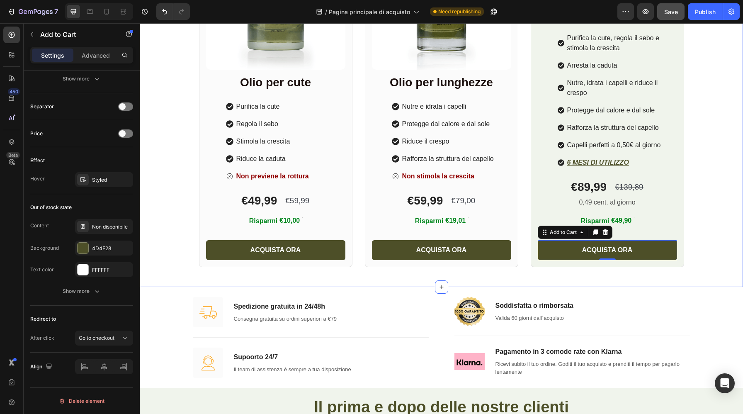
click at [171, 241] on div "Il primo trattamento completo dalla cute alle punte che dura 6 mesi Heading Il …" at bounding box center [441, 20] width 603 height 493
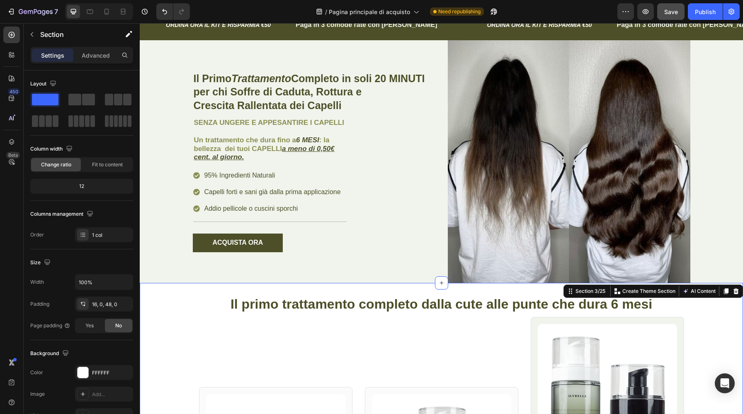
scroll to position [33, 0]
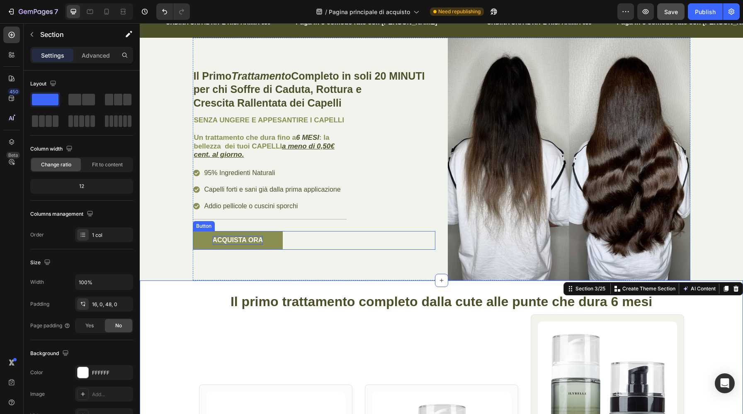
click at [226, 239] on p "ACQUISTA ORA" at bounding box center [238, 240] width 51 height 9
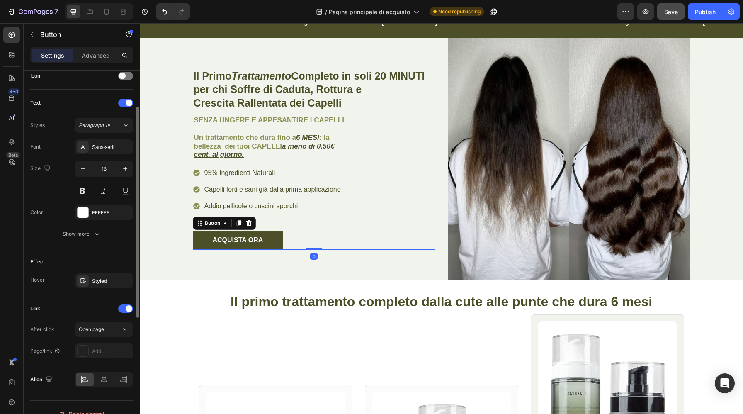
scroll to position [271, 0]
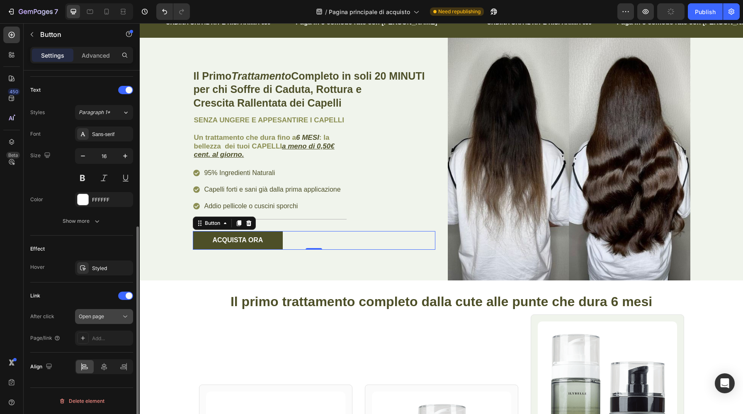
click at [96, 318] on span "Open page" at bounding box center [91, 316] width 25 height 6
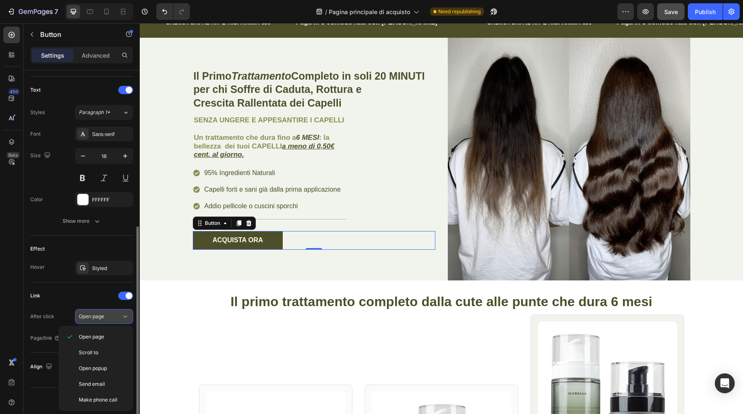
click at [104, 316] on span "Open page" at bounding box center [91, 316] width 25 height 6
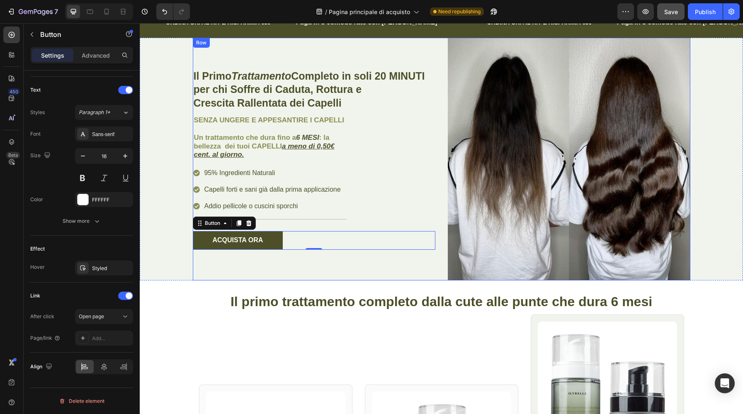
click at [217, 267] on div "Il Primo Trattamento Completo in soli 20 MINUTI per chi Soffre di Caduta, Rottu…" at bounding box center [314, 159] width 243 height 243
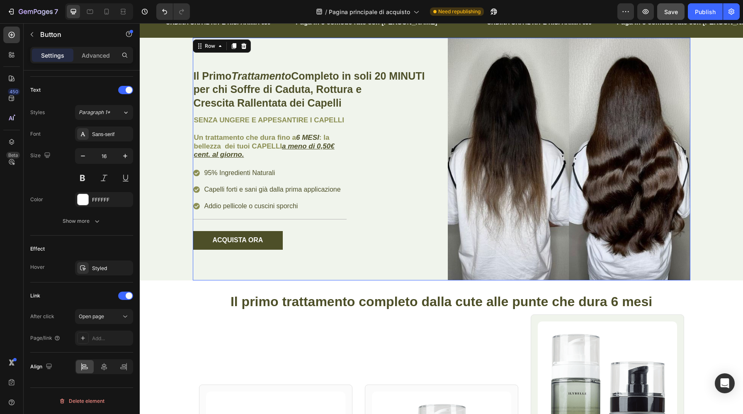
scroll to position [0, 0]
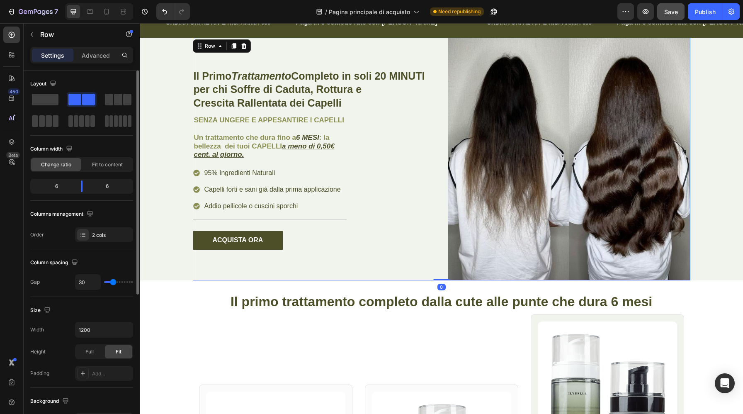
click at [183, 255] on div "Il Primo Trattamento Completo in soli 20 MINUTI per chi Soffre di Caduta, Rottu…" at bounding box center [441, 159] width 591 height 243
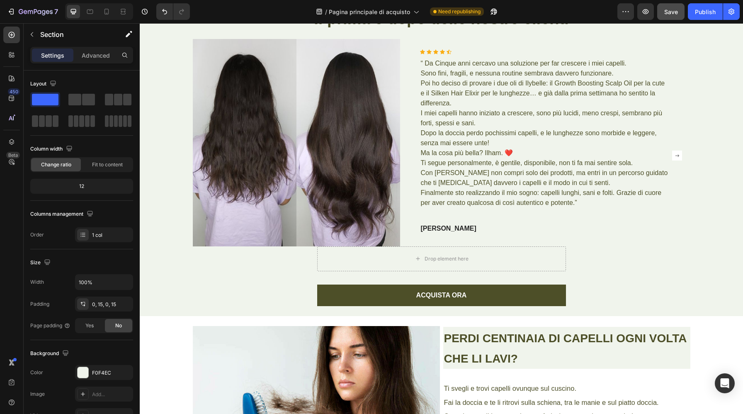
scroll to position [944, 0]
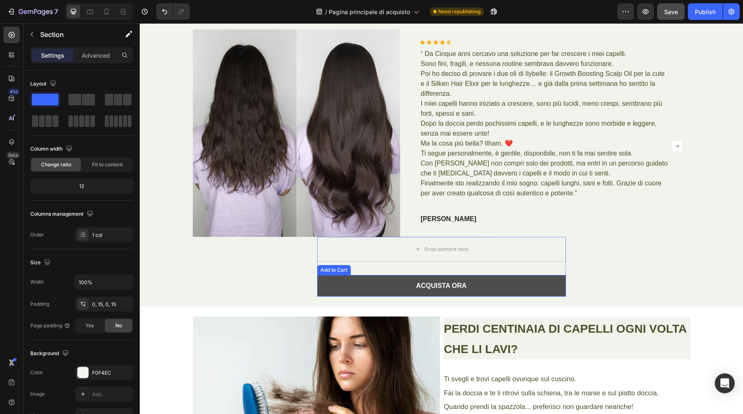
click at [341, 291] on button "ACQUISTA ORA" at bounding box center [441, 286] width 249 height 22
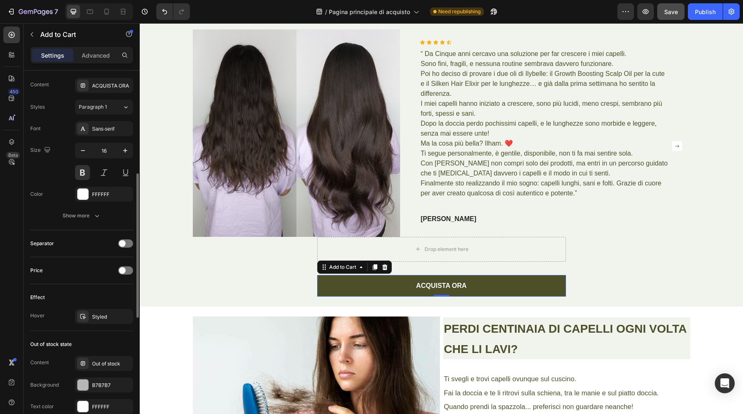
scroll to position [565, 0]
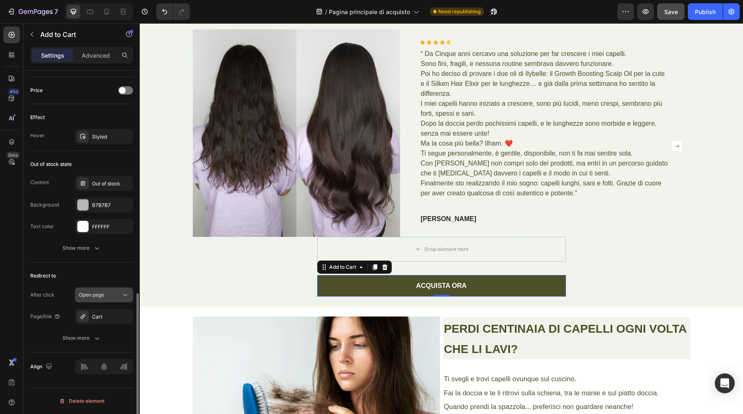
click at [108, 288] on button "Open page" at bounding box center [104, 294] width 58 height 15
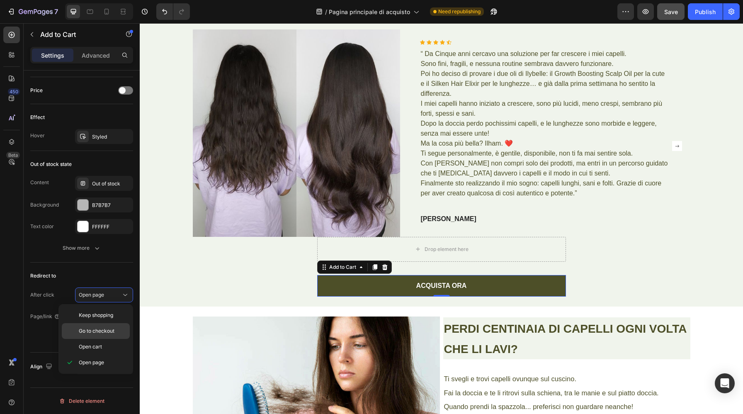
click at [102, 333] on span "Go to checkout" at bounding box center [97, 330] width 36 height 7
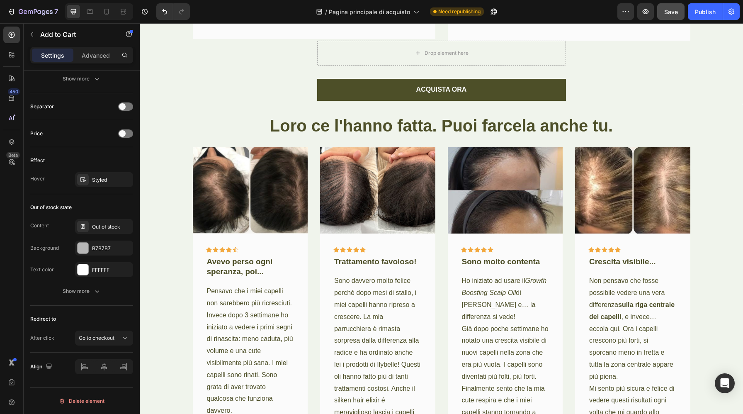
scroll to position [2451, 0]
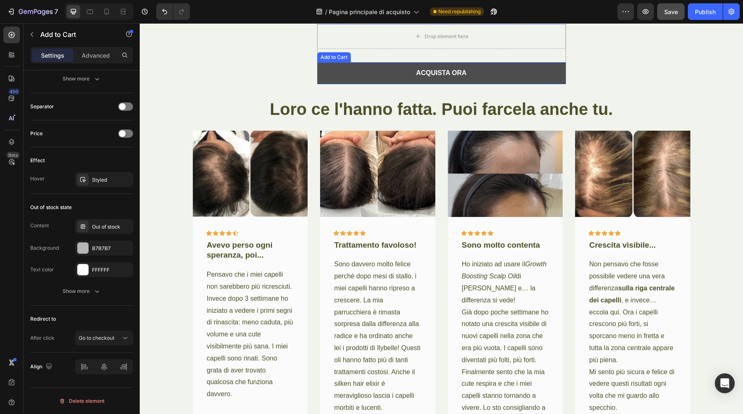
click at [335, 84] on button "ACQUISTA ORA" at bounding box center [441, 73] width 249 height 22
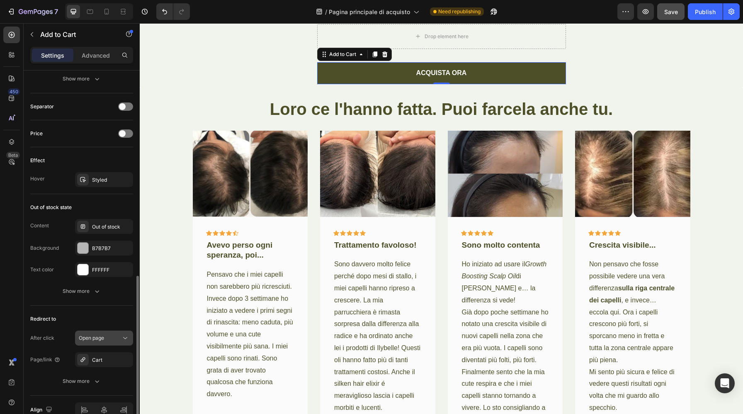
click at [107, 343] on button "Open page" at bounding box center [104, 337] width 58 height 15
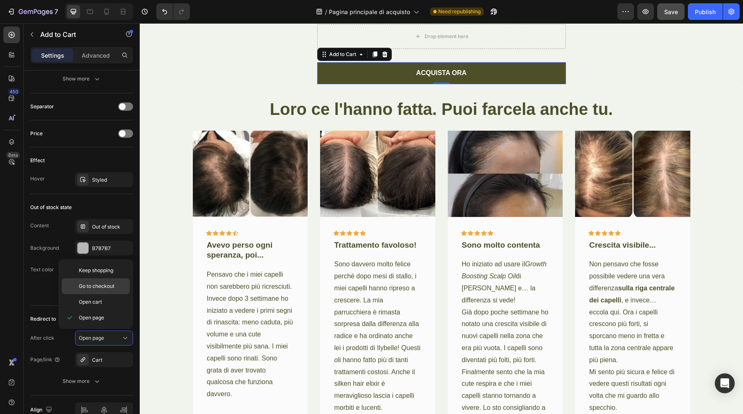
click at [109, 285] on span "Go to checkout" at bounding box center [97, 285] width 36 height 7
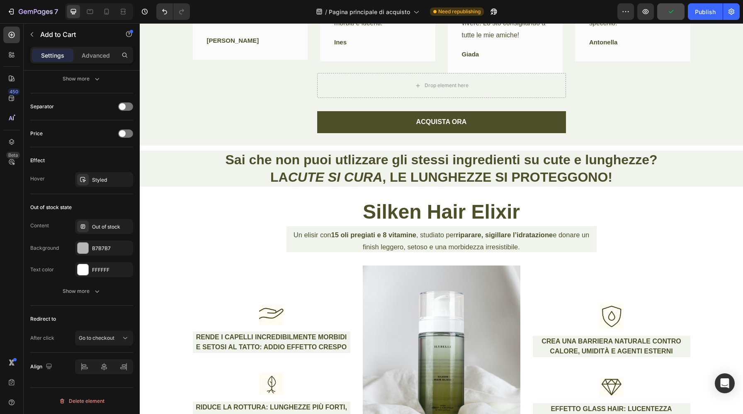
scroll to position [2978, 0]
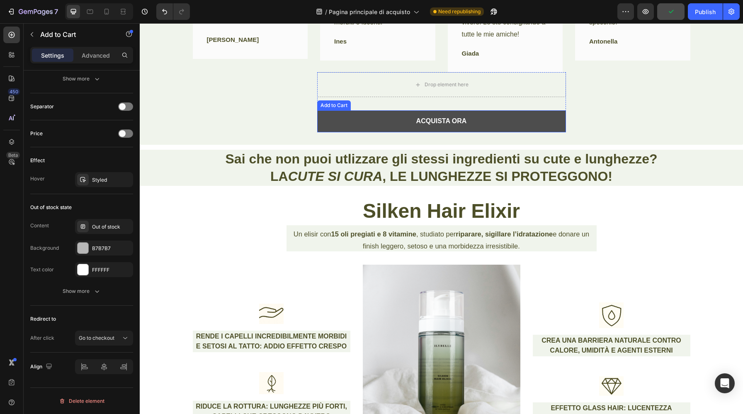
click at [338, 110] on button "ACQUISTA ORA" at bounding box center [441, 121] width 249 height 22
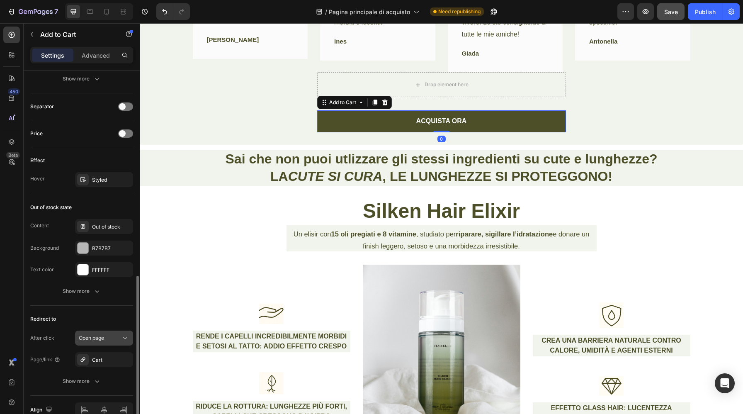
click at [102, 338] on span "Open page" at bounding box center [91, 338] width 25 height 6
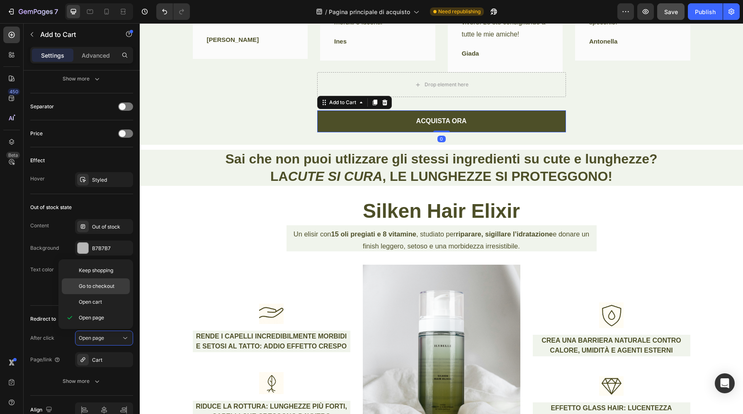
click at [102, 283] on span "Go to checkout" at bounding box center [97, 285] width 36 height 7
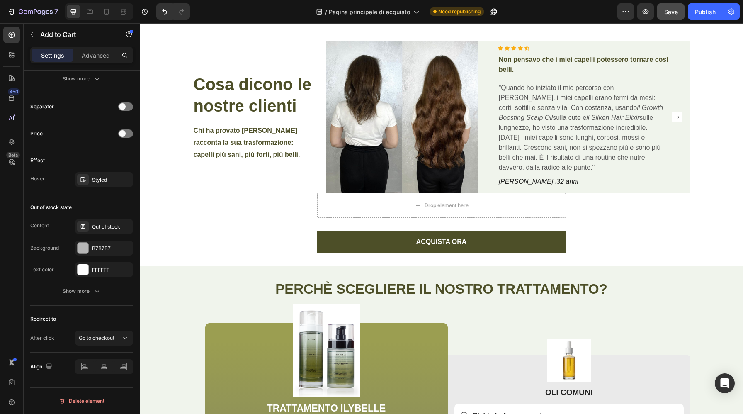
scroll to position [3495, 0]
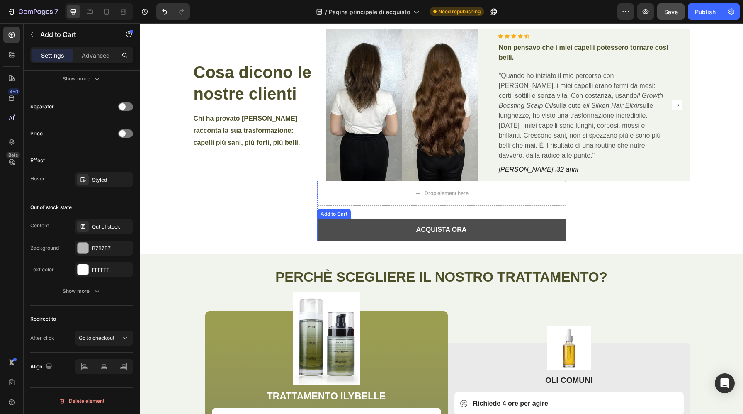
click at [329, 230] on button "ACQUISTA ORA" at bounding box center [441, 230] width 249 height 22
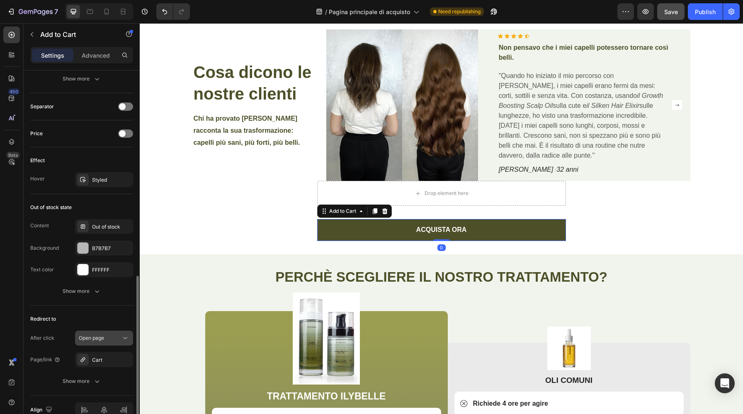
click at [109, 333] on button "Open page" at bounding box center [104, 337] width 58 height 15
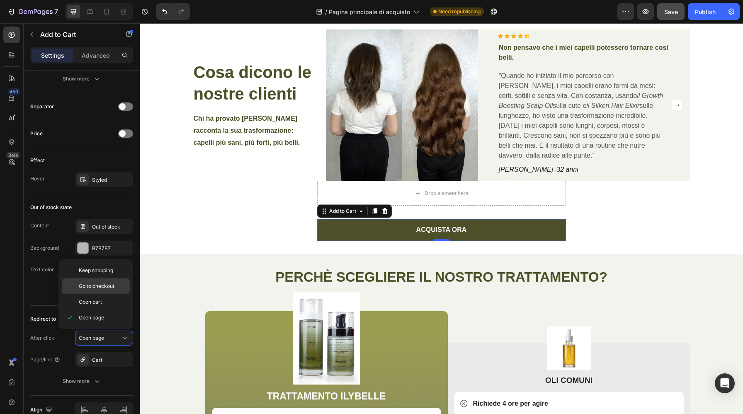
click at [102, 285] on span "Go to checkout" at bounding box center [97, 285] width 36 height 7
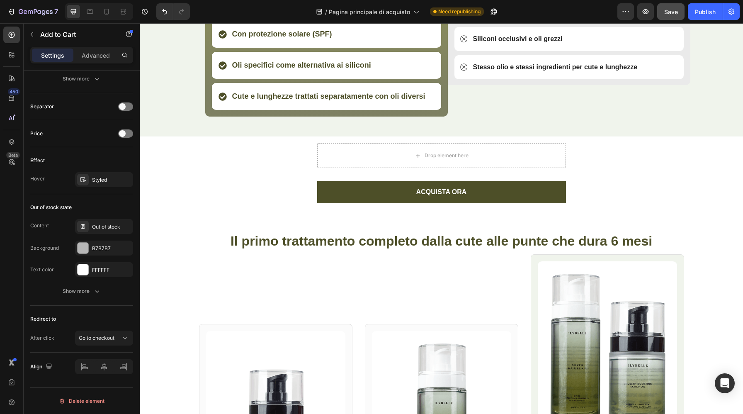
scroll to position [3955, 0]
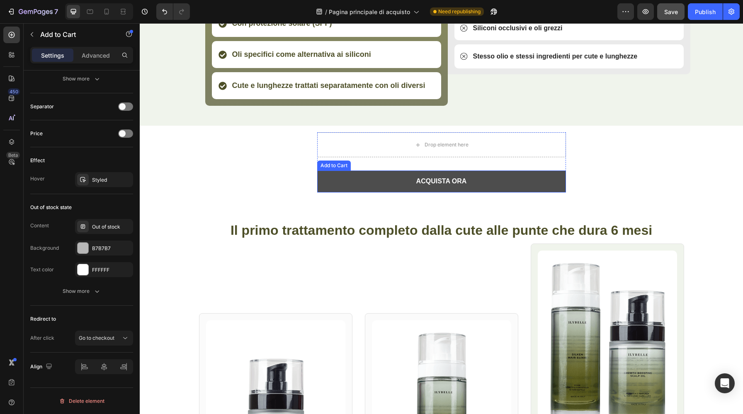
click at [382, 183] on button "ACQUISTA ORA" at bounding box center [441, 181] width 249 height 22
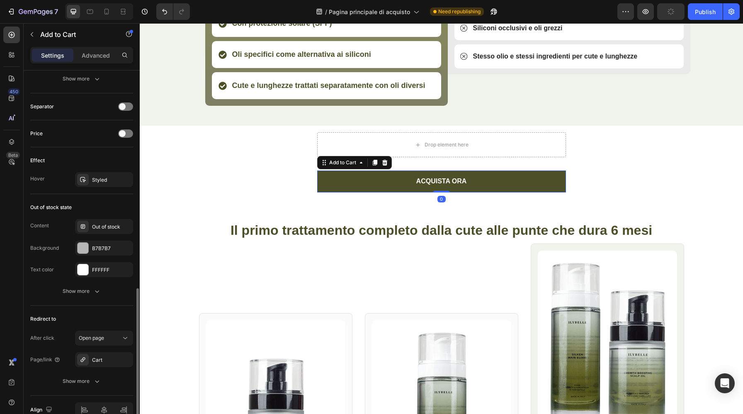
scroll to position [565, 0]
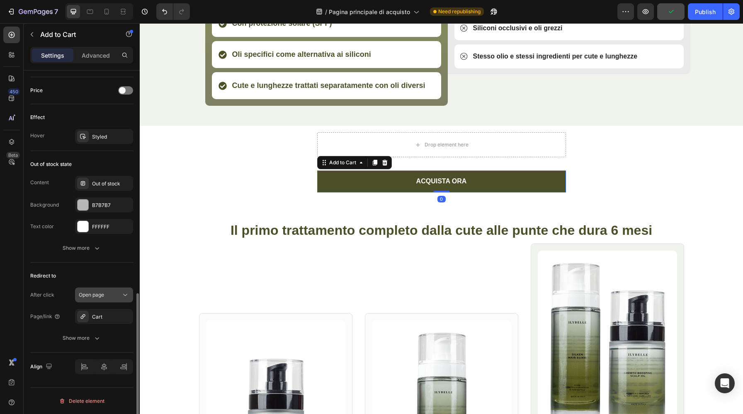
click at [99, 302] on button "Open page" at bounding box center [104, 294] width 58 height 15
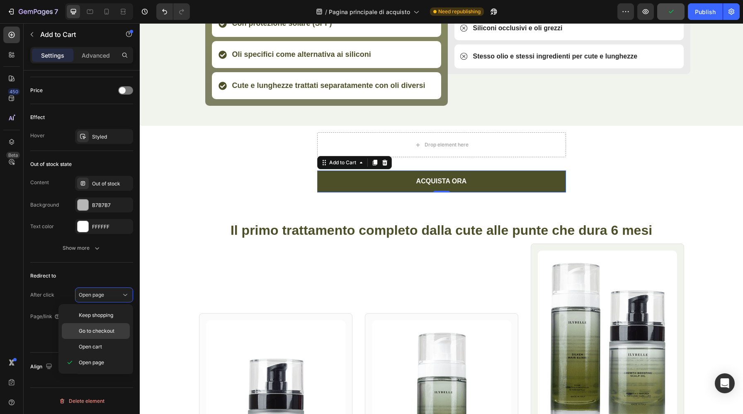
click at [100, 331] on span "Go to checkout" at bounding box center [97, 330] width 36 height 7
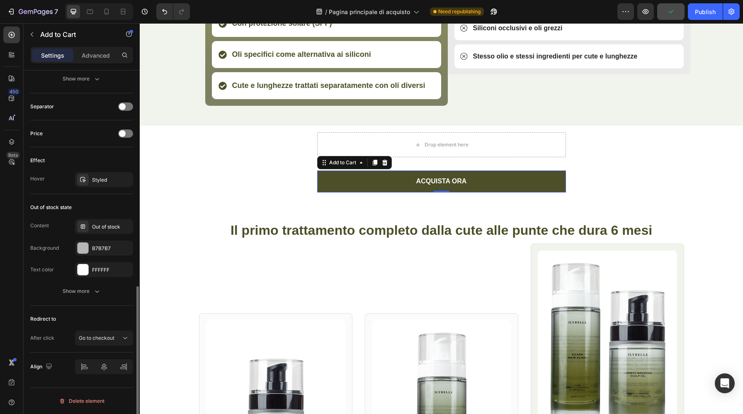
scroll to position [522, 0]
click at [228, 208] on div "ACQUISTA ORA Add to Cart Product Drop element here ACQUISTA ORA Add to Cart 0 P…" at bounding box center [441, 167] width 603 height 83
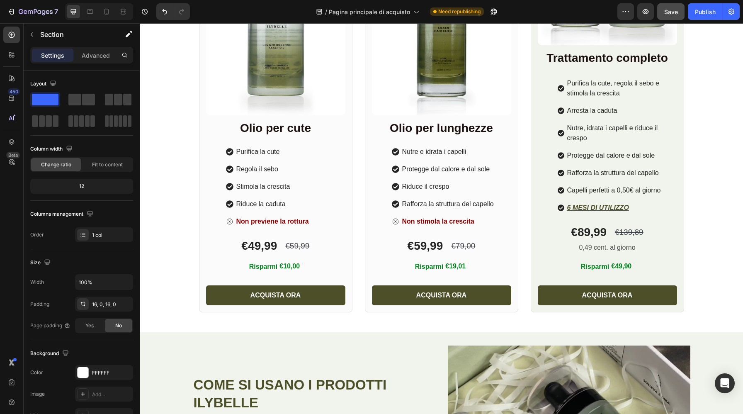
scroll to position [4387, 0]
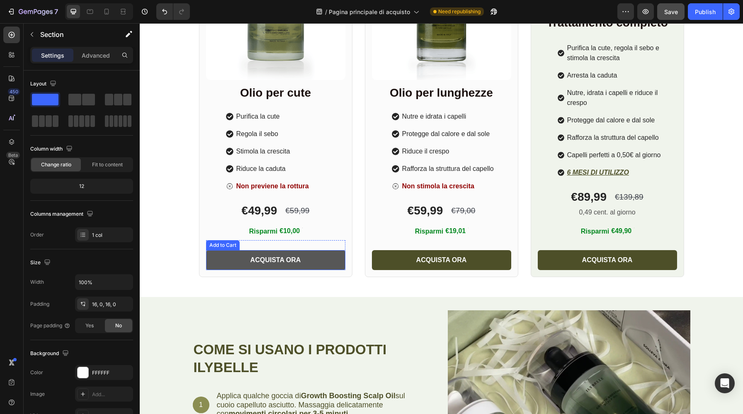
click at [236, 260] on button "ACQUISTA ORA" at bounding box center [275, 260] width 139 height 20
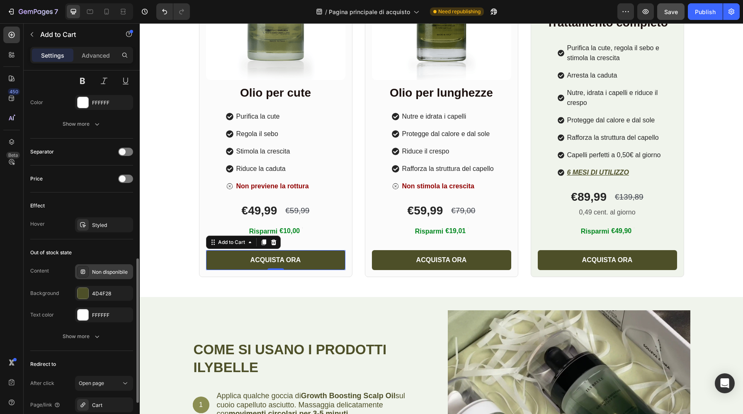
scroll to position [565, 0]
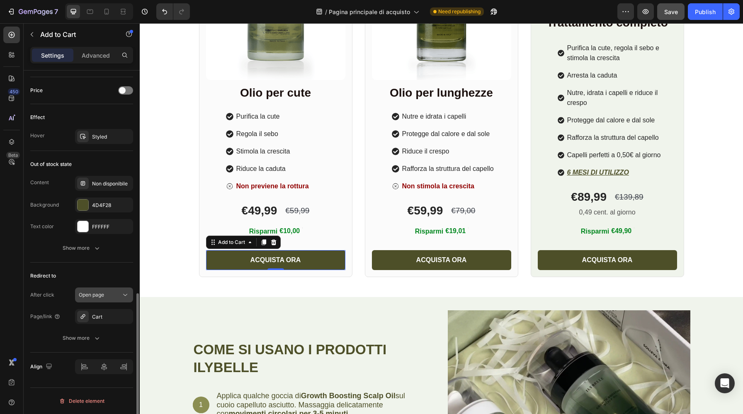
click at [103, 297] on span "Open page" at bounding box center [91, 294] width 25 height 6
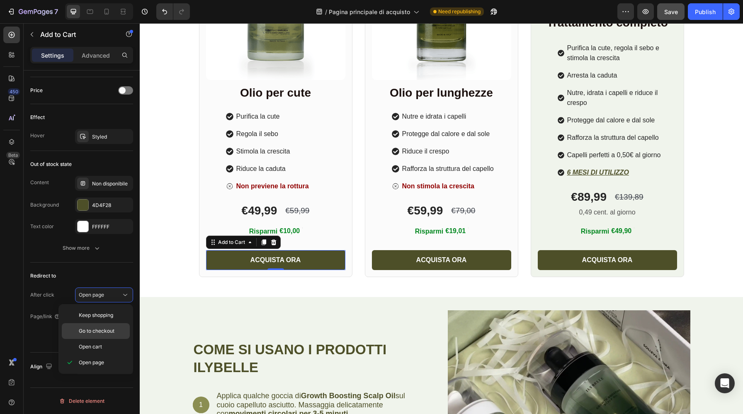
click at [107, 330] on span "Go to checkout" at bounding box center [97, 330] width 36 height 7
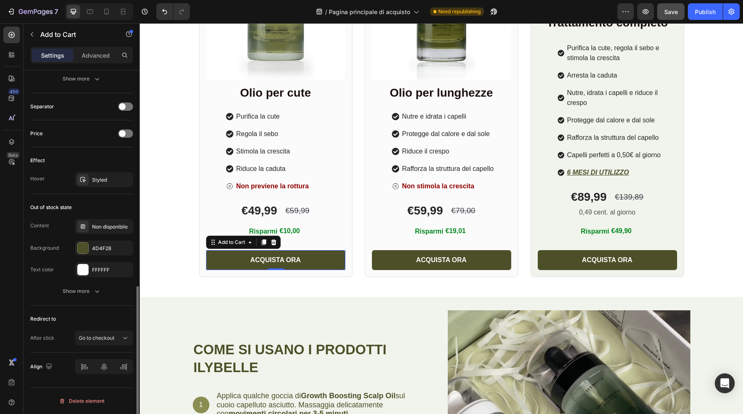
scroll to position [522, 0]
click at [405, 256] on button "ACQUISTA ORA" at bounding box center [441, 260] width 139 height 20
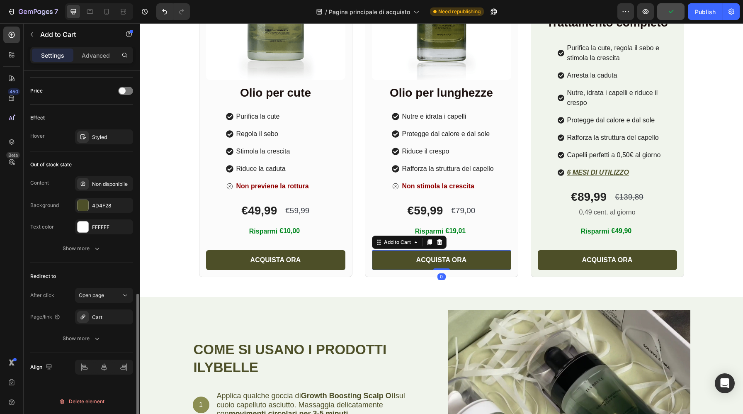
scroll to position [565, 0]
click at [107, 297] on div "Open page" at bounding box center [100, 294] width 42 height 7
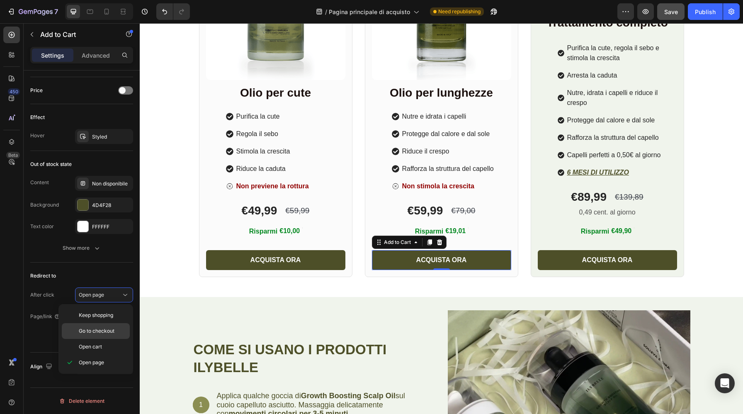
click at [105, 330] on span "Go to checkout" at bounding box center [97, 330] width 36 height 7
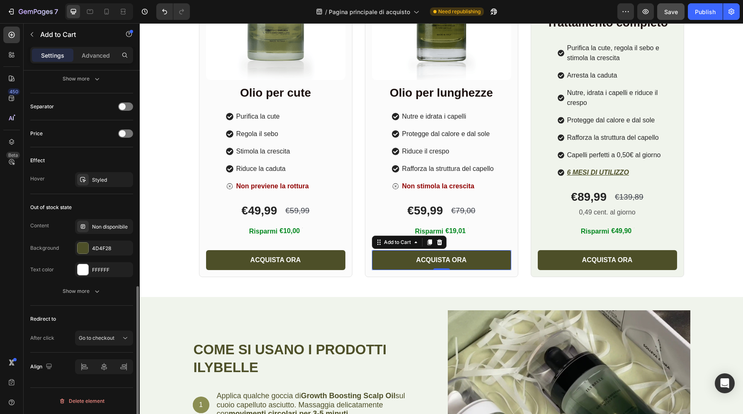
scroll to position [522, 0]
click at [563, 262] on button "ACQUISTA ORA" at bounding box center [607, 260] width 139 height 20
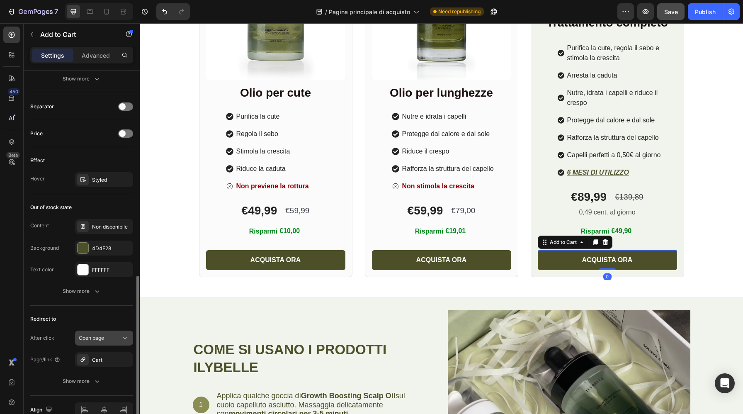
click at [107, 340] on div "Open page" at bounding box center [100, 337] width 42 height 7
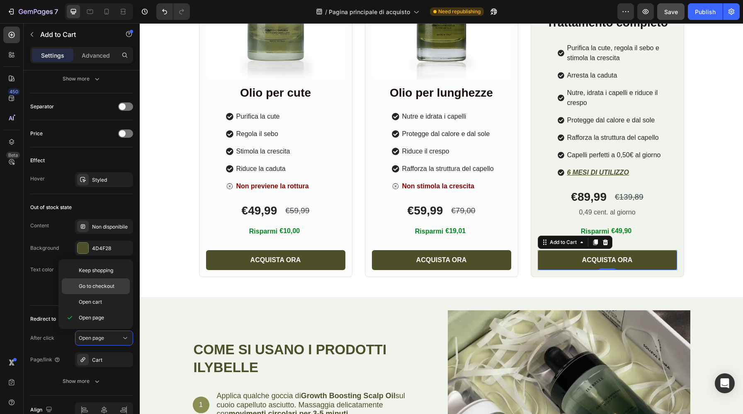
click at [110, 289] on span "Go to checkout" at bounding box center [97, 285] width 36 height 7
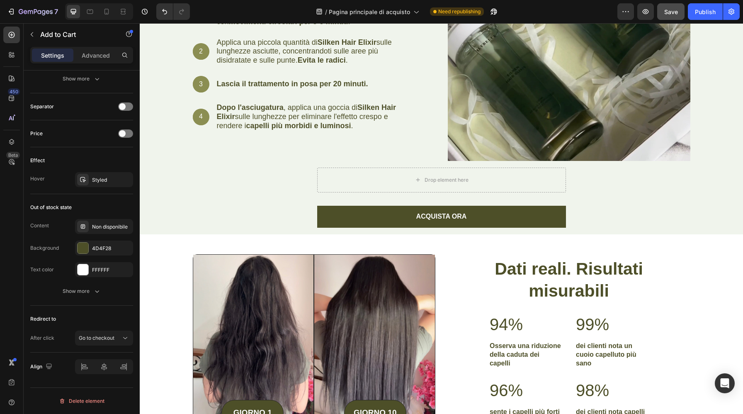
scroll to position [4808, 0]
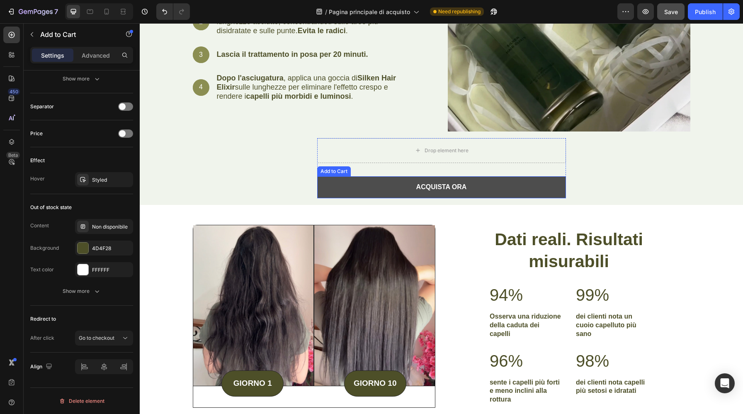
click at [369, 189] on button "ACQUISTA ORA" at bounding box center [441, 187] width 249 height 22
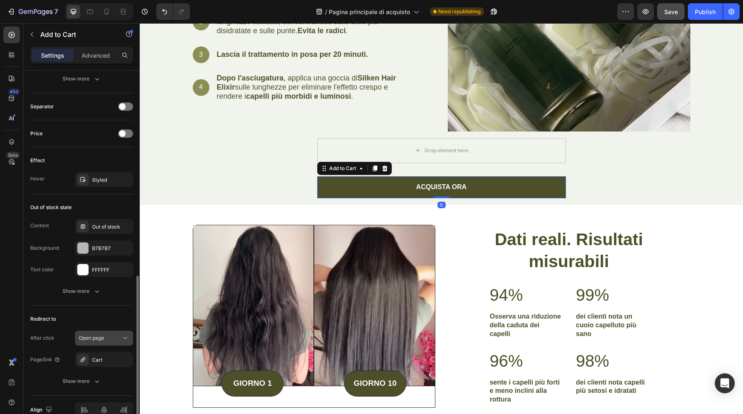
click at [90, 340] on span "Open page" at bounding box center [91, 338] width 25 height 6
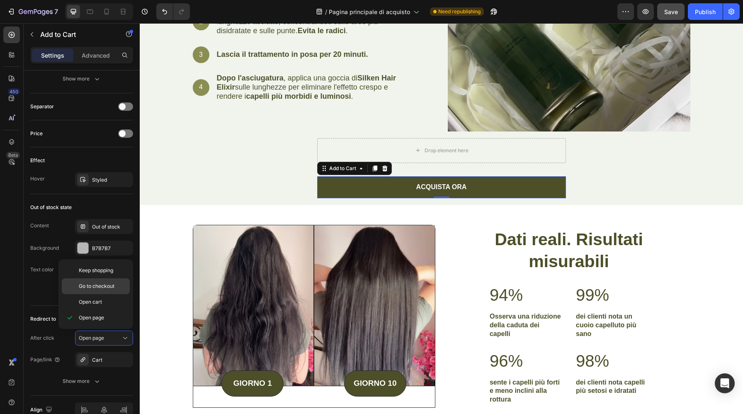
click at [99, 288] on span "Go to checkout" at bounding box center [97, 285] width 36 height 7
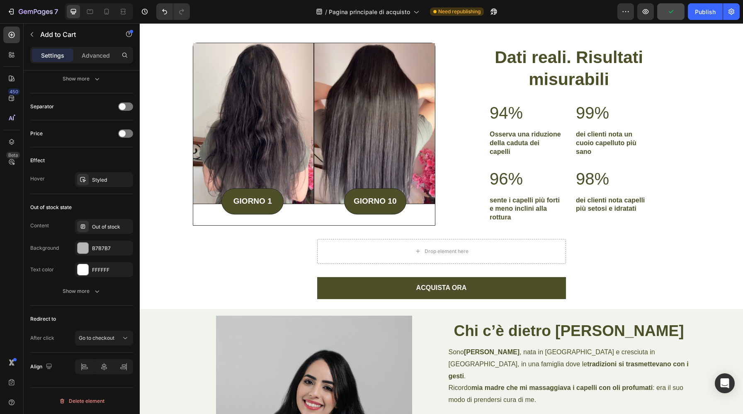
scroll to position [5045, 0]
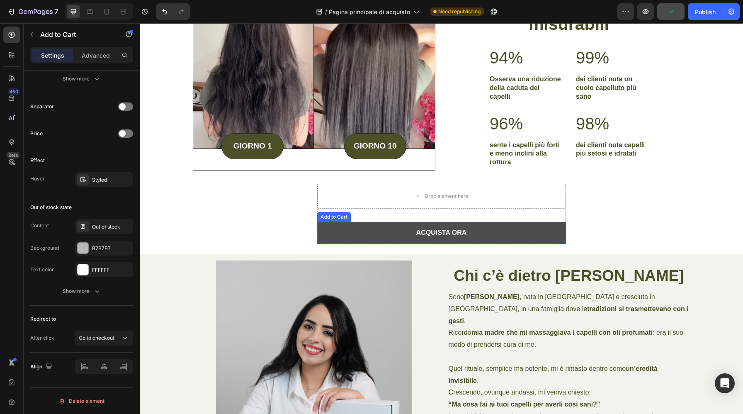
click at [336, 235] on button "ACQUISTA ORA" at bounding box center [441, 233] width 249 height 22
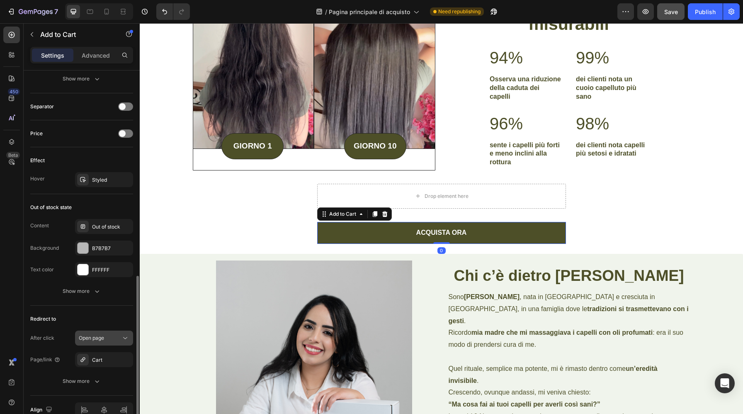
click at [96, 338] on span "Open page" at bounding box center [91, 338] width 25 height 6
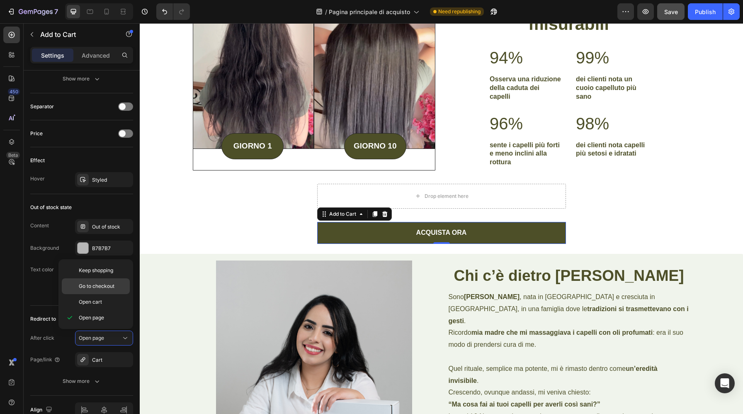
click at [100, 287] on span "Go to checkout" at bounding box center [97, 285] width 36 height 7
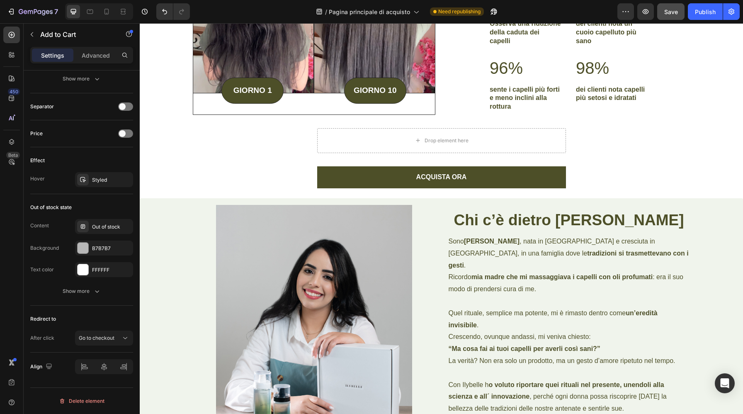
scroll to position [5103, 0]
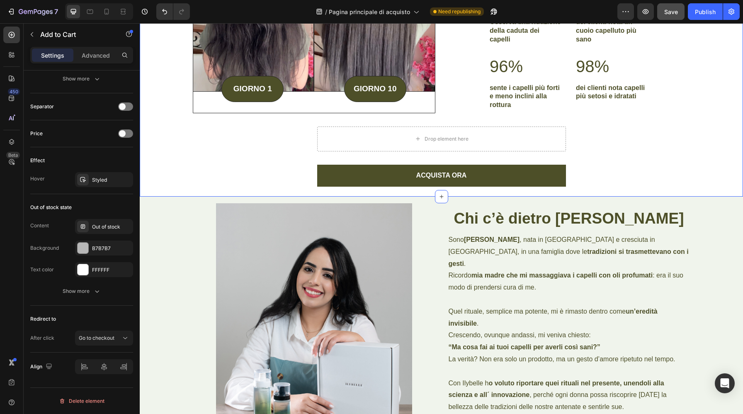
click at [293, 161] on div "Image Image Row GIORNO 1 Text Block Row GIORNO 10 Text Block Row Row Row Dati r…" at bounding box center [441, 58] width 591 height 256
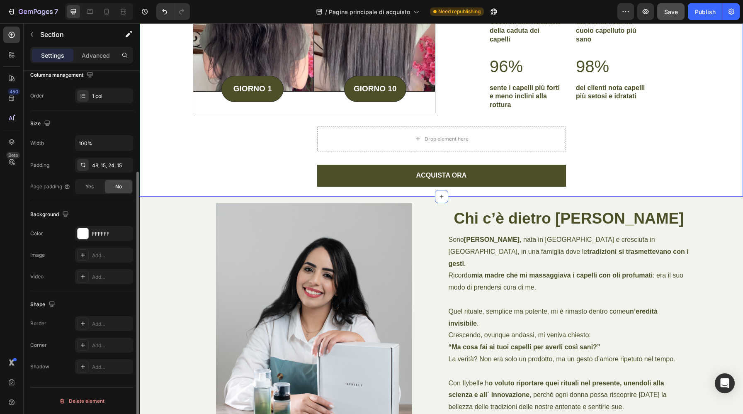
scroll to position [0, 0]
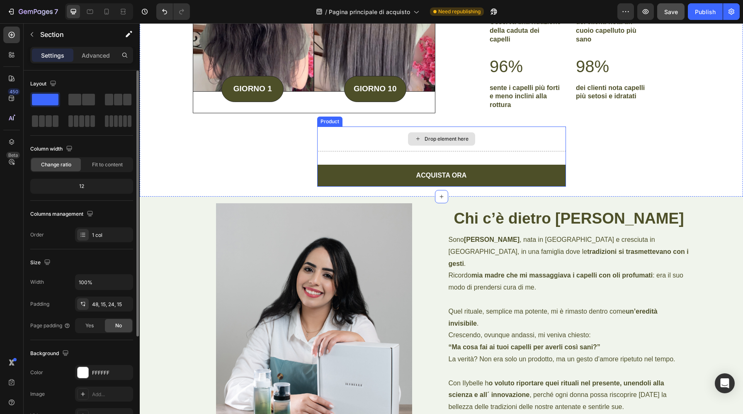
click at [334, 136] on div "Drop element here" at bounding box center [441, 138] width 249 height 25
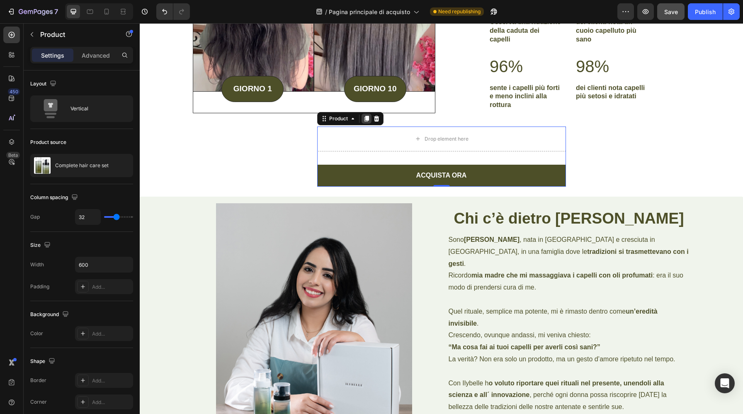
click at [369, 117] on icon at bounding box center [366, 118] width 7 height 7
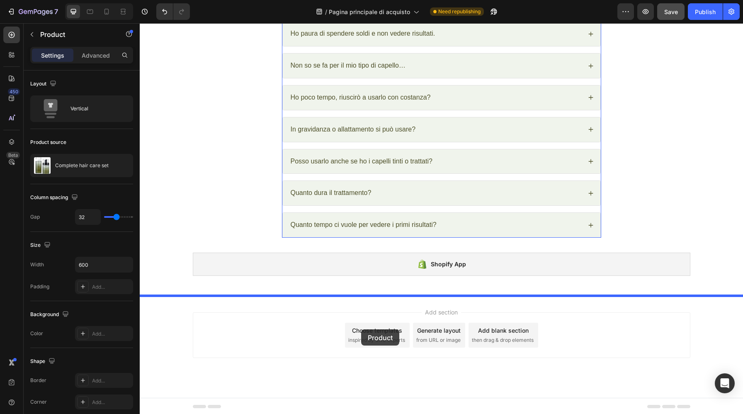
scroll to position [5707, 0]
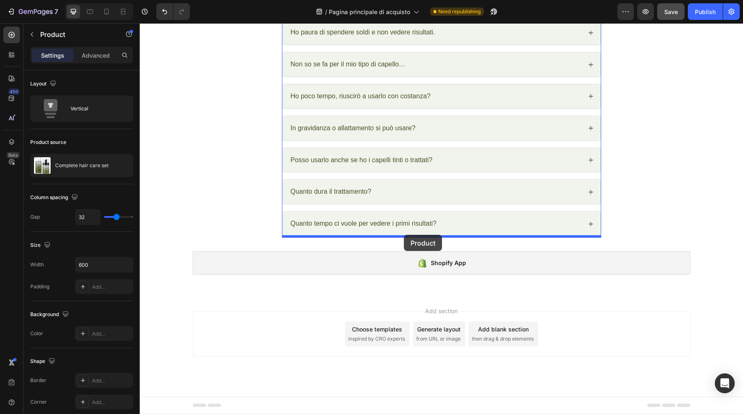
drag, startPoint x: 324, startPoint y: 182, endPoint x: 404, endPoint y: 235, distance: 95.7
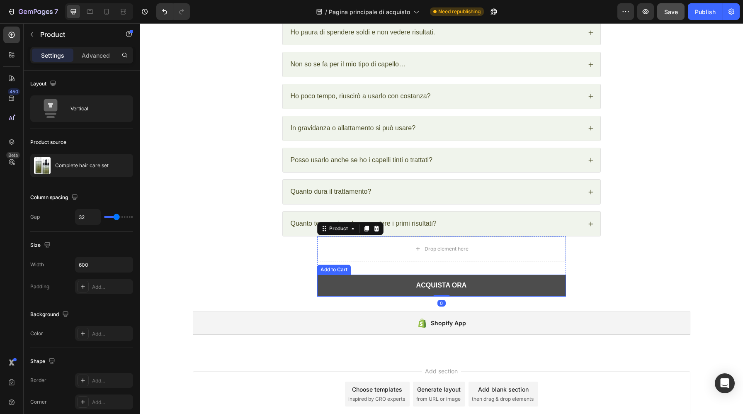
click at [395, 282] on button "ACQUISTA ORA" at bounding box center [441, 285] width 249 height 22
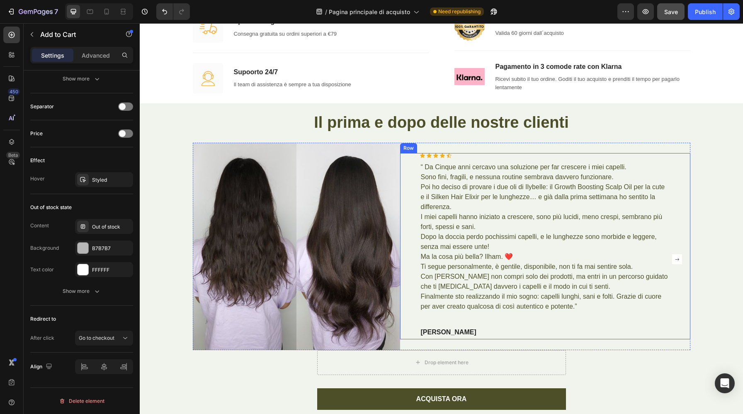
scroll to position [834, 0]
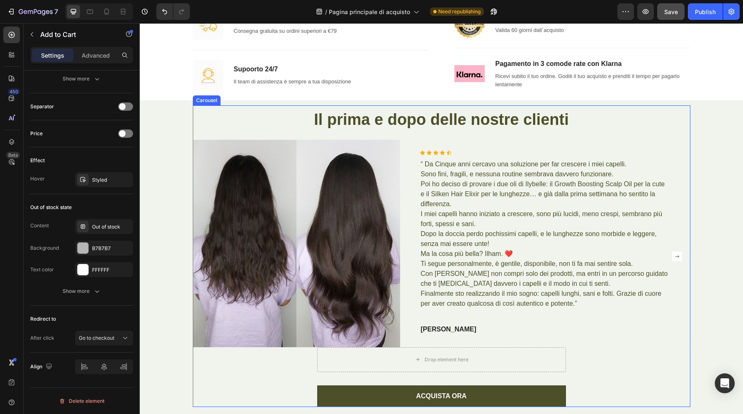
click at [676, 258] on rect "Carousel Next Arrow" at bounding box center [677, 256] width 10 height 10
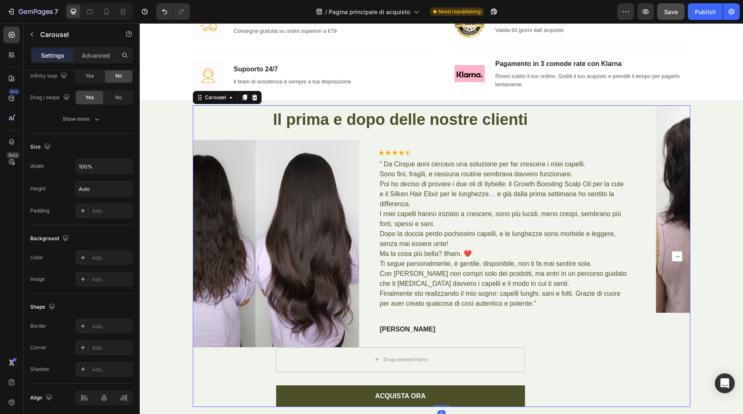
scroll to position [0, 0]
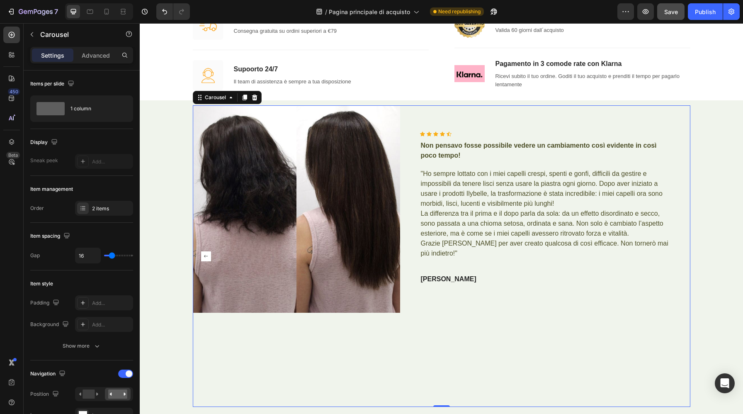
click at [208, 259] on rect "Carousel Back Arrow" at bounding box center [206, 256] width 10 height 10
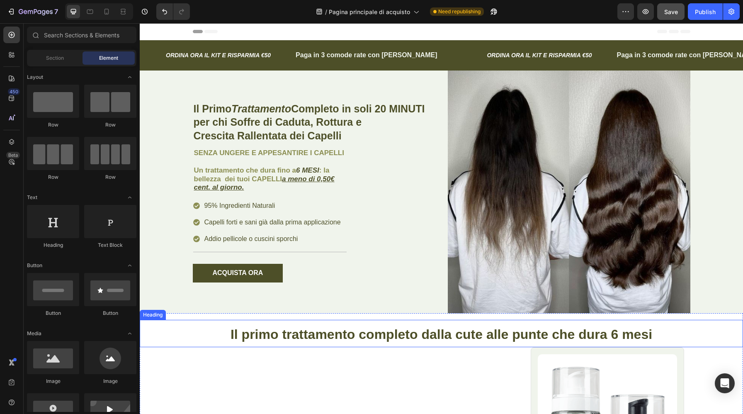
click at [735, 334] on h2 "Il primo trattamento completo dalla cute alle punte che dura 6 mesi" at bounding box center [441, 334] width 603 height 28
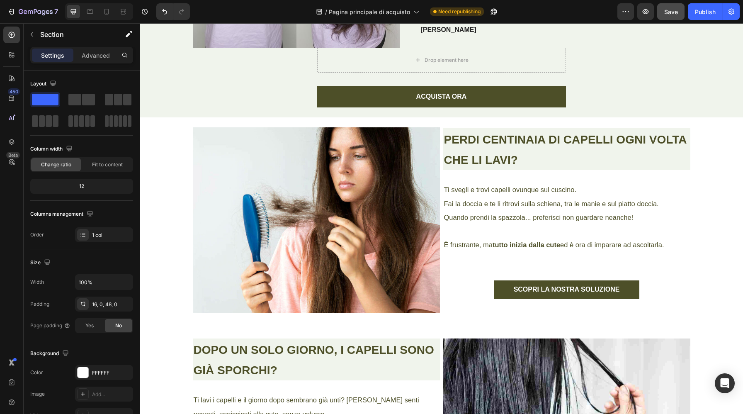
scroll to position [1147, 0]
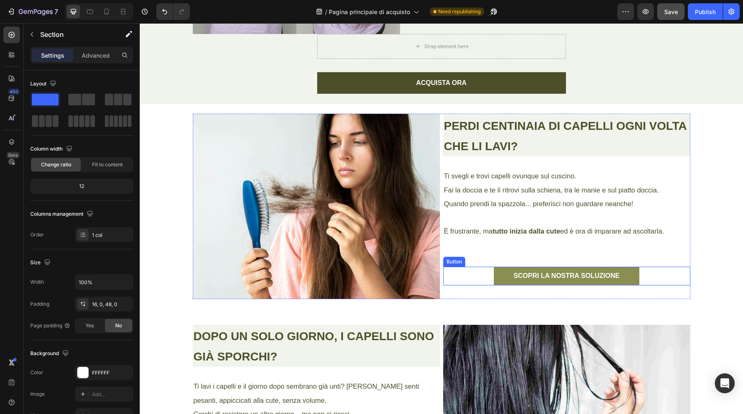
click at [629, 272] on link "SCOPRI LA NOSTRA SOLUZIONE" at bounding box center [567, 276] width 146 height 19
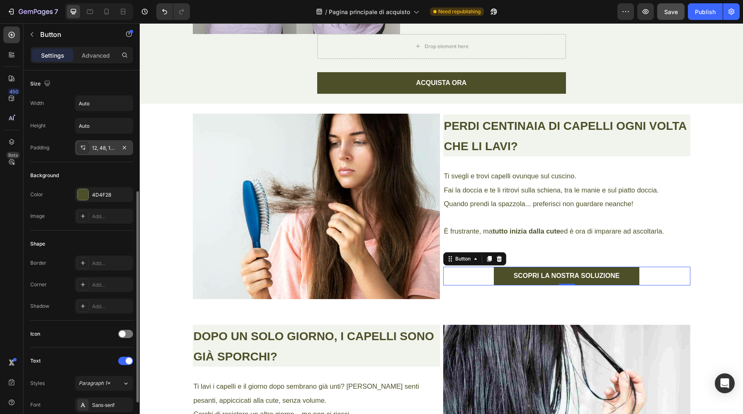
scroll to position [271, 0]
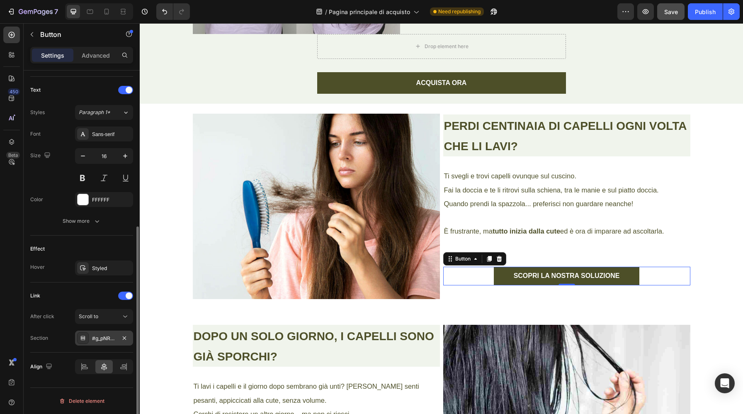
click at [104, 337] on div "#g_pNRCJde0" at bounding box center [104, 338] width 24 height 7
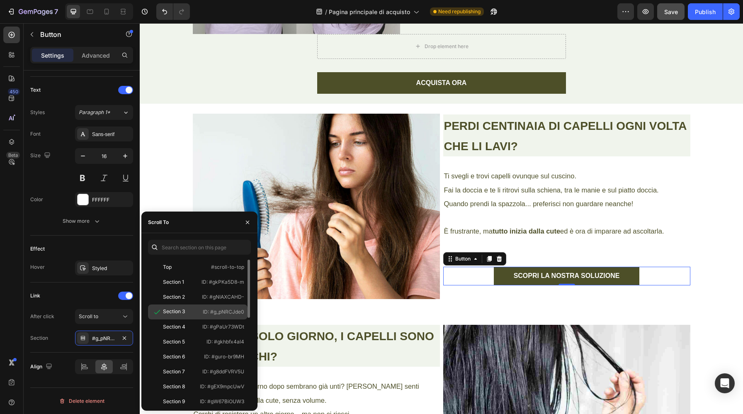
click at [173, 311] on div "Section 3" at bounding box center [174, 311] width 22 height 7
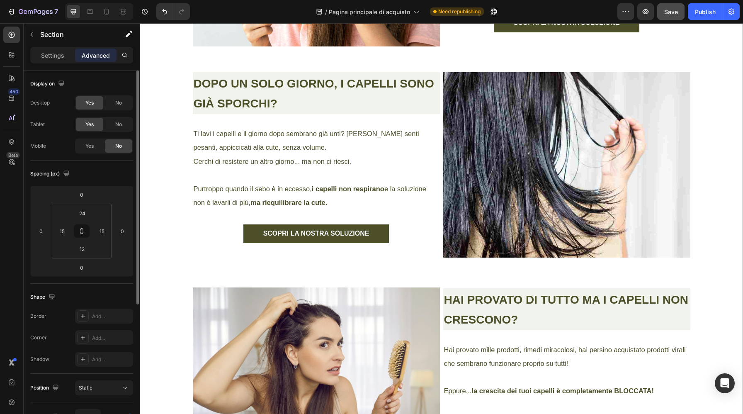
scroll to position [1425, 0]
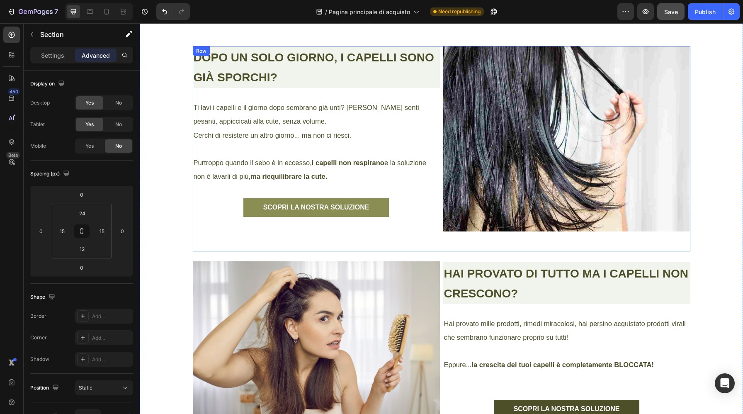
click at [380, 208] on link "SCOPRI LA NOSTRA SOLUZIONE" at bounding box center [316, 207] width 146 height 19
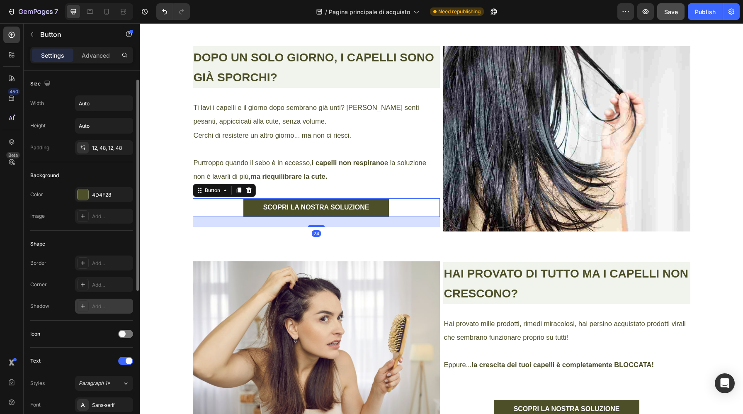
scroll to position [271, 0]
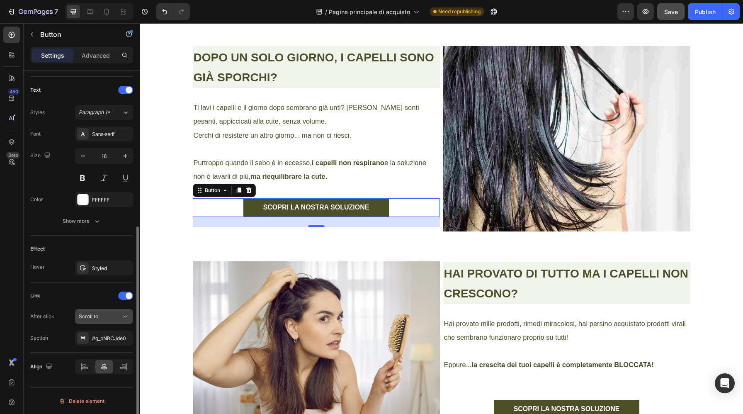
click at [99, 319] on div "Scroll to" at bounding box center [100, 316] width 42 height 7
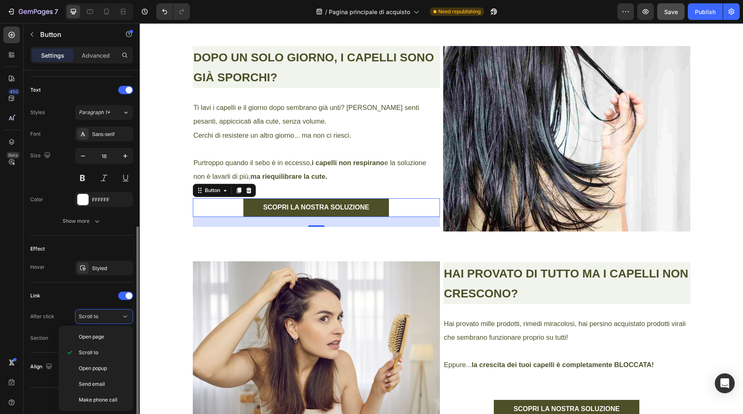
click at [94, 290] on div "Link" at bounding box center [81, 295] width 103 height 13
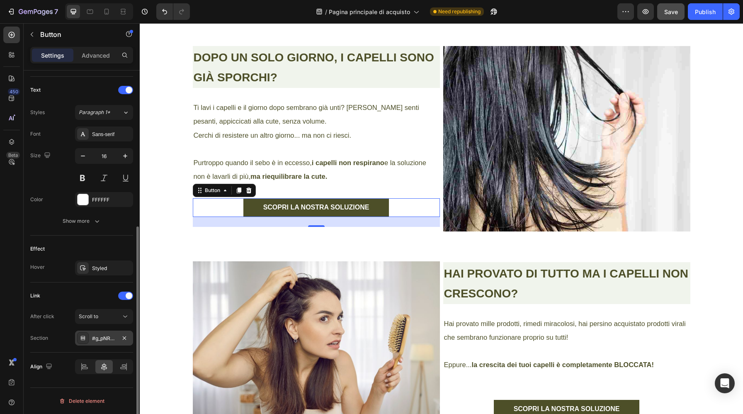
click at [100, 339] on div "#g_pNRCJde0" at bounding box center [104, 338] width 24 height 7
click at [92, 247] on div "Effect" at bounding box center [81, 248] width 103 height 13
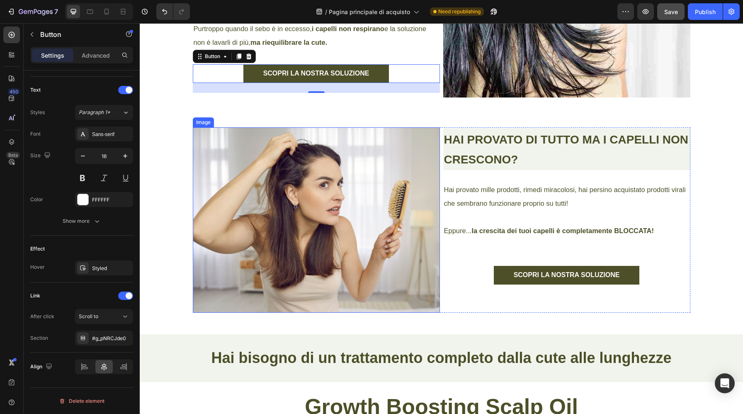
scroll to position [1655, 0]
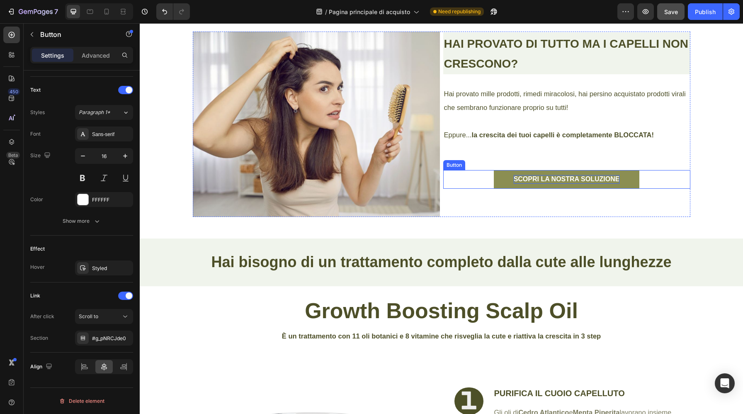
click at [518, 175] on p "SCOPRI LA NOSTRA SOLUZIONE" at bounding box center [567, 179] width 106 height 9
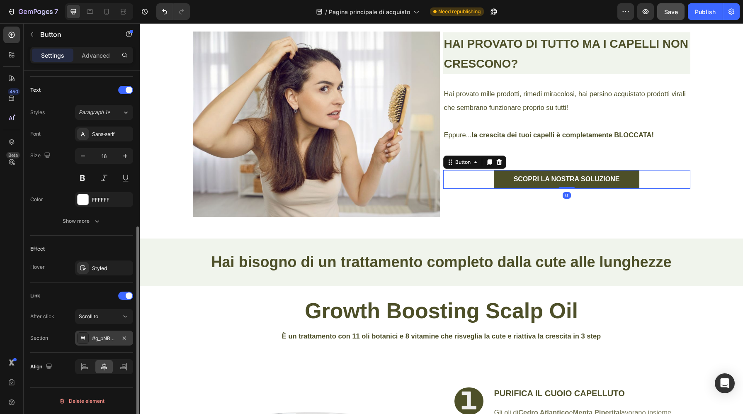
click at [97, 337] on div "#g_pNRCJde0" at bounding box center [104, 338] width 24 height 7
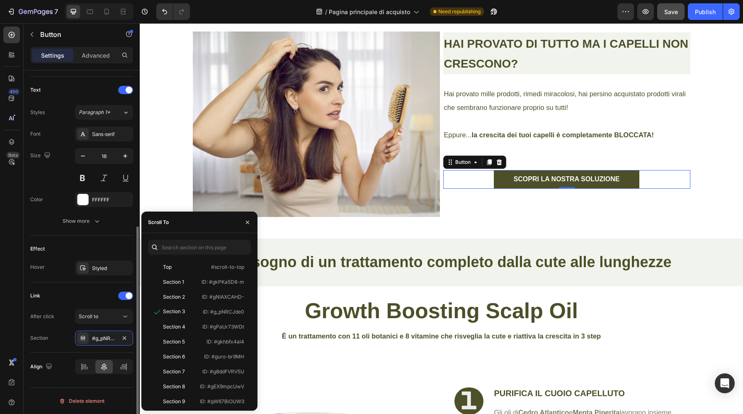
click at [91, 242] on div "Effect" at bounding box center [81, 248] width 103 height 13
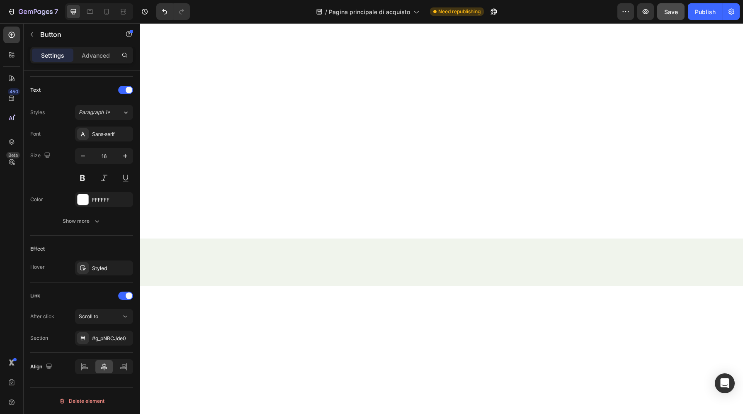
scroll to position [0, 0]
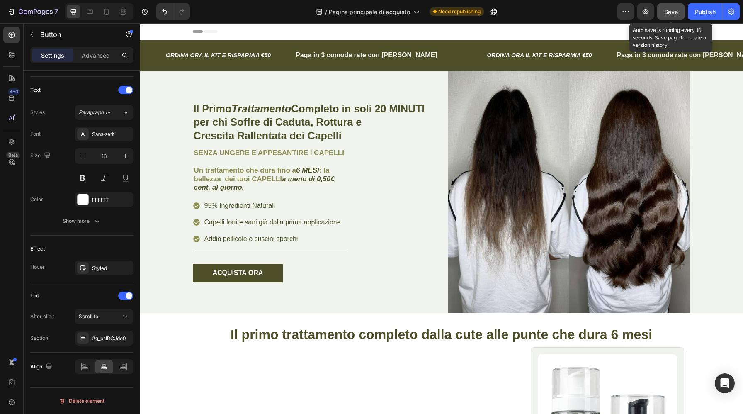
click at [667, 12] on span "Save" at bounding box center [671, 11] width 14 height 7
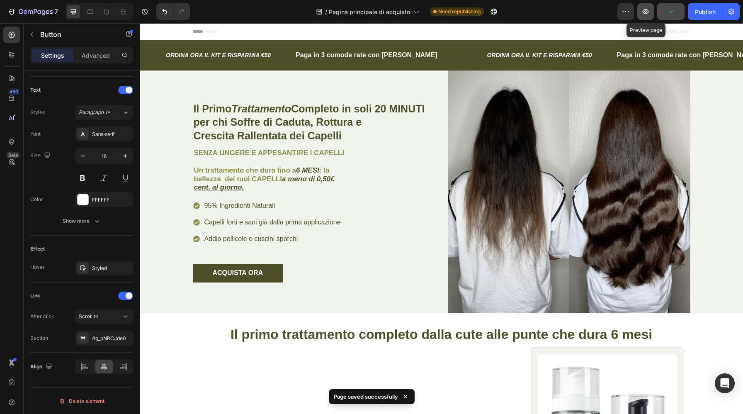
click at [647, 13] on icon "button" at bounding box center [646, 11] width 6 height 5
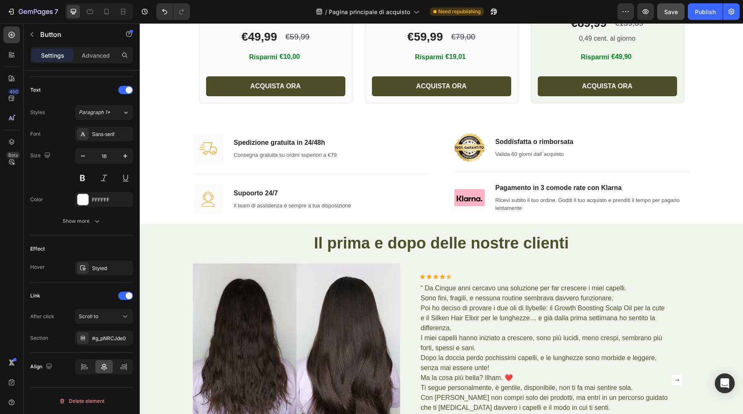
scroll to position [716, 0]
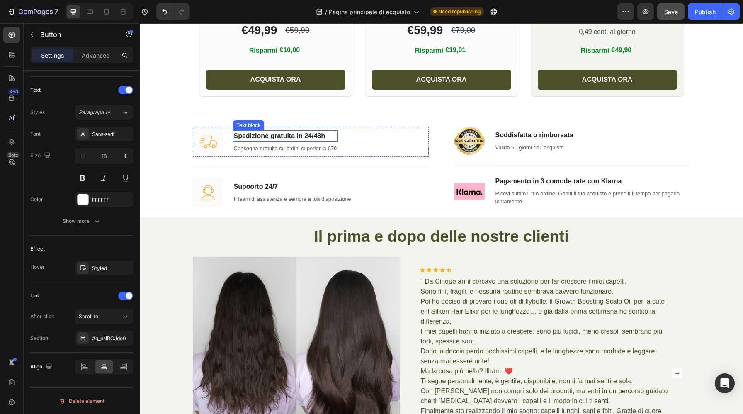
click at [293, 138] on p "Spedizione gratuita in 24/48h" at bounding box center [285, 136] width 103 height 10
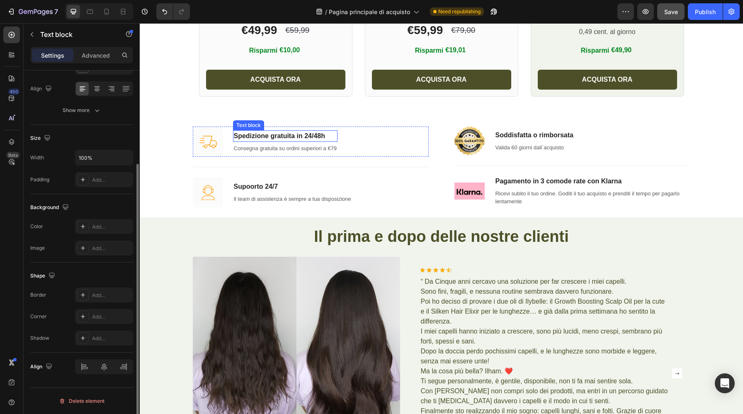
scroll to position [0, 0]
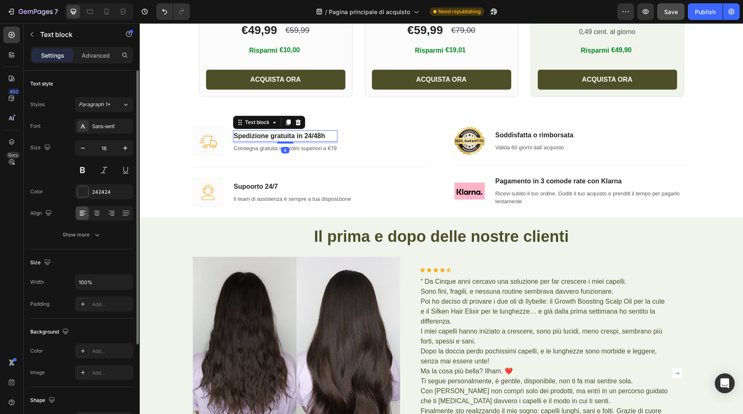
click at [295, 136] on p "Spedizione gratuita in 24/48h" at bounding box center [285, 136] width 103 height 10
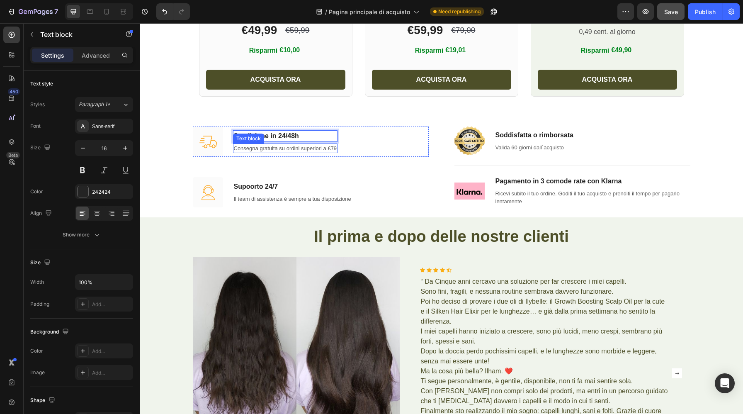
click at [327, 149] on p "Consegna gratuita su ordini superiori a €79" at bounding box center [285, 148] width 103 height 8
click at [335, 149] on p "Consegna gratuita su ordini superiori a €79" at bounding box center [285, 148] width 103 height 8
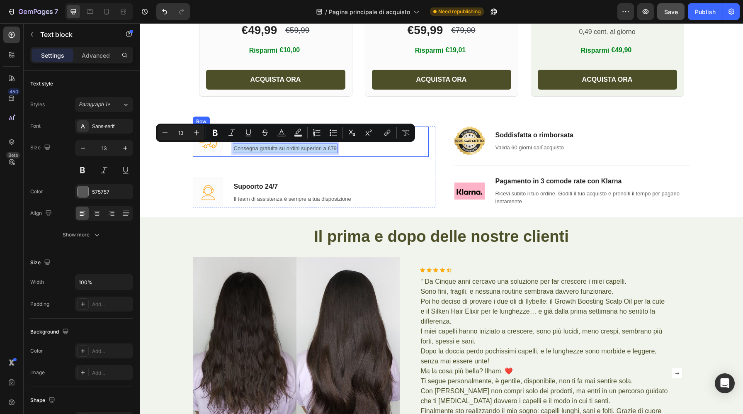
drag, startPoint x: 338, startPoint y: 149, endPoint x: 234, endPoint y: 149, distance: 104.1
click at [234, 149] on div "Consegna gratuita su ordini superiori a €79" at bounding box center [285, 148] width 105 height 10
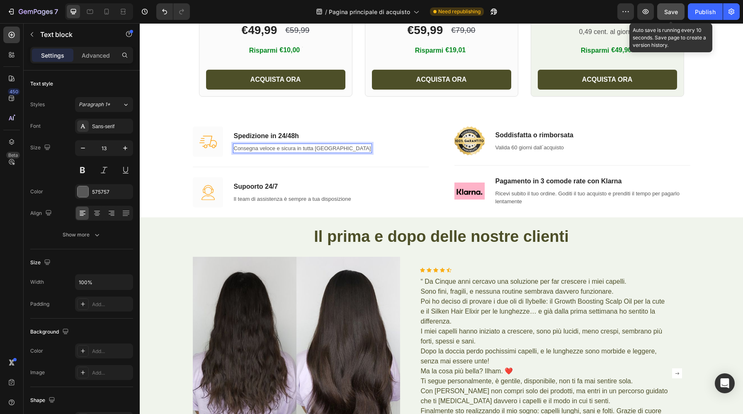
click at [675, 16] on button "Save" at bounding box center [670, 11] width 27 height 17
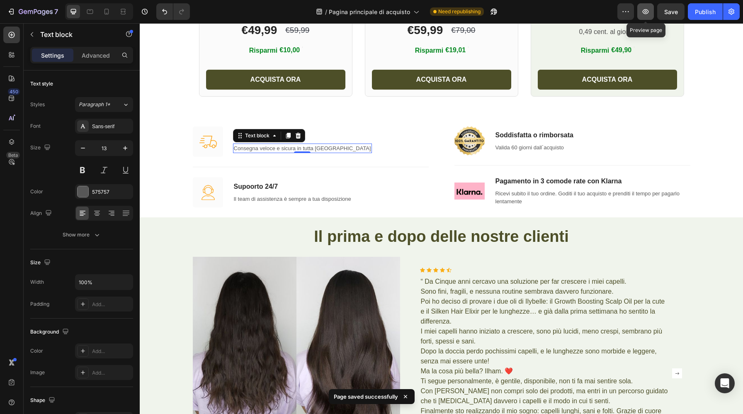
click at [647, 14] on icon "button" at bounding box center [645, 11] width 8 height 8
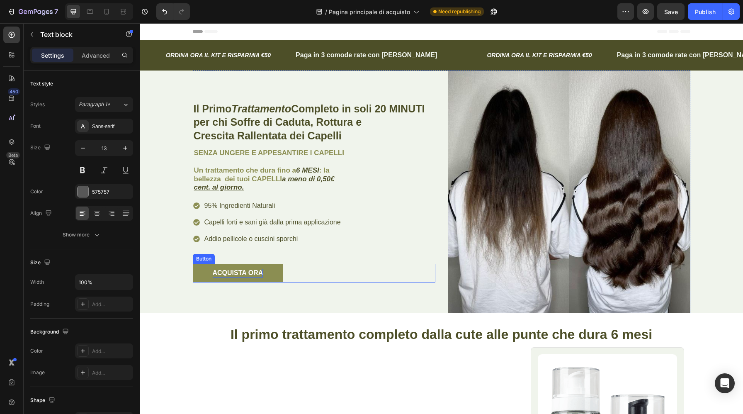
click at [238, 270] on p "ACQUISTA ORA" at bounding box center [238, 273] width 51 height 9
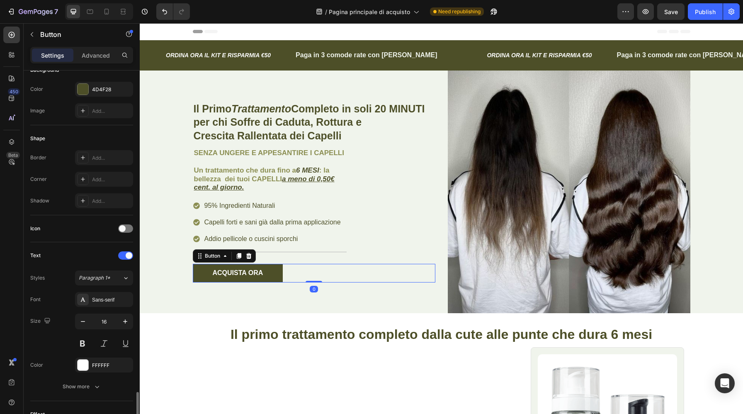
scroll to position [271, 0]
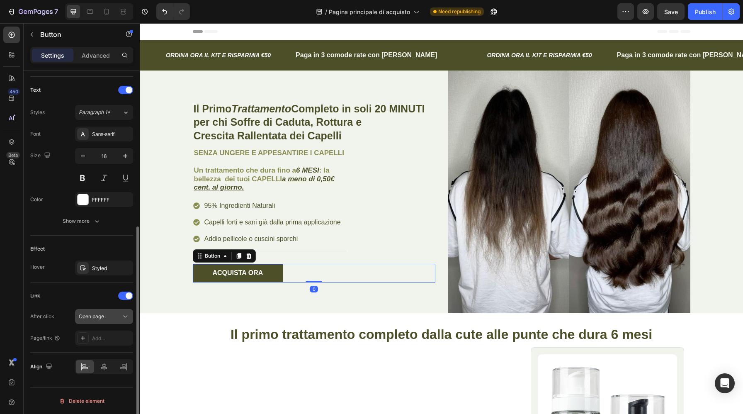
click at [102, 323] on button "Open page" at bounding box center [104, 316] width 58 height 15
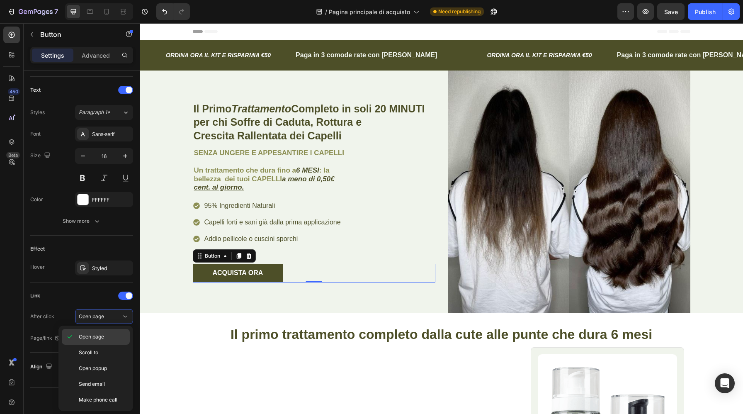
click at [93, 345] on div "Open page" at bounding box center [96, 353] width 68 height 16
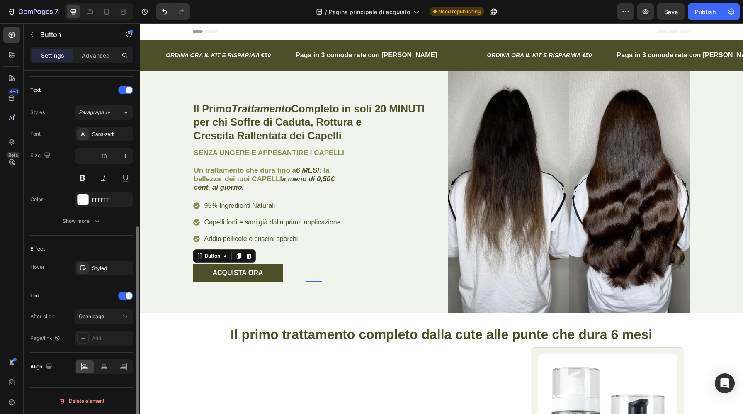
click at [105, 346] on div "Link After click Open page Page/link Add..." at bounding box center [81, 317] width 103 height 70
click at [105, 339] on div "Add..." at bounding box center [111, 338] width 39 height 7
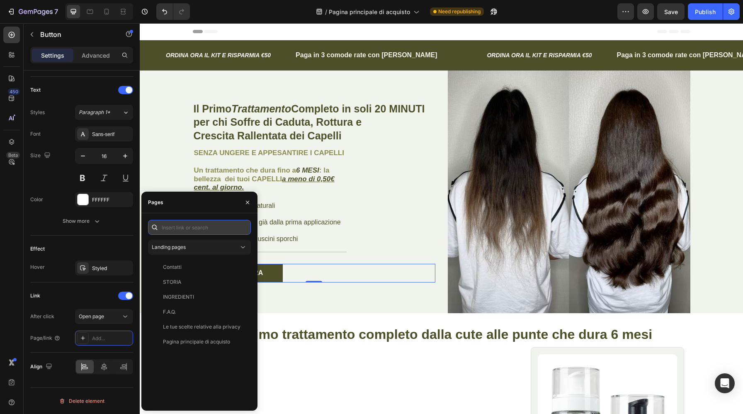
click at [186, 228] on input "text" at bounding box center [199, 227] width 103 height 15
click at [198, 249] on div "Landing pages" at bounding box center [195, 246] width 87 height 7
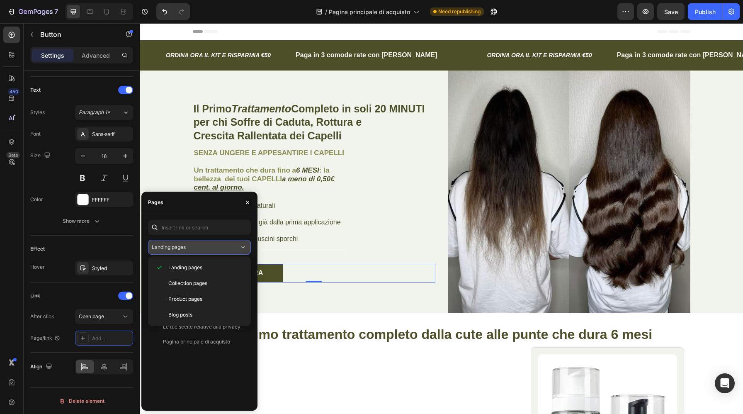
click at [210, 246] on div "Landing pages" at bounding box center [195, 246] width 87 height 7
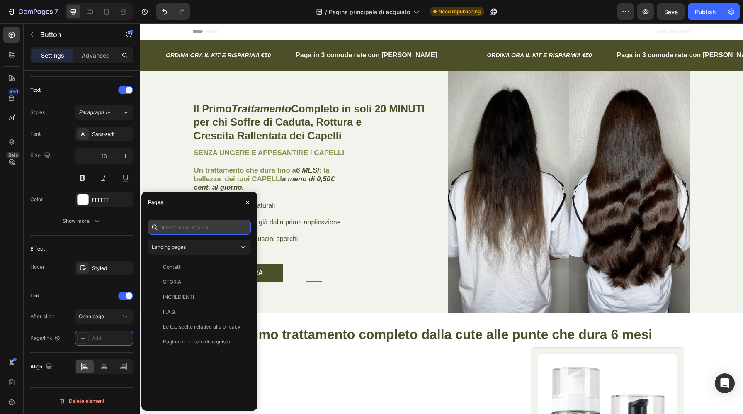
click at [204, 228] on input "text" at bounding box center [199, 227] width 103 height 15
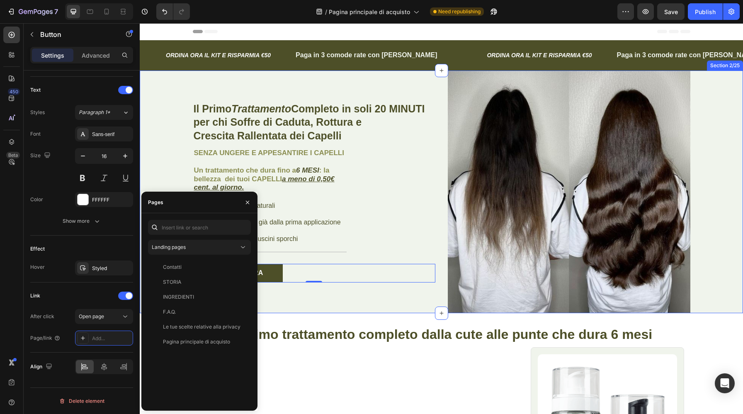
click at [176, 170] on div "Il Primo Trattamento Completo in soli 20 MINUTI per chi Soffre di Caduta, Rottu…" at bounding box center [441, 191] width 591 height 243
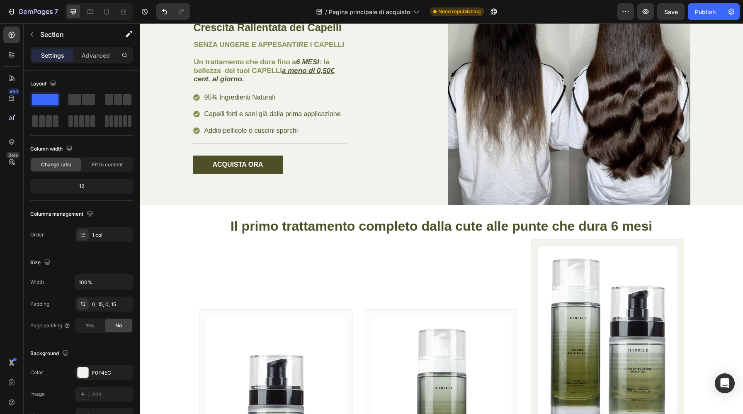
scroll to position [106, 0]
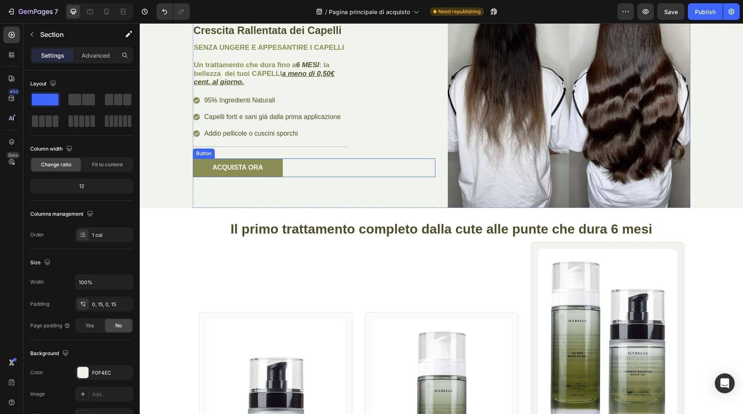
click at [272, 165] on button "ACQUISTA ORA" at bounding box center [238, 167] width 90 height 19
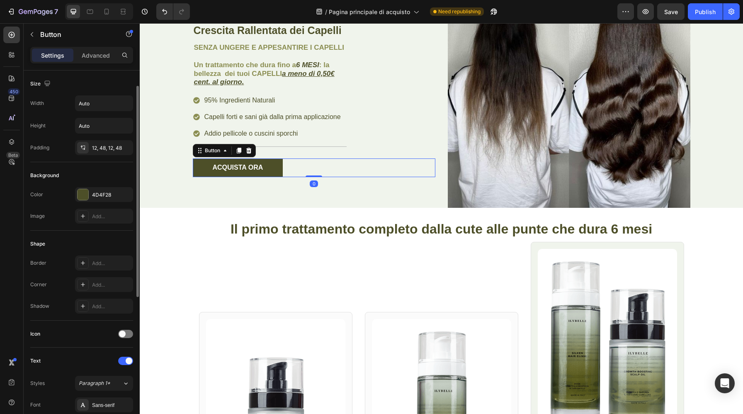
scroll to position [271, 0]
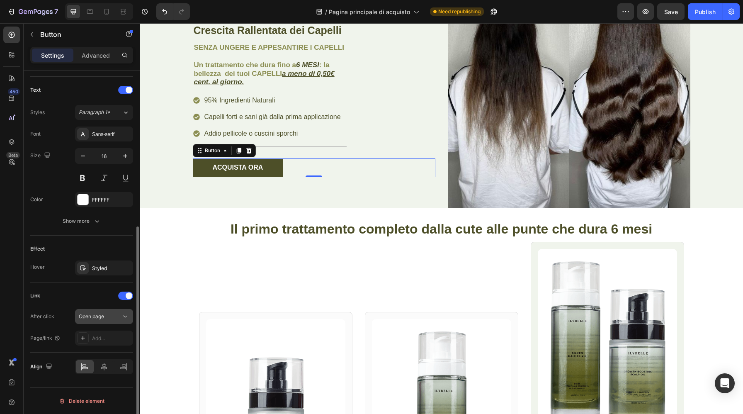
click at [99, 318] on span "Open page" at bounding box center [91, 316] width 25 height 6
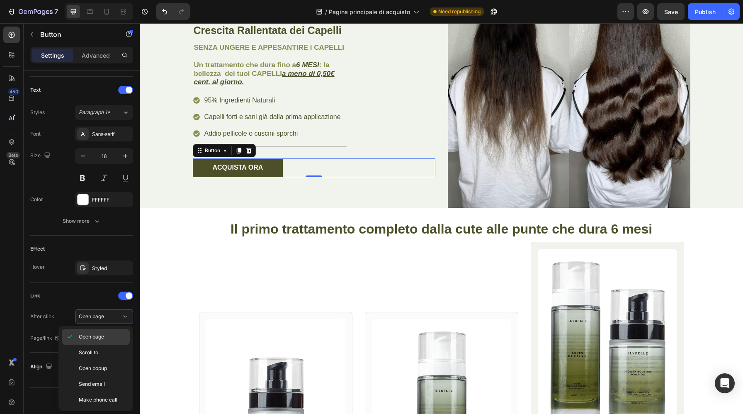
click at [97, 336] on span "Open page" at bounding box center [91, 336] width 25 height 7
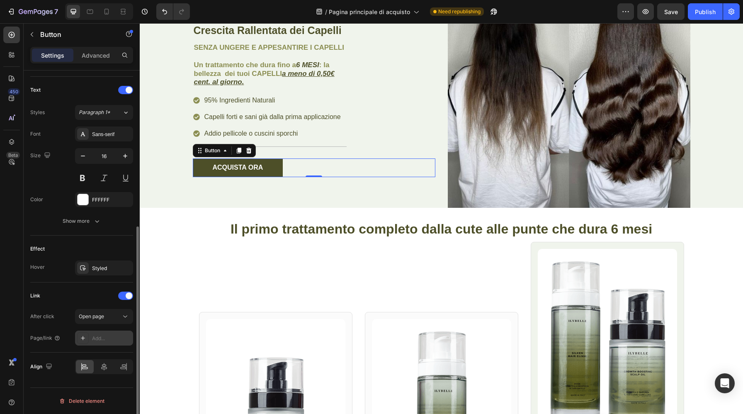
click at [93, 336] on div "Add..." at bounding box center [111, 338] width 39 height 7
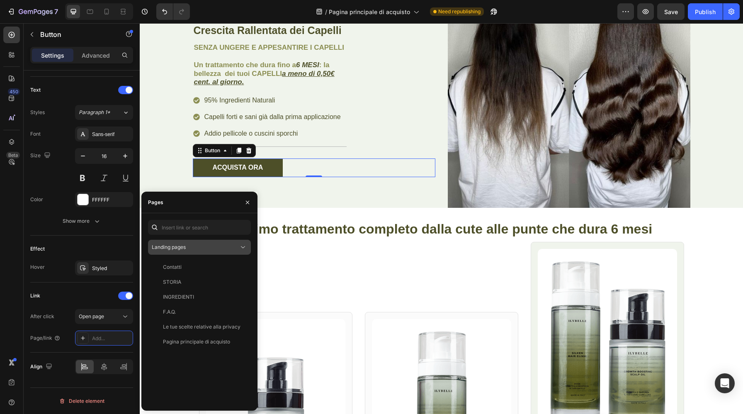
click at [200, 246] on div "Landing pages" at bounding box center [195, 246] width 87 height 7
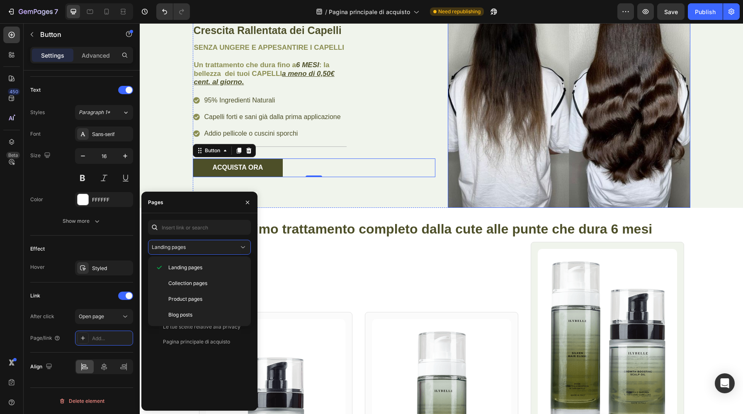
click at [567, 156] on img at bounding box center [569, 86] width 243 height 243
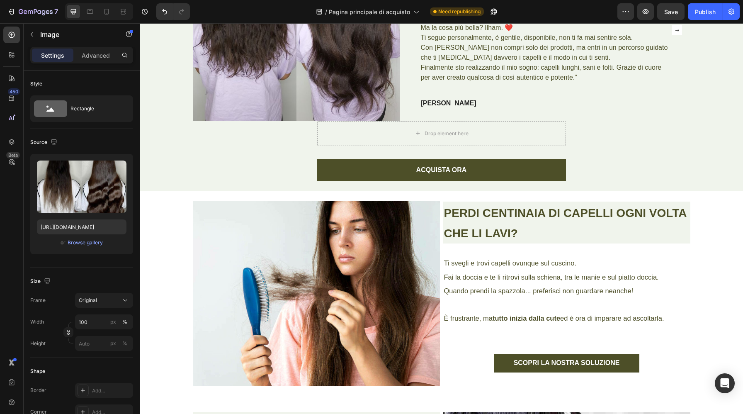
scroll to position [1068, 0]
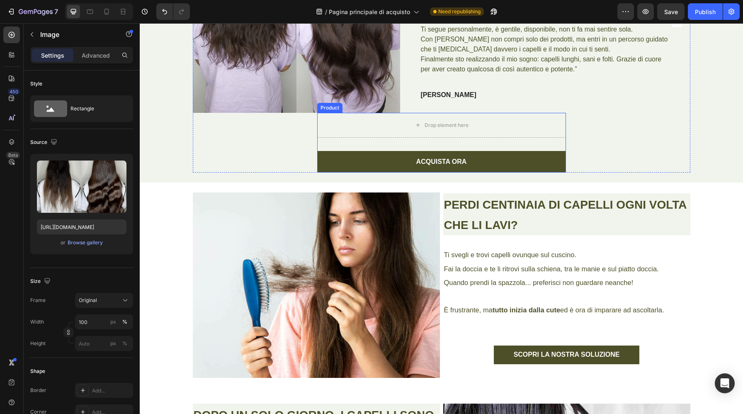
click at [376, 142] on div "Drop element here ACQUISTA ORA Add to Cart Product" at bounding box center [441, 143] width 249 height 60
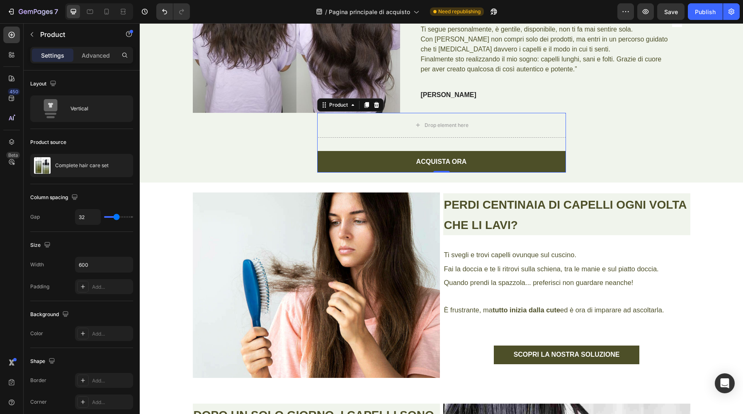
click at [369, 103] on icon at bounding box center [366, 105] width 5 height 6
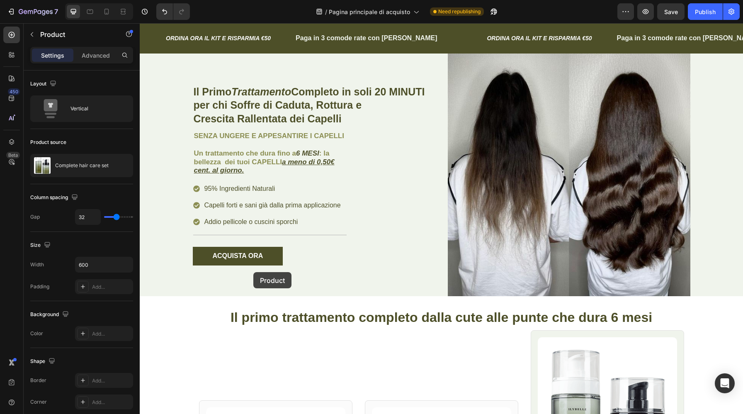
scroll to position [0, 0]
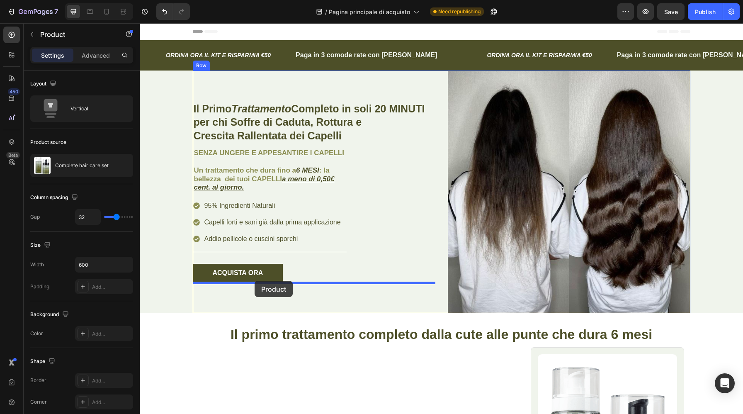
drag, startPoint x: 325, startPoint y: 137, endPoint x: 254, endPoint y: 281, distance: 159.8
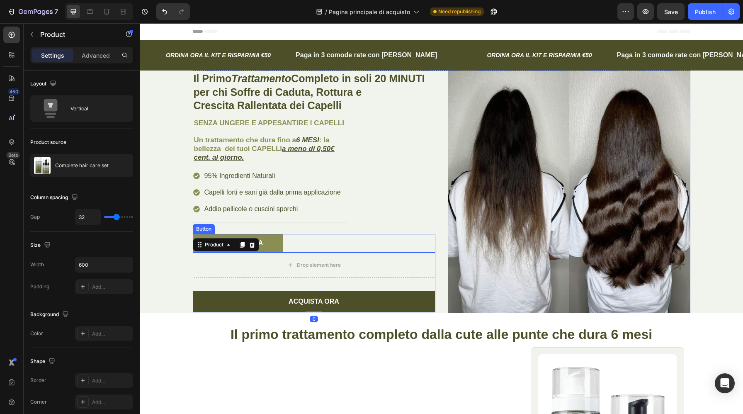
click at [272, 244] on button "ACQUISTA ORA" at bounding box center [238, 243] width 90 height 19
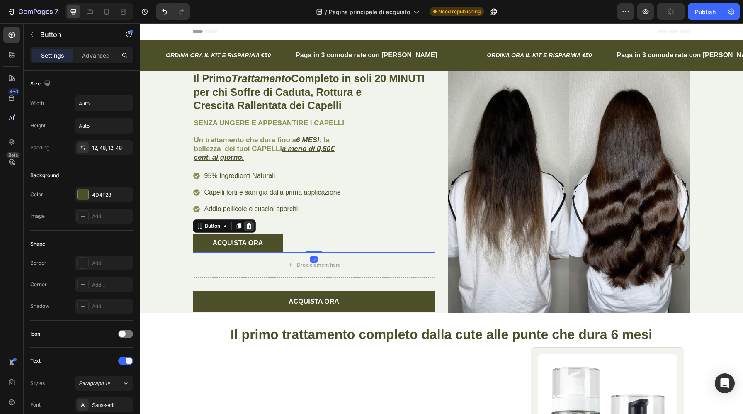
click at [249, 226] on icon at bounding box center [248, 226] width 5 height 6
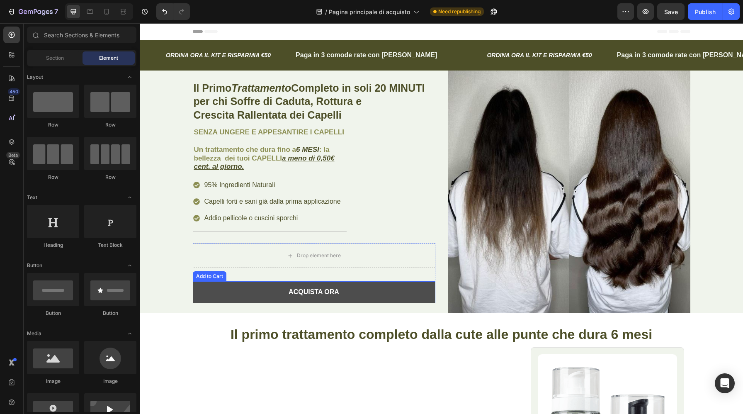
click at [258, 290] on button "ACQUISTA ORA" at bounding box center [314, 292] width 243 height 22
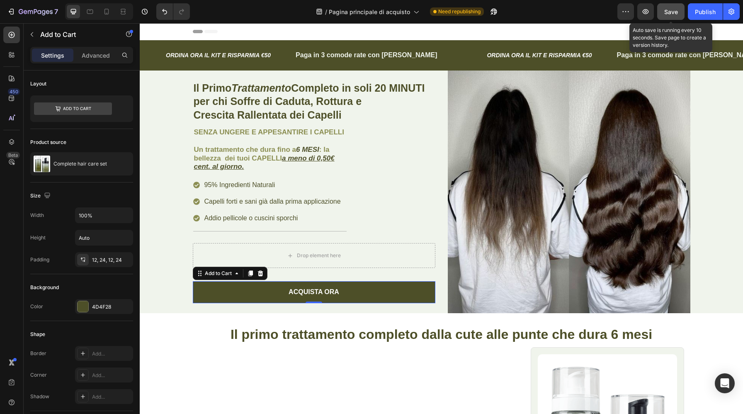
click at [671, 17] on button "Save" at bounding box center [670, 11] width 27 height 17
click at [669, 13] on span "Save" at bounding box center [671, 11] width 14 height 7
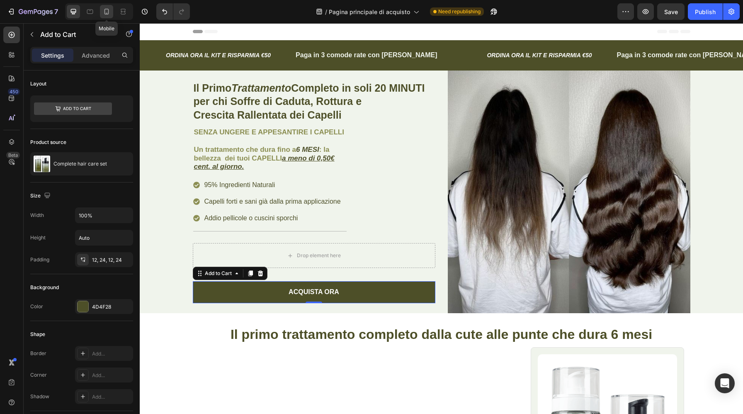
click at [108, 11] on icon at bounding box center [106, 11] width 8 height 8
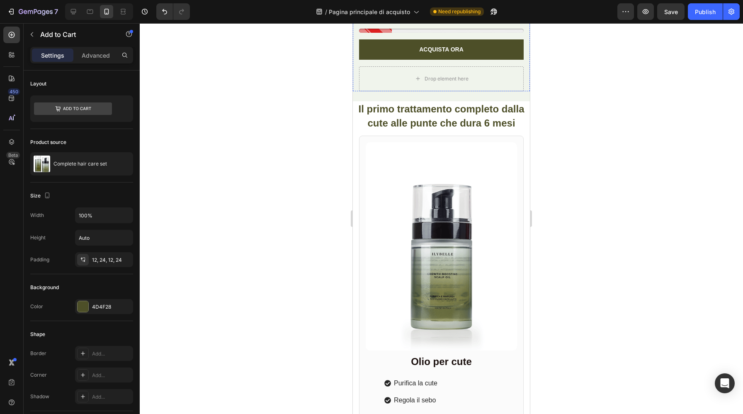
scroll to position [237, 0]
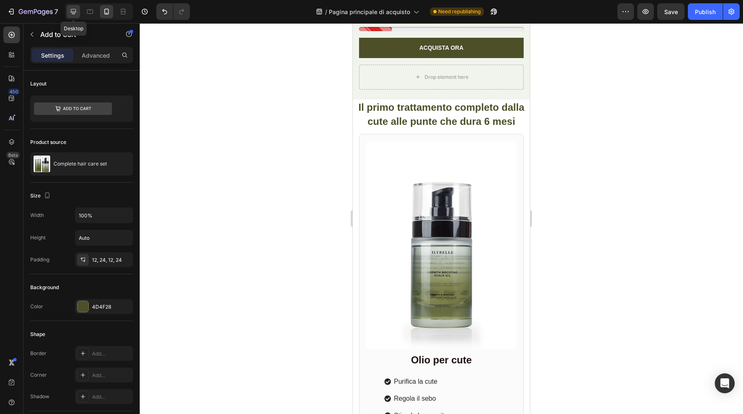
click at [76, 12] on icon at bounding box center [73, 11] width 8 height 8
type input "16"
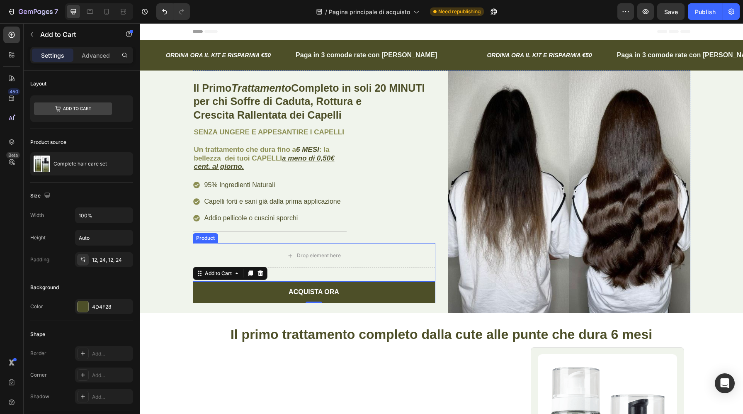
click at [404, 278] on div "Drop element here ACQUISTA ORA Add to Cart 0 Product" at bounding box center [314, 273] width 243 height 60
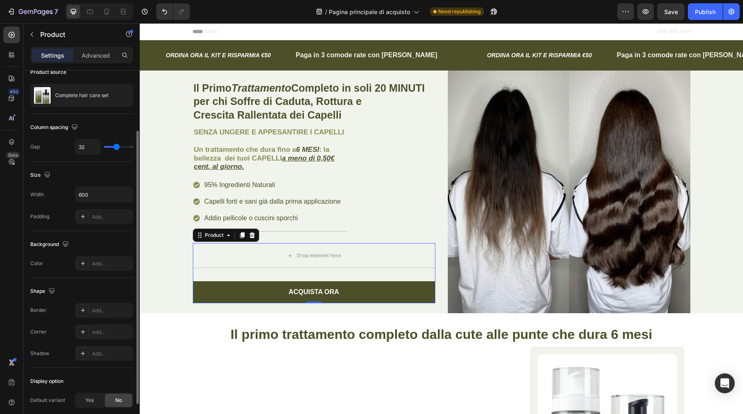
scroll to position [66, 0]
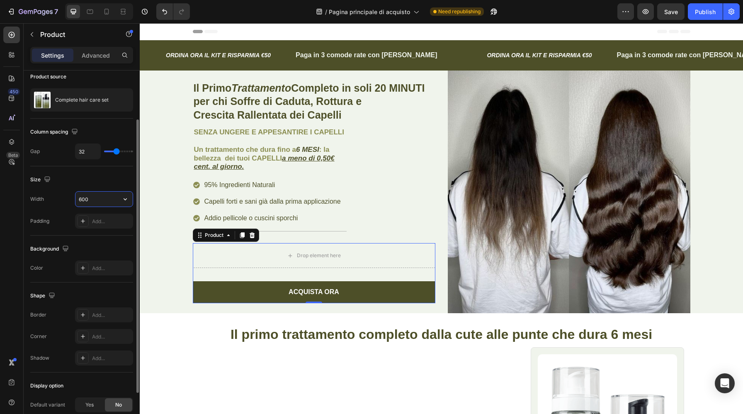
click at [97, 200] on input "600" at bounding box center [103, 199] width 57 height 15
click at [120, 201] on button "button" at bounding box center [125, 199] width 15 height 15
click at [112, 180] on div "Size" at bounding box center [81, 179] width 103 height 13
click at [96, 199] on input "600" at bounding box center [103, 199] width 57 height 15
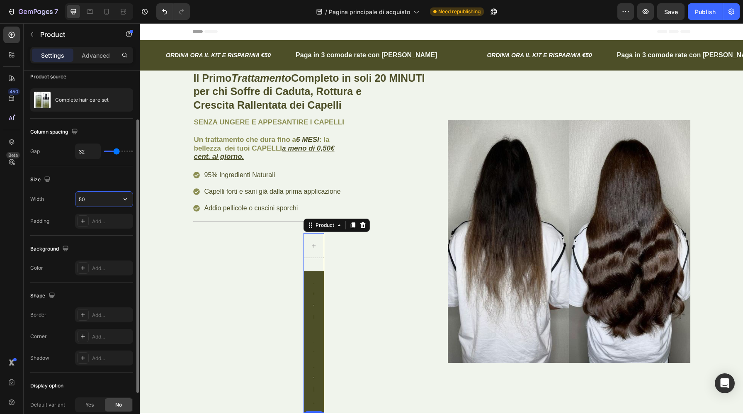
type input "5"
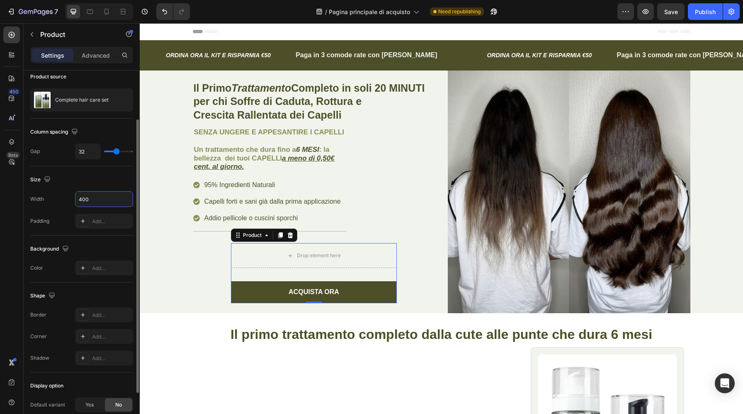
type input "400"
click at [116, 247] on div "Background" at bounding box center [81, 248] width 103 height 13
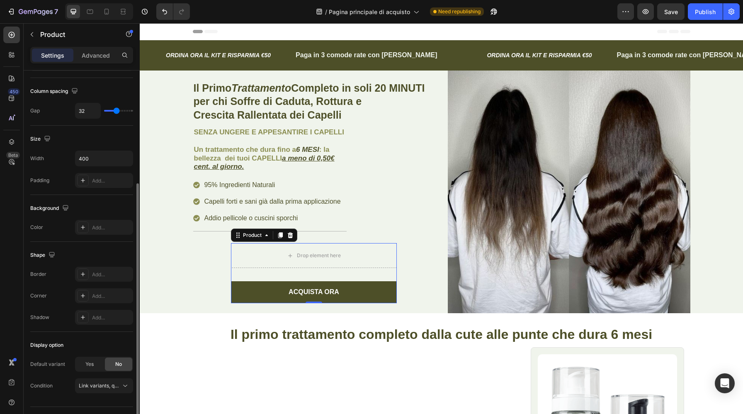
scroll to position [125, 0]
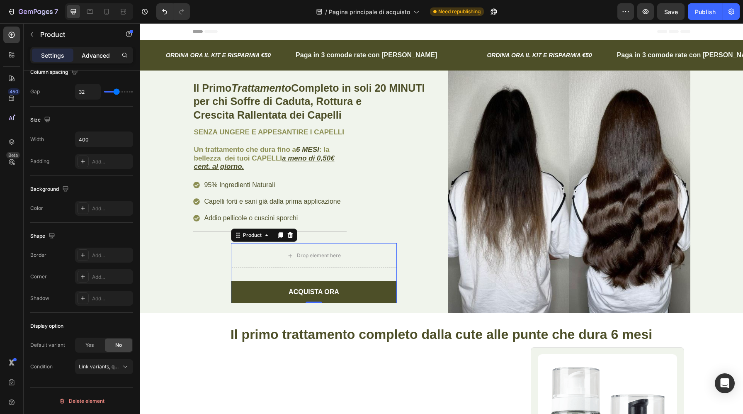
click at [97, 53] on p "Advanced" at bounding box center [96, 55] width 28 height 9
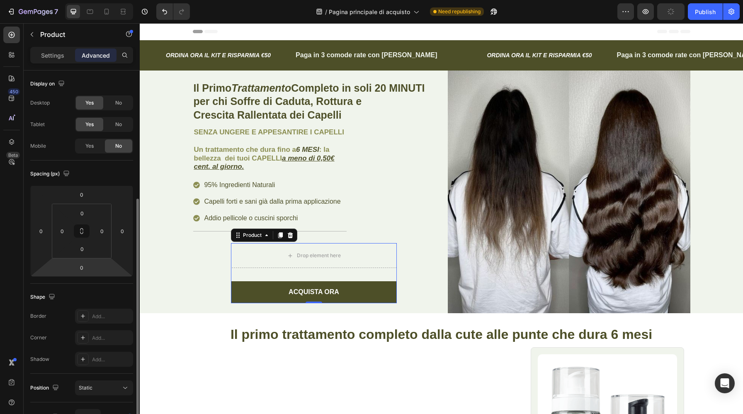
scroll to position [209, 0]
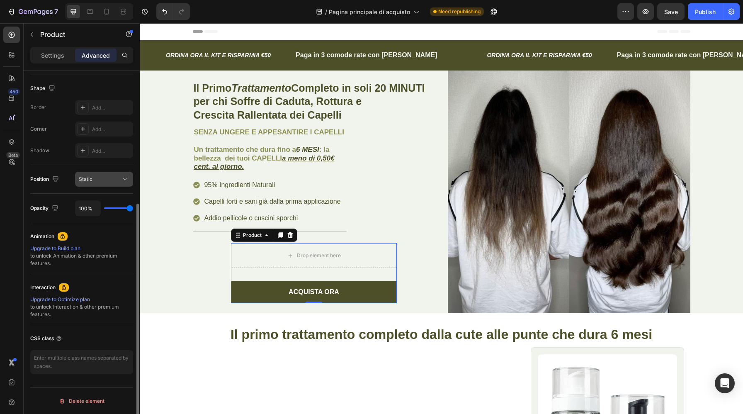
click at [99, 180] on div "Static" at bounding box center [100, 178] width 42 height 7
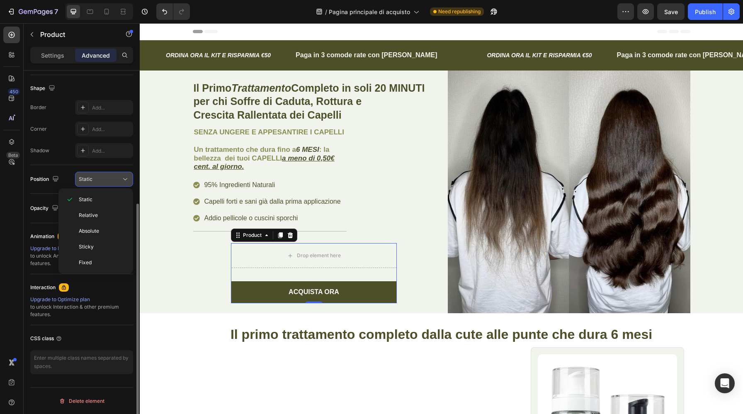
click at [99, 180] on div "Static" at bounding box center [100, 178] width 42 height 7
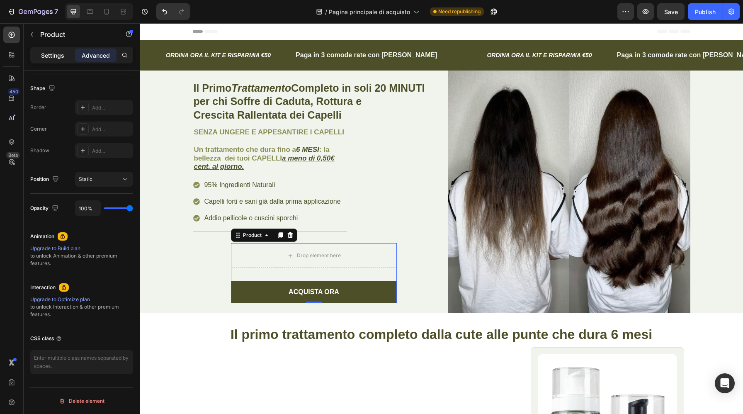
click at [51, 58] on p "Settings" at bounding box center [52, 55] width 23 height 9
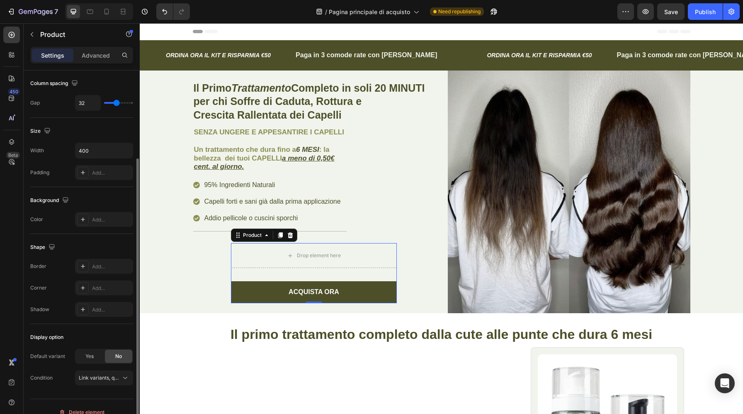
scroll to position [125, 0]
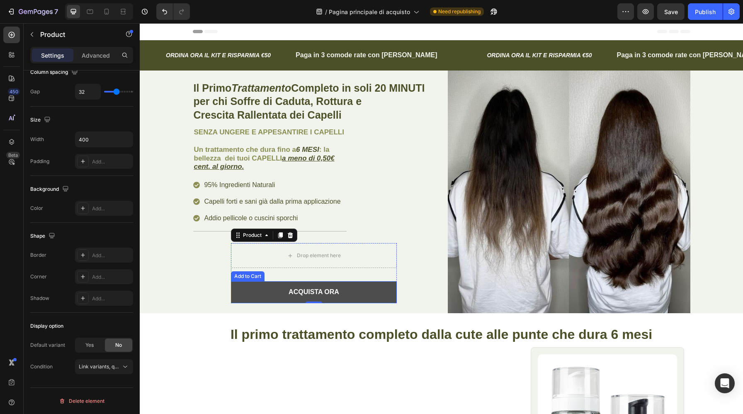
click at [266, 294] on button "ACQUISTA ORA" at bounding box center [314, 292] width 166 height 22
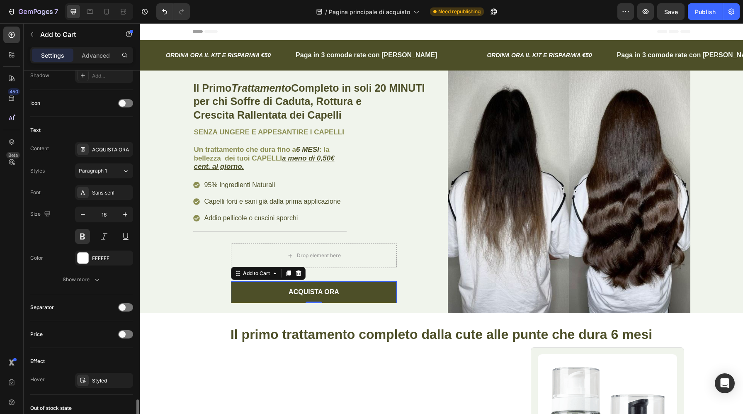
scroll to position [522, 0]
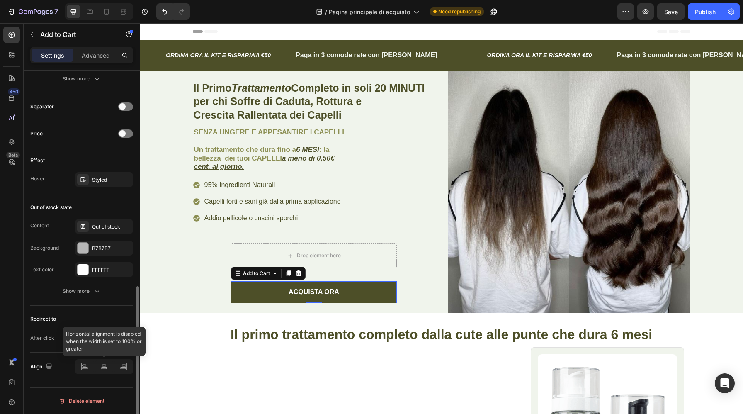
click at [84, 367] on div at bounding box center [104, 366] width 58 height 15
click at [94, 320] on div "Redirect to" at bounding box center [81, 318] width 103 height 13
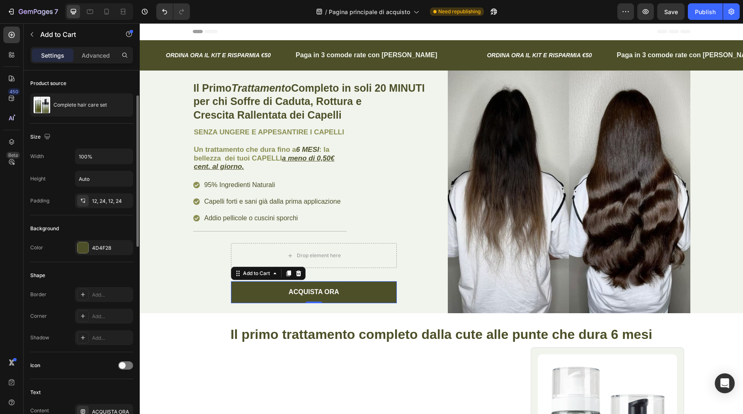
scroll to position [0, 0]
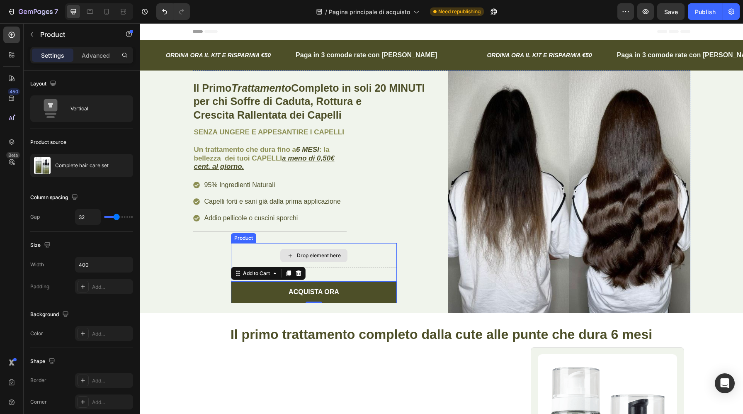
click at [355, 252] on div "Drop element here" at bounding box center [314, 255] width 166 height 25
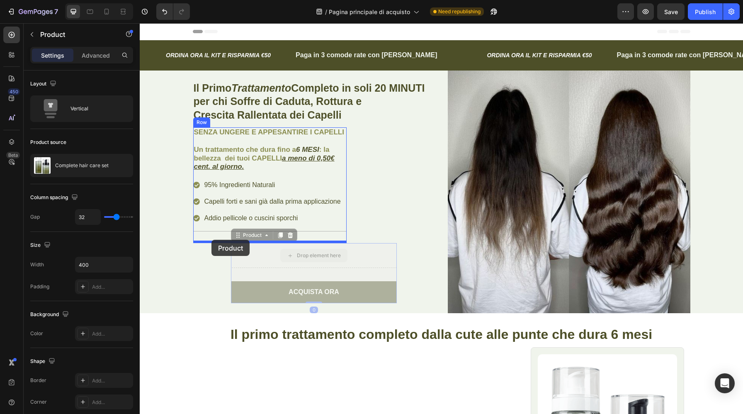
drag, startPoint x: 247, startPoint y: 257, endPoint x: 211, endPoint y: 240, distance: 39.9
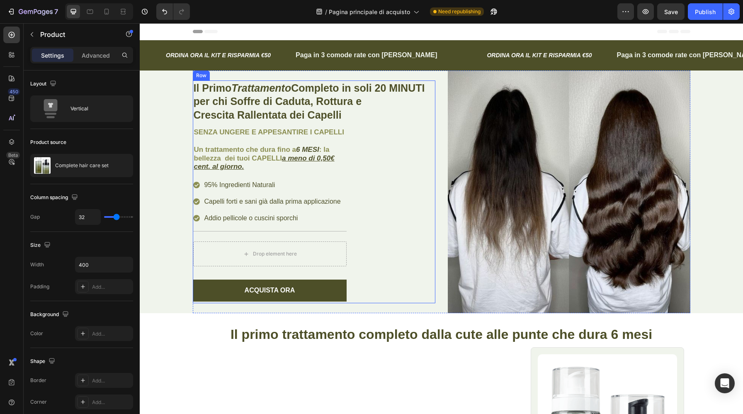
click at [395, 267] on div "Il Primo Trattamento Completo in soli 20 MINUTI per chi Soffre di Caduta, Rottu…" at bounding box center [314, 191] width 243 height 223
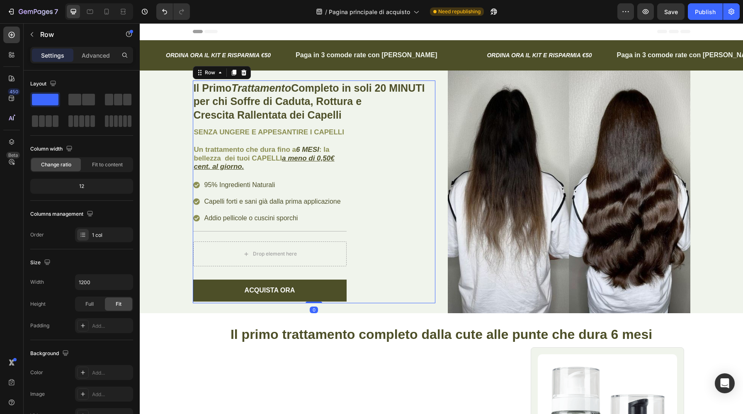
click at [667, 16] on div "Save" at bounding box center [671, 11] width 14 height 9
click at [644, 14] on icon "button" at bounding box center [645, 11] width 8 height 8
